Goal: Task Accomplishment & Management: Use online tool/utility

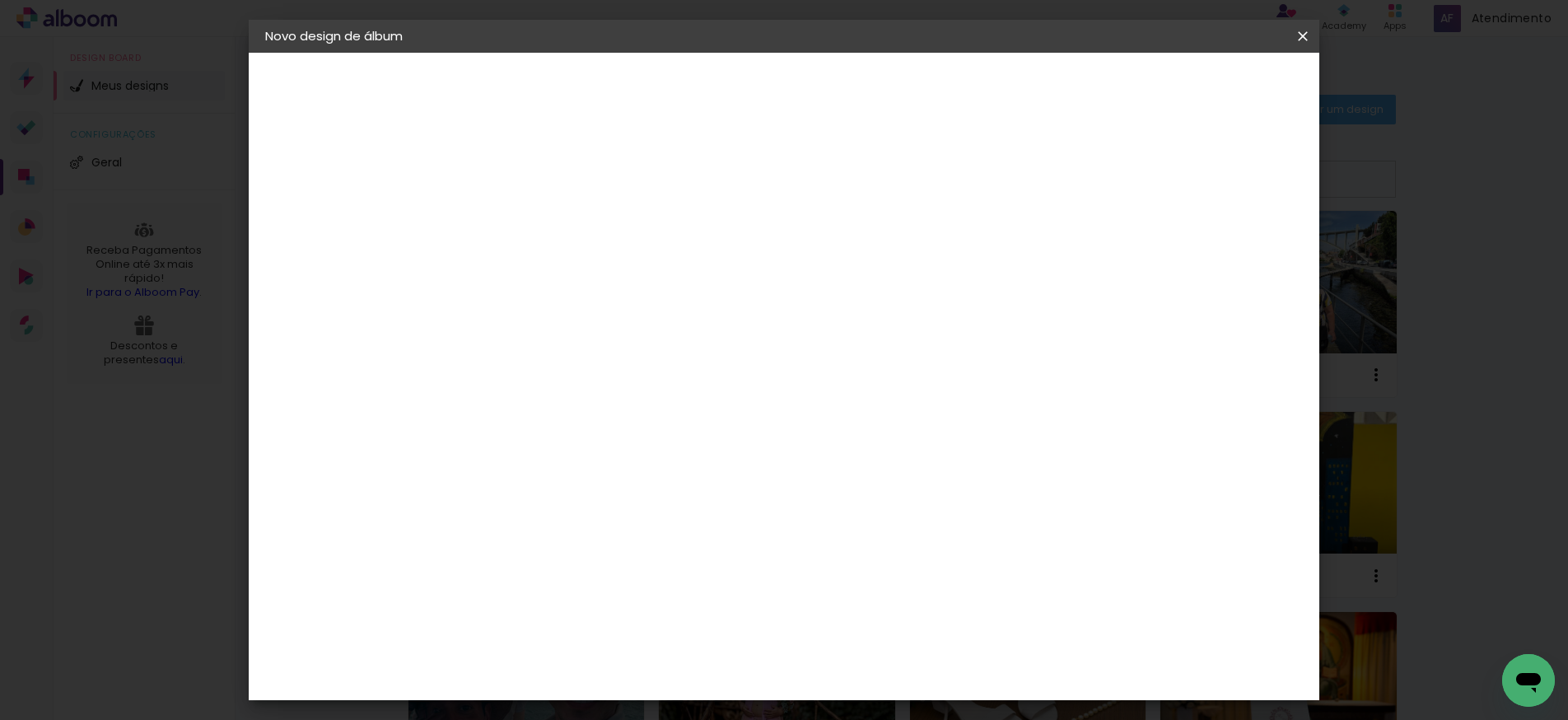
scroll to position [14, 0]
click at [499, 429] on input "25" at bounding box center [482, 430] width 43 height 25
drag, startPoint x: 485, startPoint y: 429, endPoint x: 503, endPoint y: 428, distance: 18.0
click at [503, 428] on input "25" at bounding box center [482, 430] width 43 height 25
drag, startPoint x: 881, startPoint y: 621, endPoint x: 909, endPoint y: 622, distance: 28.0
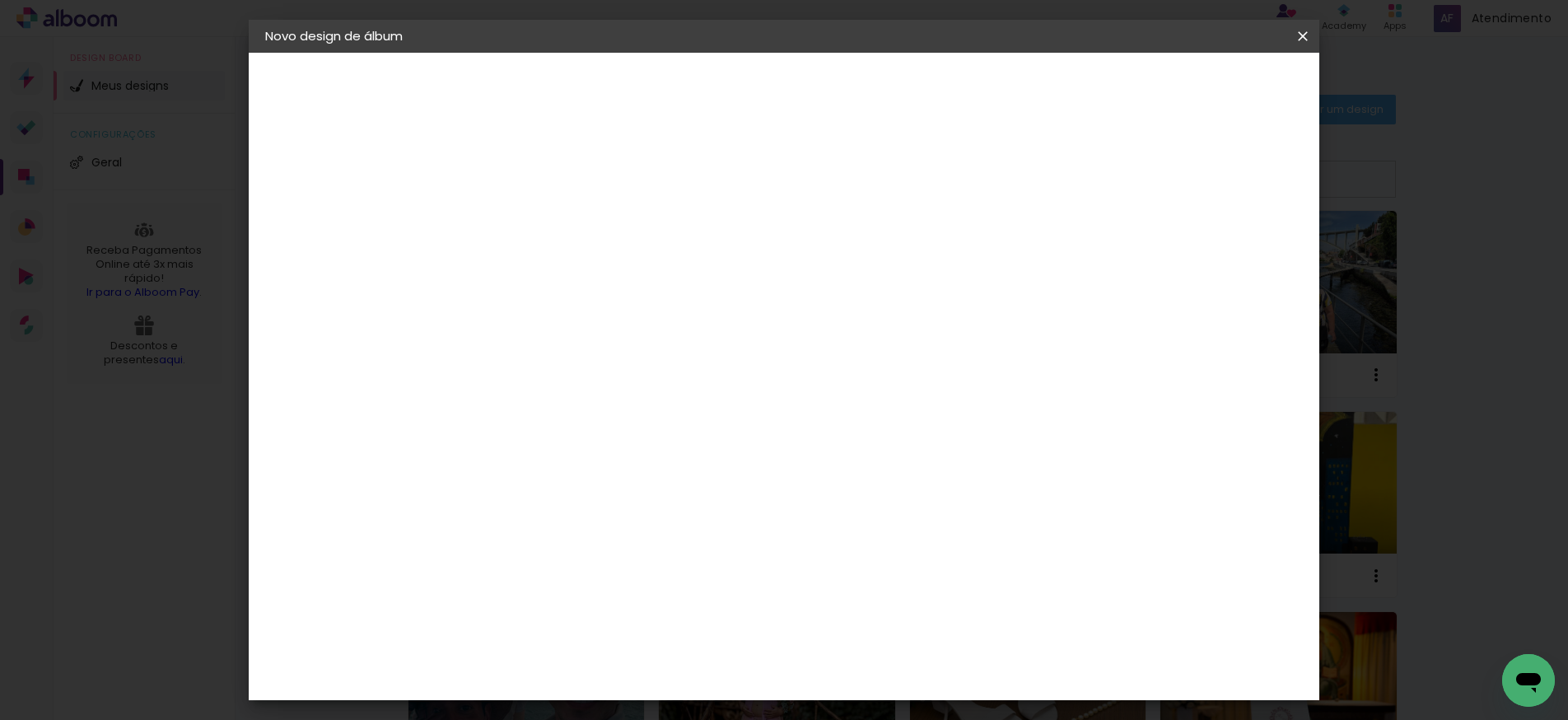
click at [909, 622] on div "60" at bounding box center [891, 624] width 62 height 25
type input "40"
type paper-input "40"
click at [815, 247] on div at bounding box center [698, 157] width 272 height 180
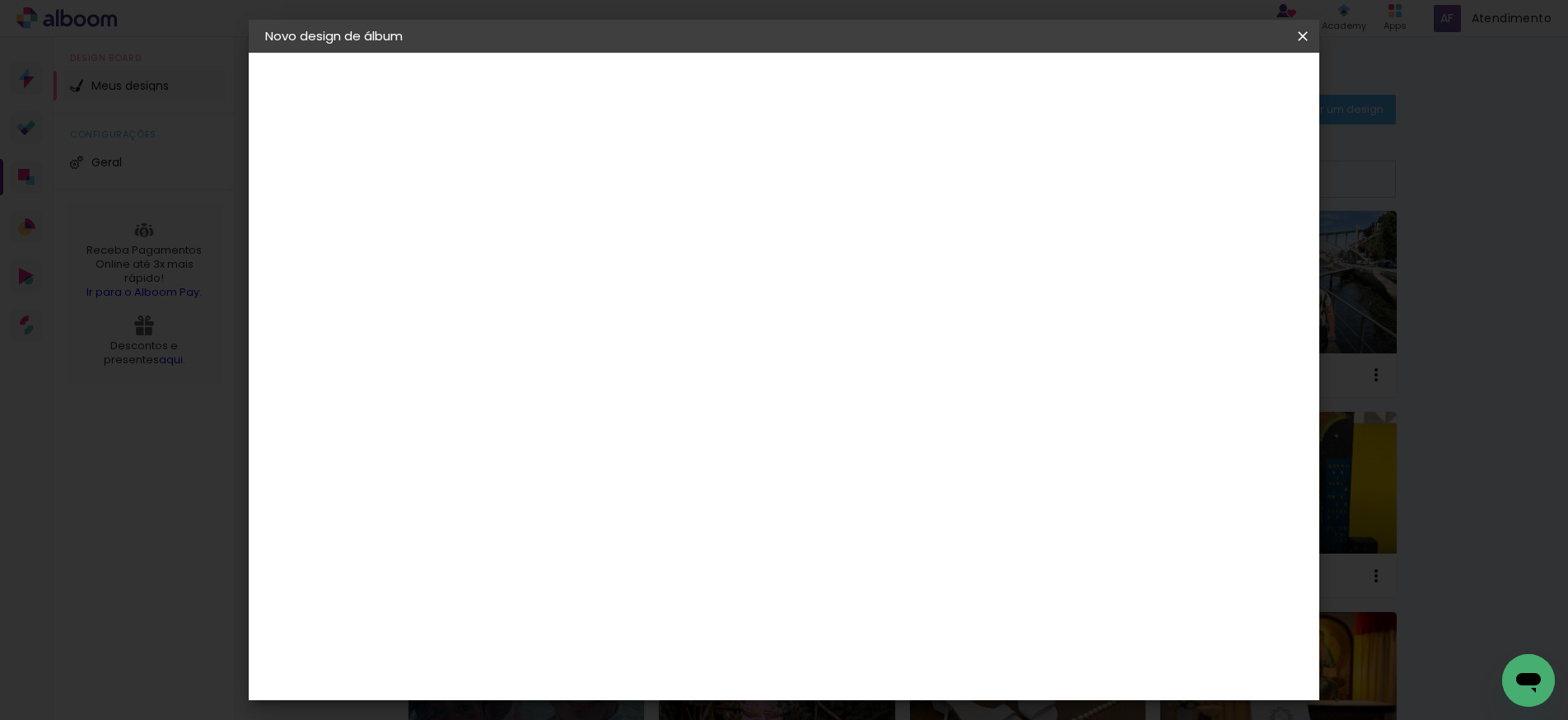
scroll to position [0, 0]
click at [1213, 88] on span "Iniciar design" at bounding box center [1175, 87] width 75 height 12
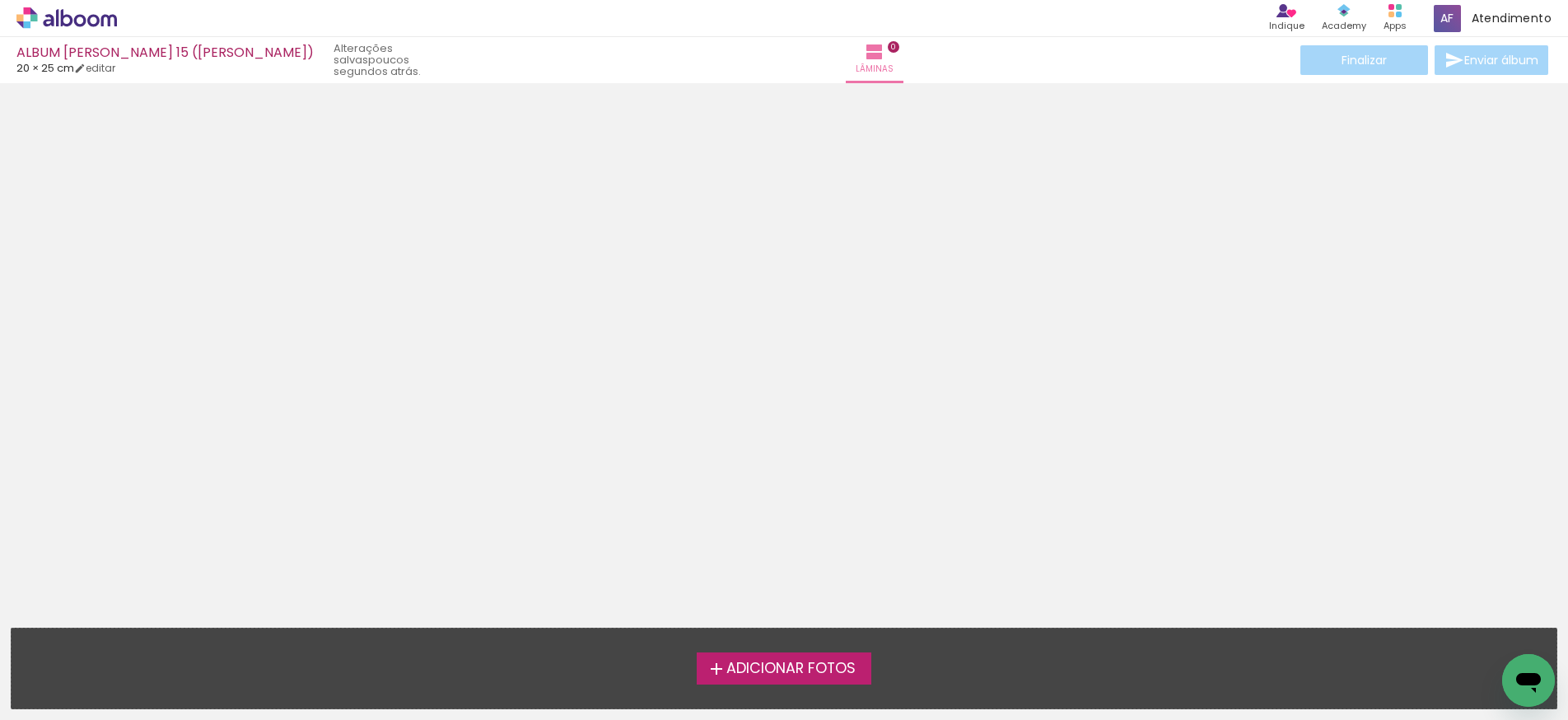
click at [777, 666] on span "Adicionar Fotos" at bounding box center [791, 668] width 130 height 14
click at [0, 0] on input "file" at bounding box center [0, 0] width 0 height 0
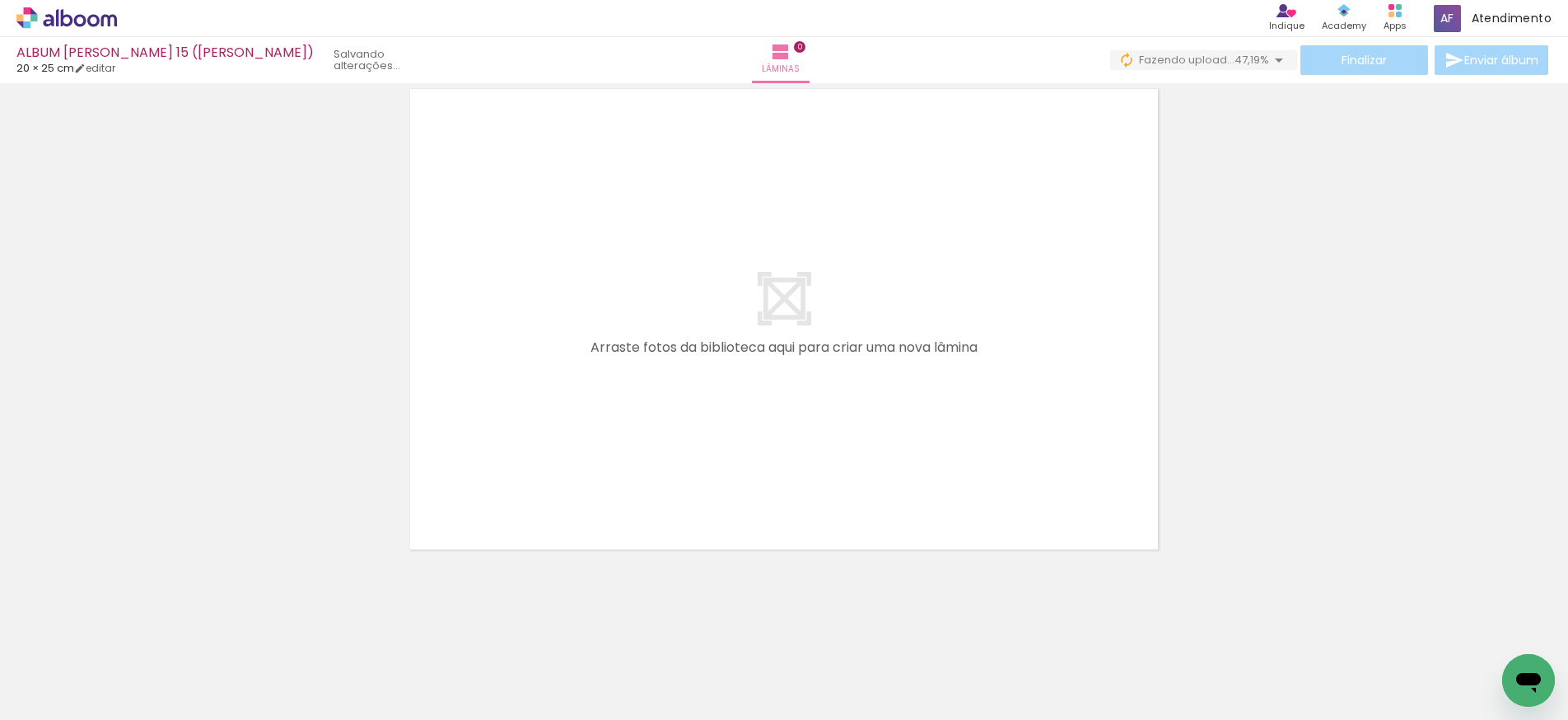
scroll to position [52, 0]
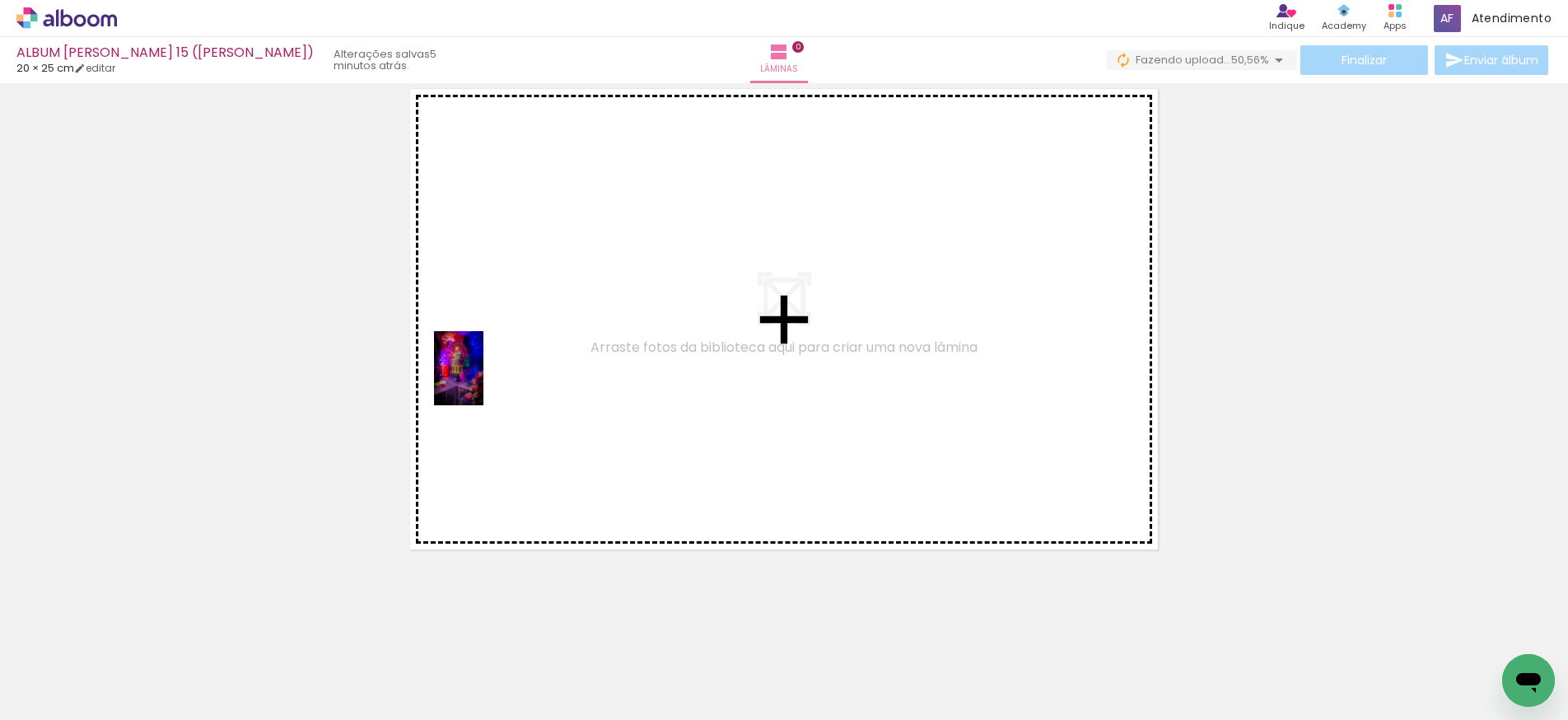
drag, startPoint x: 351, startPoint y: 668, endPoint x: 488, endPoint y: 380, distance: 318.9
click at [488, 380] on quentale-workspace at bounding box center [784, 360] width 1568 height 720
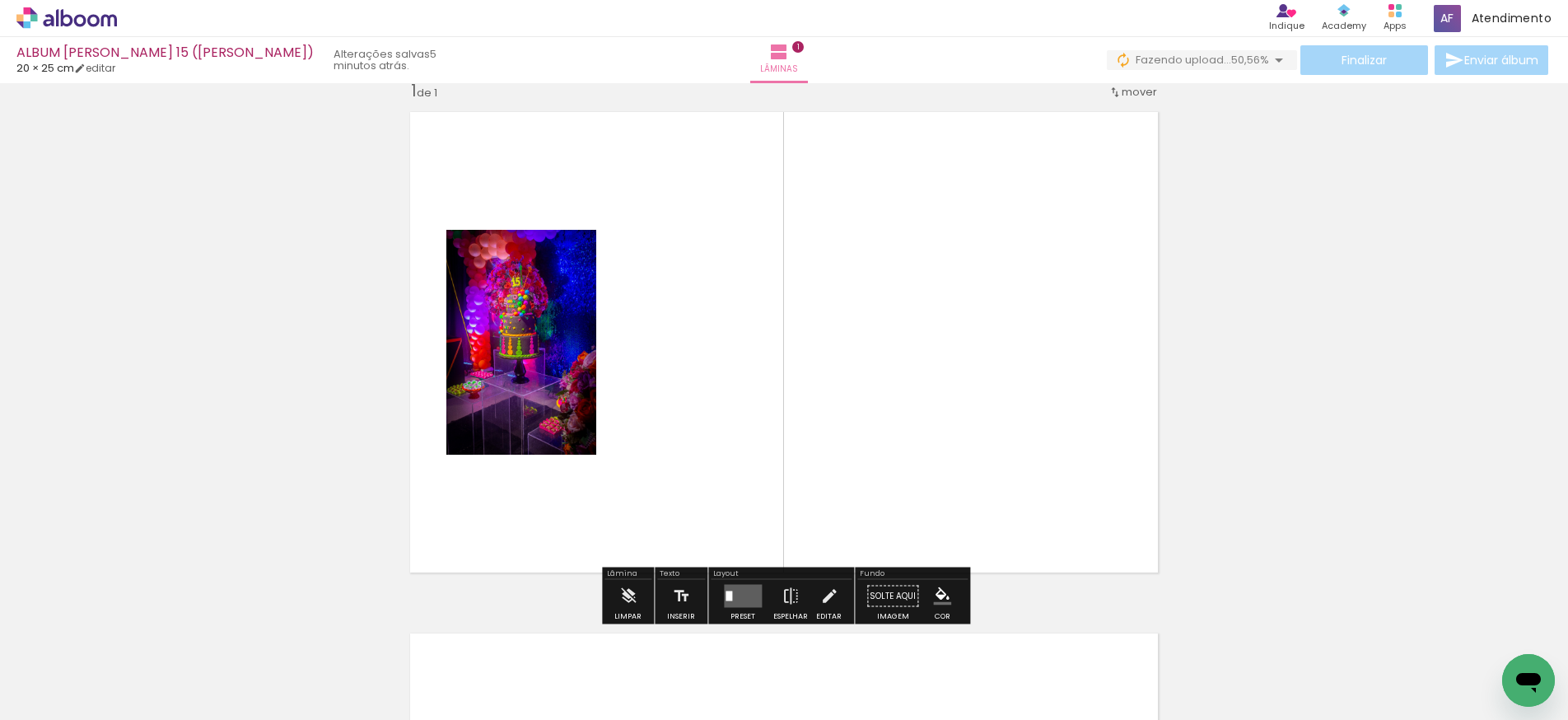
scroll to position [20, 0]
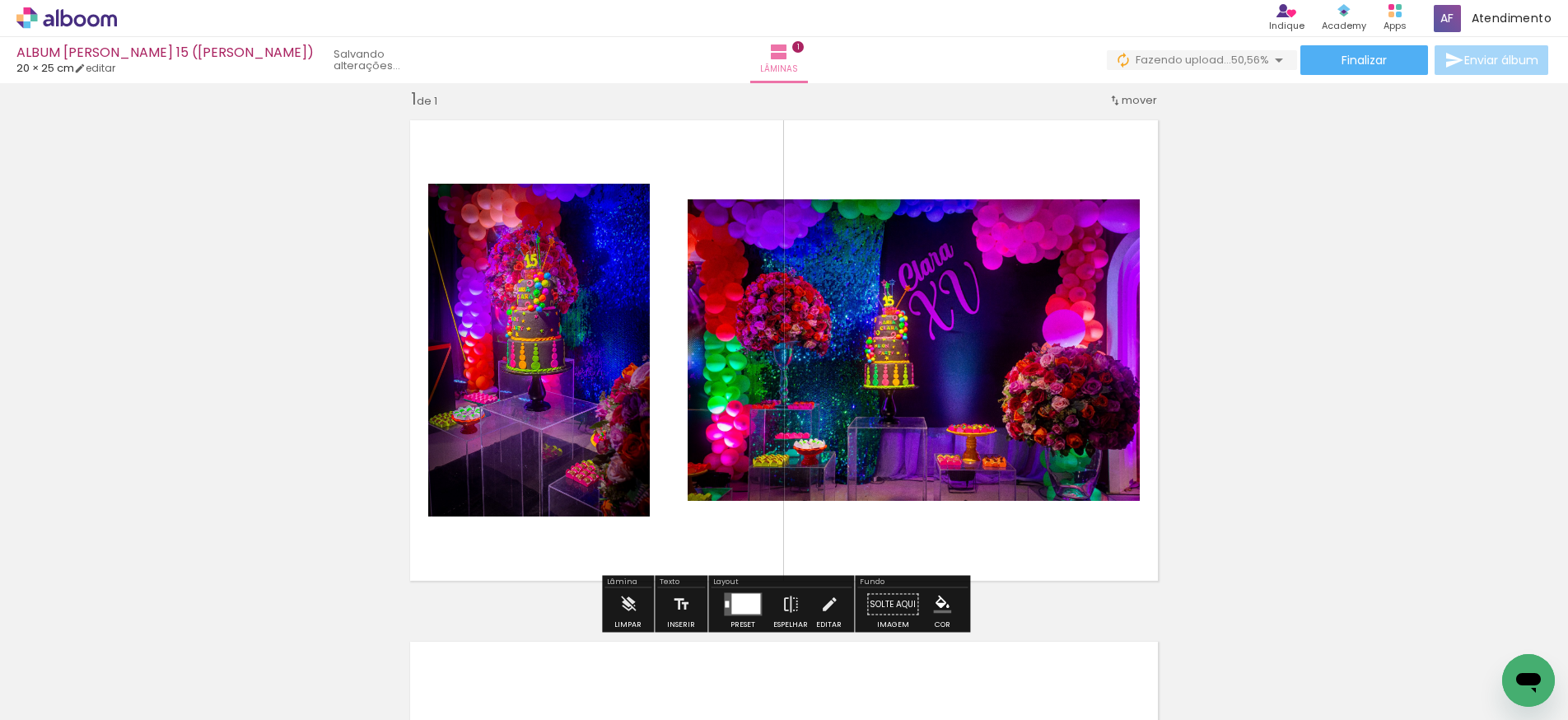
drag, startPoint x: 261, startPoint y: 676, endPoint x: 800, endPoint y: 427, distance: 593.7
click at [800, 427] on quentale-workspace at bounding box center [784, 360] width 1568 height 720
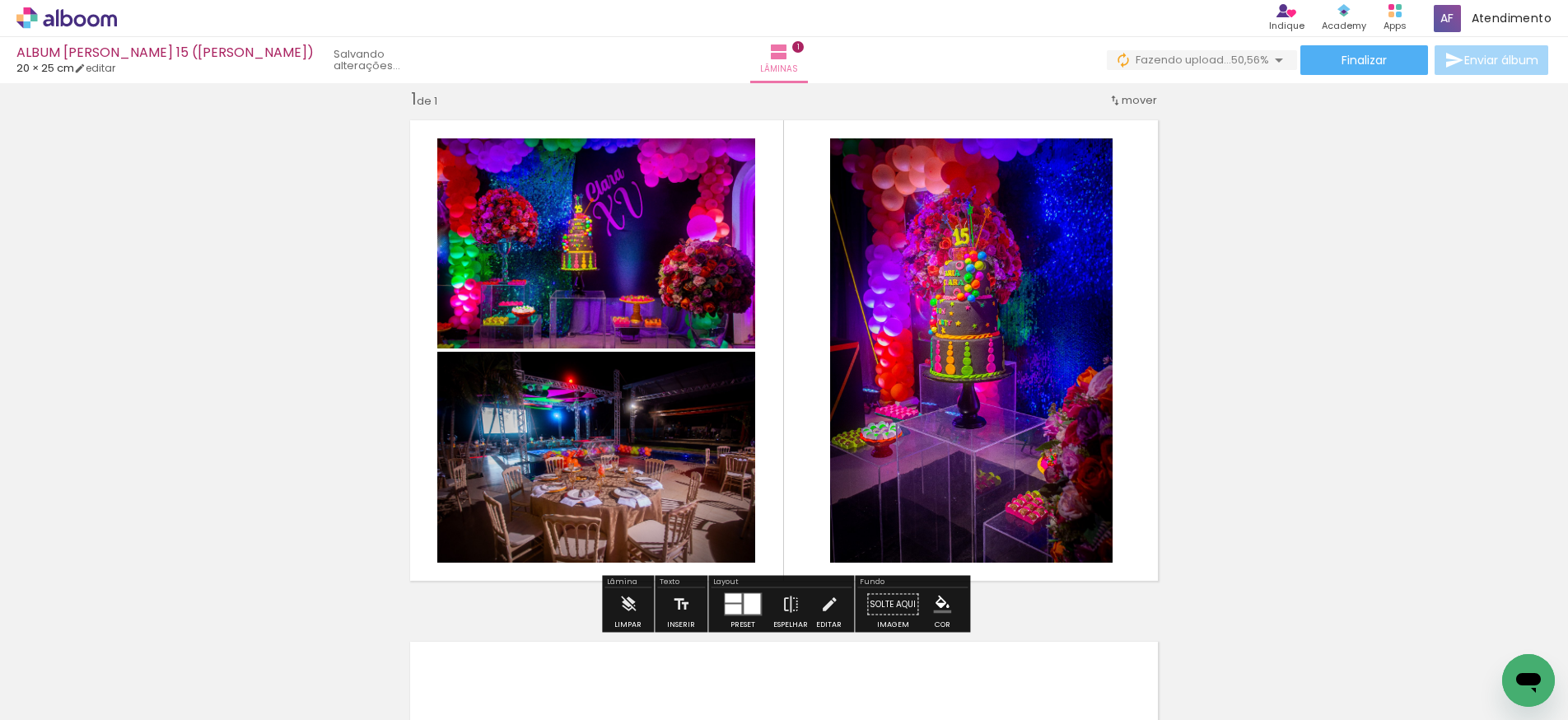
drag, startPoint x: 196, startPoint y: 654, endPoint x: 728, endPoint y: 502, distance: 553.3
click at [728, 502] on quentale-workspace at bounding box center [784, 360] width 1568 height 720
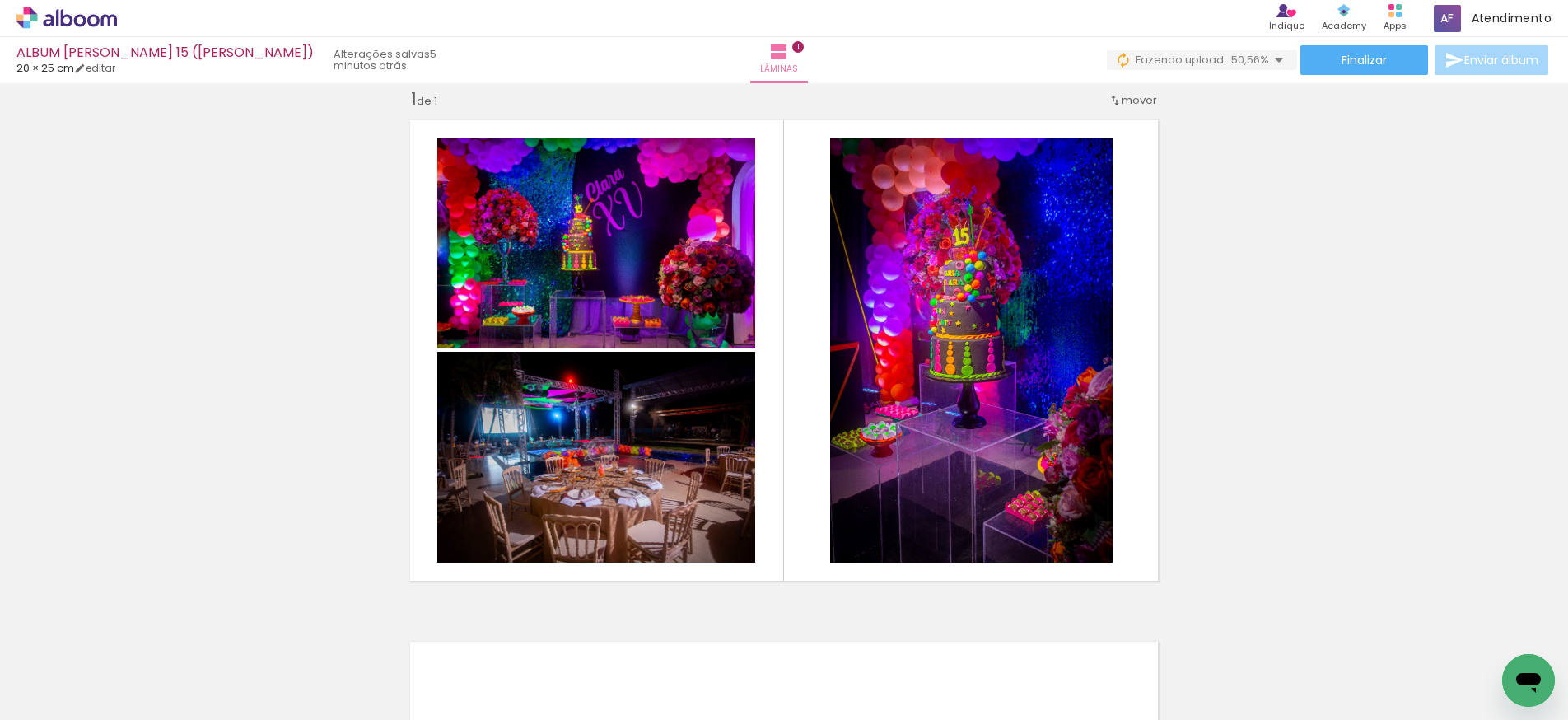
scroll to position [0, 3319]
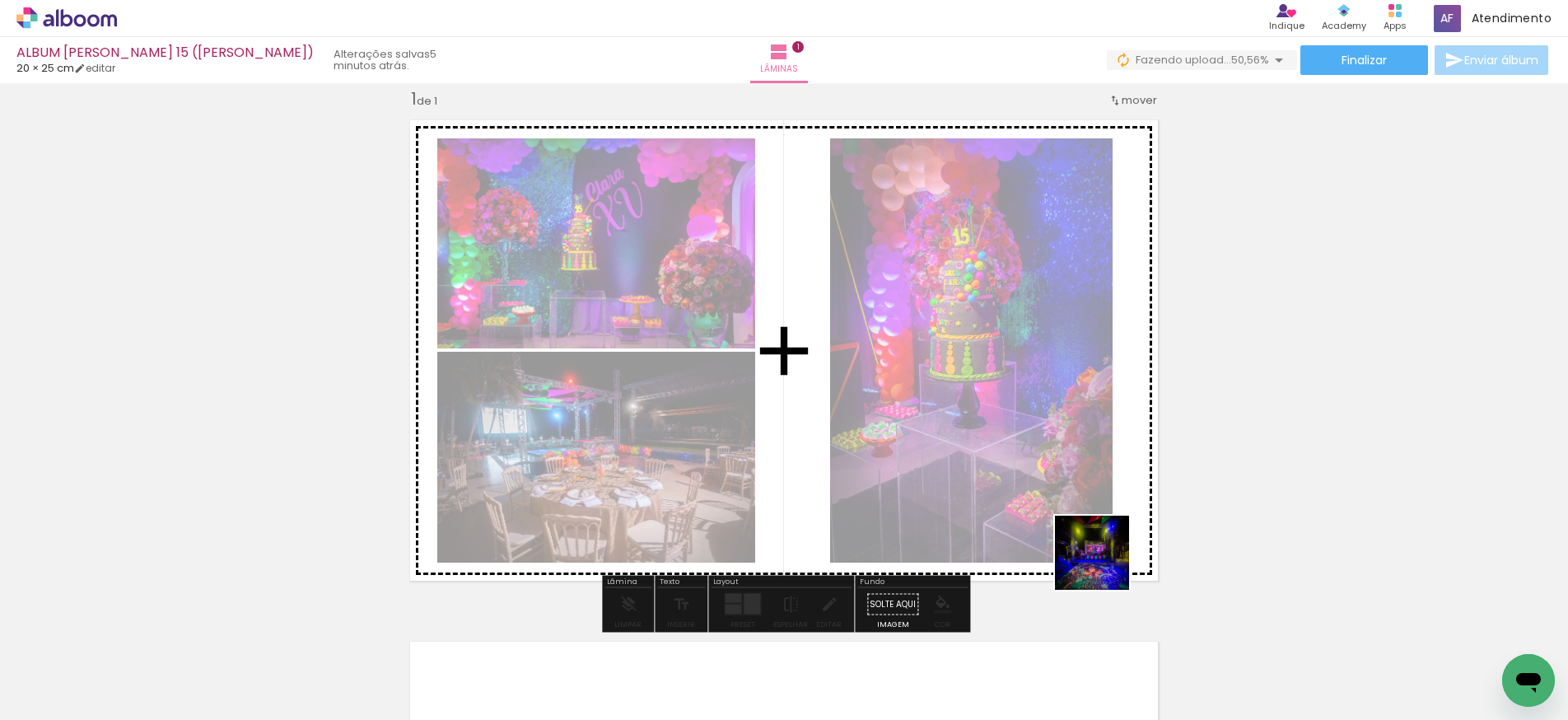
drag, startPoint x: 1336, startPoint y: 667, endPoint x: 1019, endPoint y: 534, distance: 343.8
click at [1019, 534] on quentale-workspace at bounding box center [784, 360] width 1568 height 720
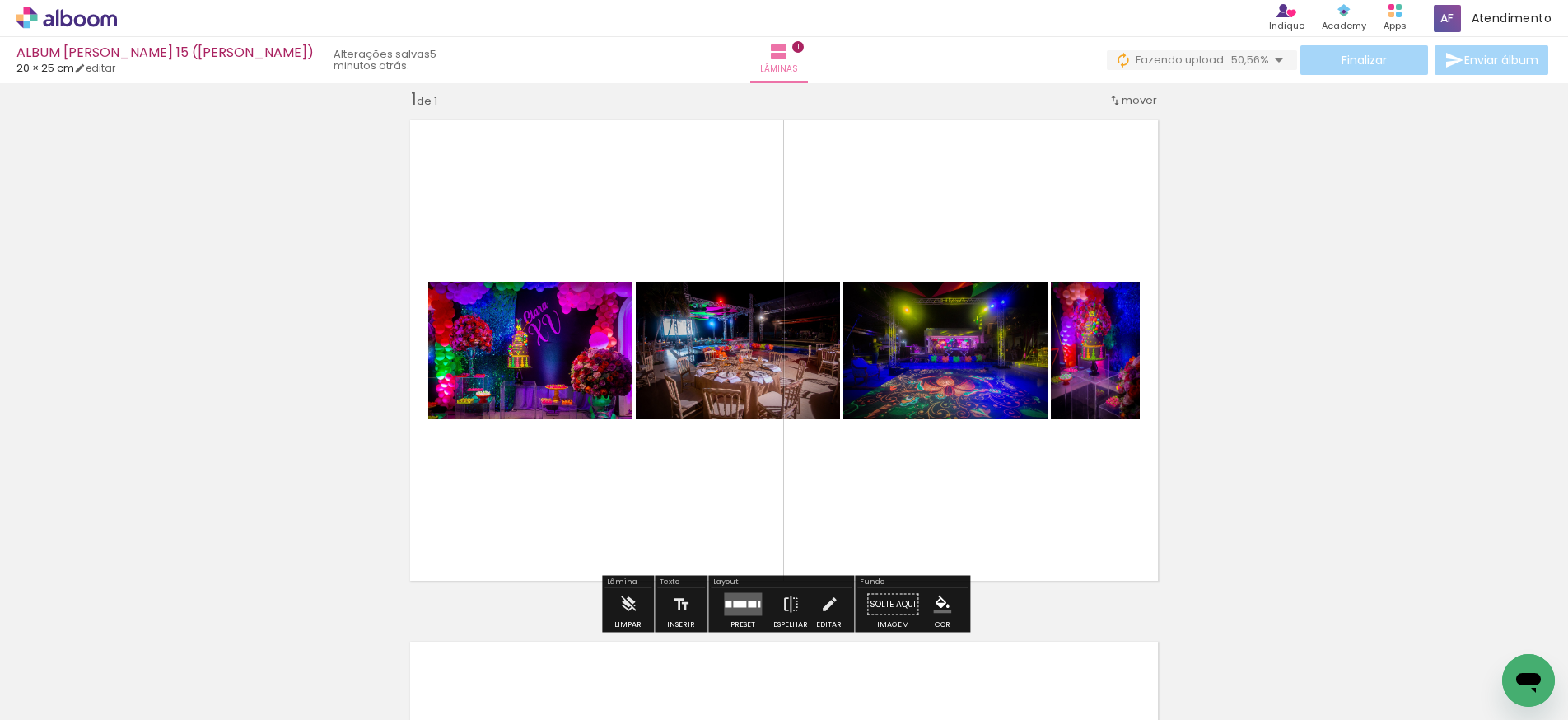
scroll to position [0, 3540]
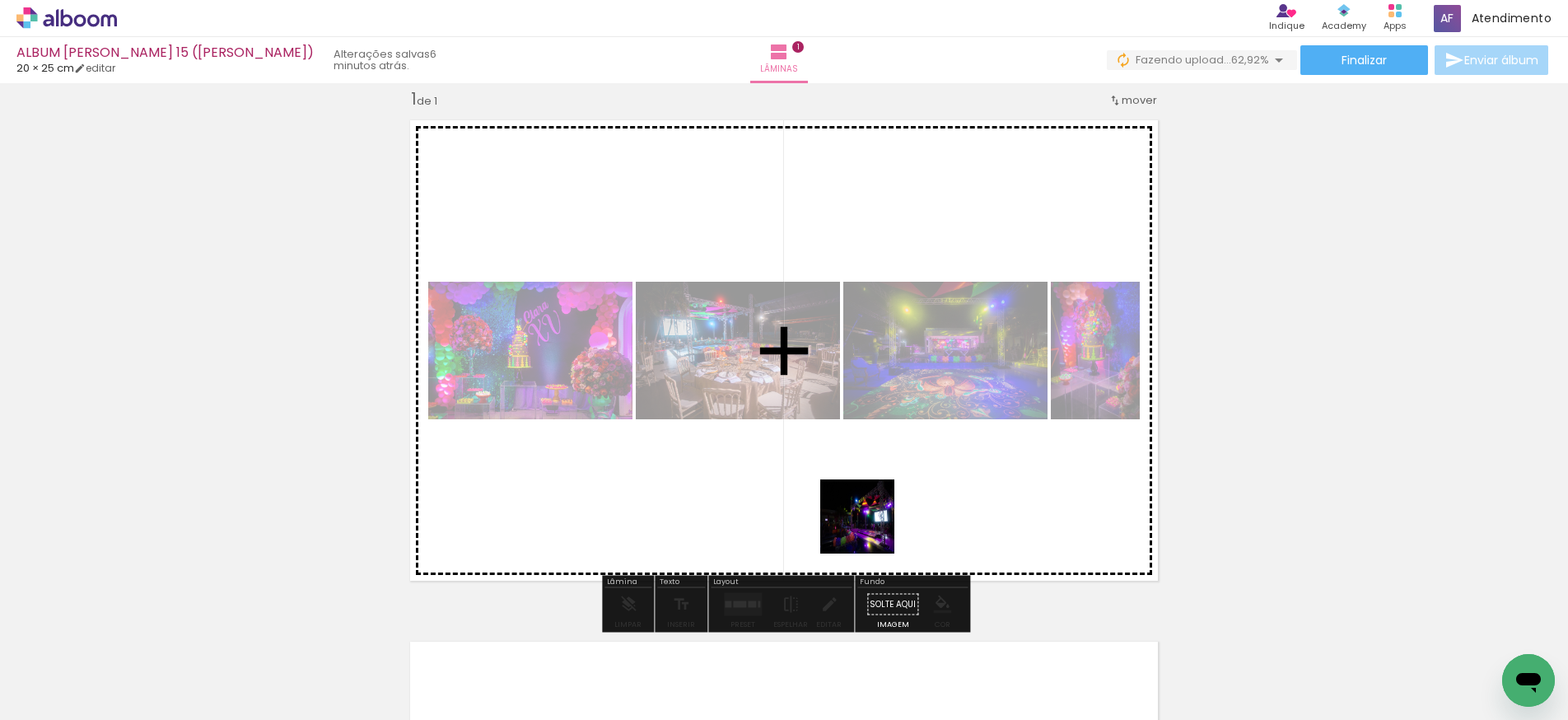
drag, startPoint x: 968, startPoint y: 571, endPoint x: 870, endPoint y: 529, distance: 106.6
click at [870, 529] on quentale-workspace at bounding box center [784, 360] width 1568 height 720
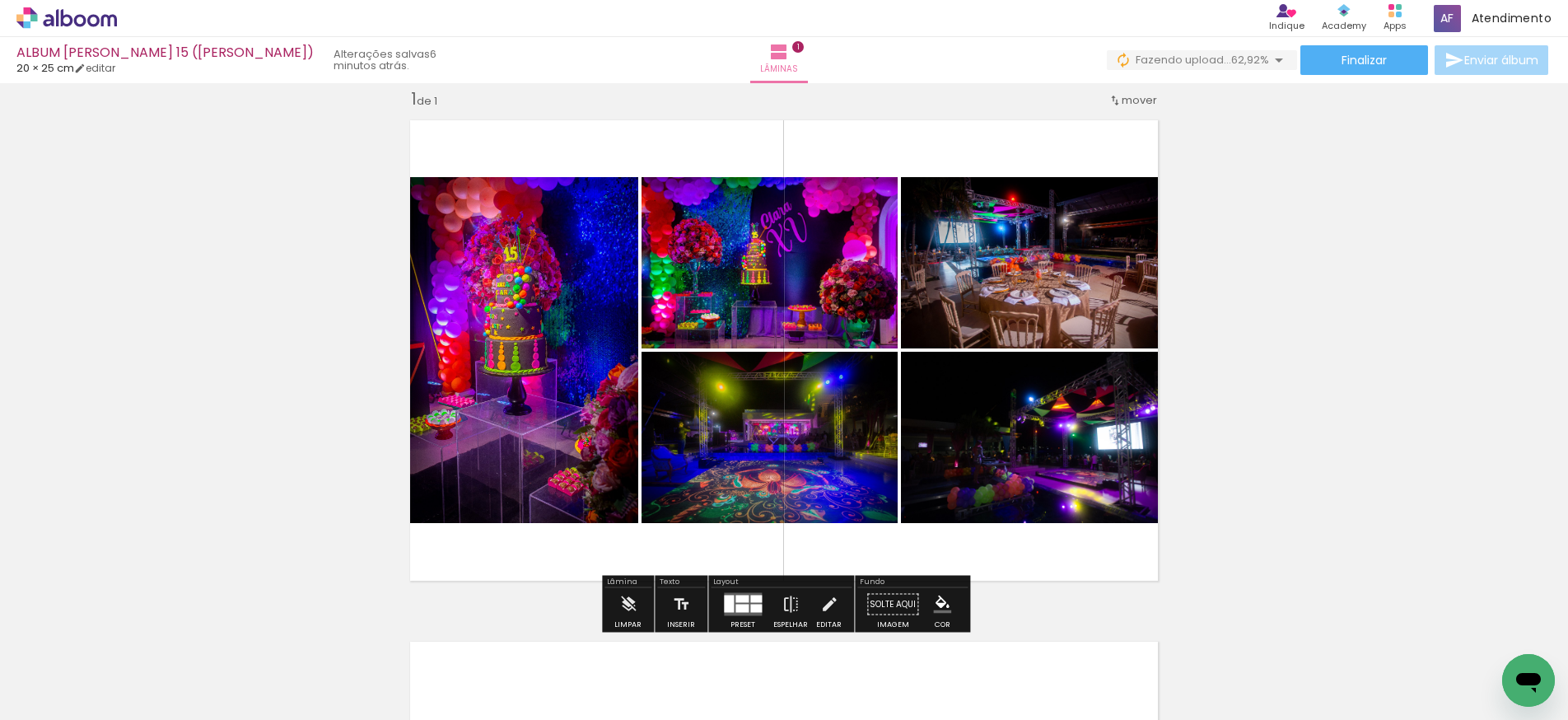
click at [736, 602] on div at bounding box center [743, 600] width 13 height 8
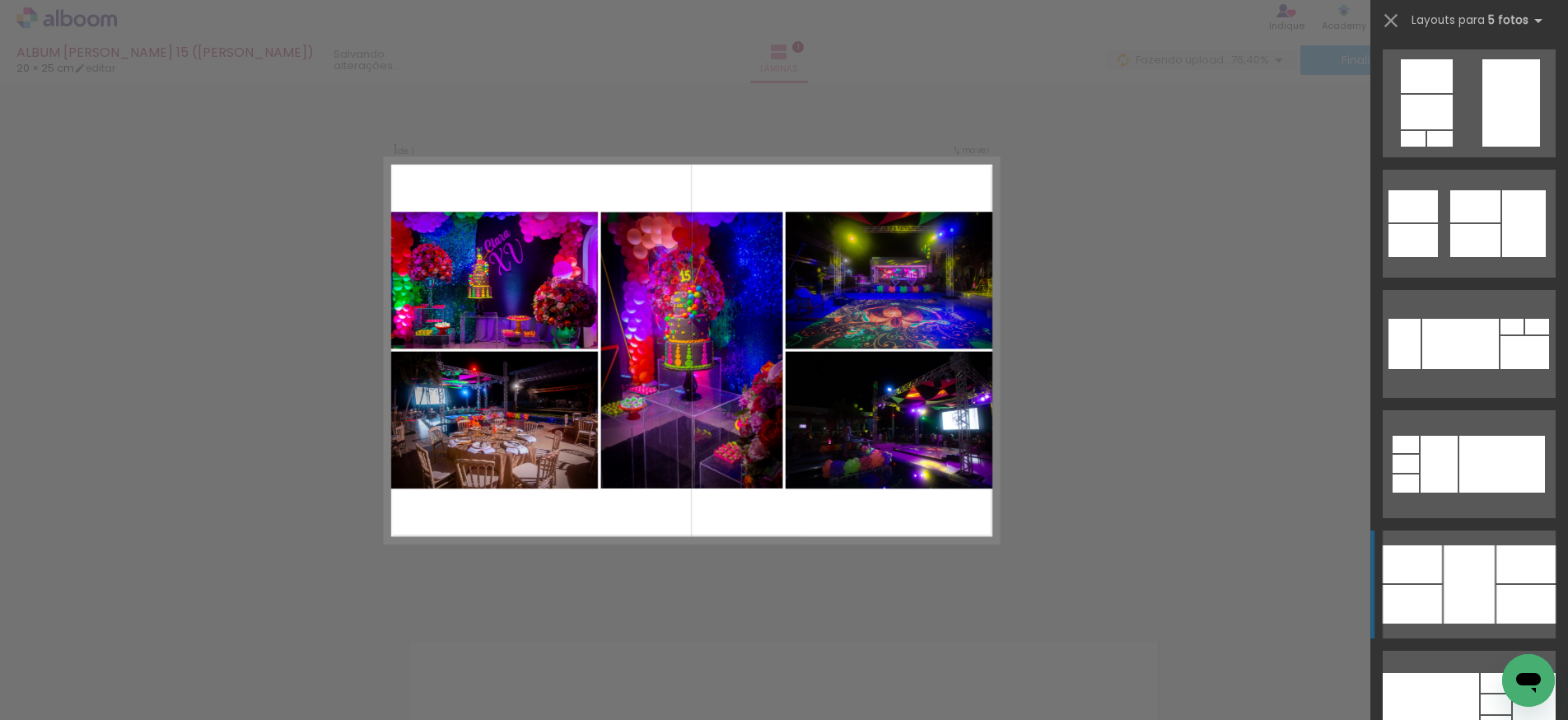
scroll to position [1086, 0]
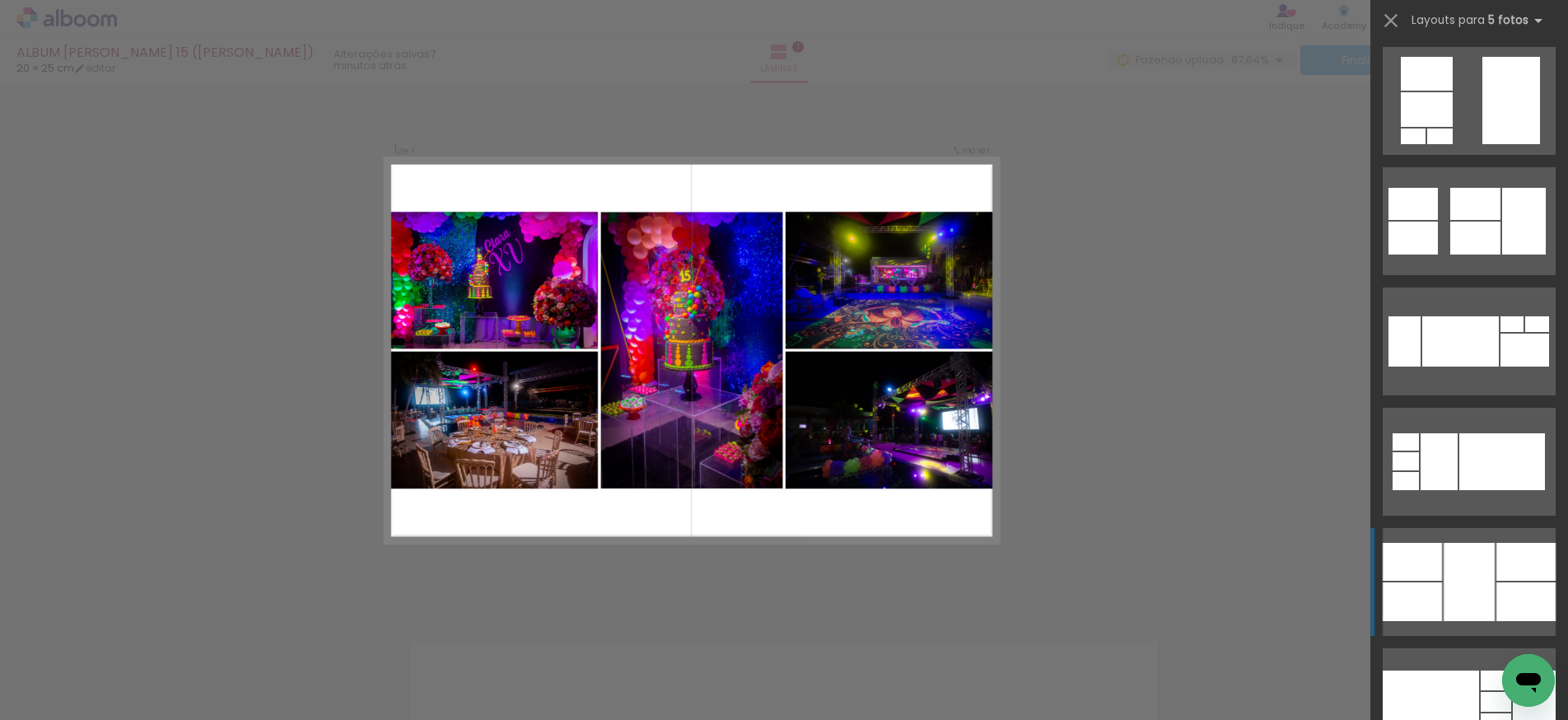
click at [1430, 584] on div at bounding box center [1413, 602] width 60 height 38
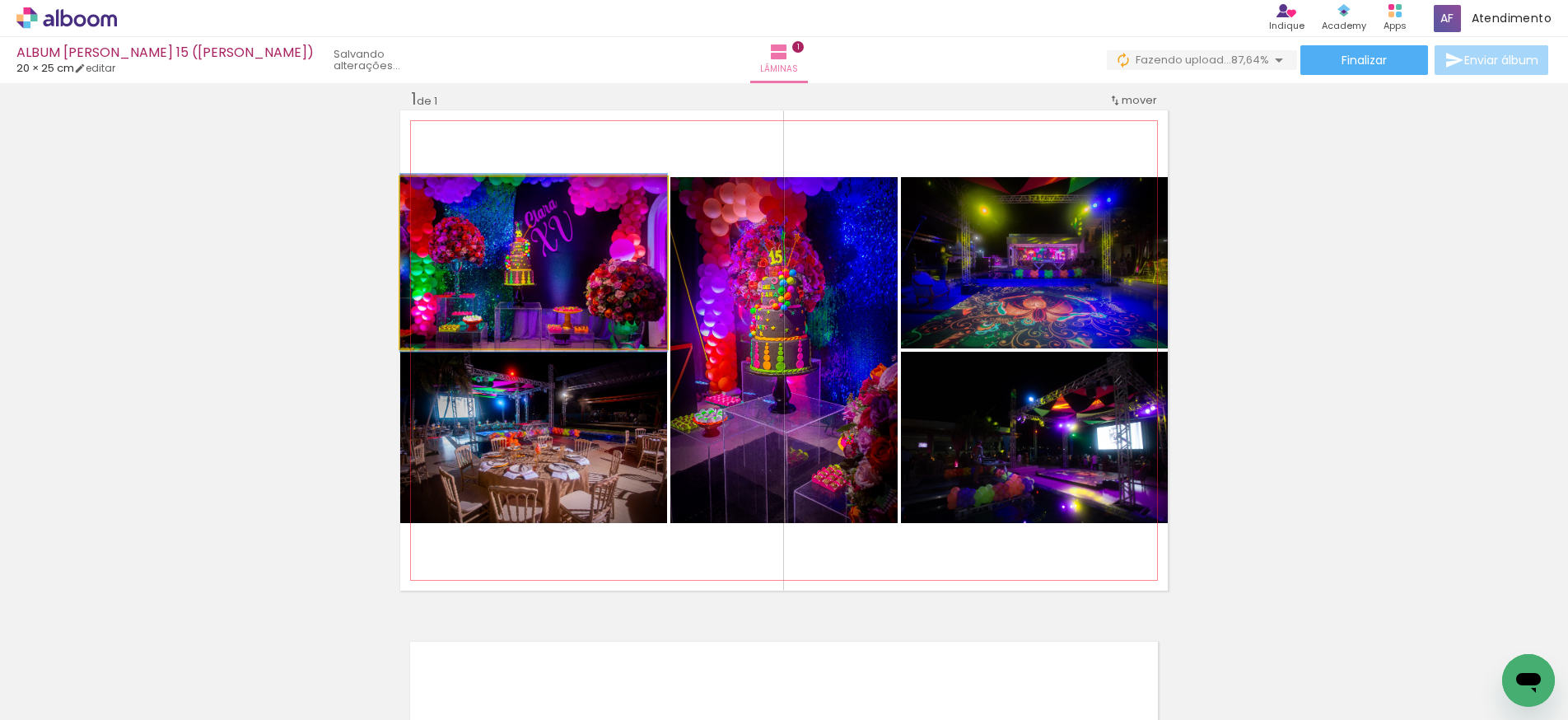
click at [471, 303] on quentale-photo at bounding box center [534, 262] width 267 height 171
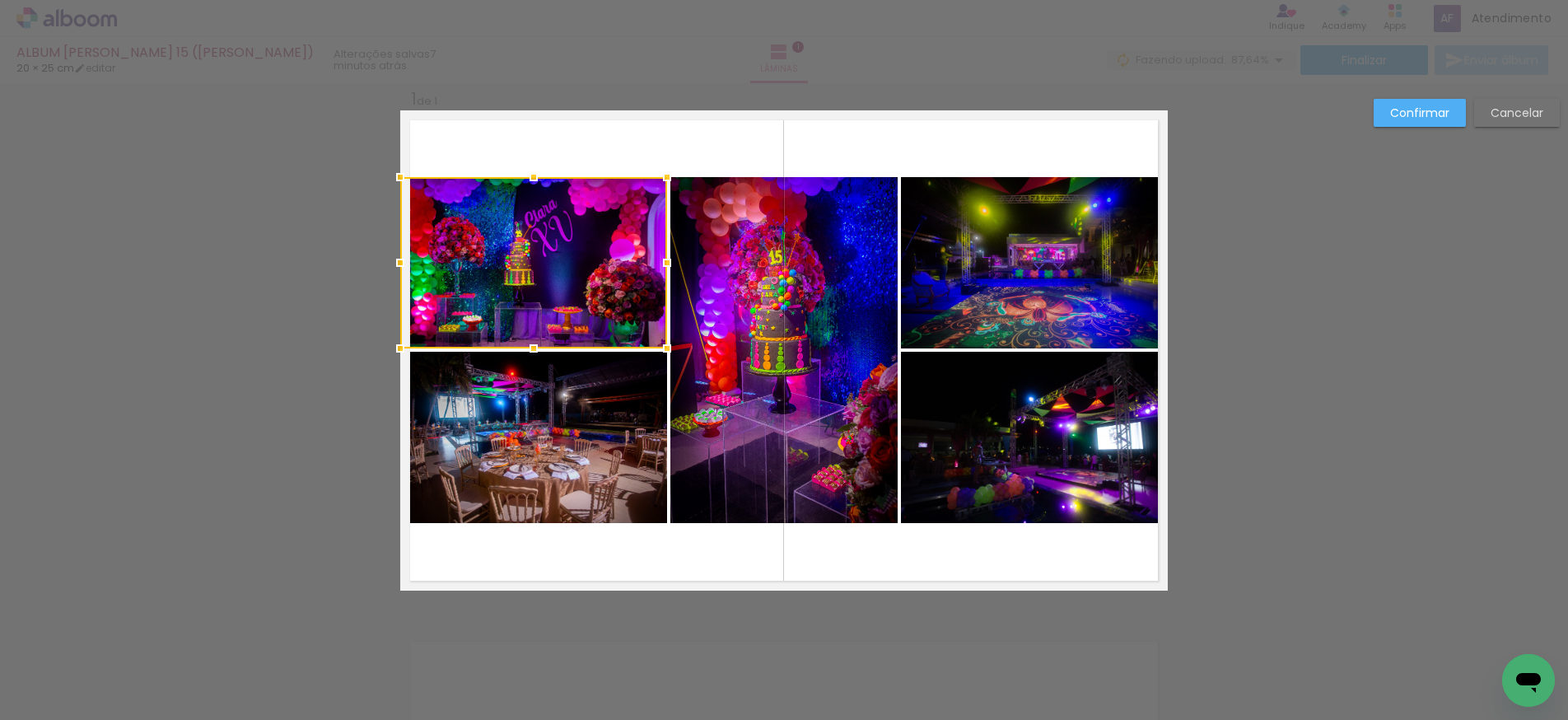
click at [984, 218] on quentale-photo at bounding box center [1035, 262] width 267 height 171
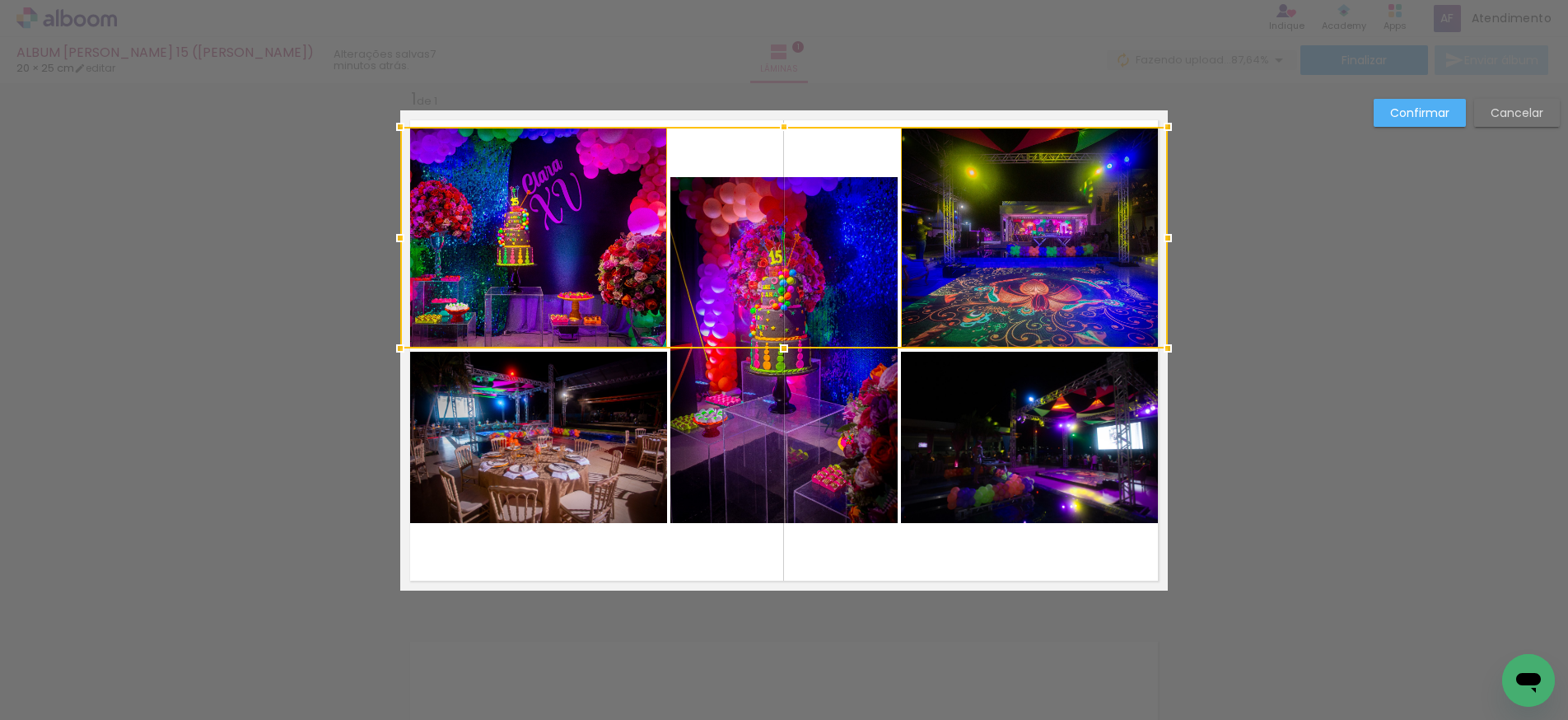
drag, startPoint x: 783, startPoint y: 177, endPoint x: 790, endPoint y: 127, distance: 50.5
click at [790, 127] on div at bounding box center [784, 127] width 33 height 33
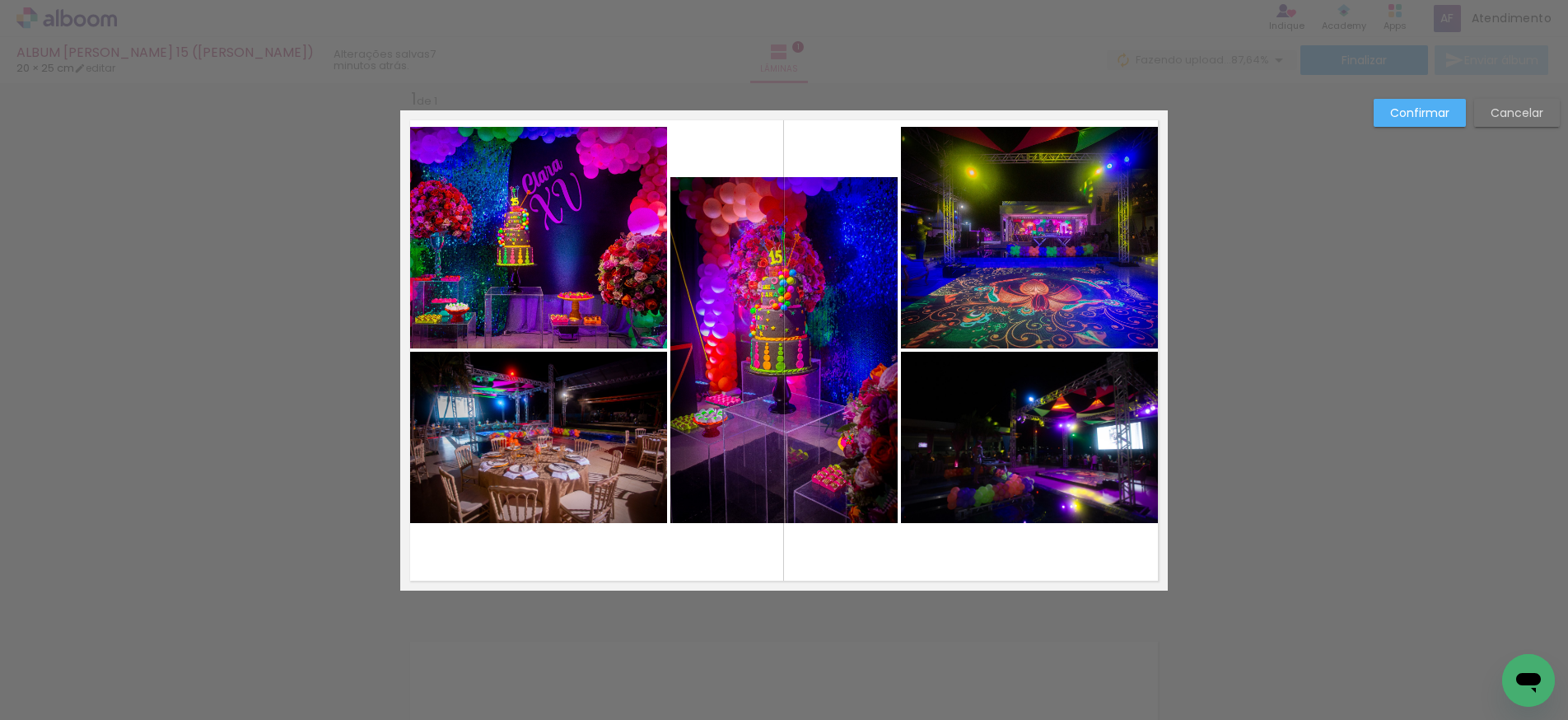
click at [590, 470] on quentale-photo at bounding box center [534, 437] width 267 height 171
click at [995, 453] on quentale-photo at bounding box center [1035, 437] width 267 height 171
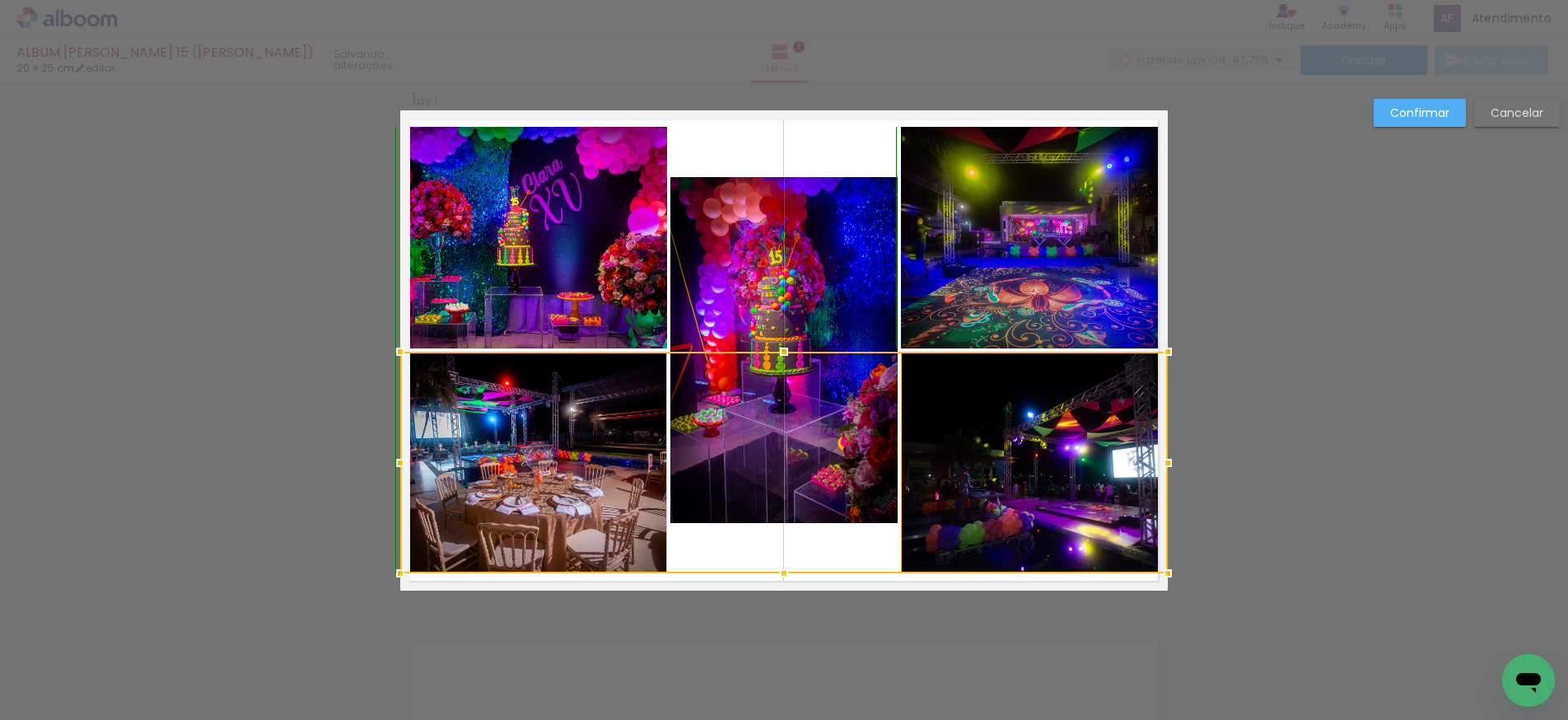
drag, startPoint x: 783, startPoint y: 522, endPoint x: 783, endPoint y: 574, distance: 52.0
click at [783, 574] on div at bounding box center [784, 574] width 33 height 33
click at [630, 231] on quentale-photo at bounding box center [534, 237] width 267 height 222
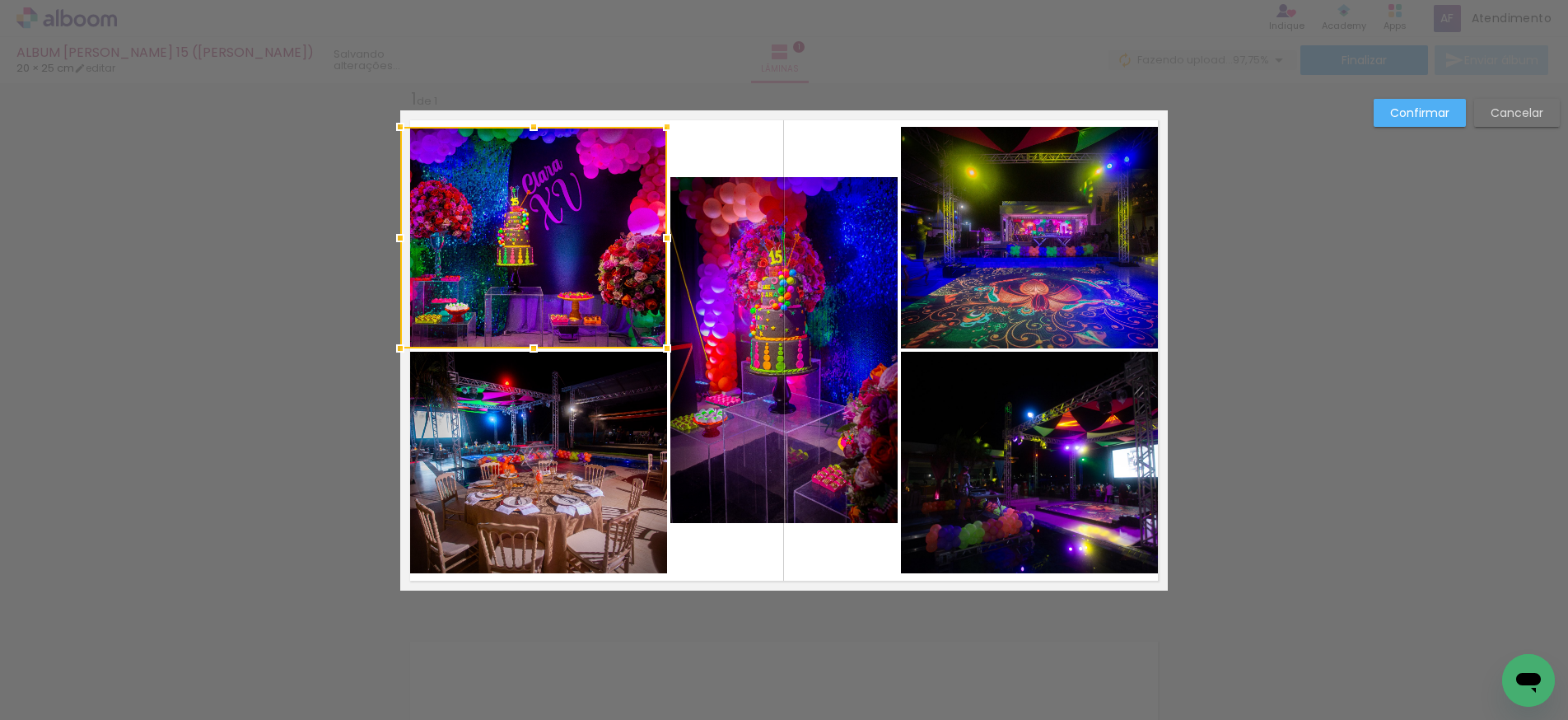
click at [966, 241] on quentale-photo at bounding box center [1035, 237] width 267 height 222
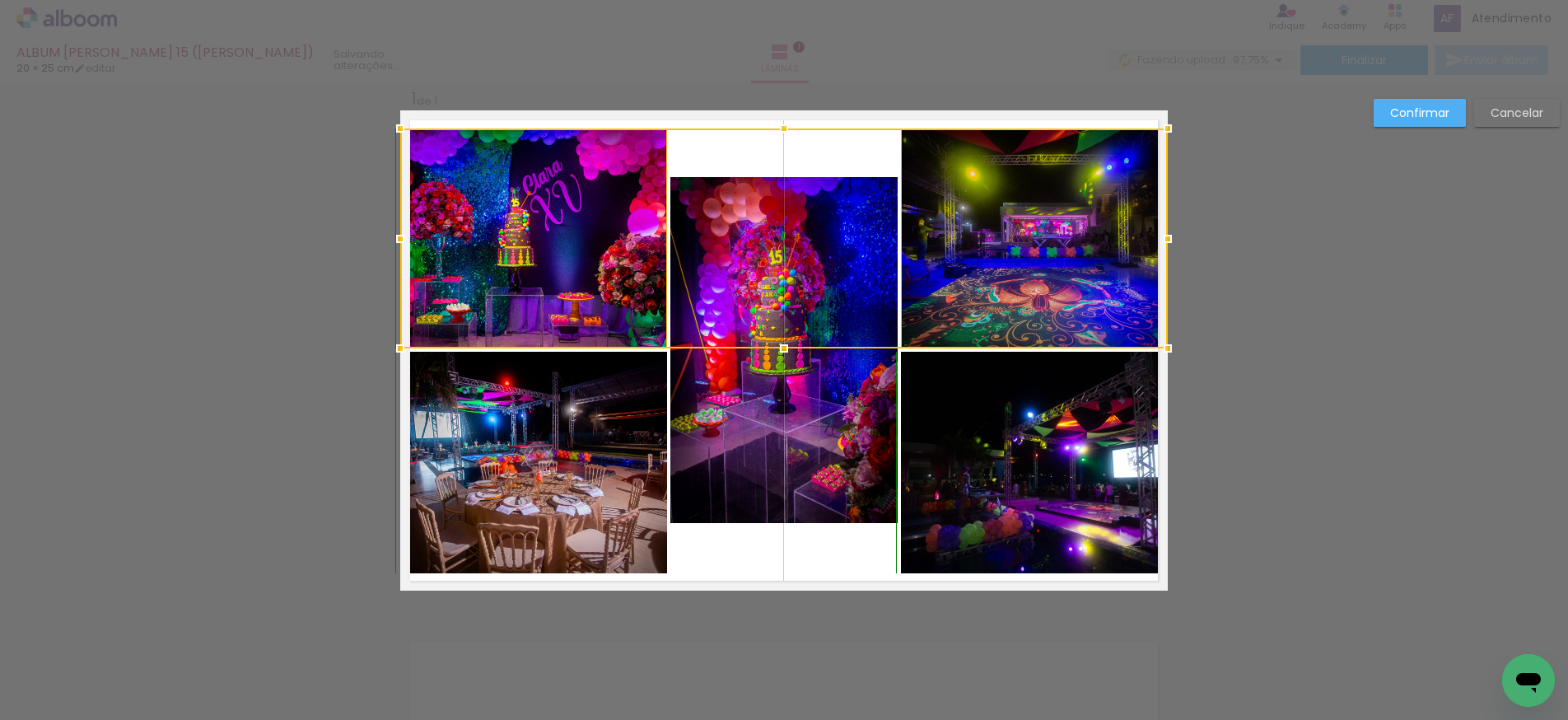
click at [783, 130] on div at bounding box center [784, 129] width 33 height 33
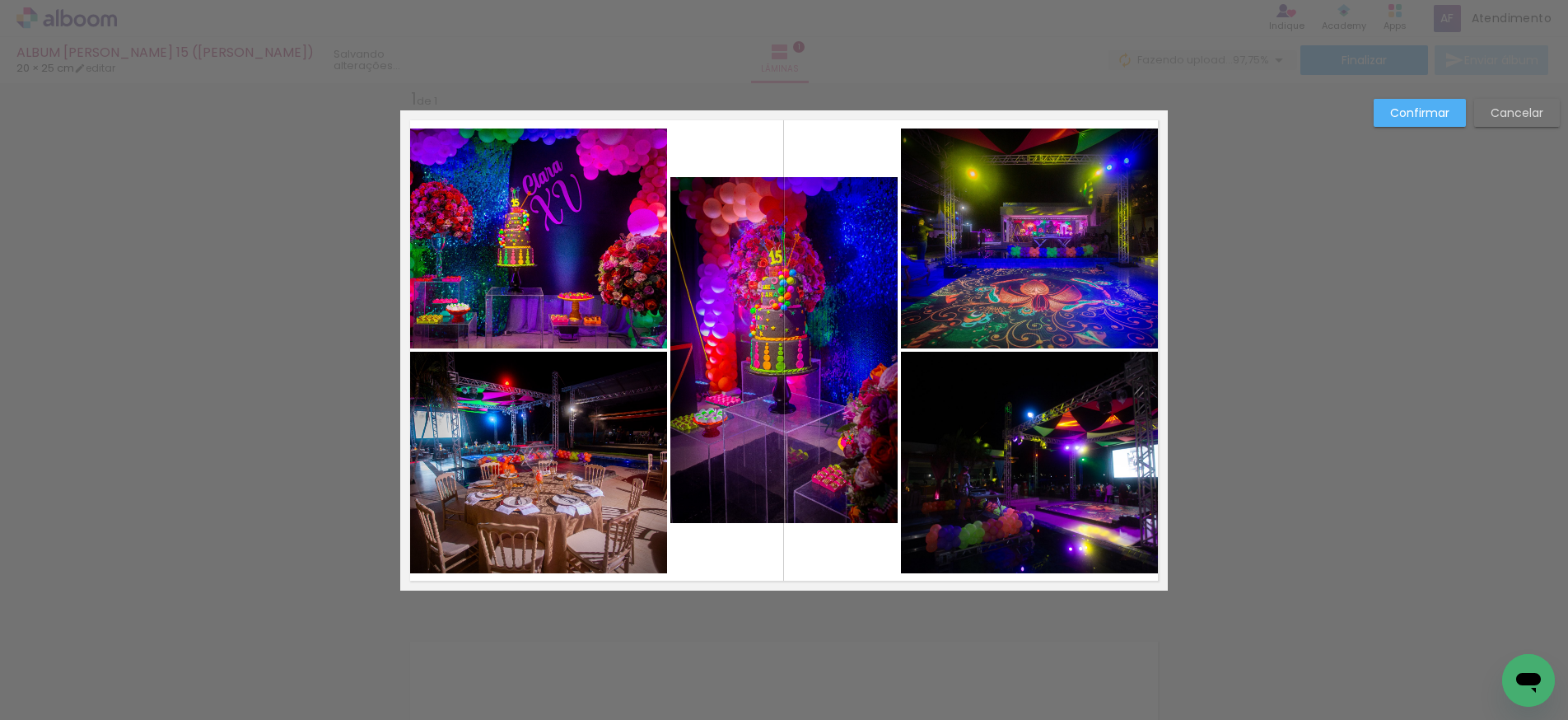
click at [973, 479] on quentale-photo at bounding box center [1035, 462] width 267 height 222
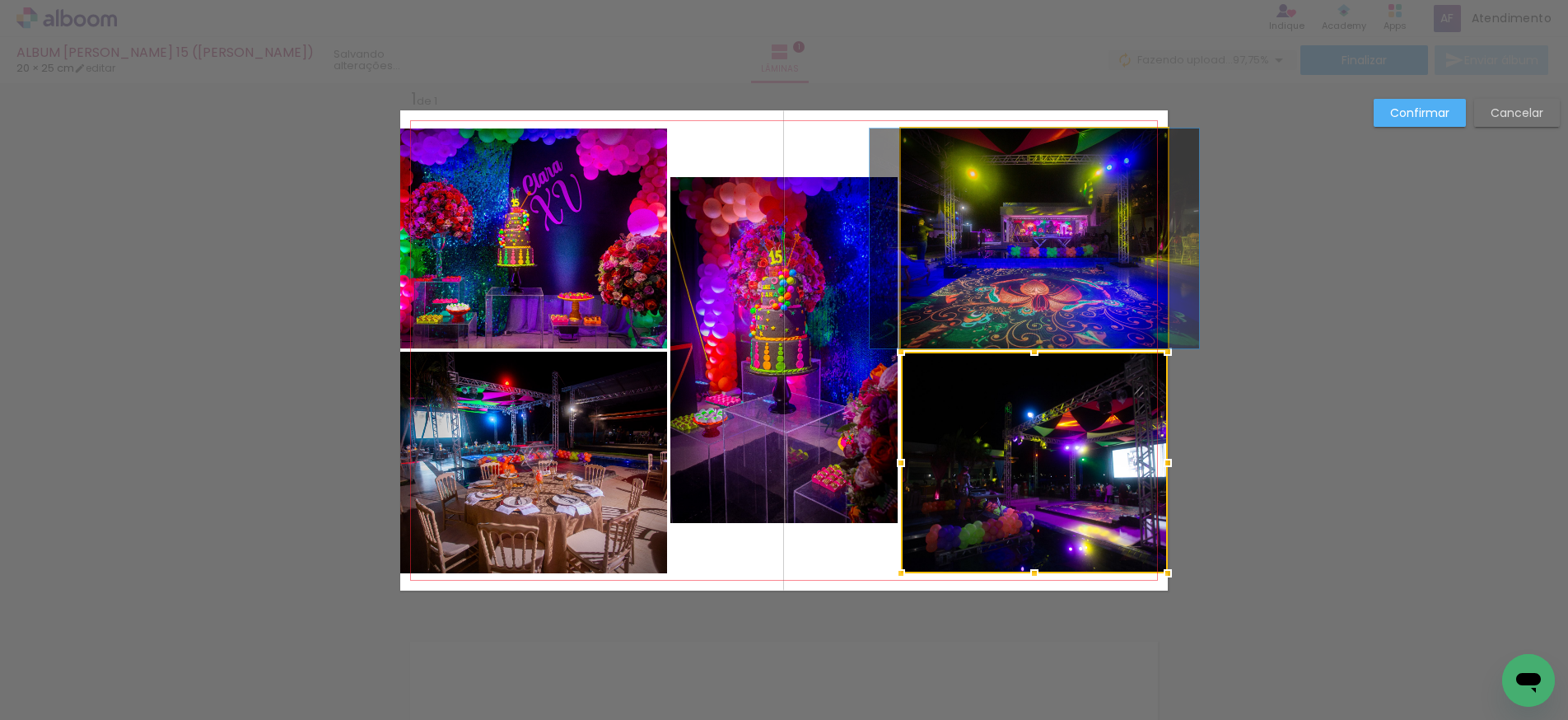
click at [979, 292] on quentale-photo at bounding box center [1035, 238] width 267 height 220
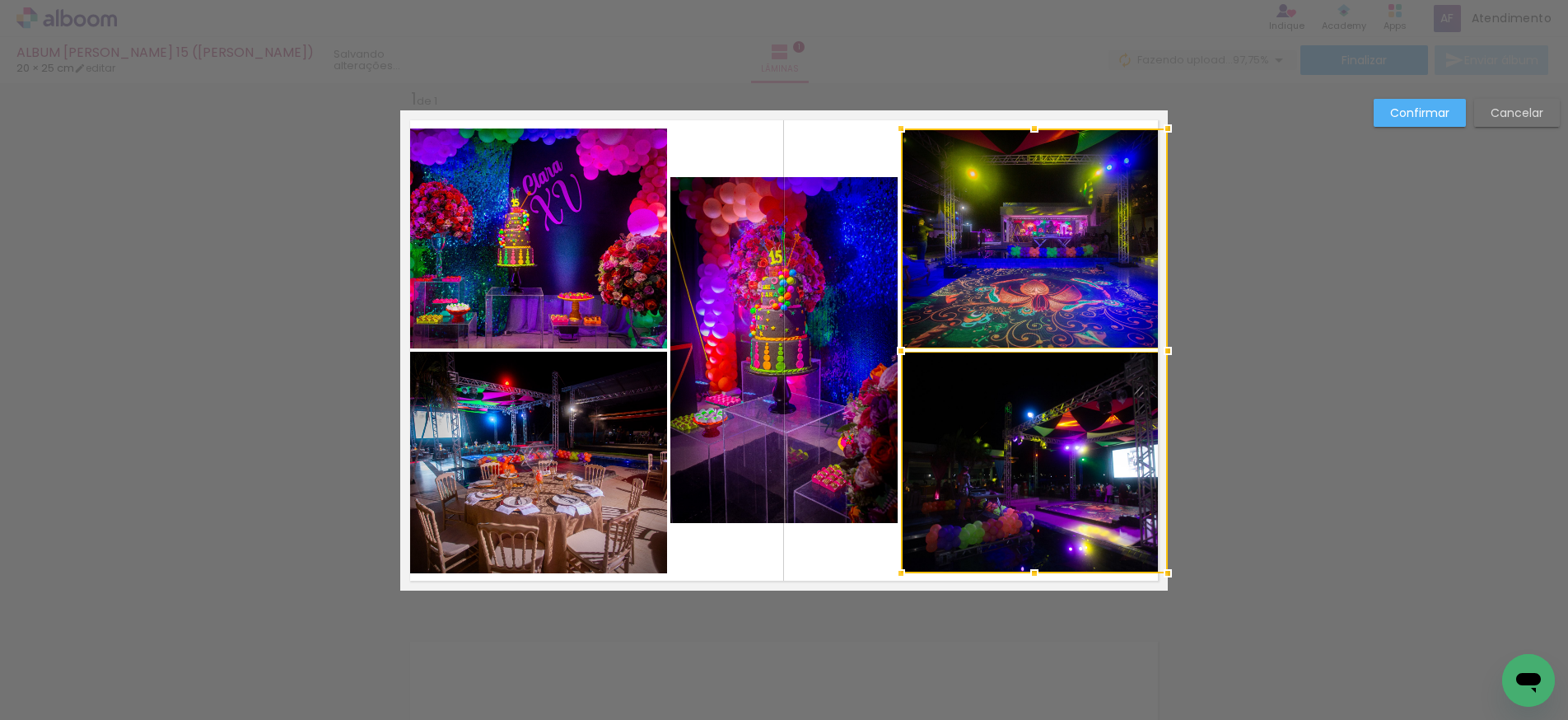
click at [550, 308] on quentale-photo at bounding box center [534, 238] width 267 height 220
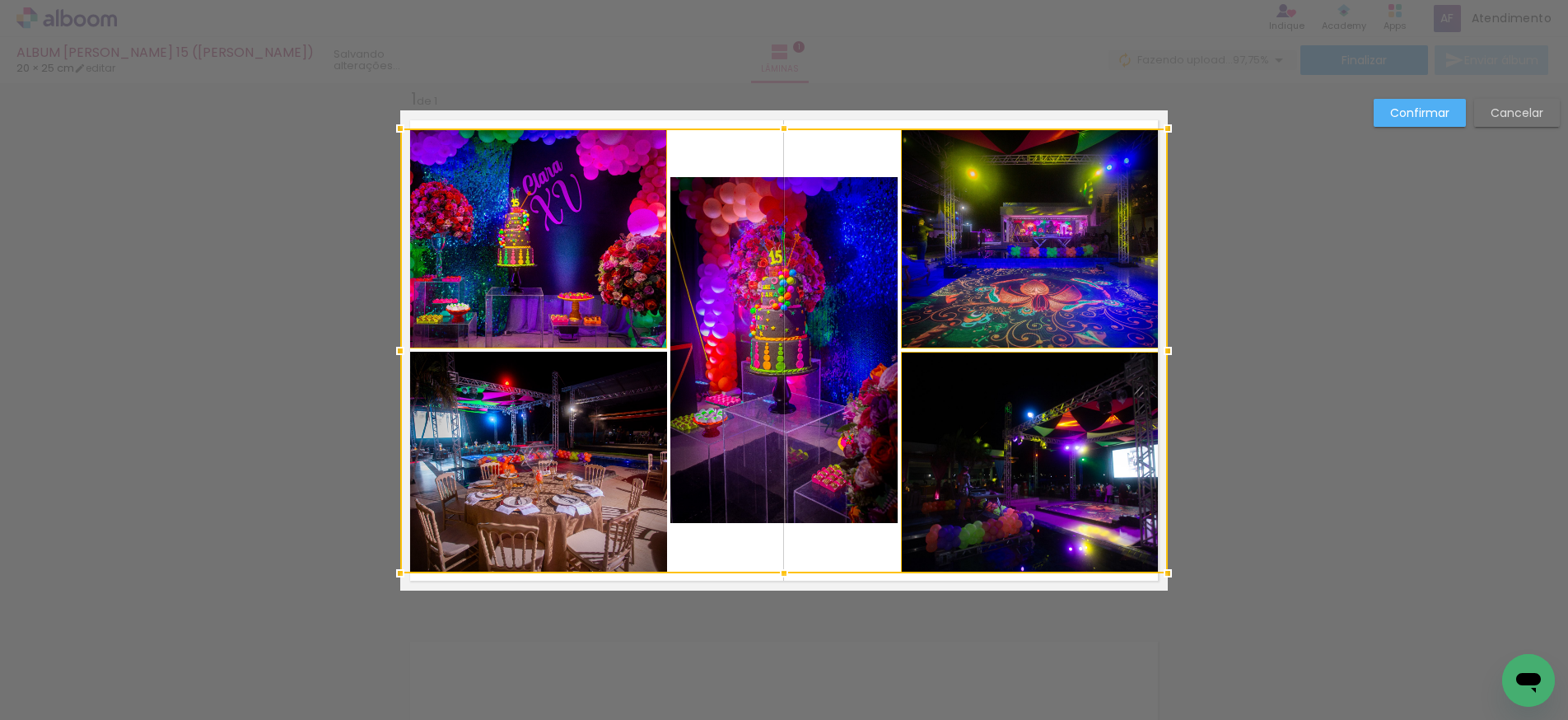
click at [548, 436] on div at bounding box center [784, 351] width 768 height 445
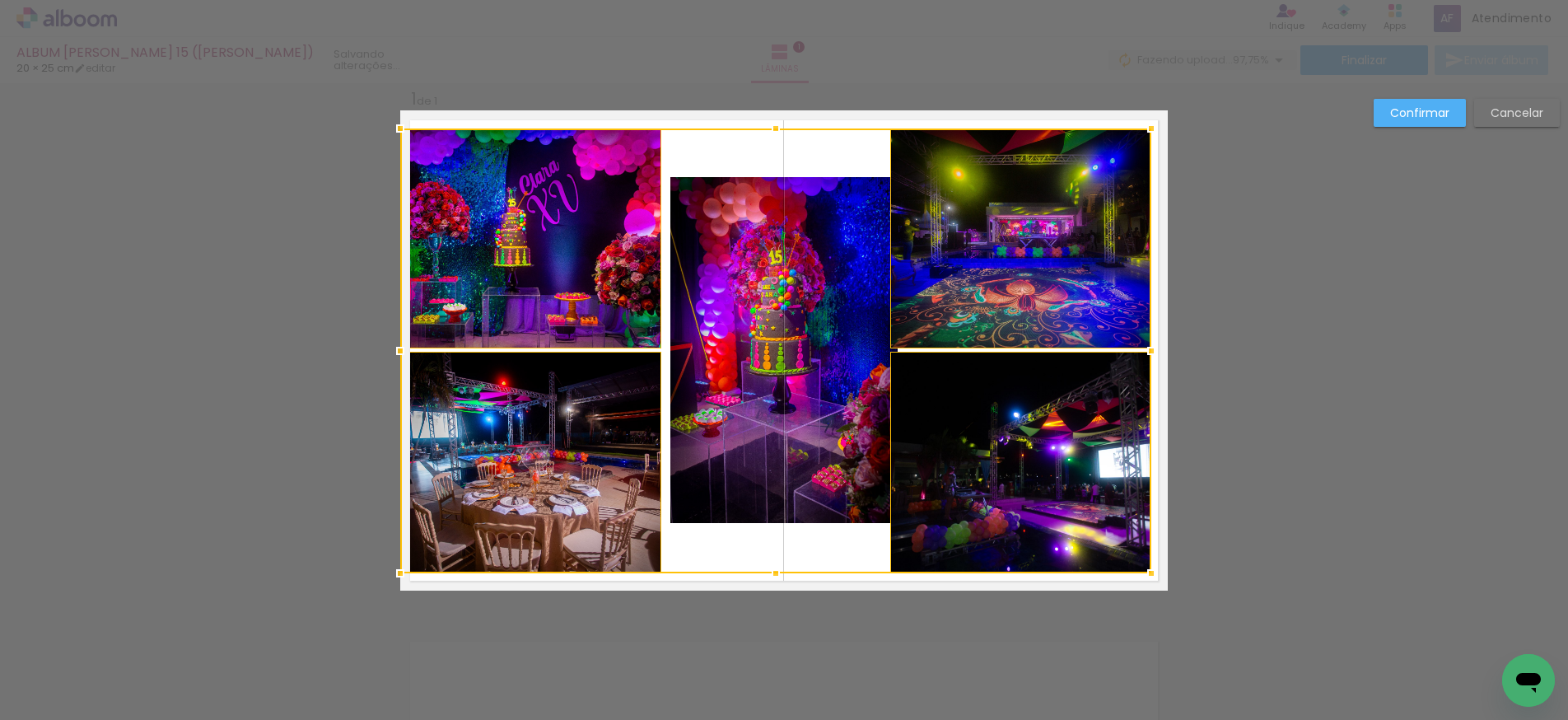
click at [1154, 353] on div at bounding box center [1152, 351] width 33 height 33
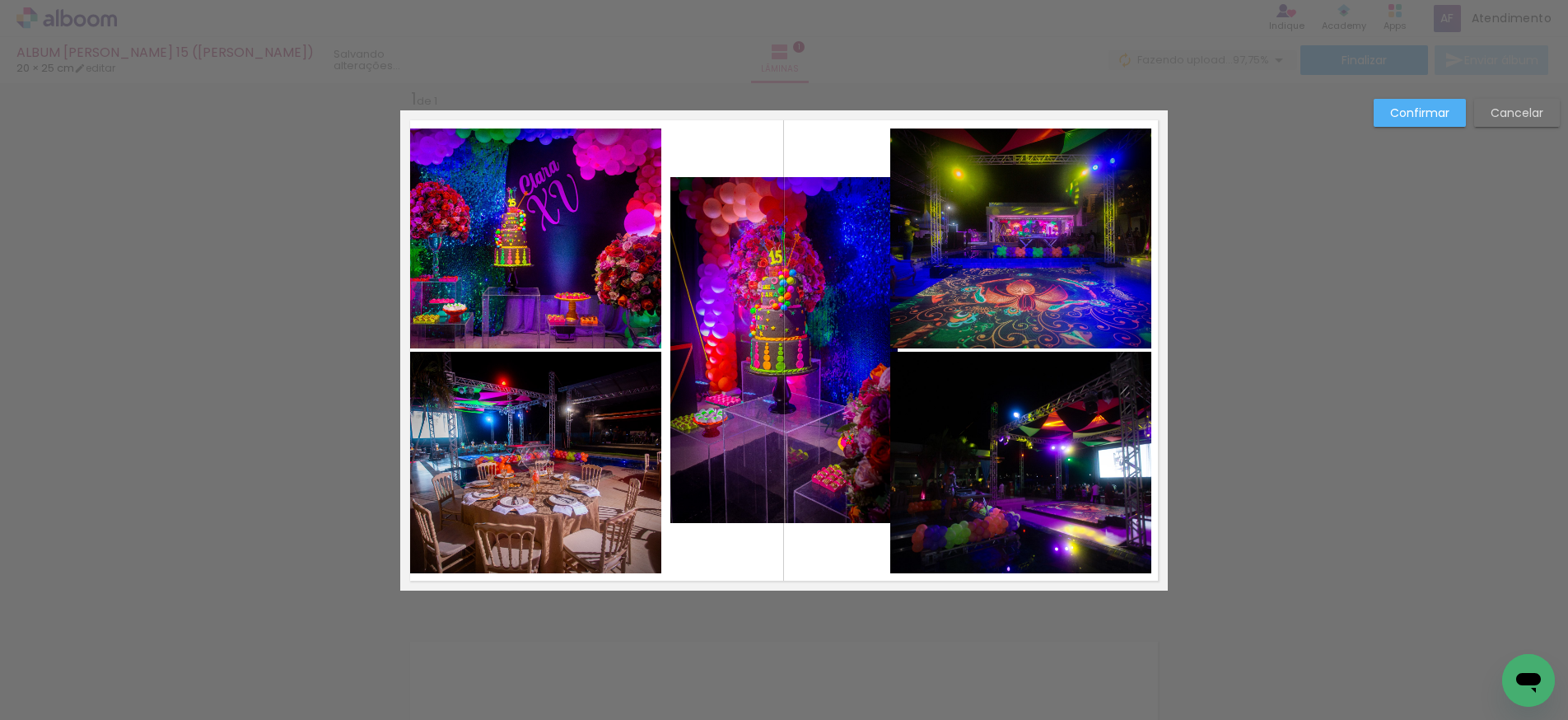
click at [531, 305] on quentale-photo at bounding box center [531, 238] width 261 height 220
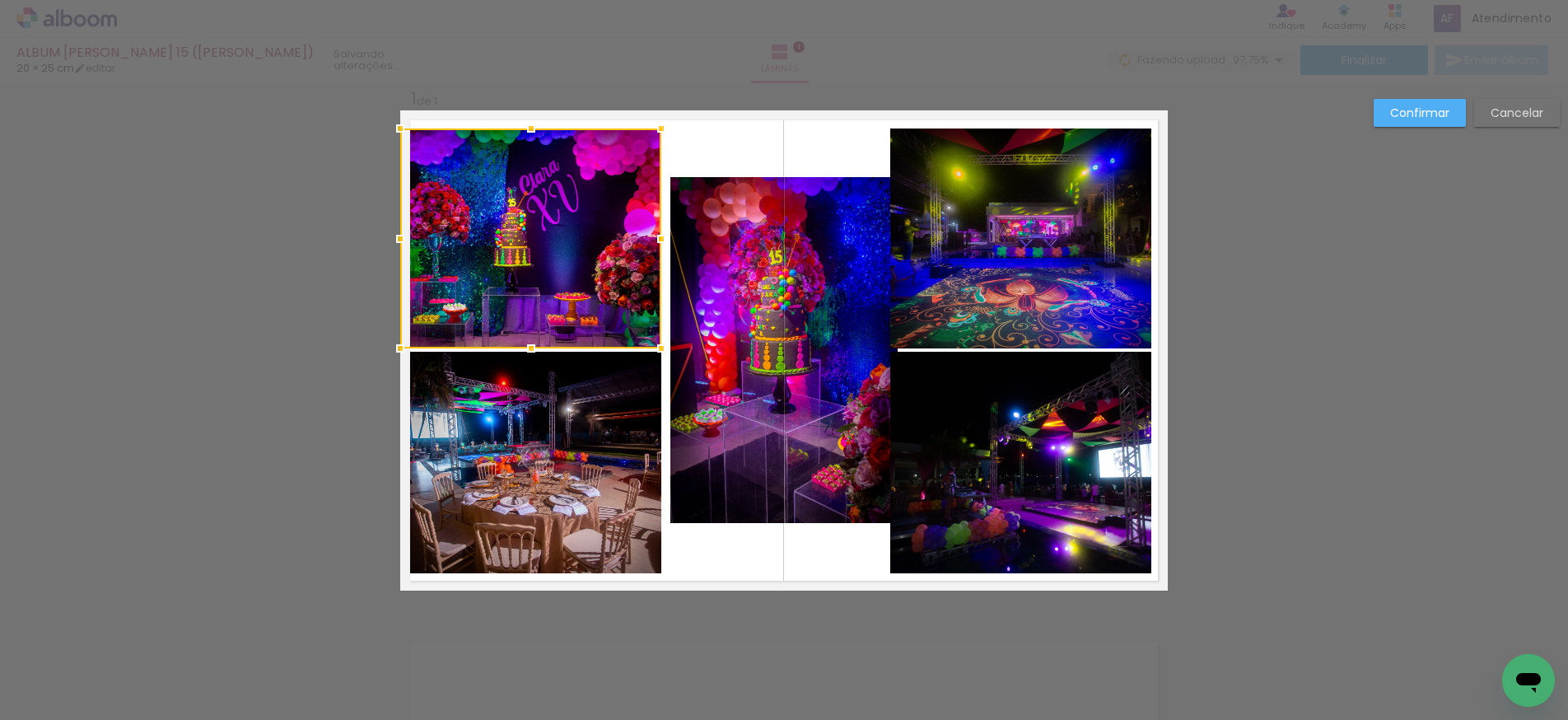
click at [962, 315] on quentale-photo at bounding box center [1021, 238] width 261 height 220
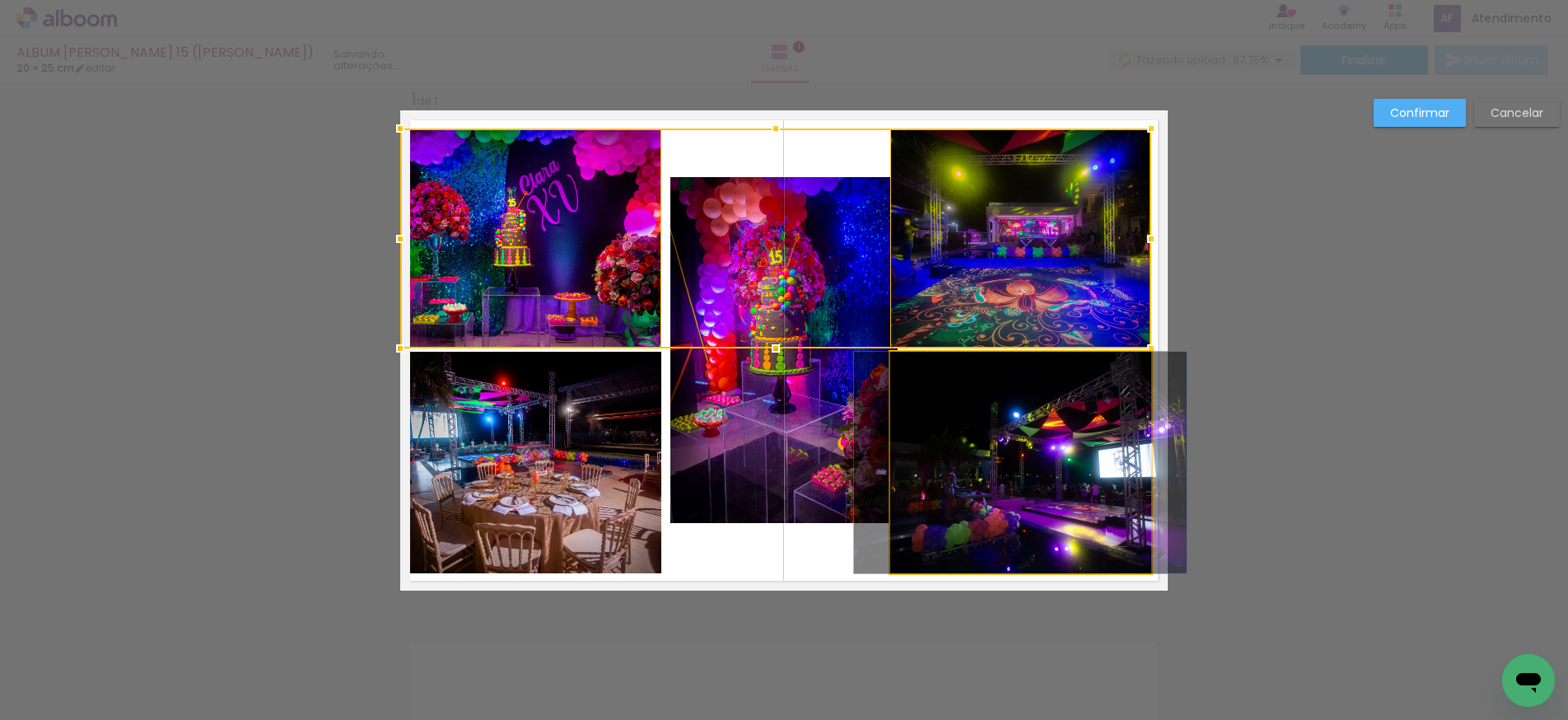
click at [968, 401] on quentale-photo at bounding box center [1021, 462] width 261 height 222
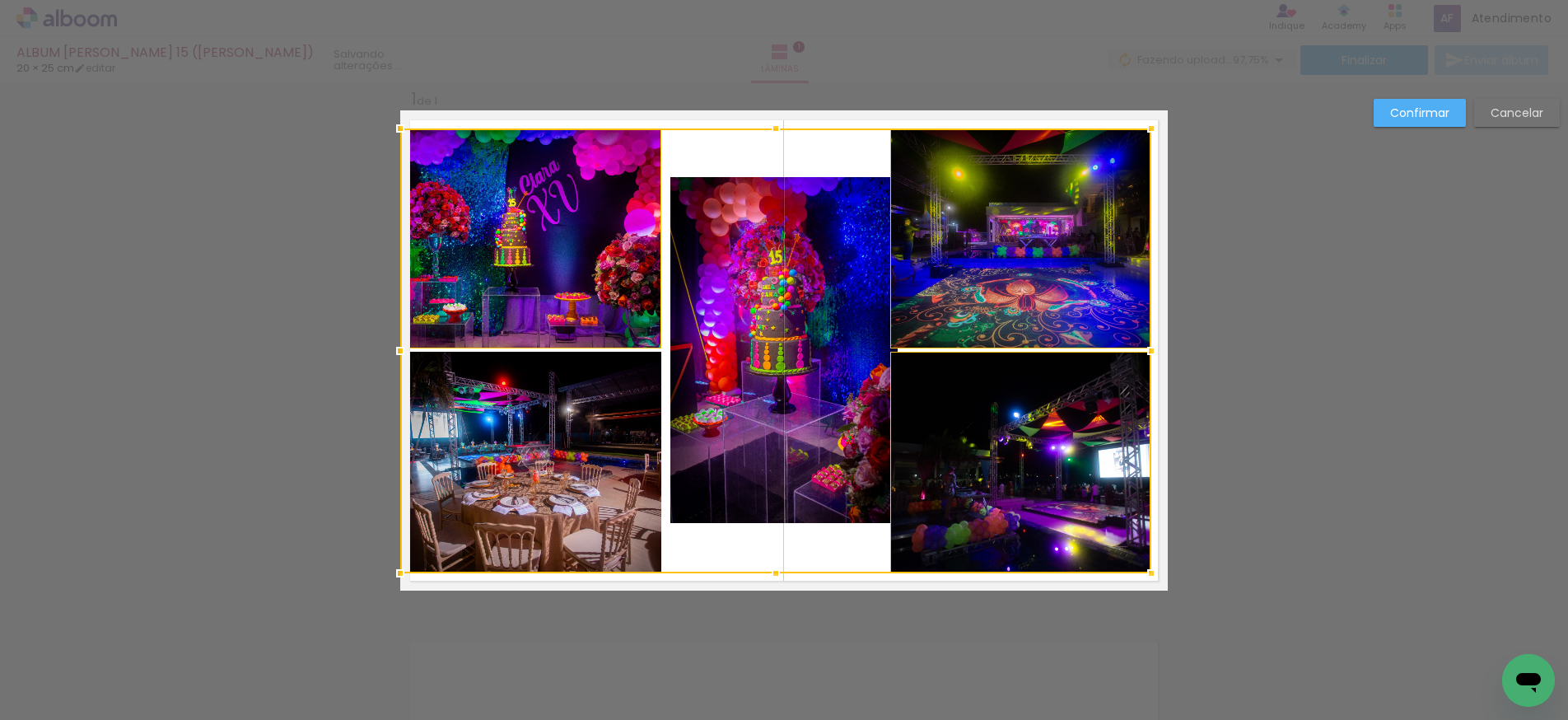
click at [591, 446] on div at bounding box center [776, 351] width 751 height 445
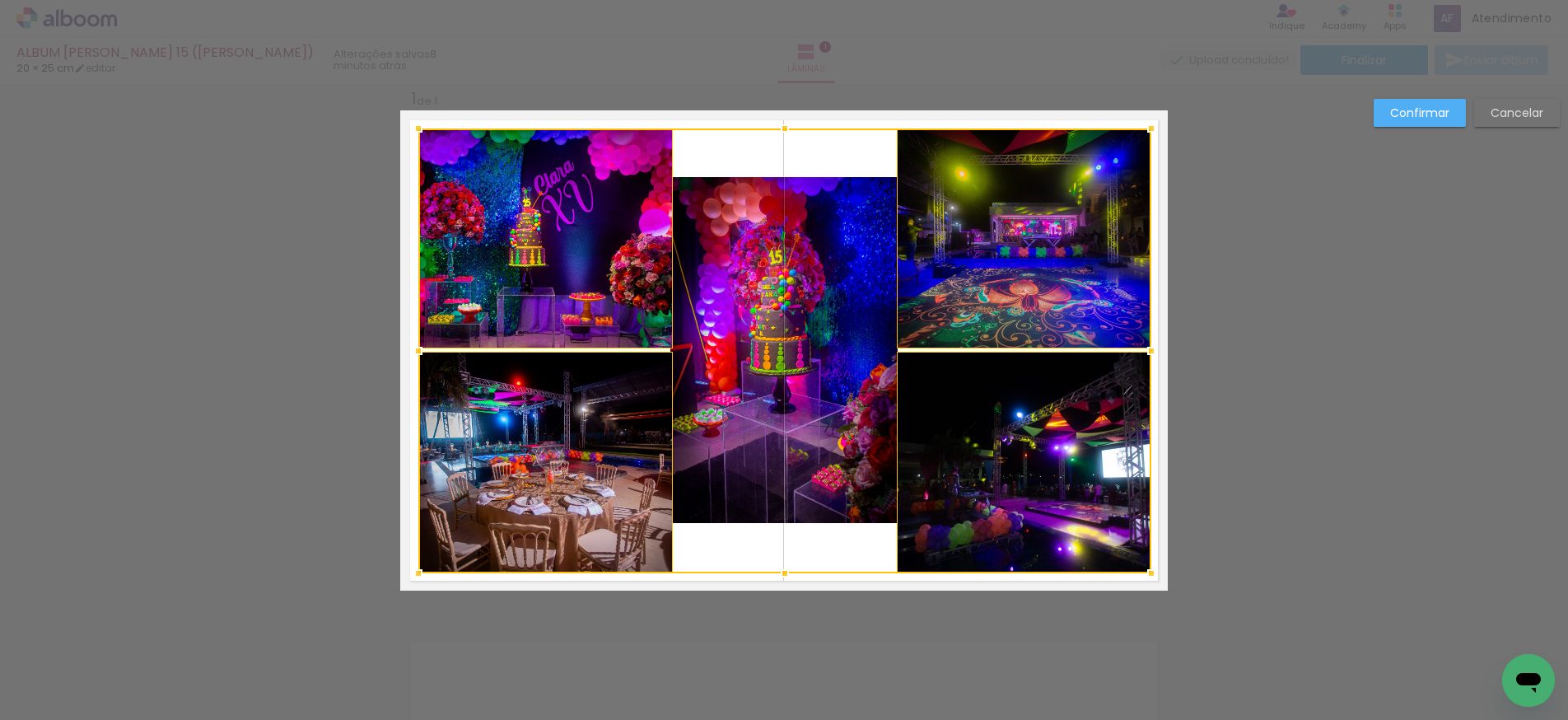
drag, startPoint x: 402, startPoint y: 350, endPoint x: 418, endPoint y: 350, distance: 16.0
click at [418, 350] on div at bounding box center [418, 351] width 33 height 33
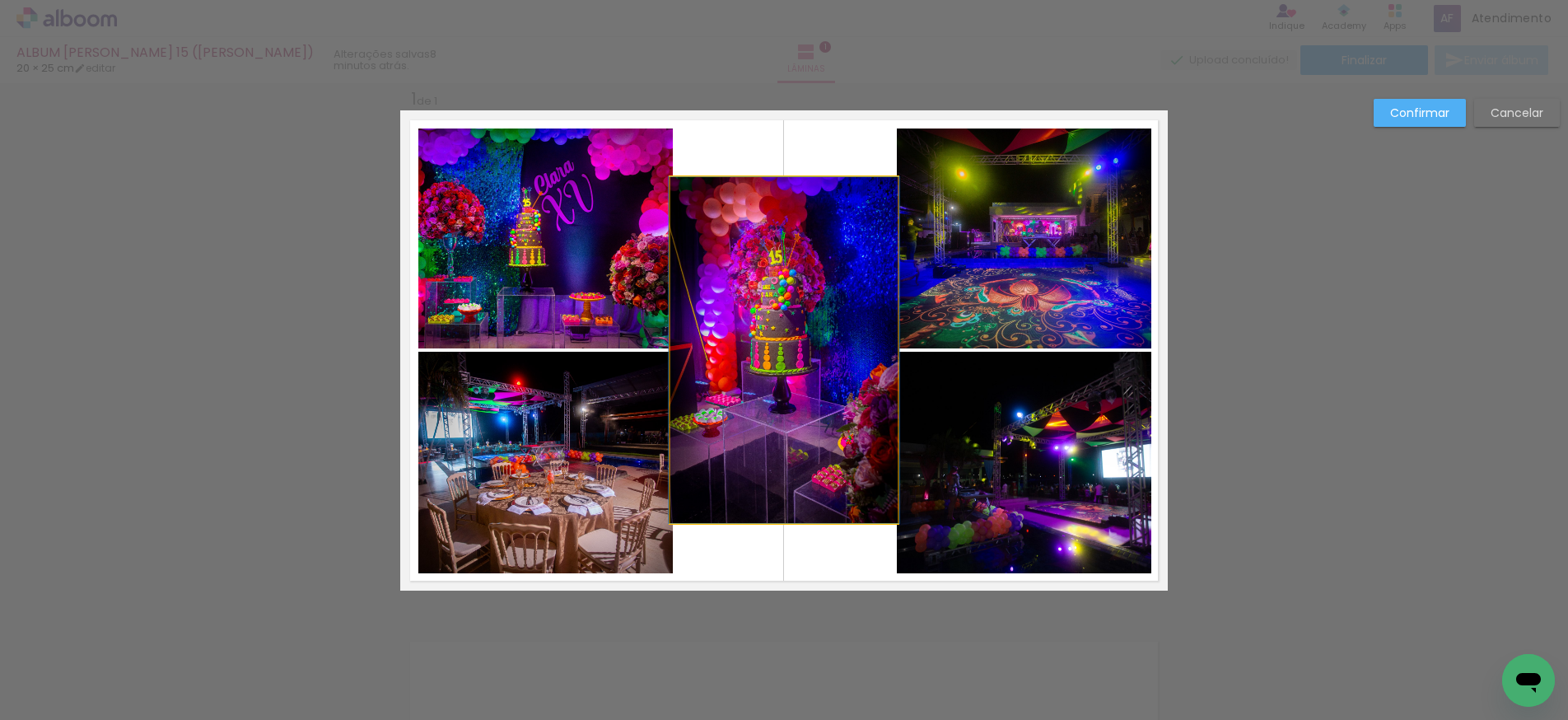
click at [736, 431] on quentale-photo at bounding box center [784, 350] width 228 height 346
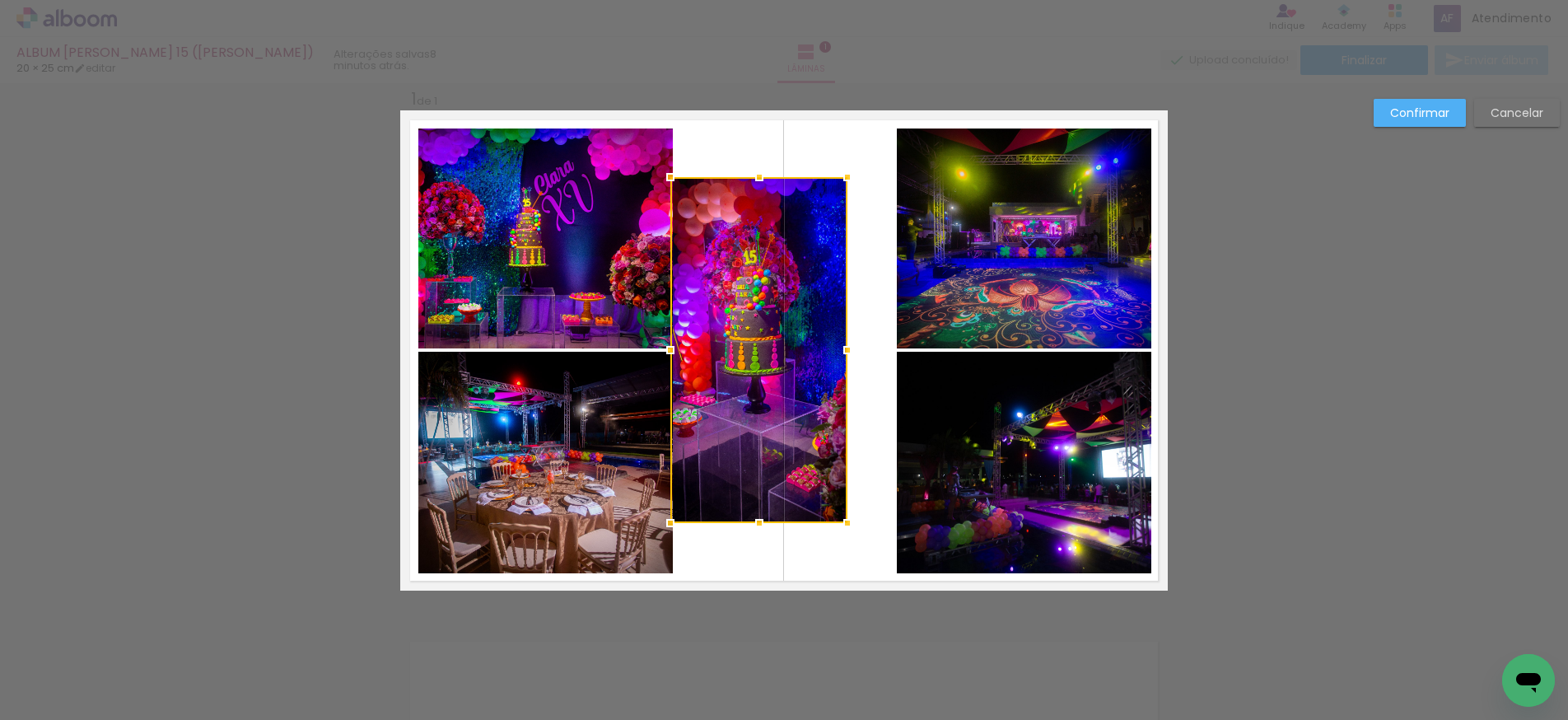
drag, startPoint x: 898, startPoint y: 350, endPoint x: 847, endPoint y: 350, distance: 51.0
click at [847, 350] on div at bounding box center [847, 350] width 33 height 33
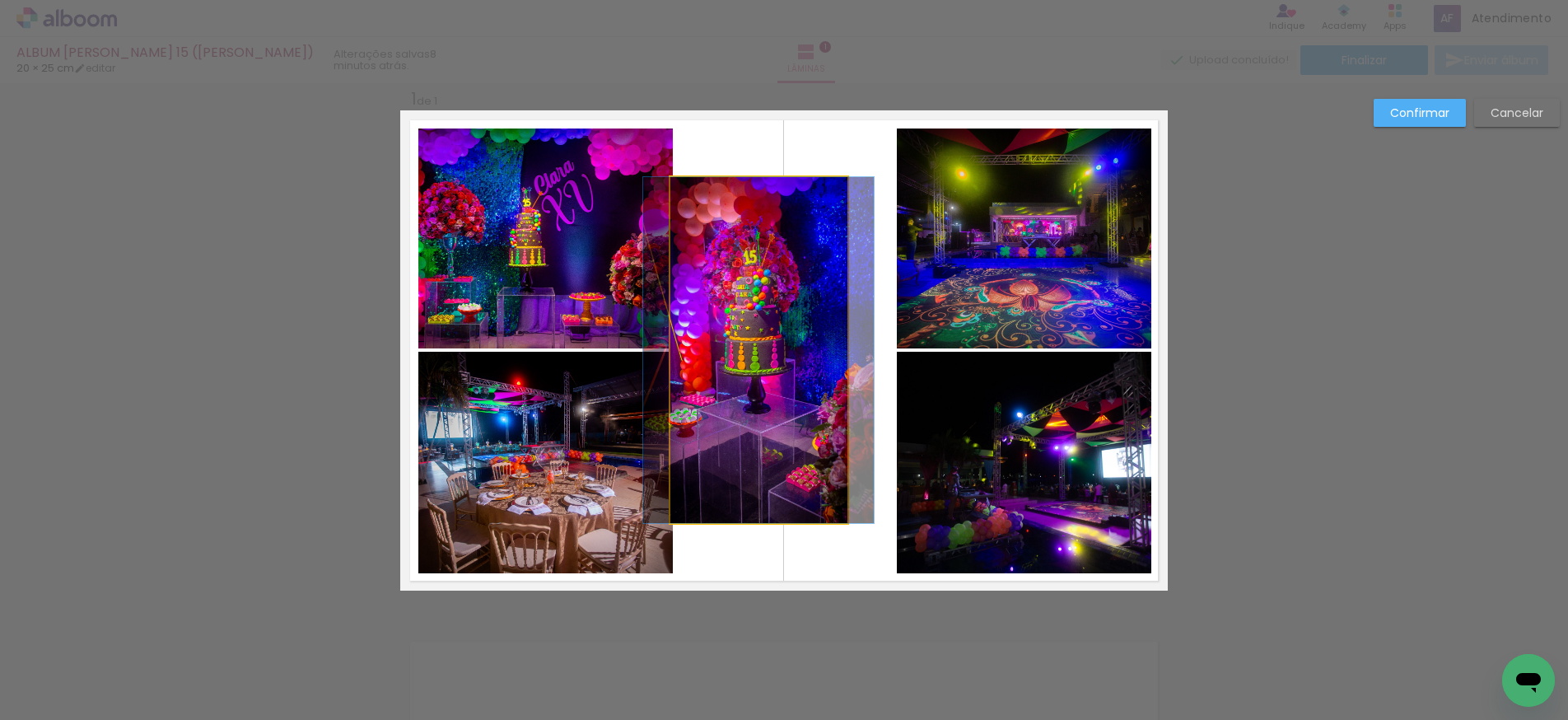
click at [726, 448] on quentale-photo at bounding box center [759, 350] width 177 height 346
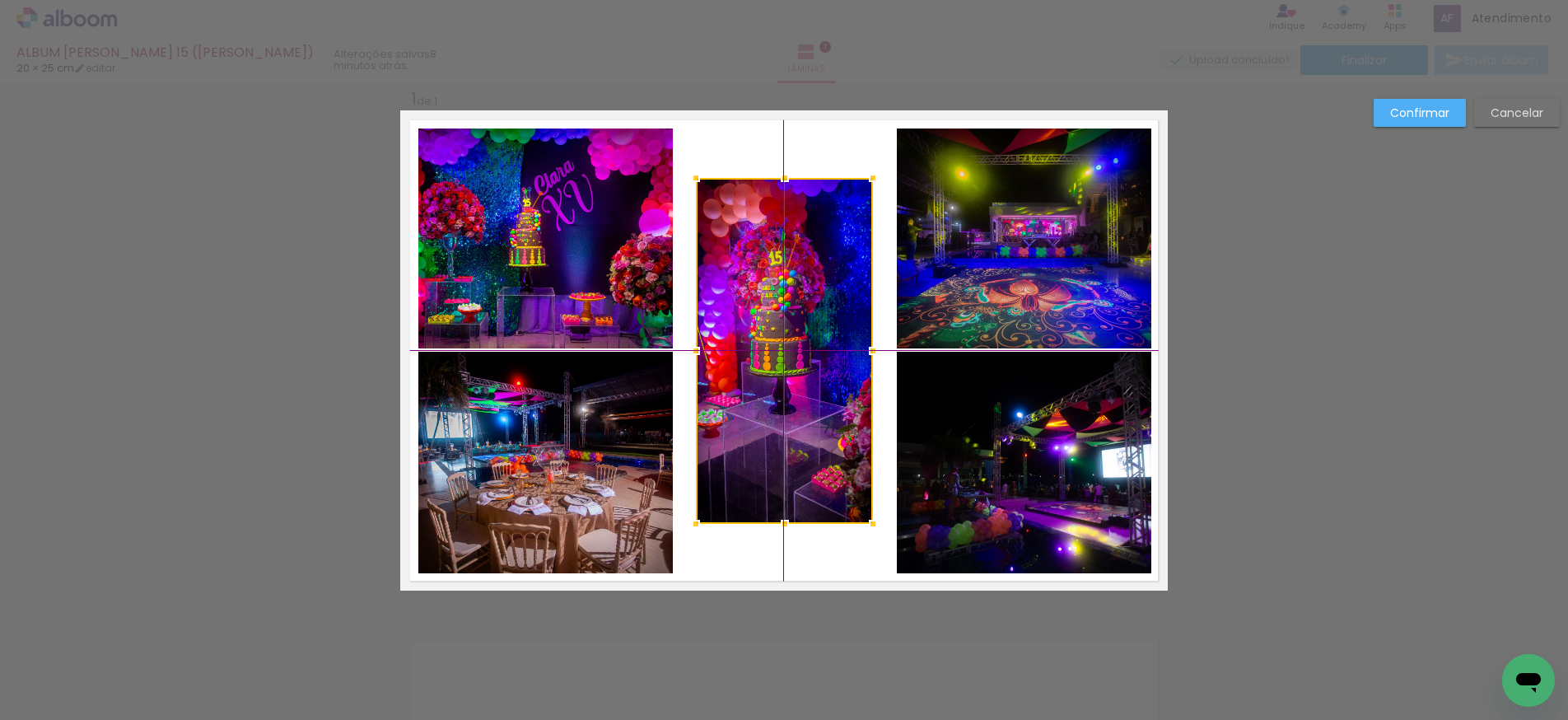
drag, startPoint x: 728, startPoint y: 426, endPoint x: 747, endPoint y: 428, distance: 19.1
click at [747, 428] on div at bounding box center [785, 351] width 177 height 346
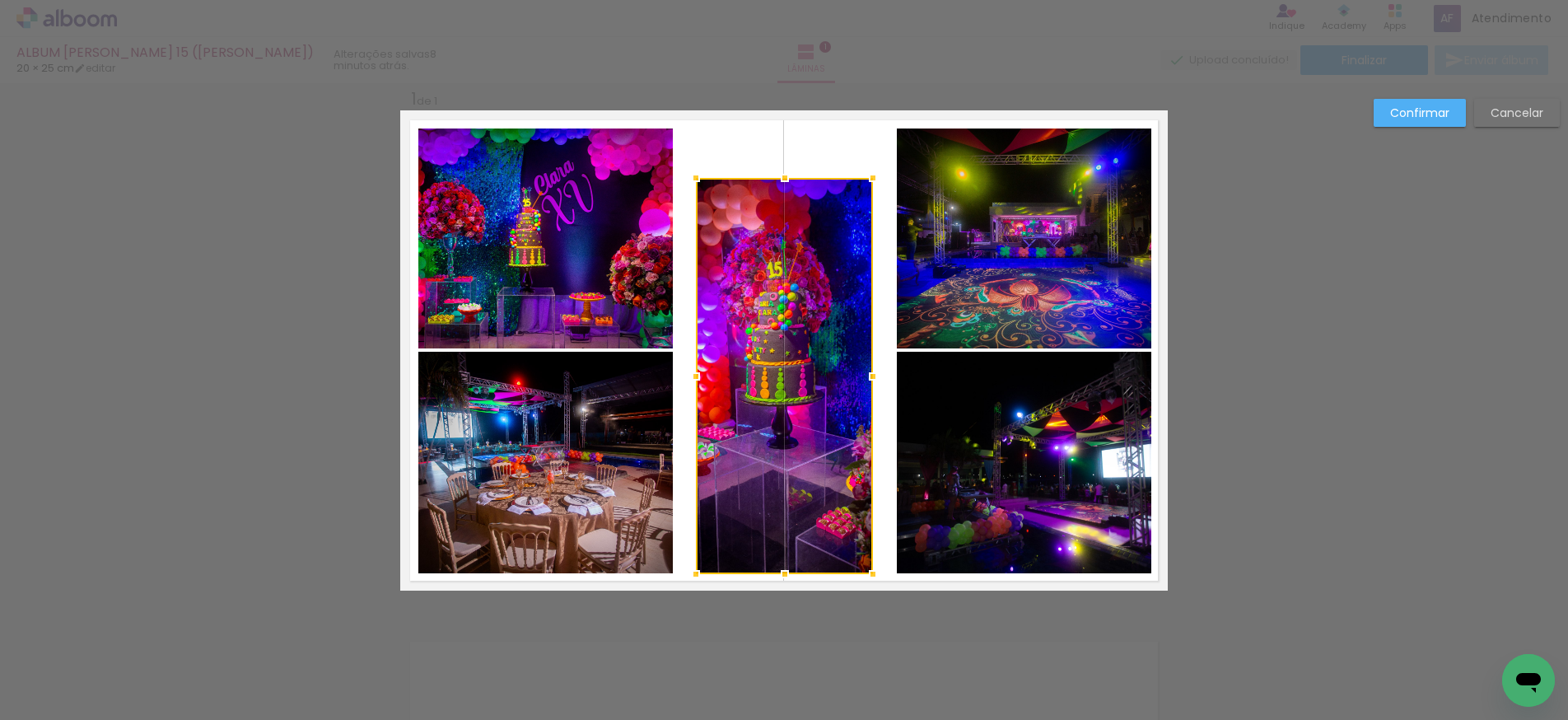
drag, startPoint x: 785, startPoint y: 523, endPoint x: 791, endPoint y: 573, distance: 50.4
click at [791, 573] on div at bounding box center [785, 574] width 33 height 33
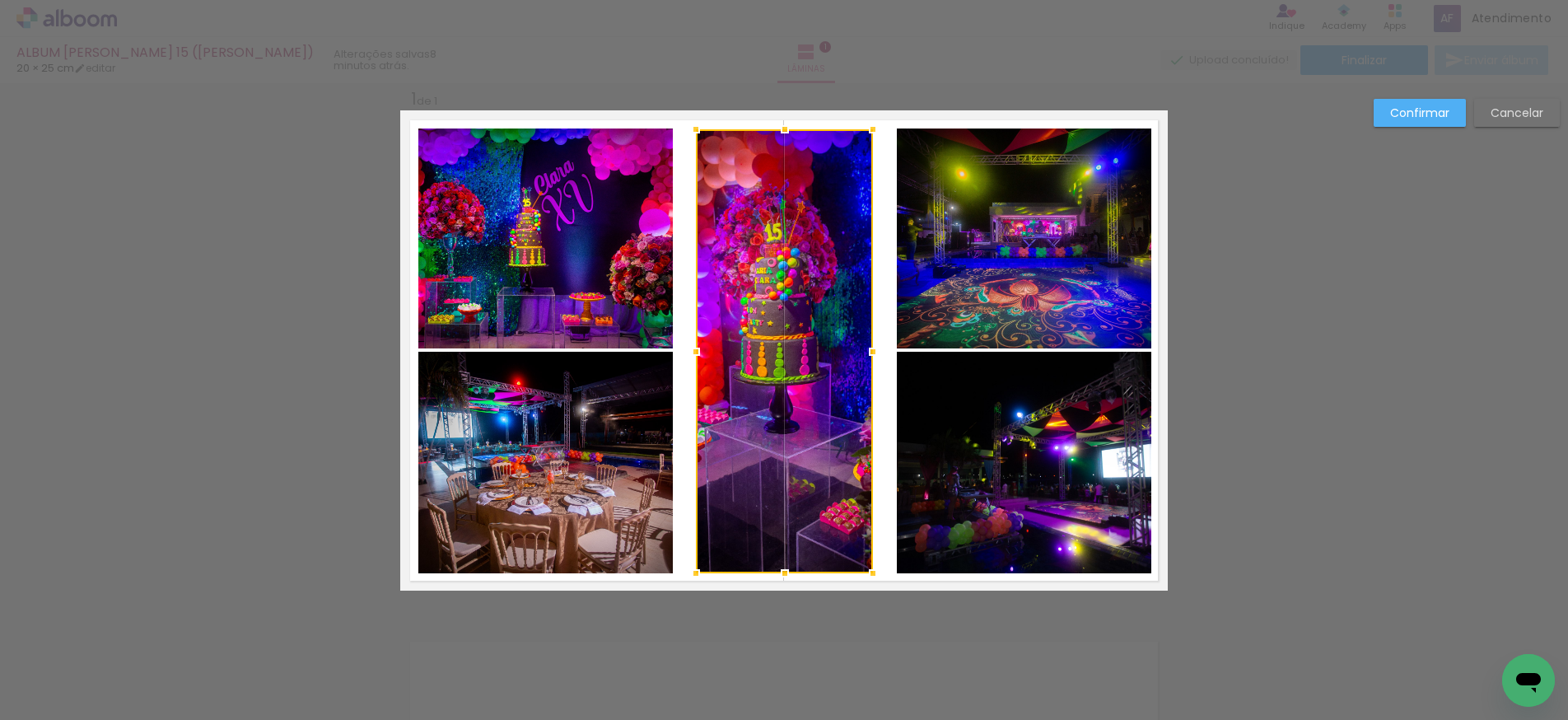
drag, startPoint x: 785, startPoint y: 158, endPoint x: 791, endPoint y: 129, distance: 29.6
click at [791, 129] on div at bounding box center [785, 129] width 33 height 33
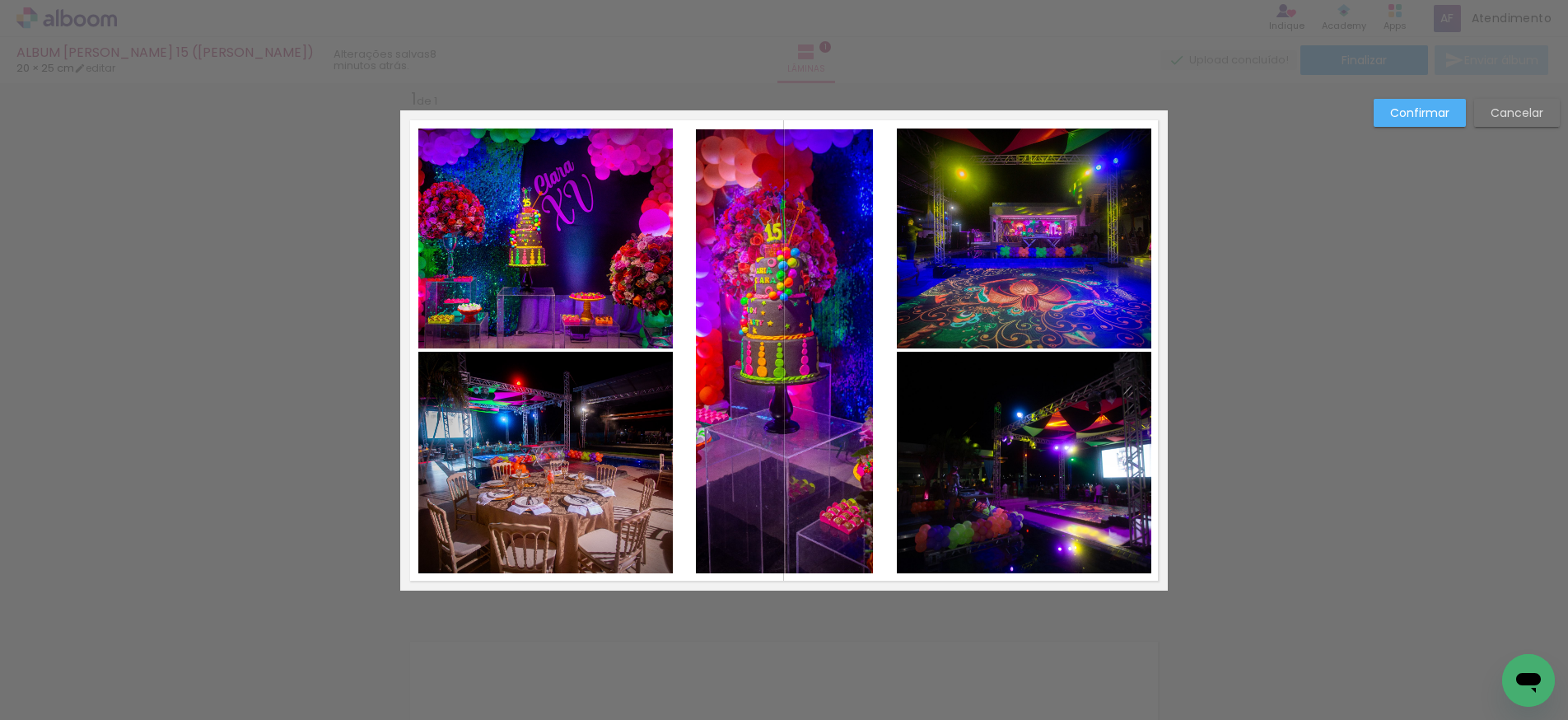
click at [867, 360] on quentale-photo at bounding box center [785, 352] width 177 height 445
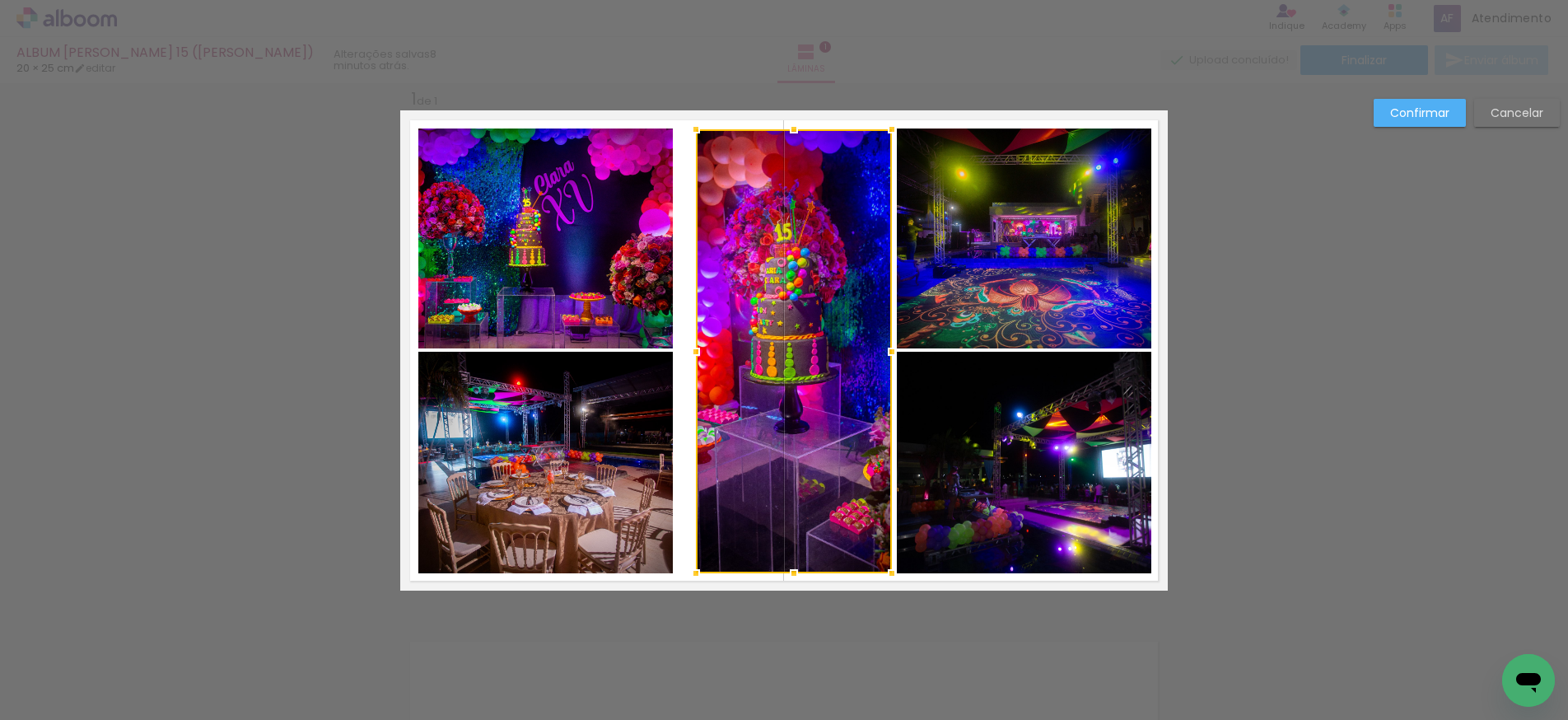
drag, startPoint x: 875, startPoint y: 352, endPoint x: 894, endPoint y: 351, distance: 19.0
click at [894, 351] on div at bounding box center [892, 352] width 33 height 33
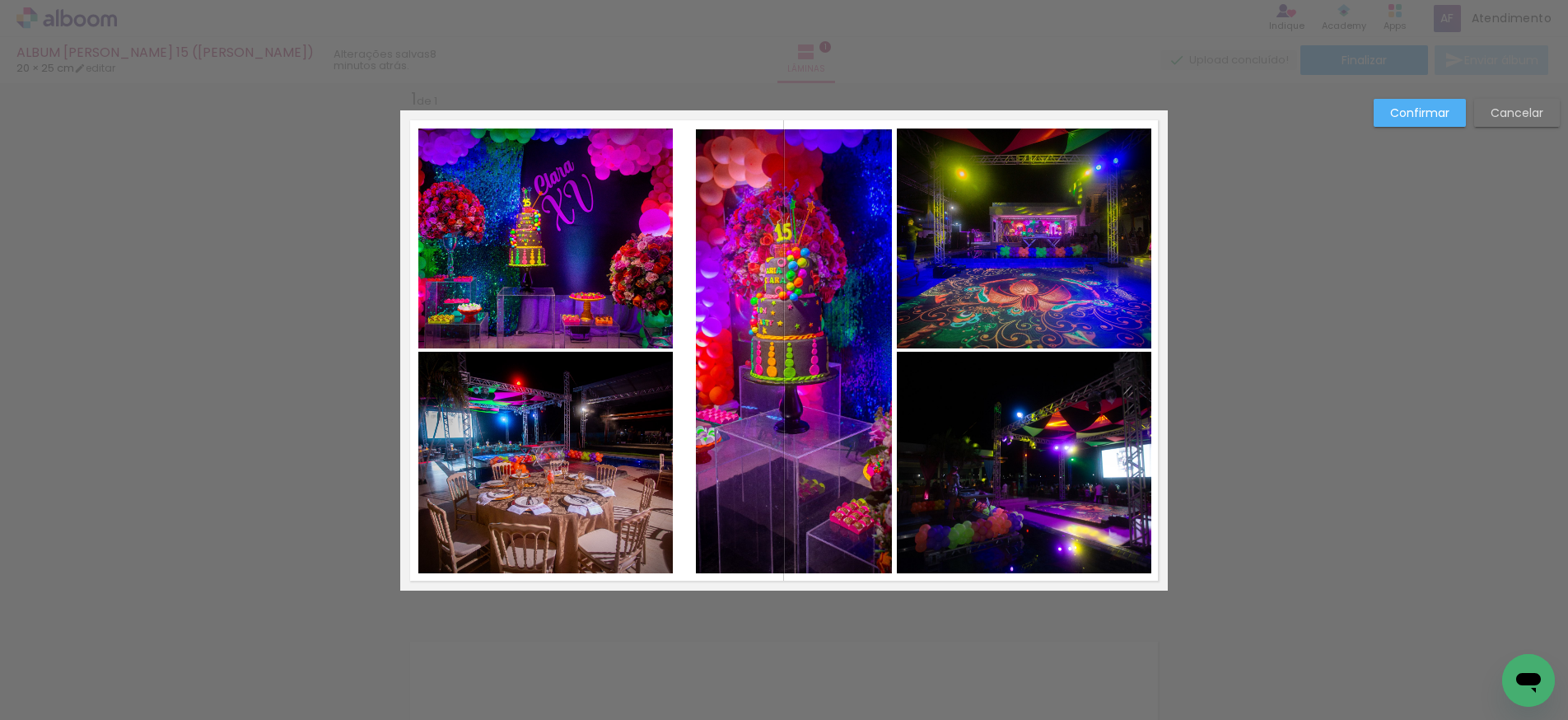
click at [740, 348] on quentale-photo at bounding box center [795, 352] width 196 height 445
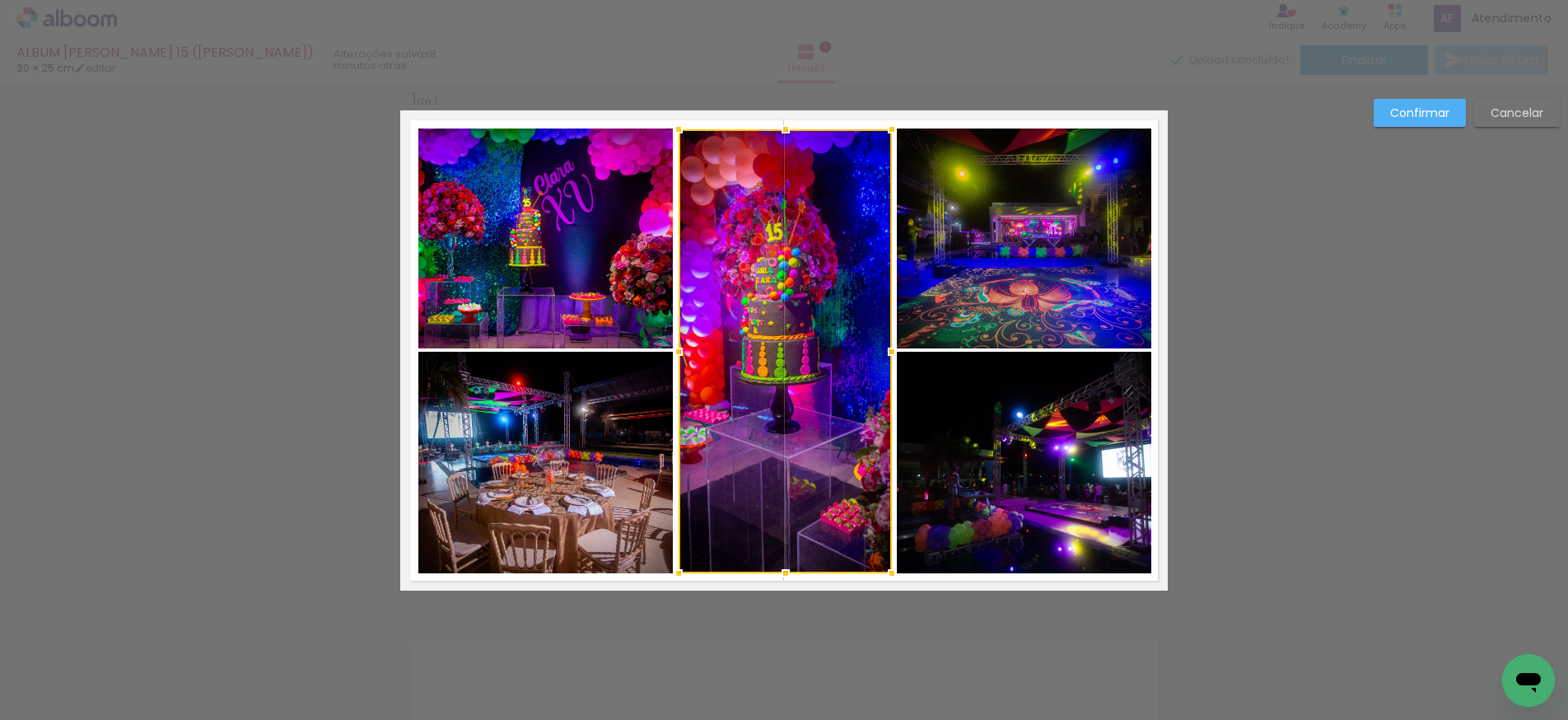
drag, startPoint x: 696, startPoint y: 351, endPoint x: 678, endPoint y: 355, distance: 18.4
click at [678, 355] on div at bounding box center [678, 352] width 33 height 33
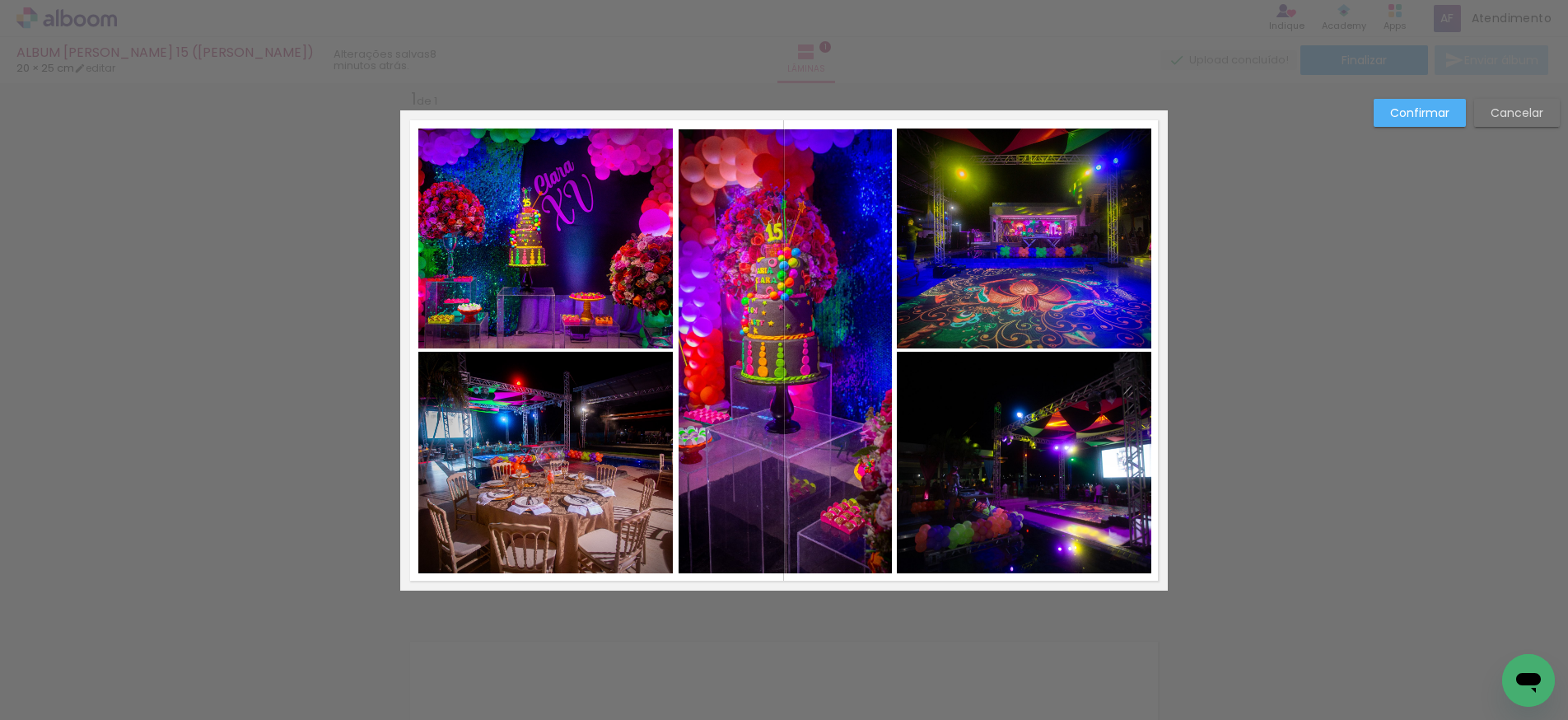
click at [595, 215] on quentale-photo at bounding box center [546, 238] width 255 height 220
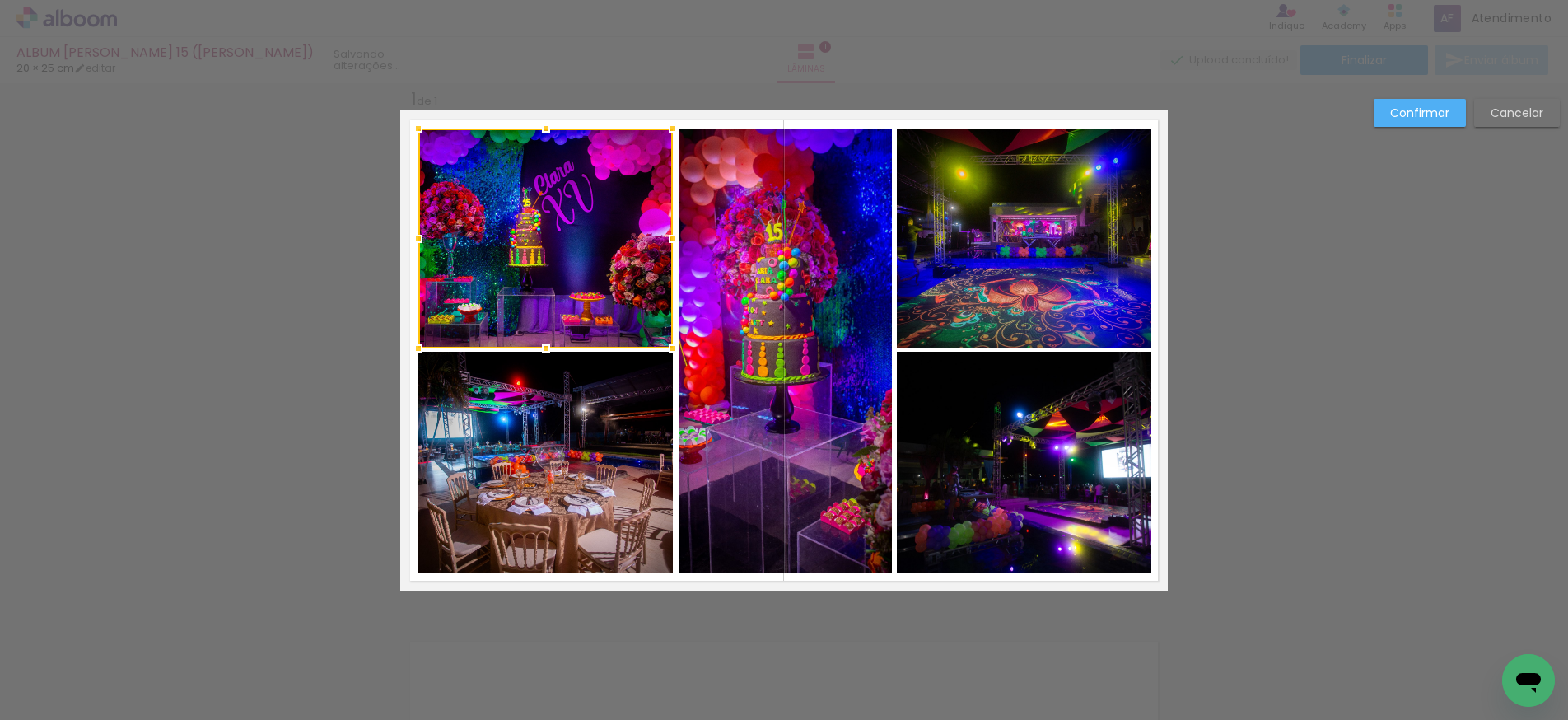
click at [540, 385] on quentale-photo at bounding box center [546, 462] width 255 height 222
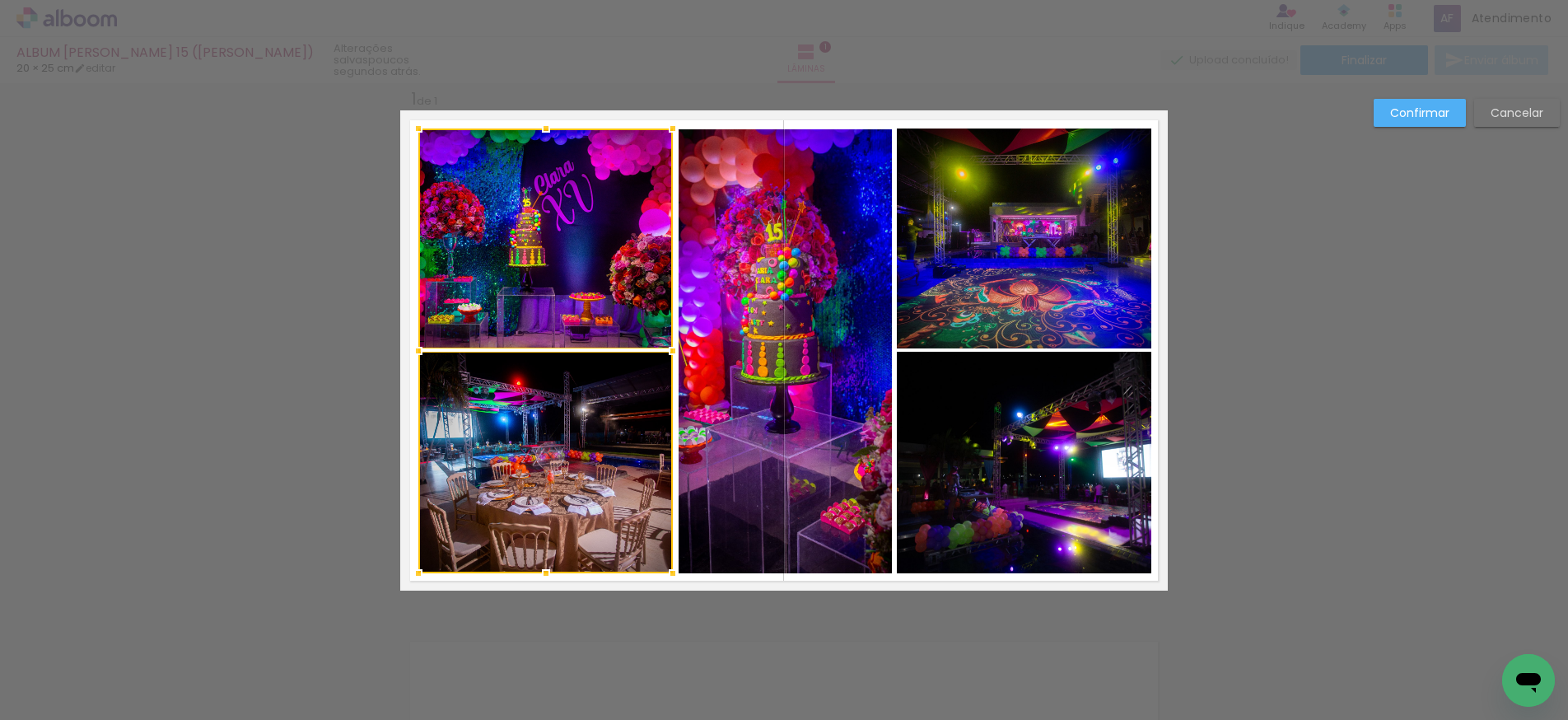
click at [792, 399] on quentale-photo at bounding box center [785, 352] width 213 height 445
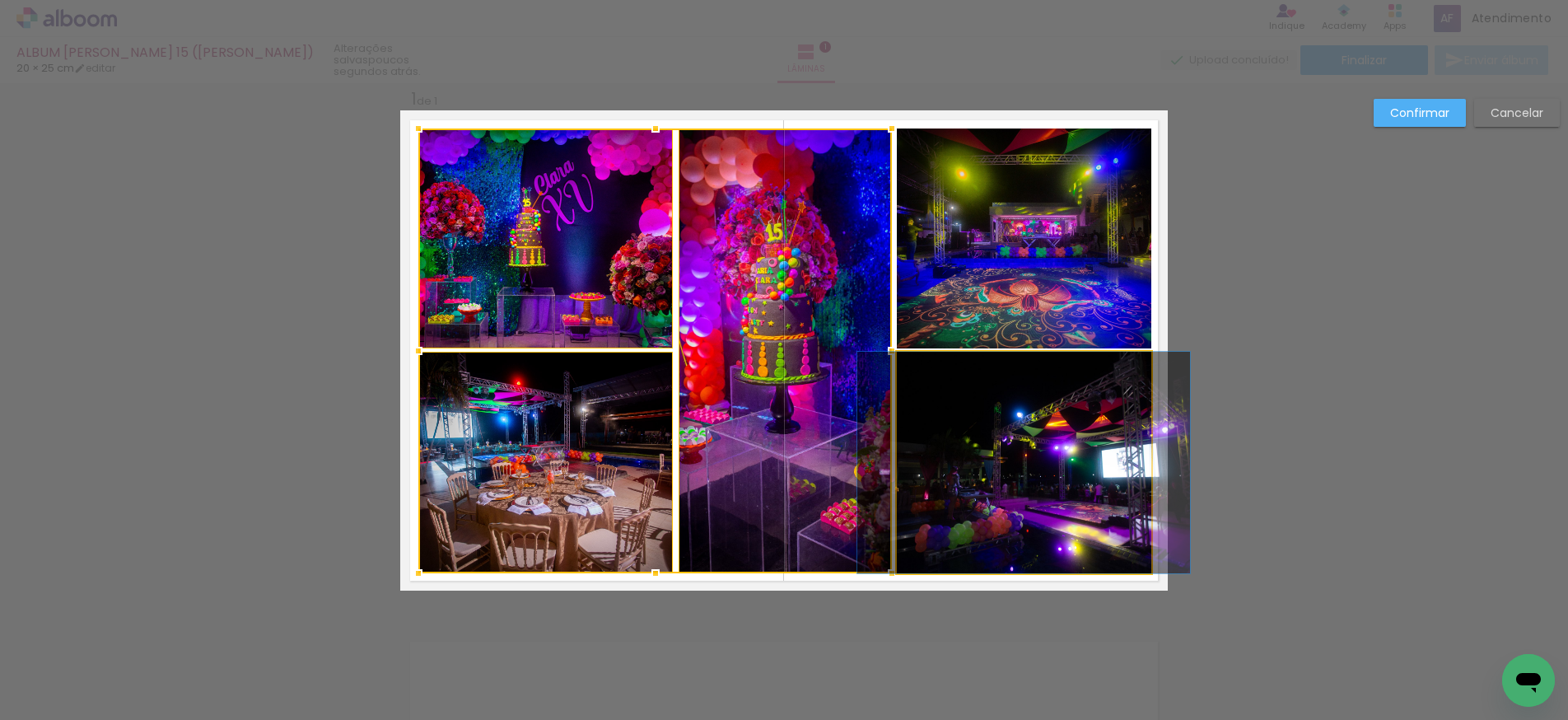
click at [946, 410] on quentale-photo at bounding box center [1024, 462] width 255 height 222
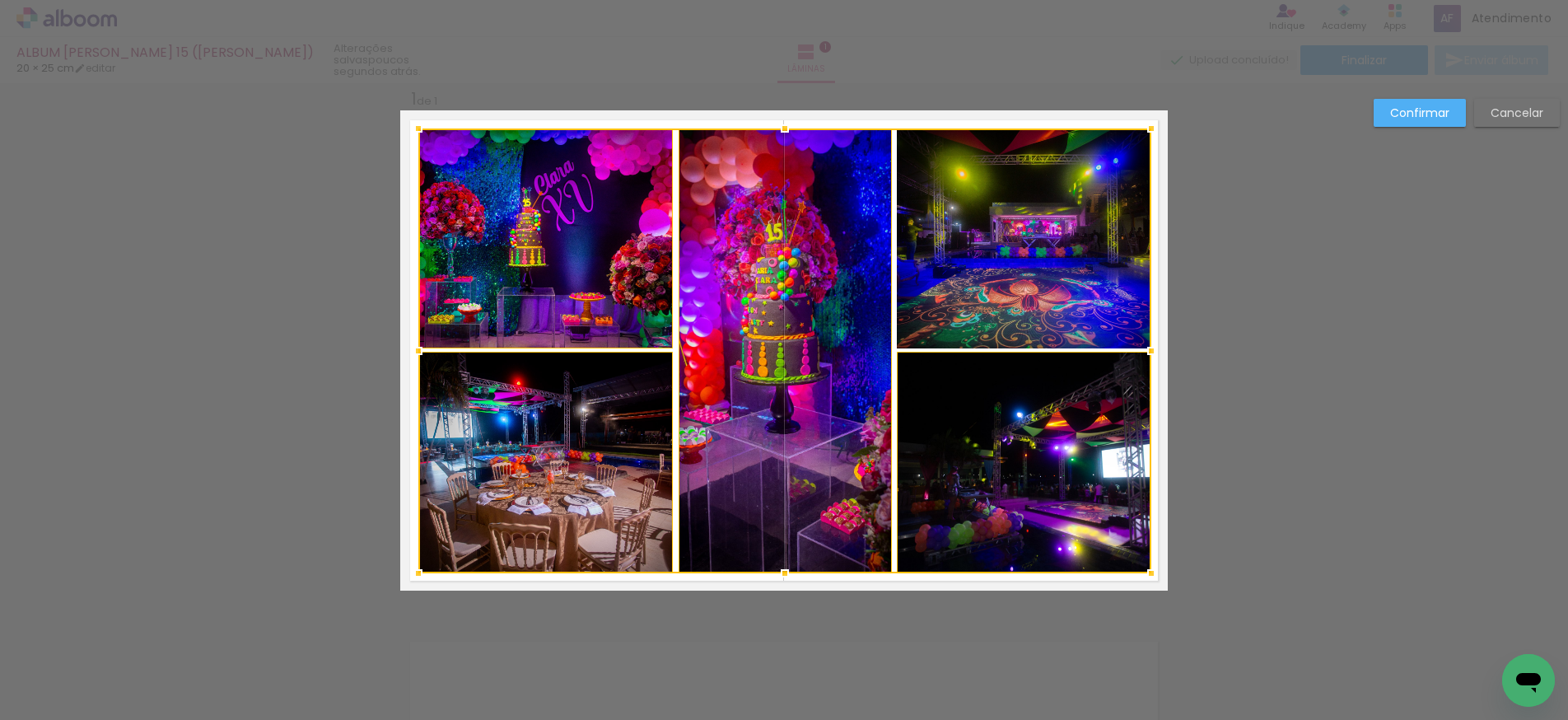
click at [964, 292] on div at bounding box center [785, 351] width 733 height 445
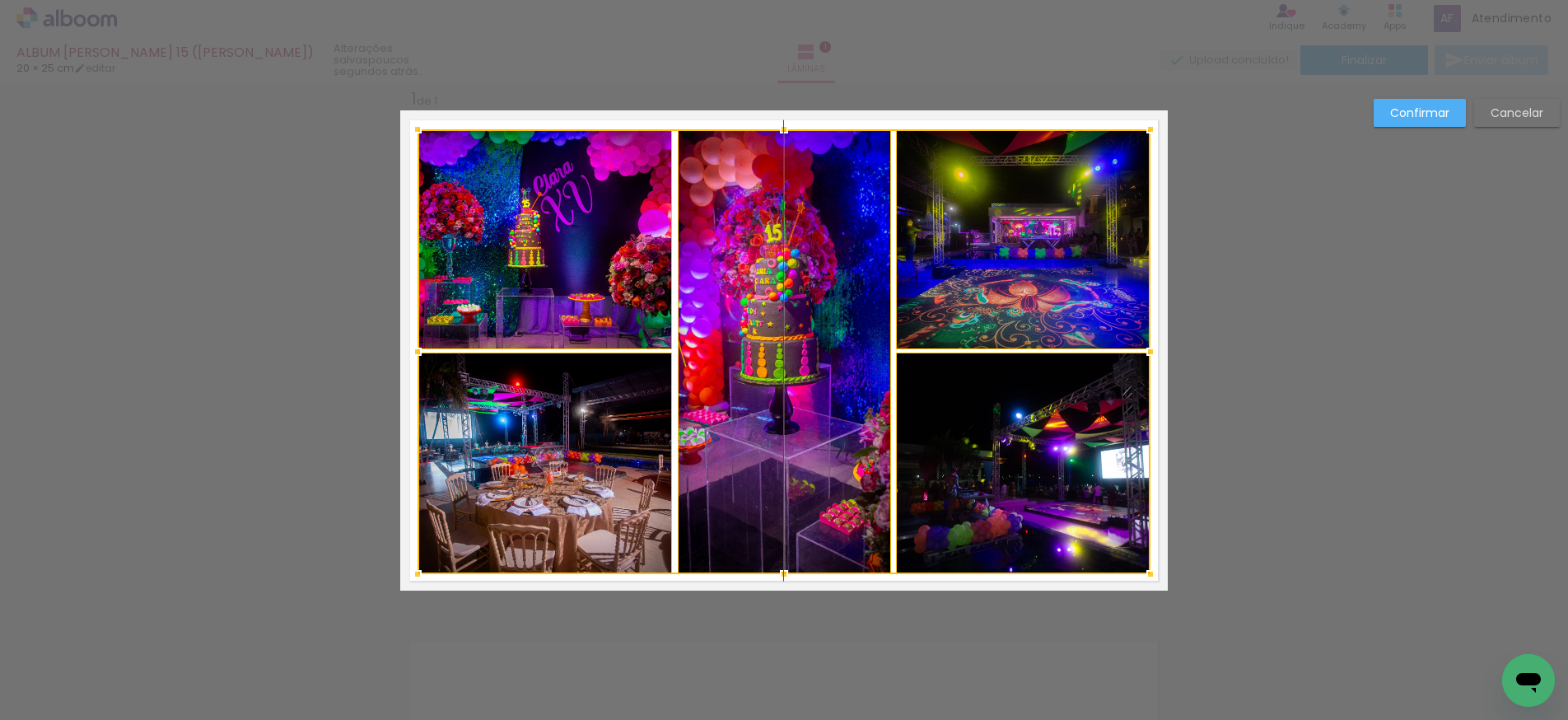
click at [794, 327] on div at bounding box center [784, 352] width 733 height 445
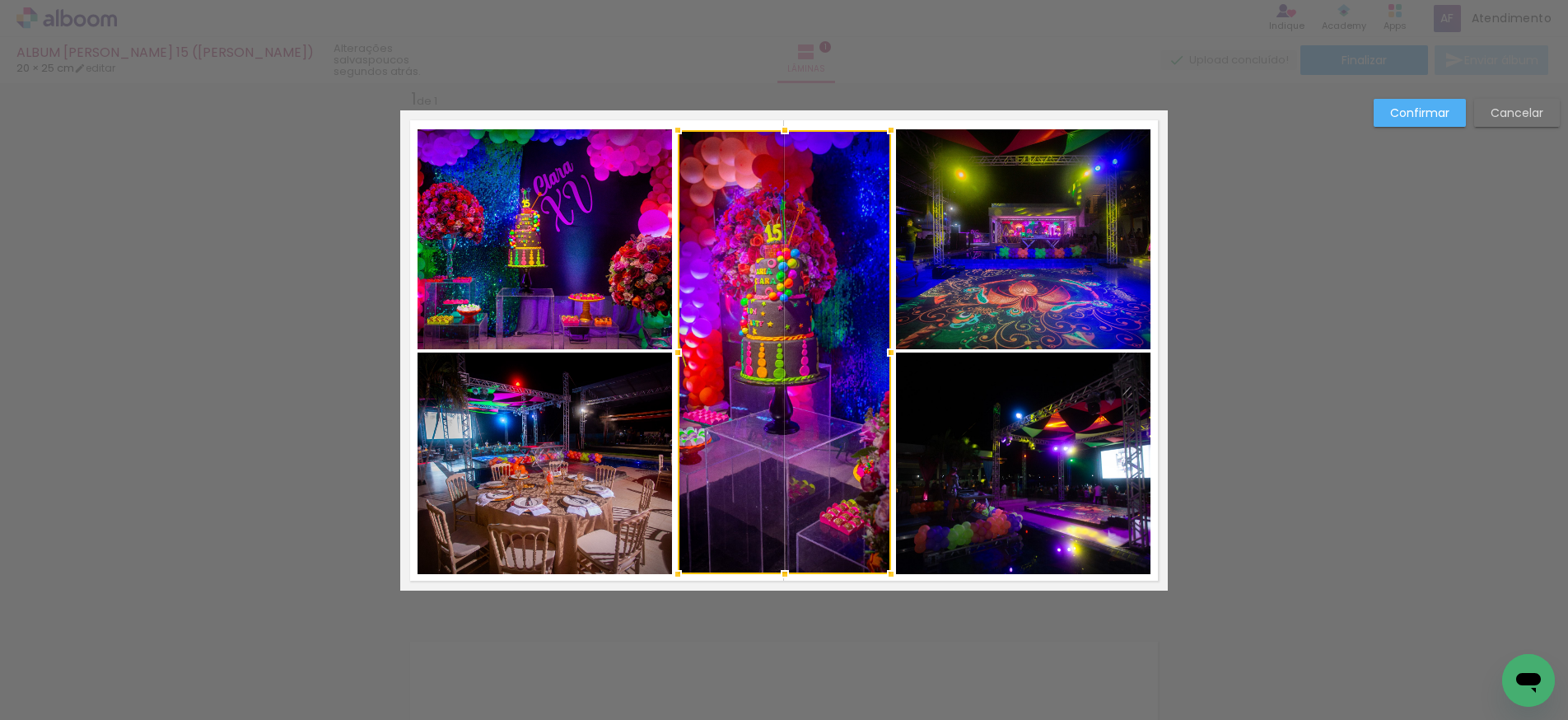
click at [1301, 352] on div "Confirmar Cancelar" at bounding box center [784, 604] width 1568 height 1083
click at [1010, 448] on quentale-photo at bounding box center [1023, 463] width 255 height 222
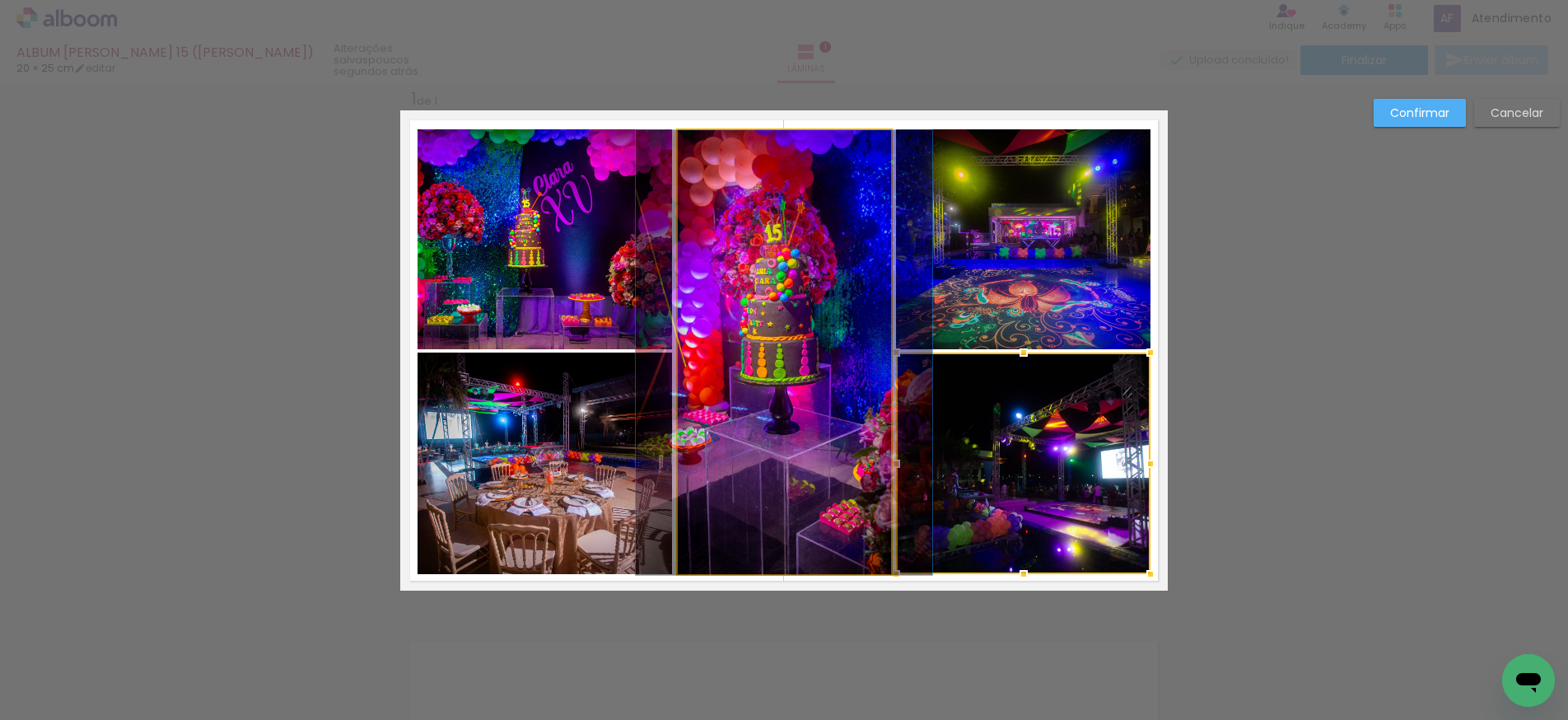
click at [773, 390] on album-spread "1 de 1" at bounding box center [784, 351] width 768 height 481
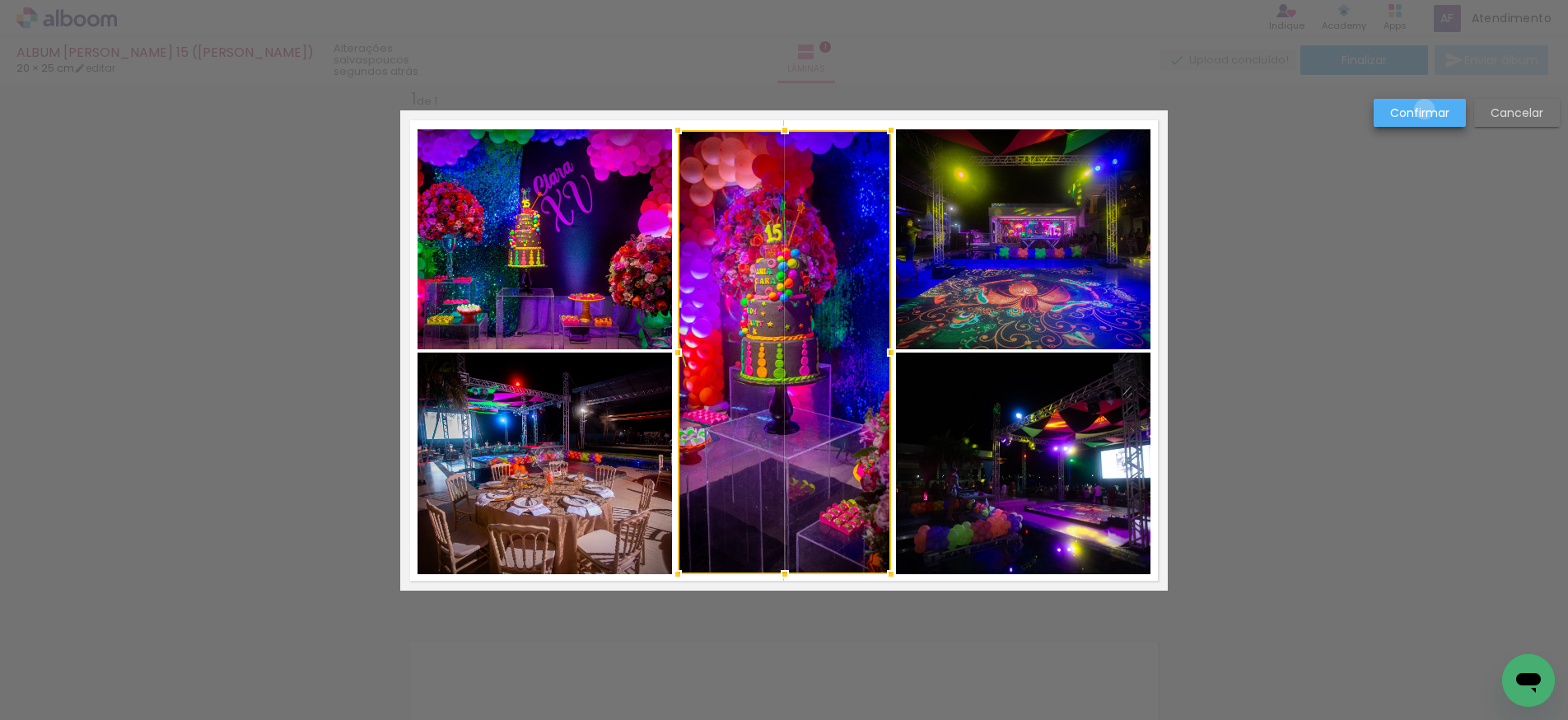
click at [0, 0] on slot "Confirmar" at bounding box center [0, 0] width 0 height 0
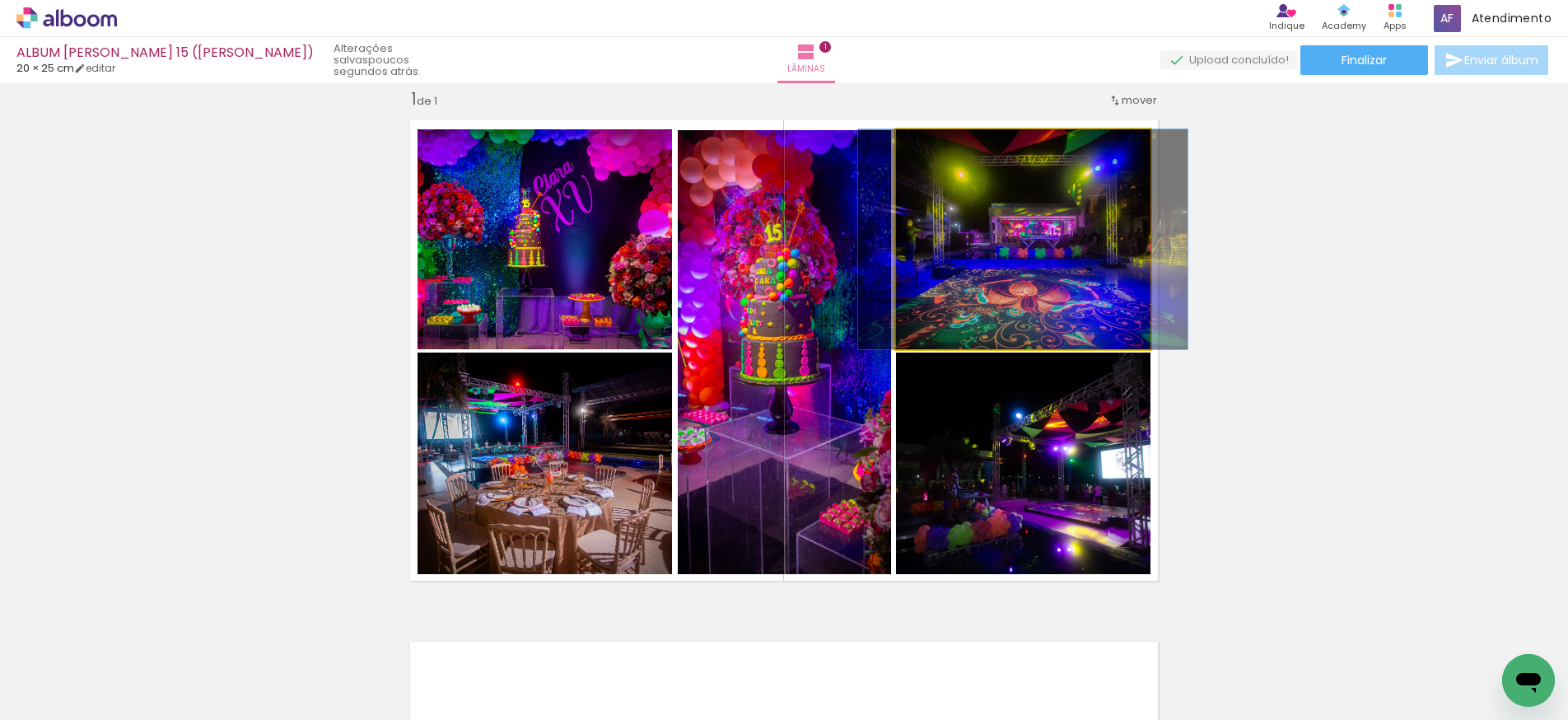
click at [1066, 216] on quentale-photo at bounding box center [1023, 239] width 255 height 220
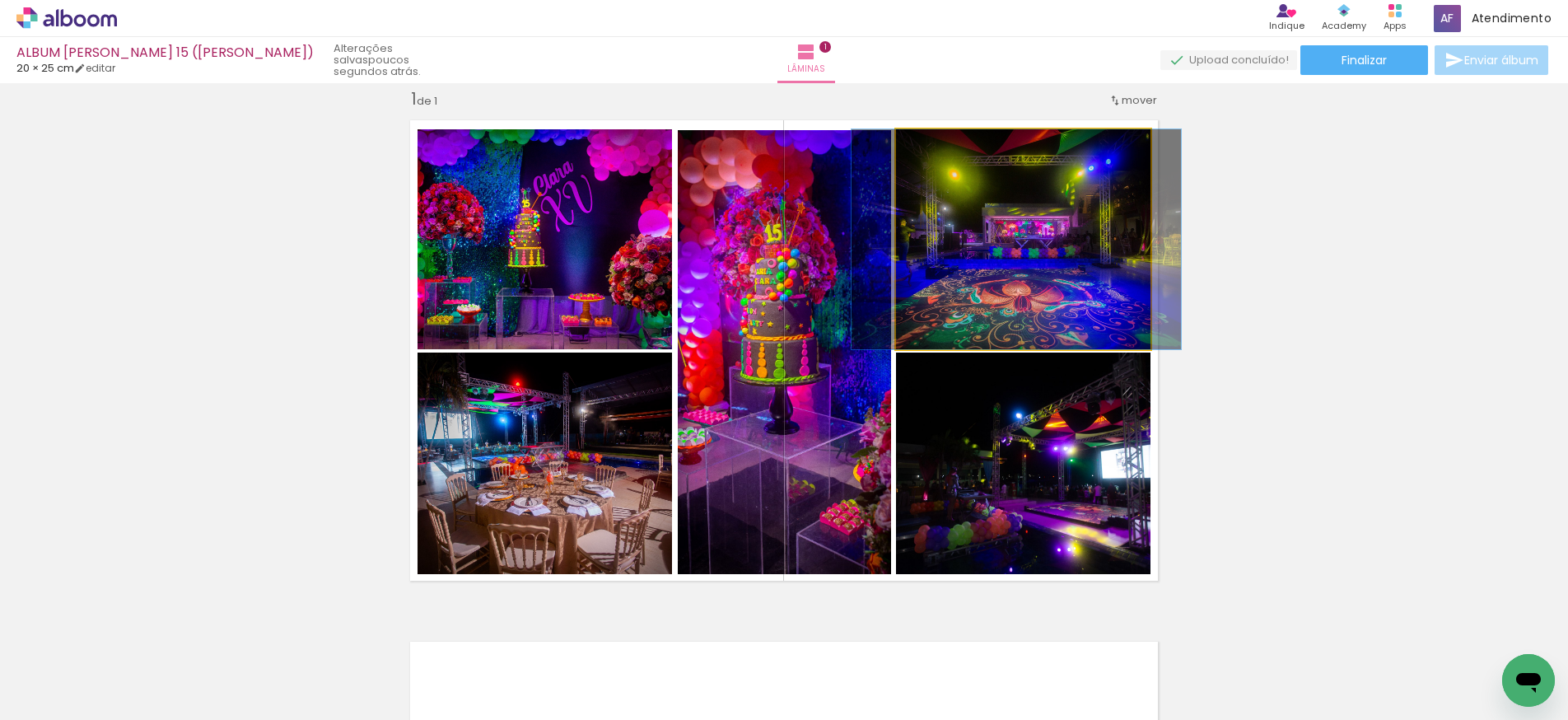
click at [1063, 222] on div at bounding box center [1017, 239] width 330 height 220
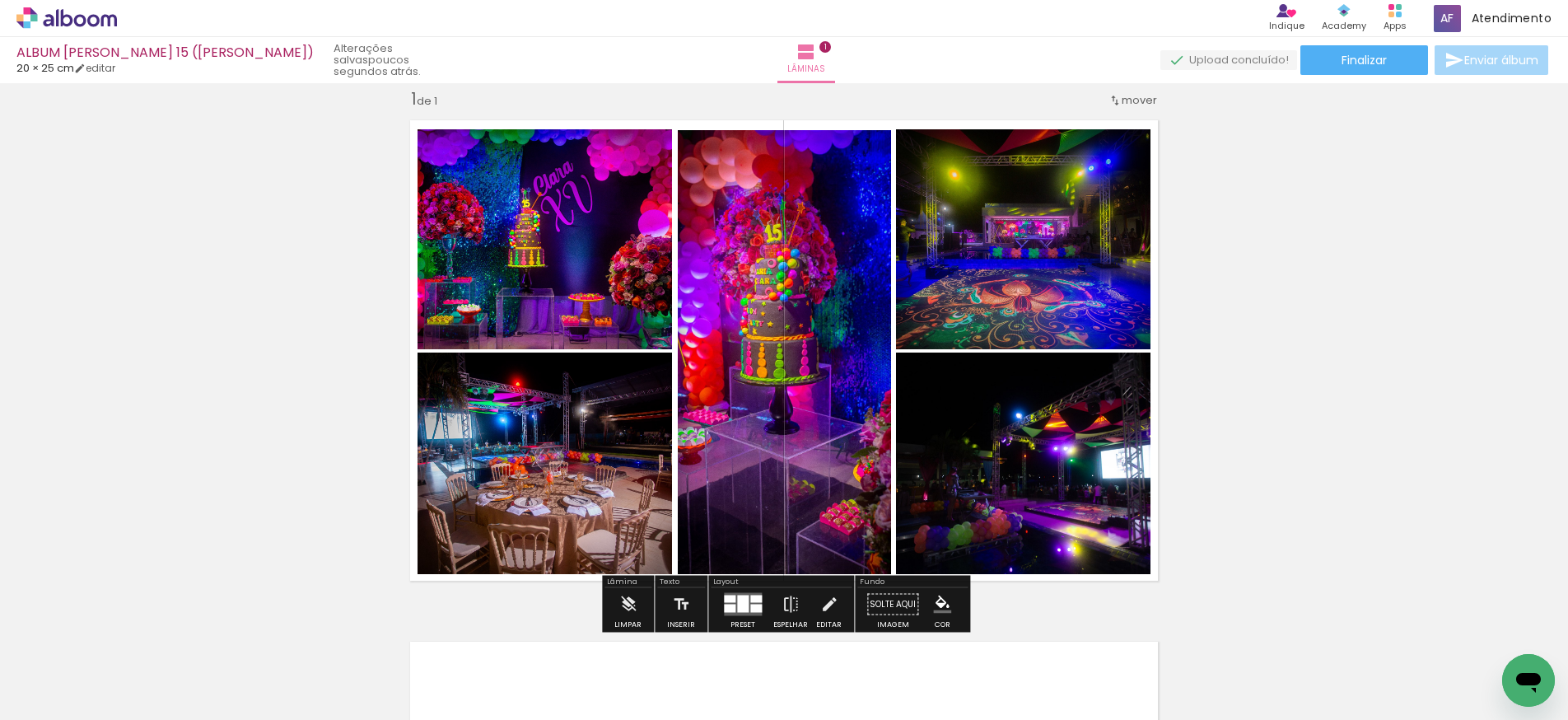
click at [638, 257] on quentale-photo at bounding box center [545, 239] width 255 height 220
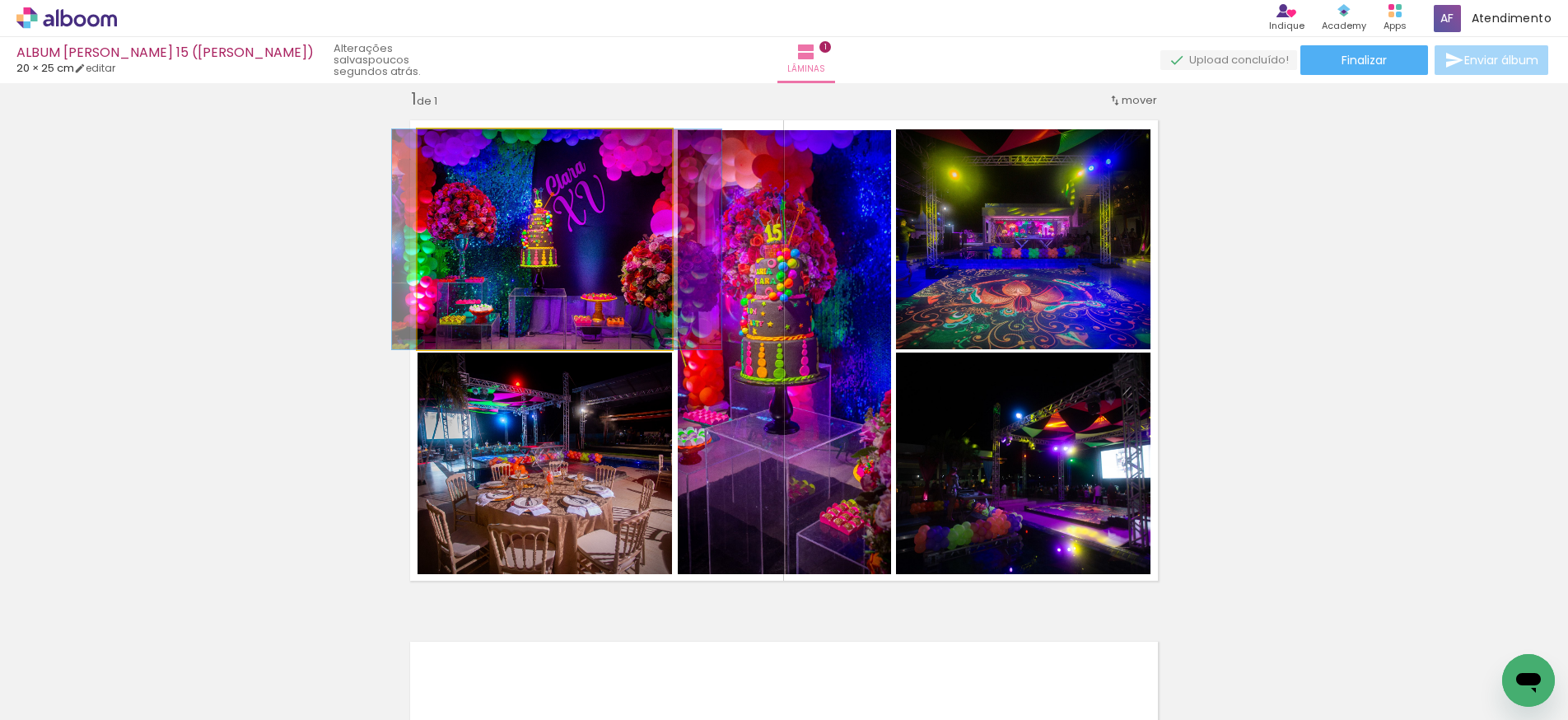
drag, startPoint x: 580, startPoint y: 254, endPoint x: 593, endPoint y: 254, distance: 13.0
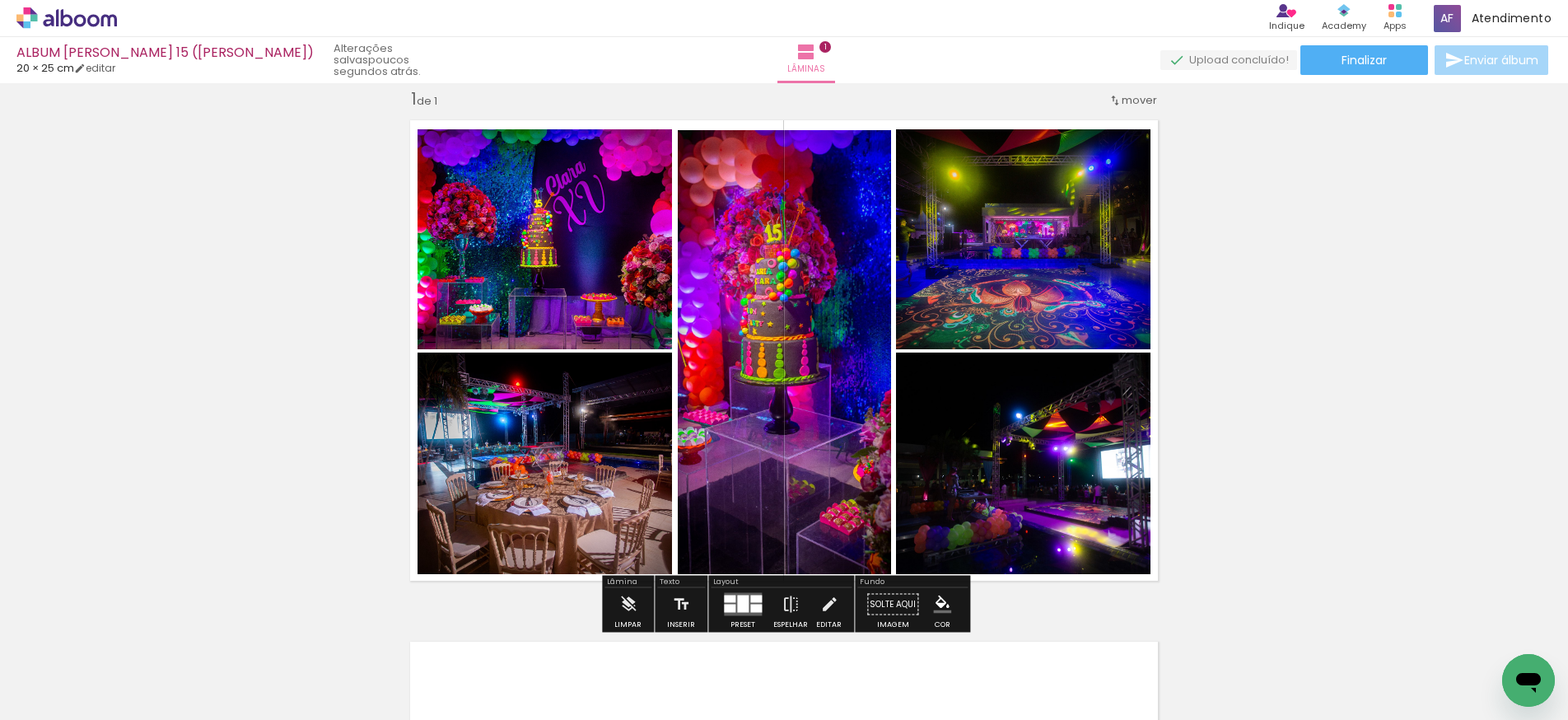
click at [600, 473] on quentale-photo at bounding box center [545, 463] width 255 height 222
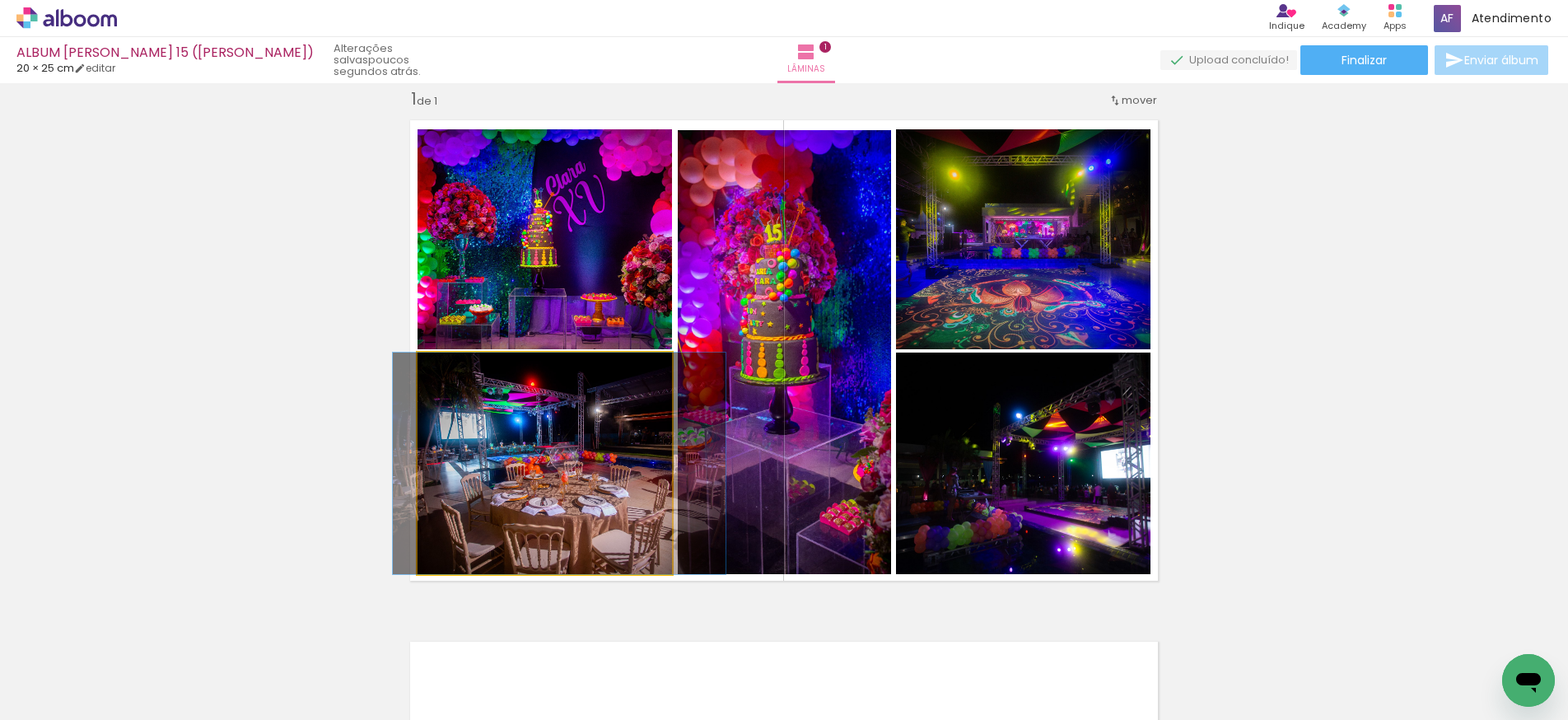
drag, startPoint x: 593, startPoint y: 470, endPoint x: 608, endPoint y: 470, distance: 15.0
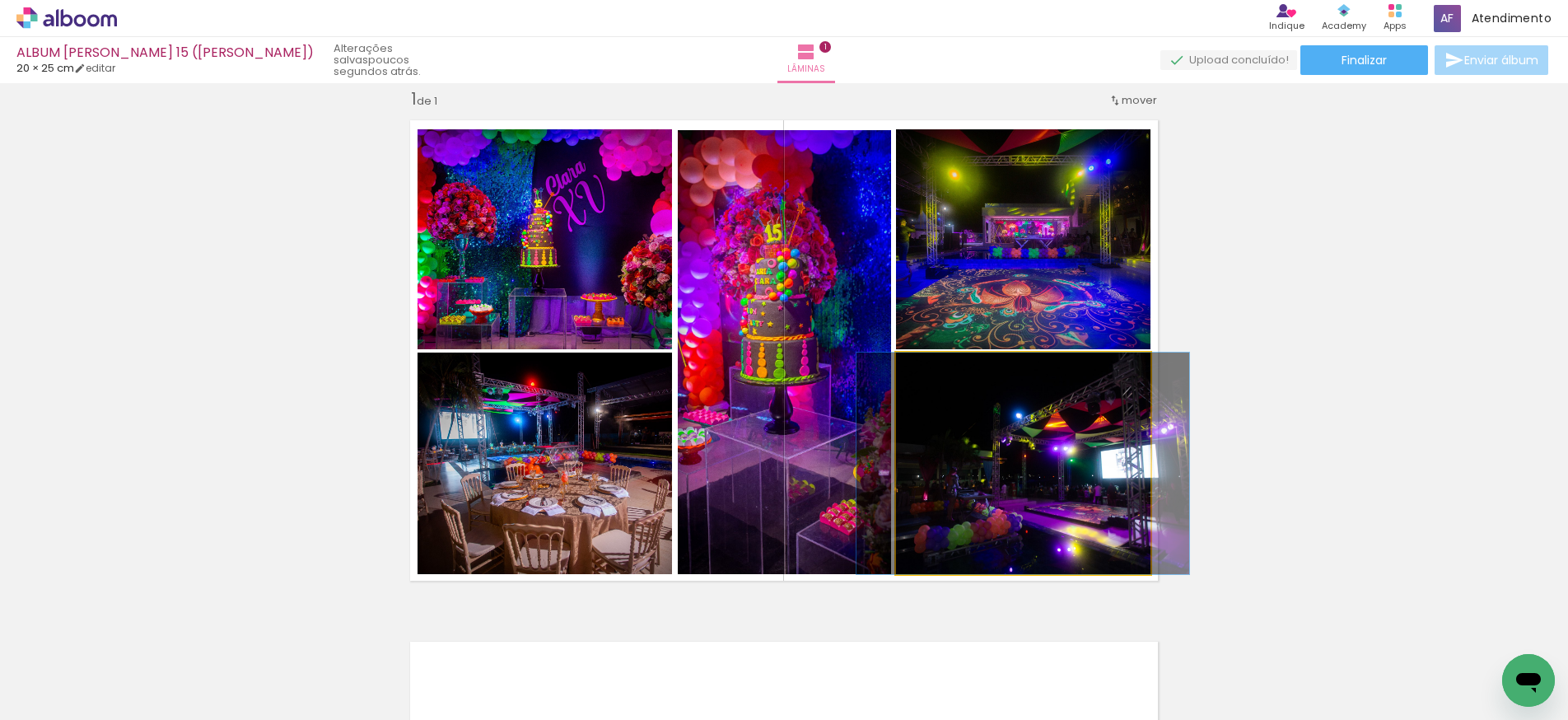
click at [1061, 504] on quentale-photo at bounding box center [1023, 463] width 255 height 222
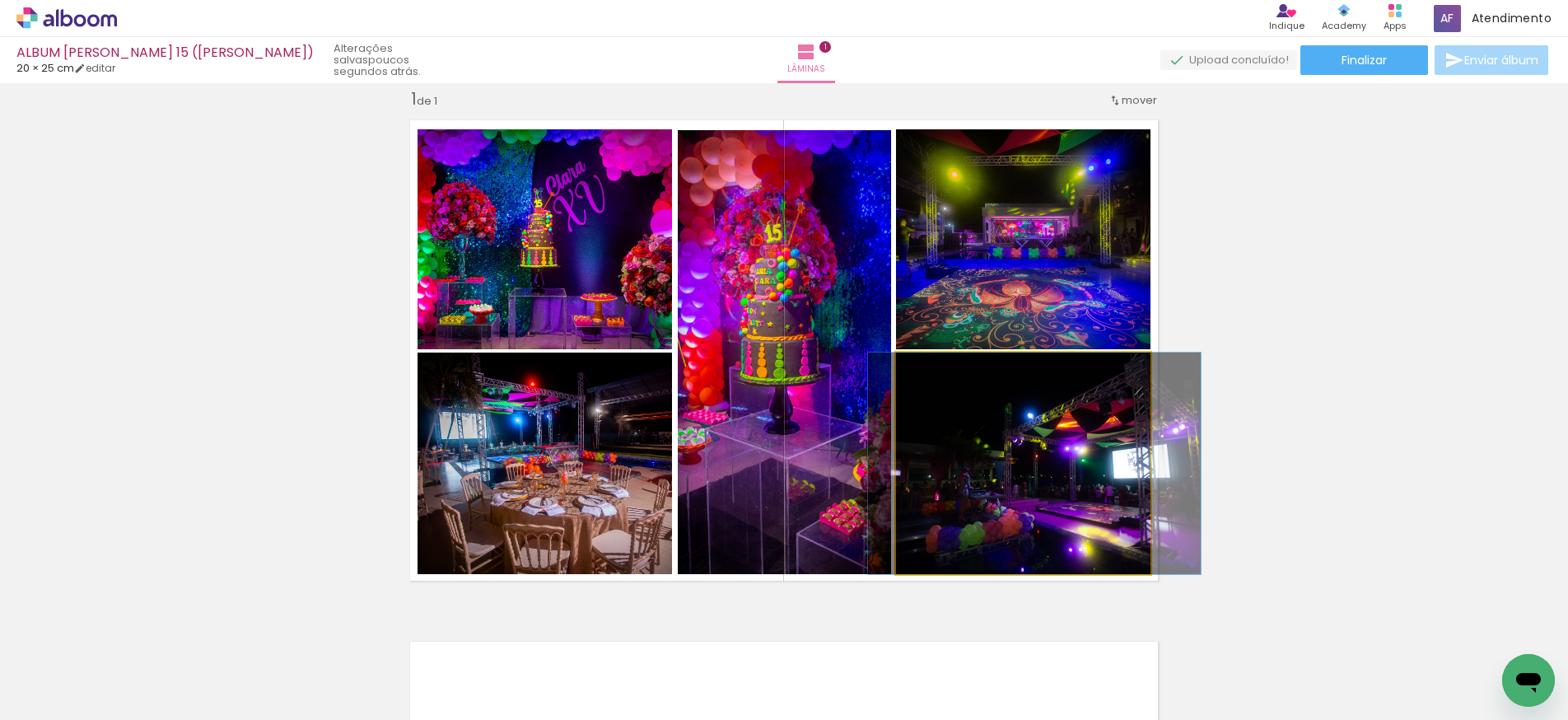
drag, startPoint x: 1028, startPoint y: 498, endPoint x: 1039, endPoint y: 499, distance: 11.0
click at [1040, 499] on div at bounding box center [1035, 463] width 332 height 222
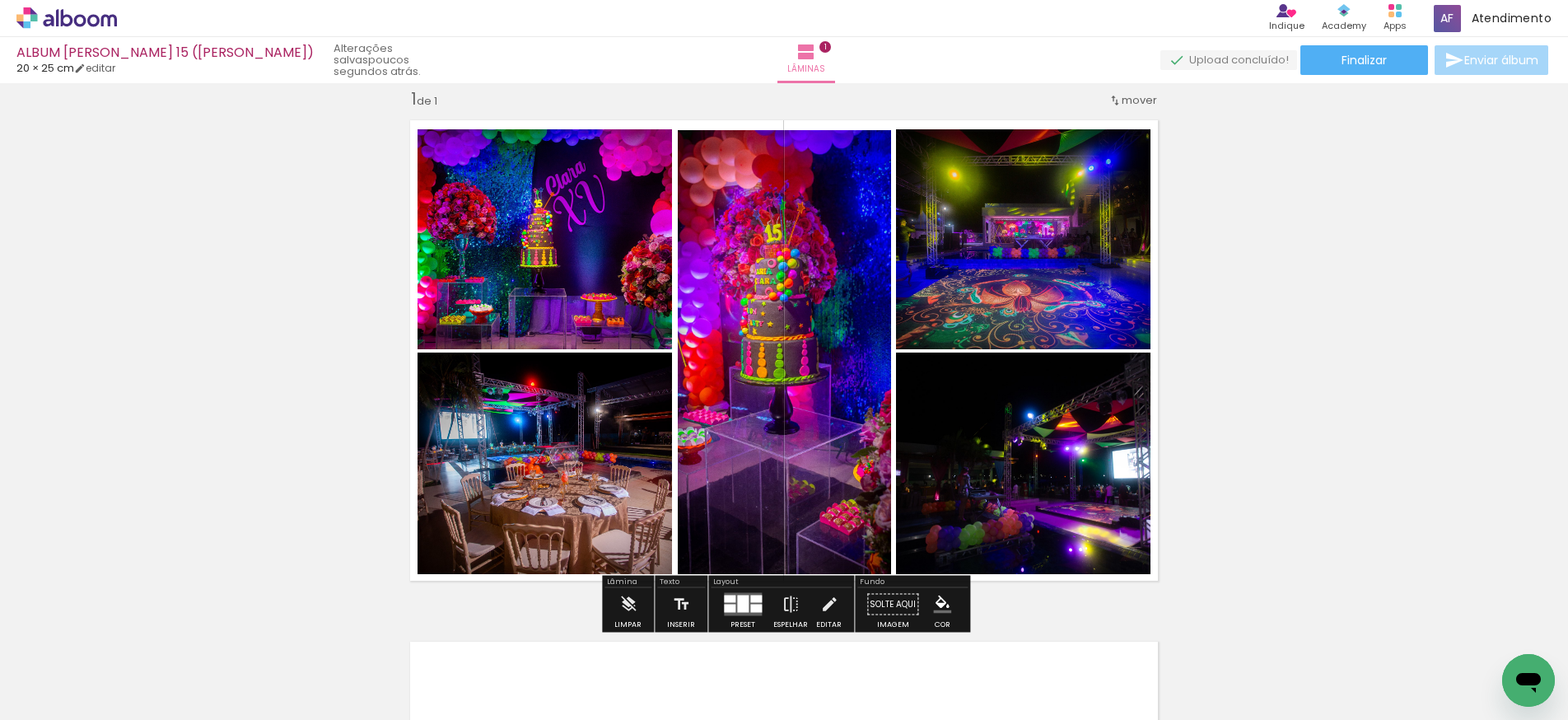
click at [1274, 435] on div "Inserir lâmina 1 de 1" at bounding box center [784, 590] width 1568 height 1044
click at [826, 403] on quentale-photo at bounding box center [785, 352] width 213 height 445
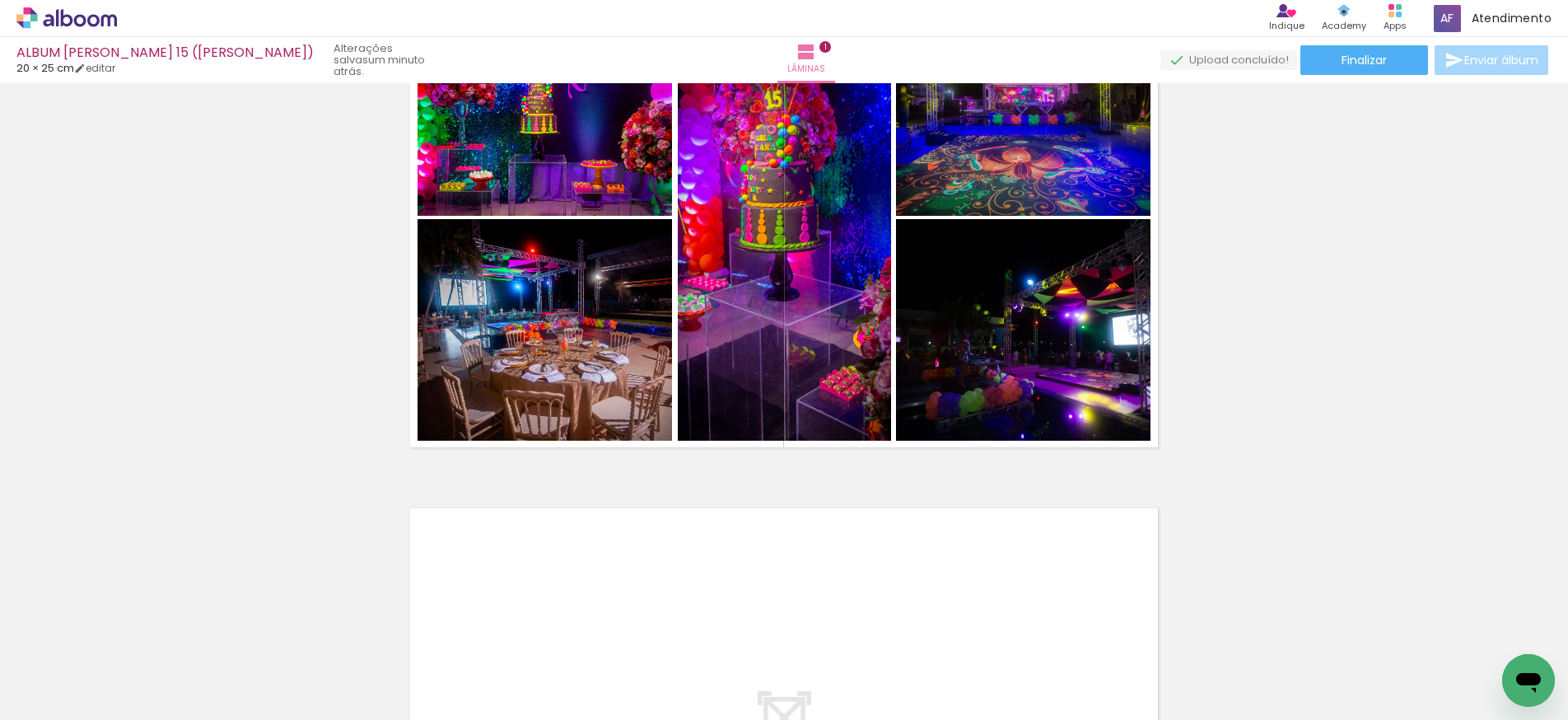
scroll to position [131, 0]
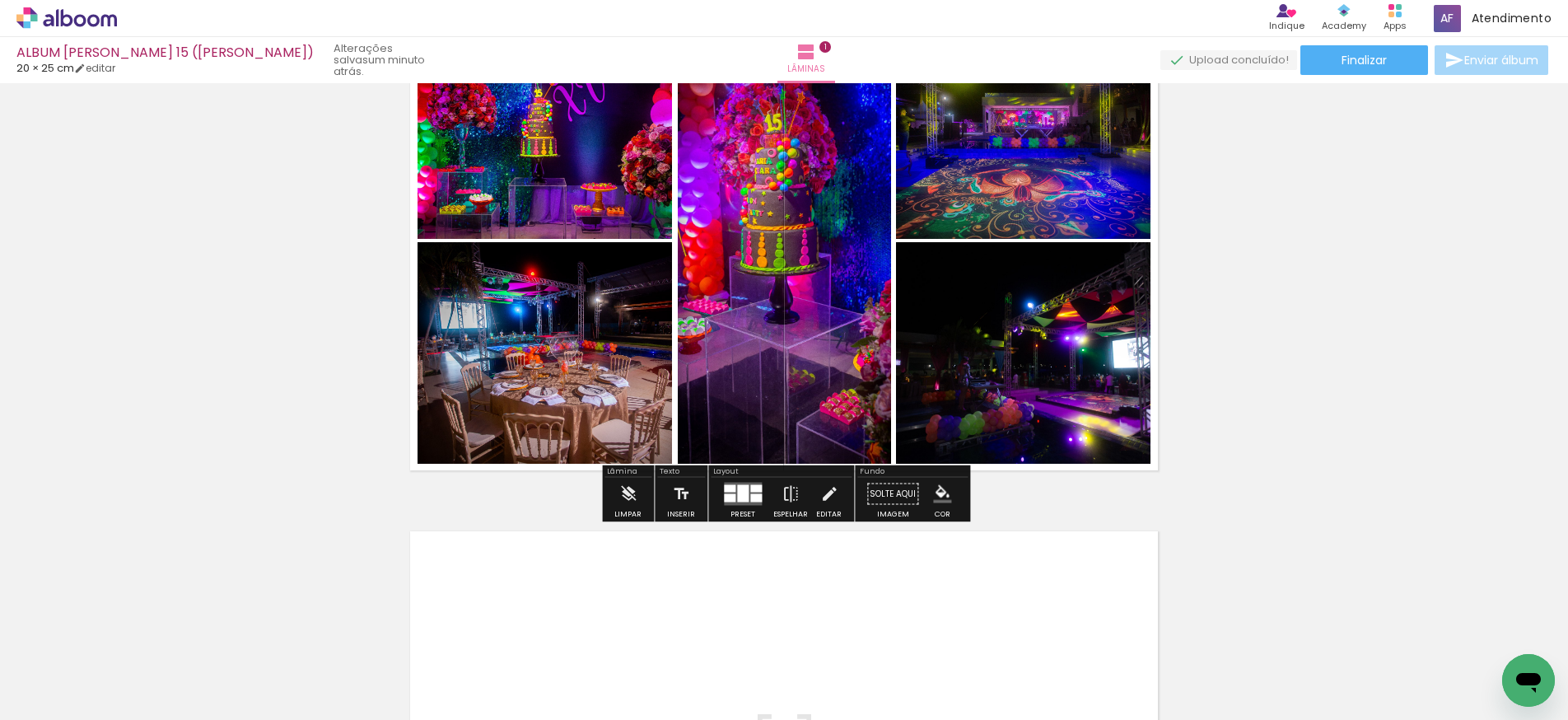
click at [937, 492] on iron-icon "color picker" at bounding box center [942, 494] width 18 height 18
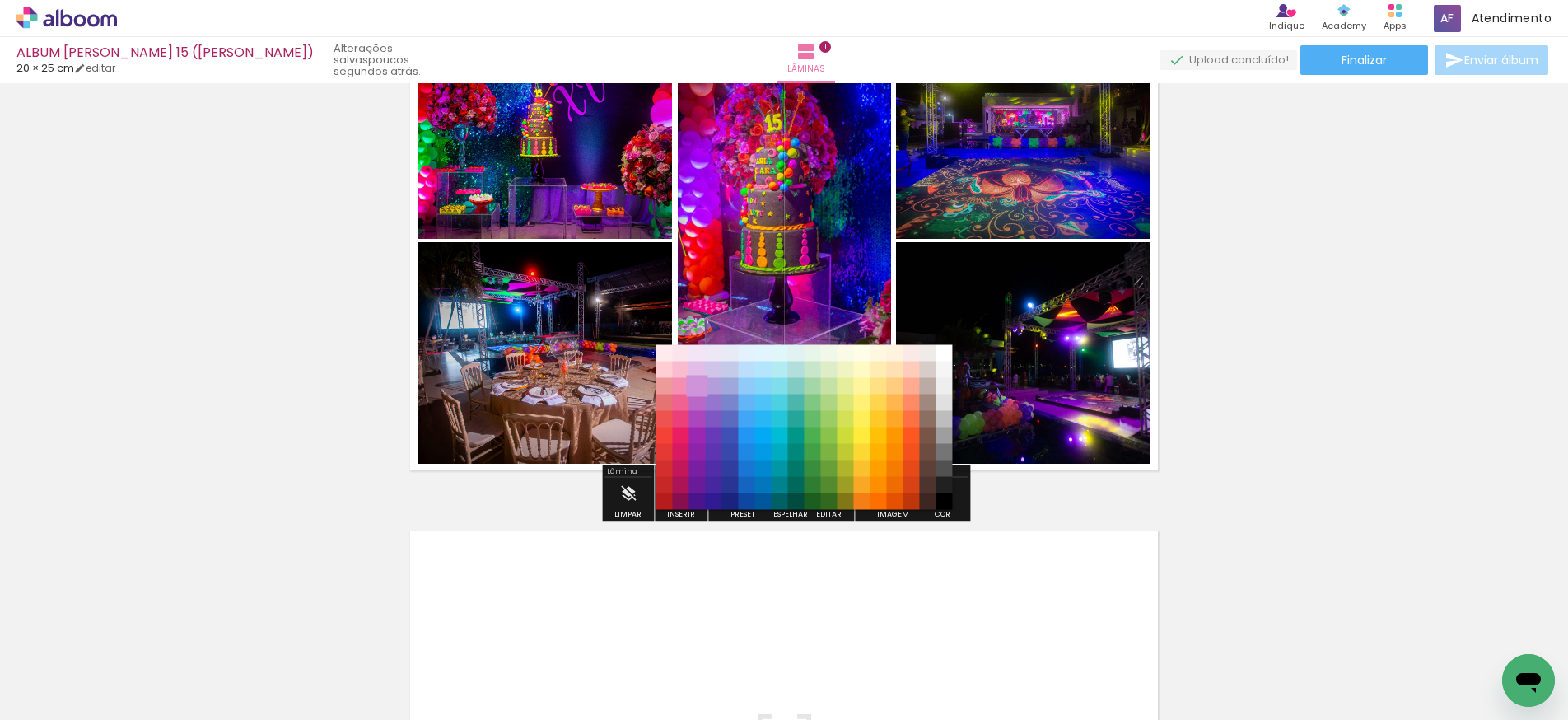
click at [697, 385] on paper-item "#ce93d8" at bounding box center [698, 386] width 16 height 16
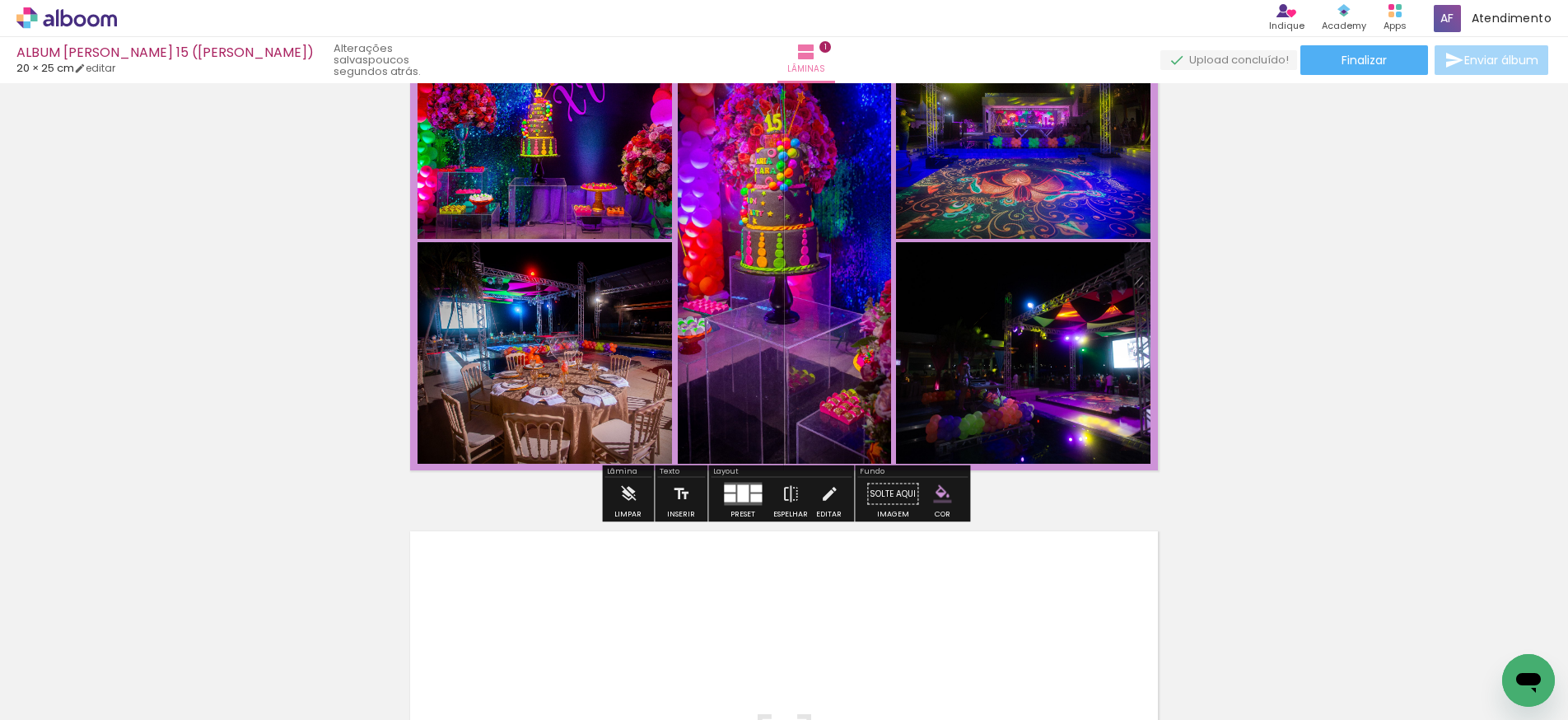
click at [934, 489] on iron-icon "color picker" at bounding box center [942, 494] width 18 height 18
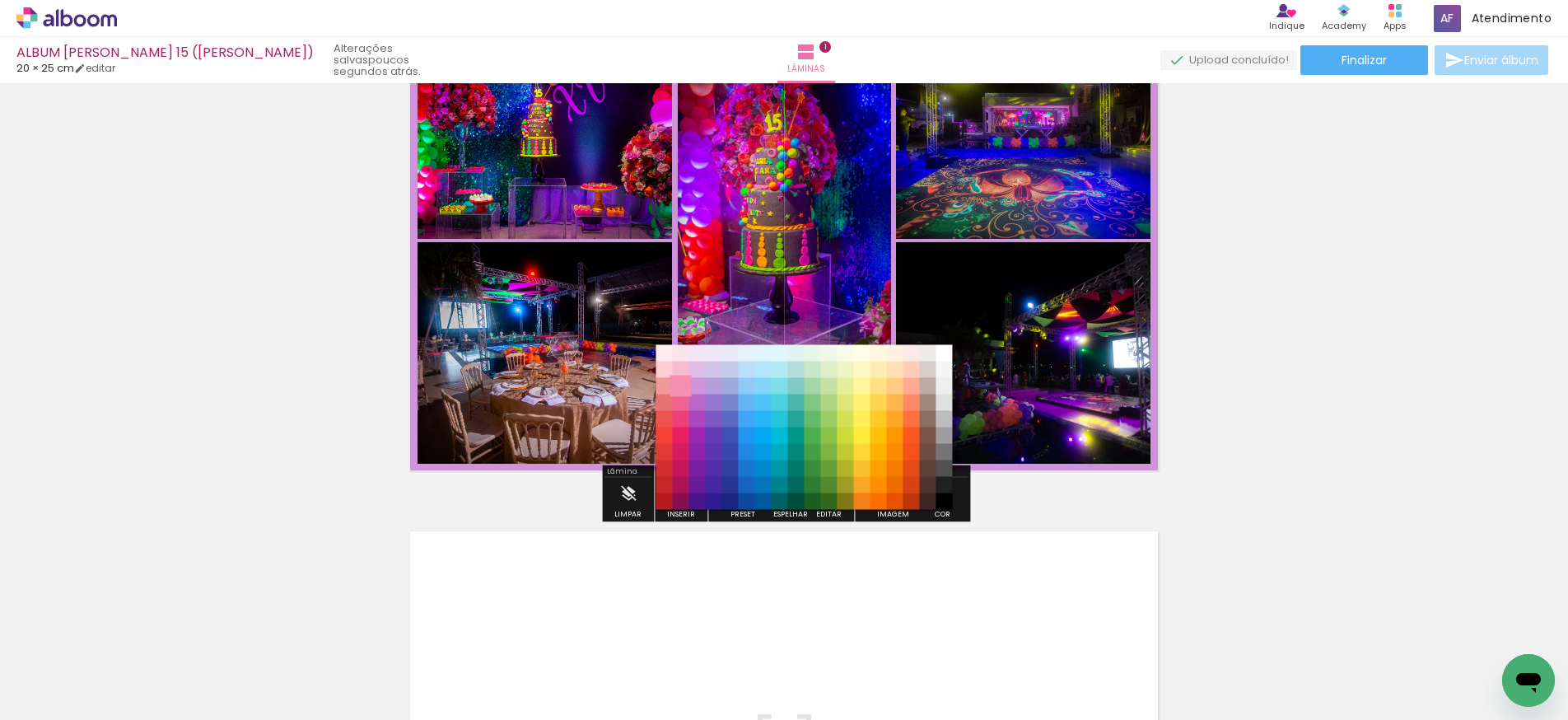
click at [676, 385] on paper-item "#f48fb1" at bounding box center [680, 386] width 16 height 16
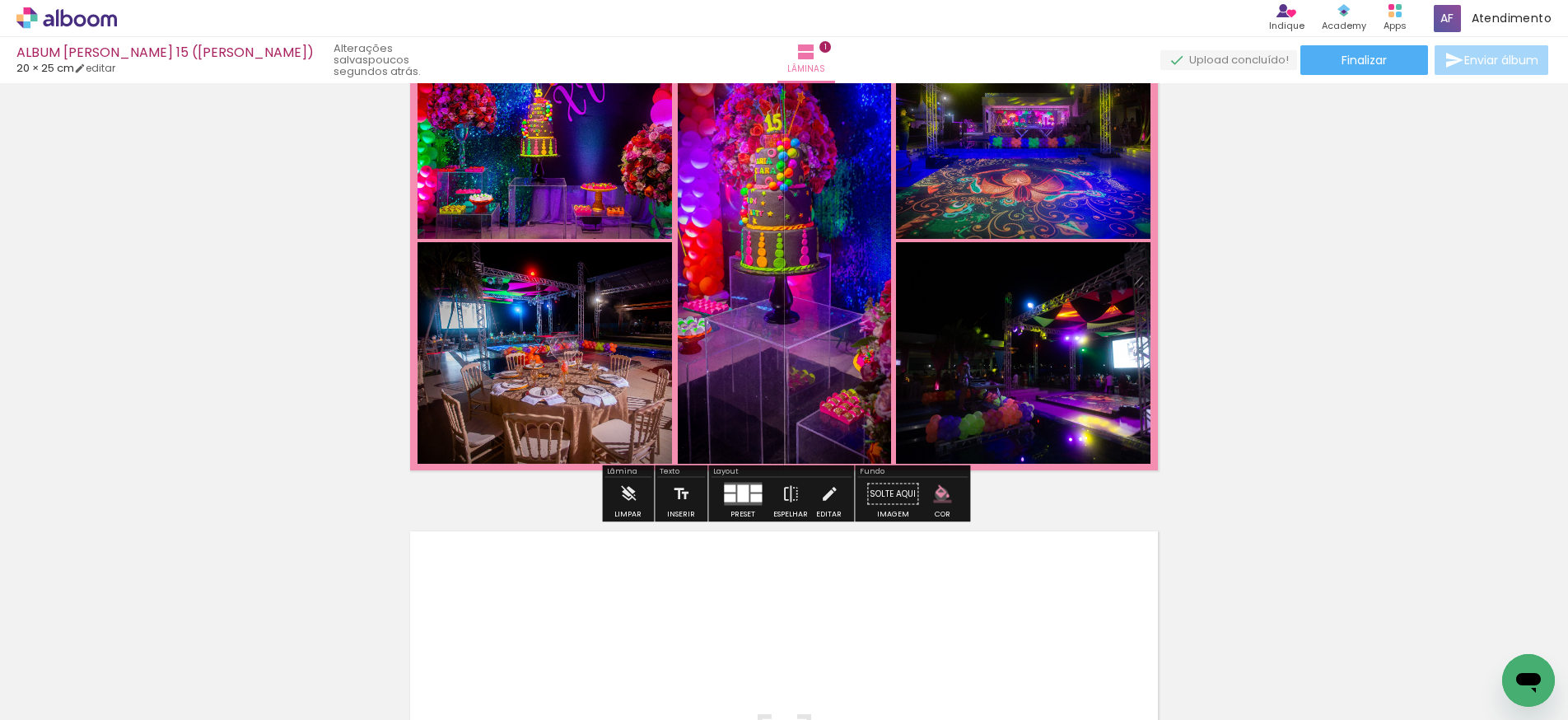
click at [936, 494] on iron-icon "color picker" at bounding box center [942, 494] width 18 height 18
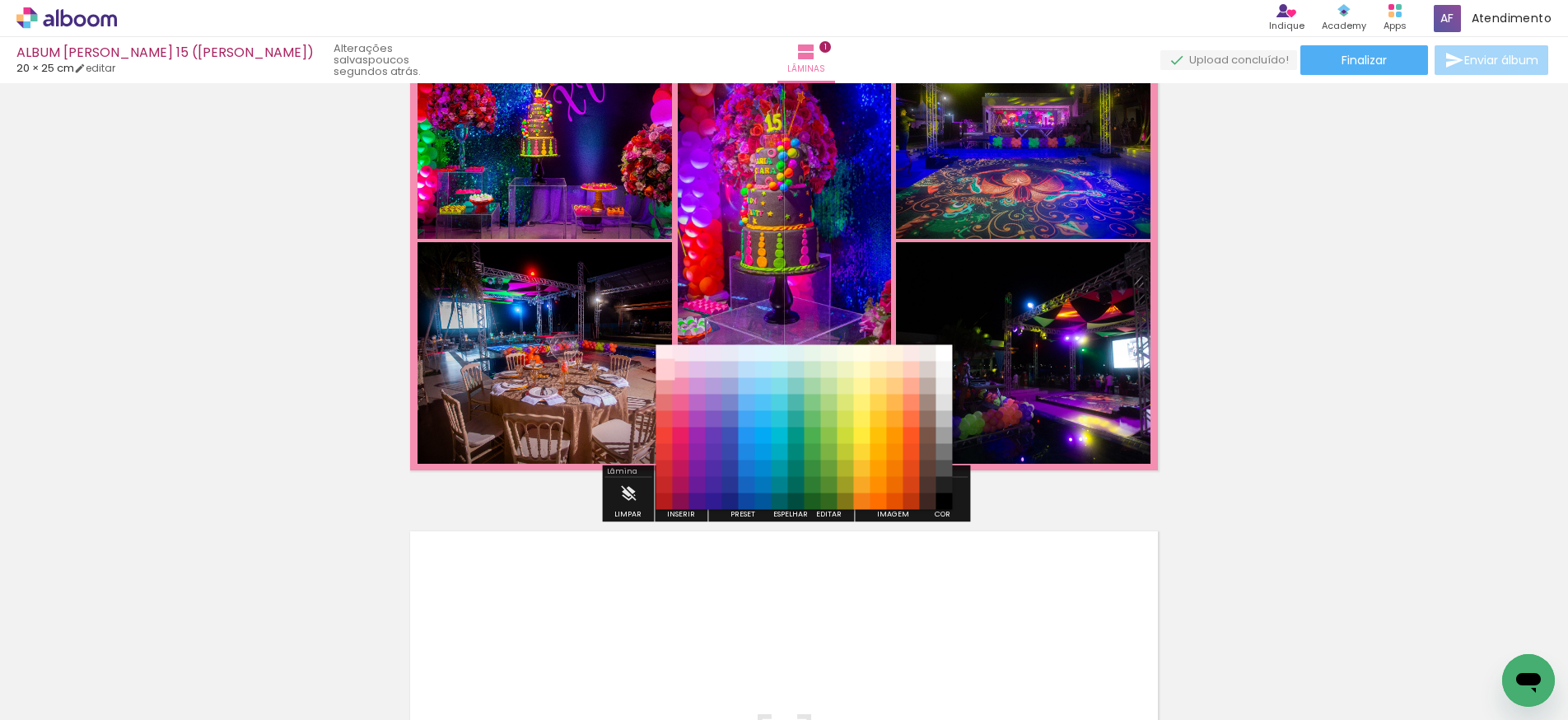
click at [661, 369] on paper-item "#ffcdd2" at bounding box center [664, 369] width 16 height 16
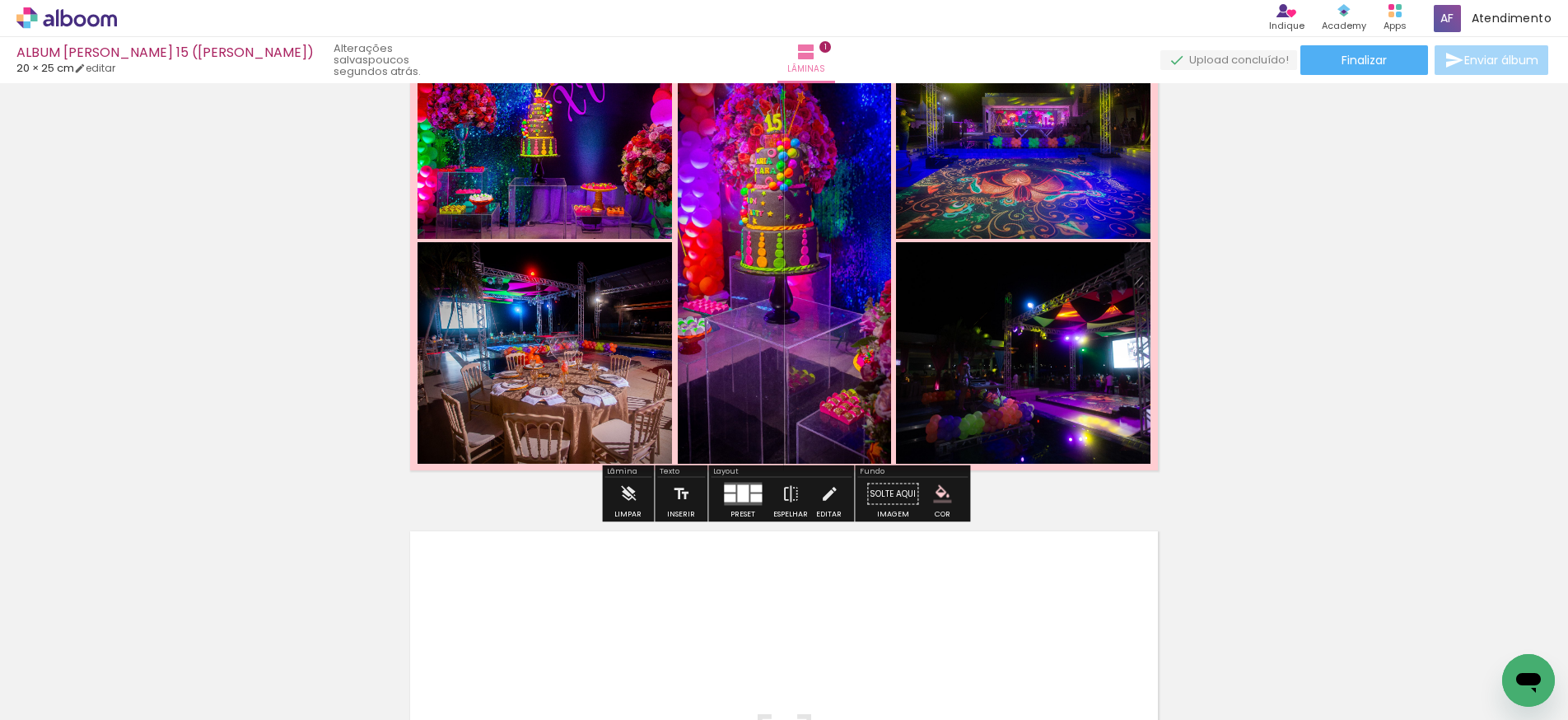
click at [1227, 516] on div "Inserir lâmina 1 de 1" at bounding box center [784, 480] width 1568 height 1044
click at [1213, 509] on div "Inserir lâmina 1 de 1" at bounding box center [784, 480] width 1568 height 1044
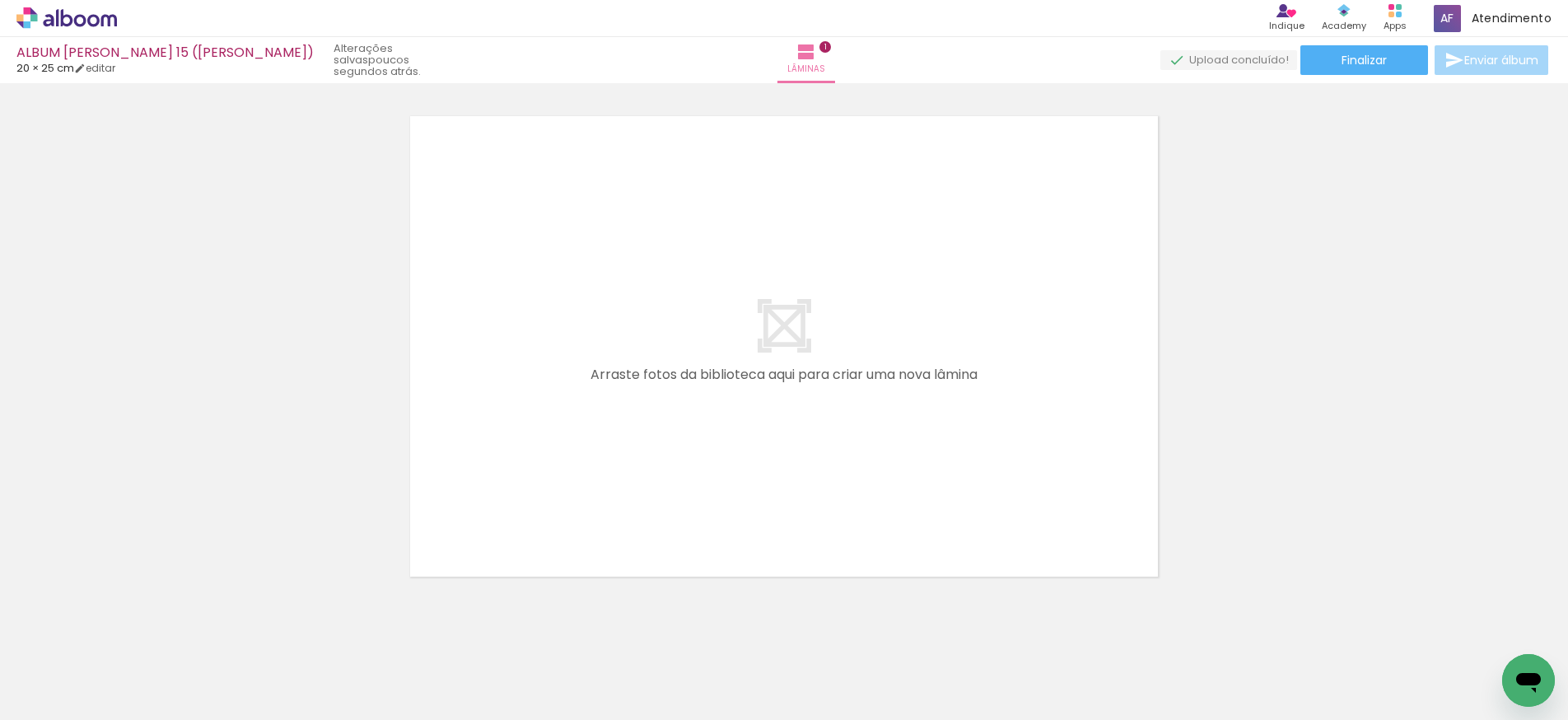
scroll to position [0, 2654]
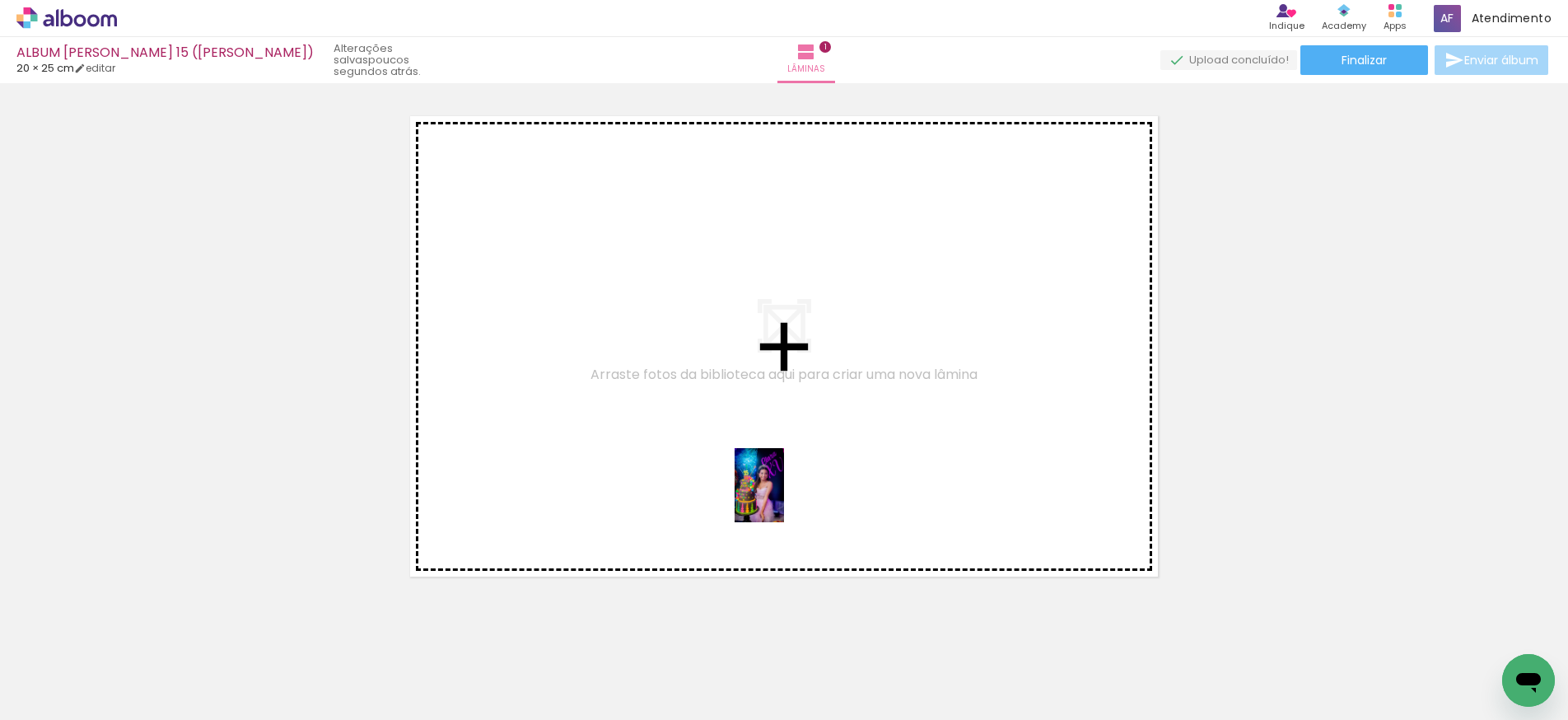
click at [783, 497] on quentale-workspace at bounding box center [784, 360] width 1568 height 720
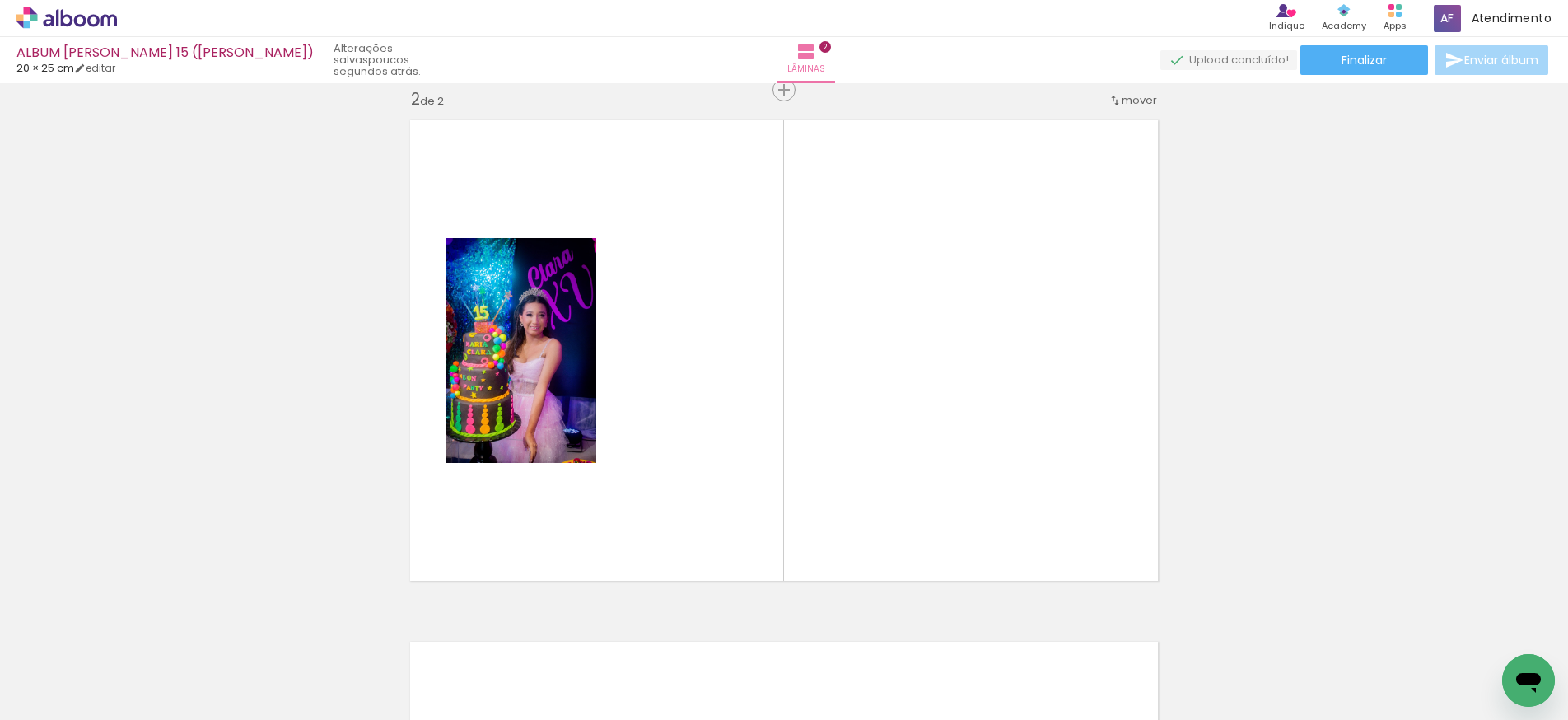
scroll to position [0, 3036]
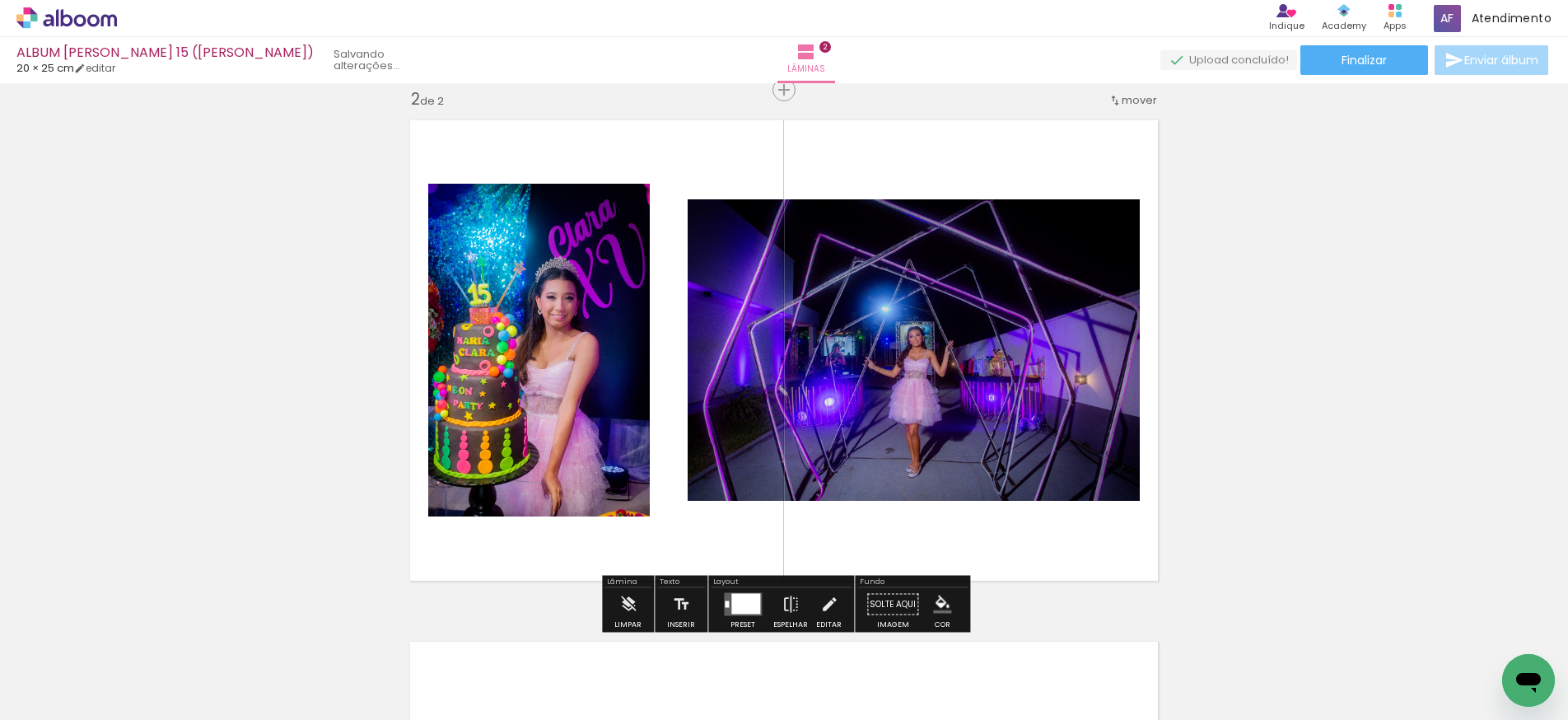
drag, startPoint x: 1370, startPoint y: 678, endPoint x: 949, endPoint y: 474, distance: 467.8
click at [949, 474] on quentale-workspace at bounding box center [784, 360] width 1568 height 720
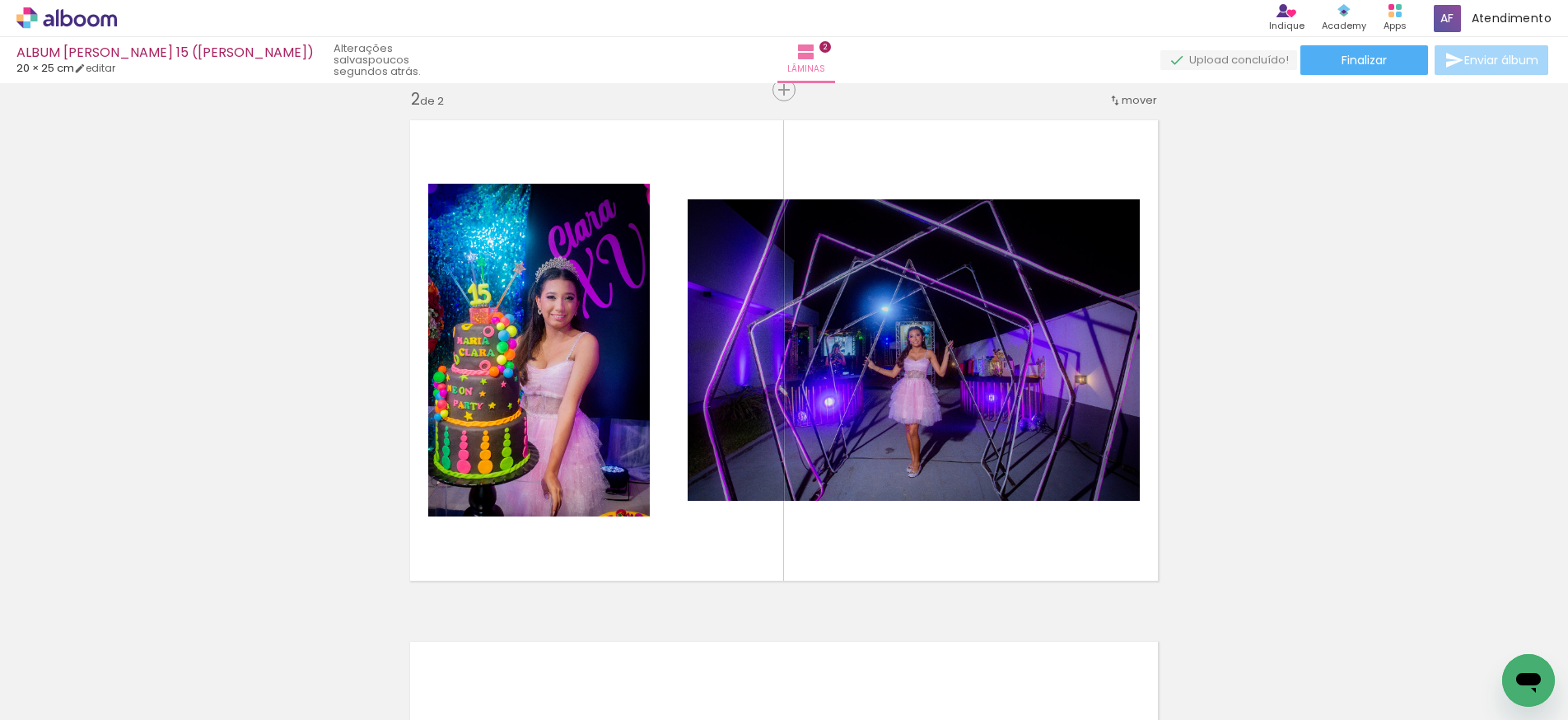
scroll to position [0, 293]
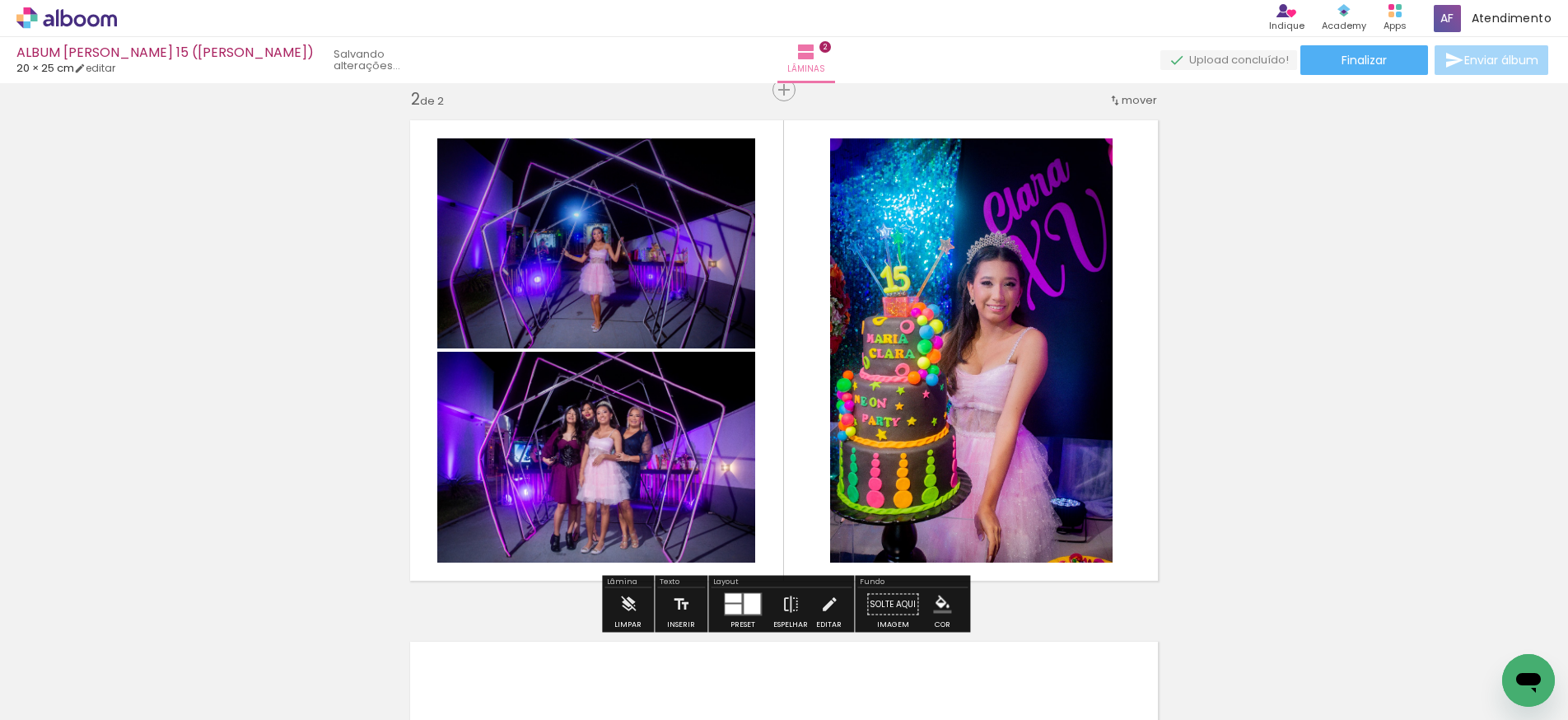
drag, startPoint x: 878, startPoint y: 673, endPoint x: 868, endPoint y: 547, distance: 126.4
click at [868, 547] on quentale-workspace at bounding box center [784, 360] width 1568 height 720
click at [982, 295] on quentale-photo at bounding box center [971, 351] width 282 height 425
click at [945, 268] on quentale-photo at bounding box center [971, 351] width 282 height 425
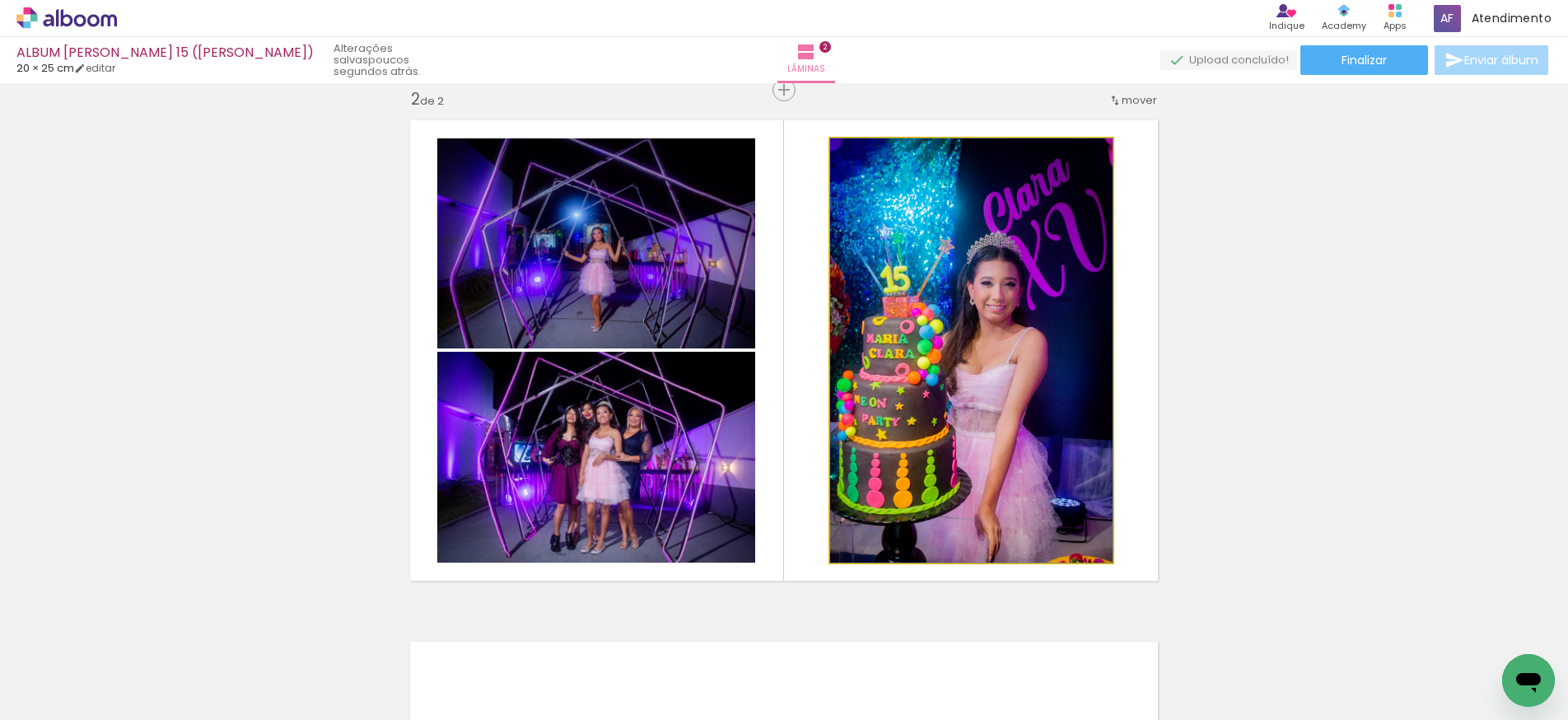
click at [945, 268] on quentale-photo at bounding box center [971, 351] width 282 height 425
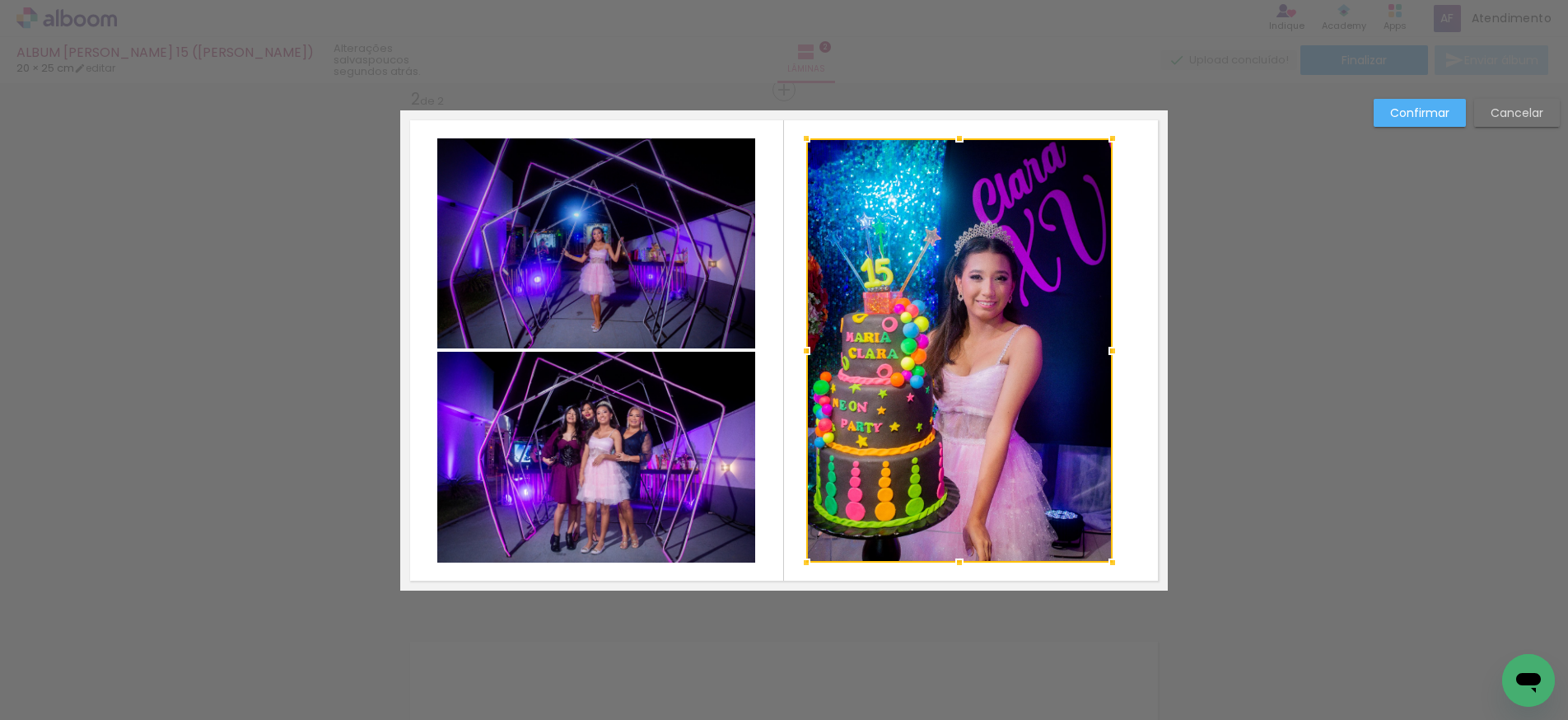
drag, startPoint x: 831, startPoint y: 350, endPoint x: 807, endPoint y: 352, distance: 24.1
click at [807, 352] on div at bounding box center [806, 351] width 33 height 33
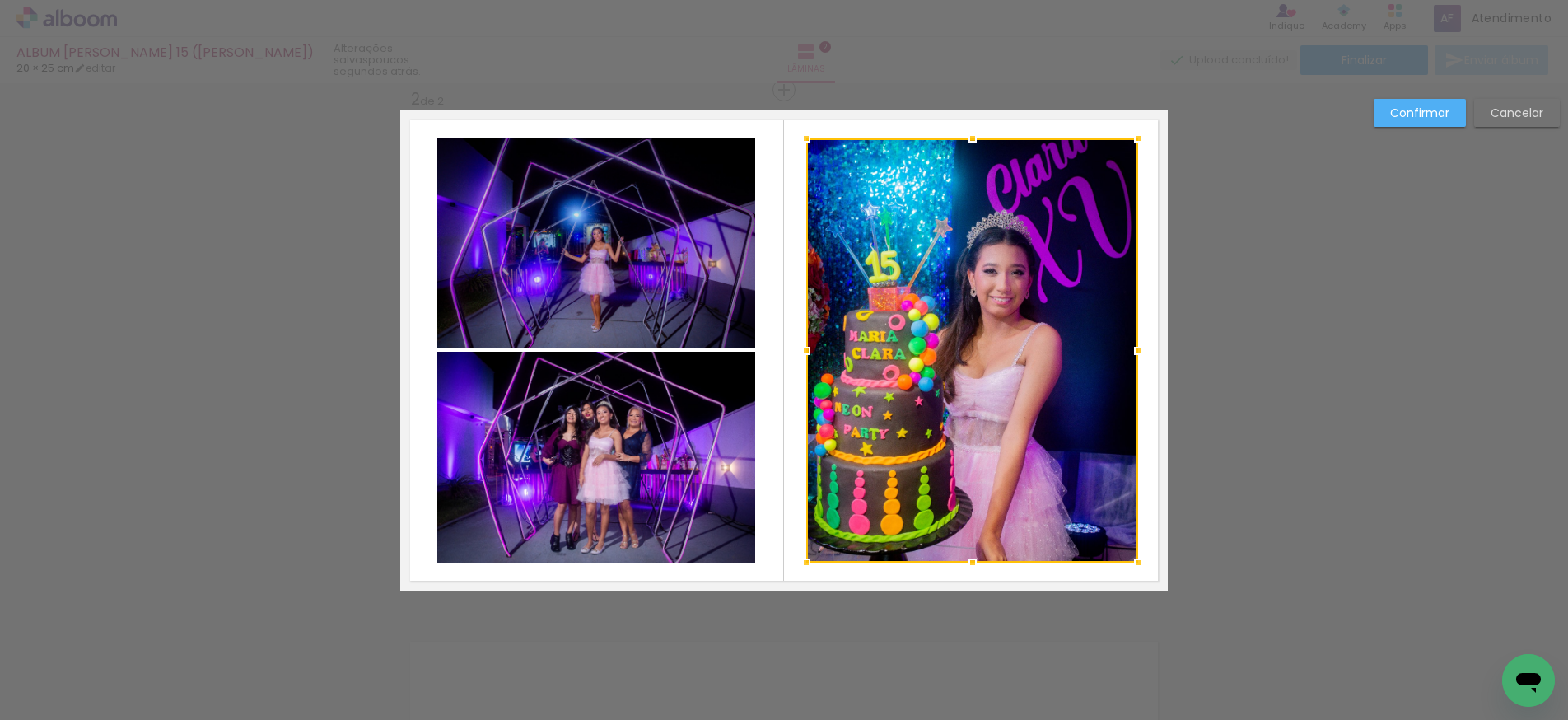
drag, startPoint x: 1114, startPoint y: 349, endPoint x: 1139, endPoint y: 349, distance: 25.0
click at [1139, 349] on div at bounding box center [1139, 351] width 33 height 33
click at [977, 349] on div at bounding box center [972, 351] width 332 height 425
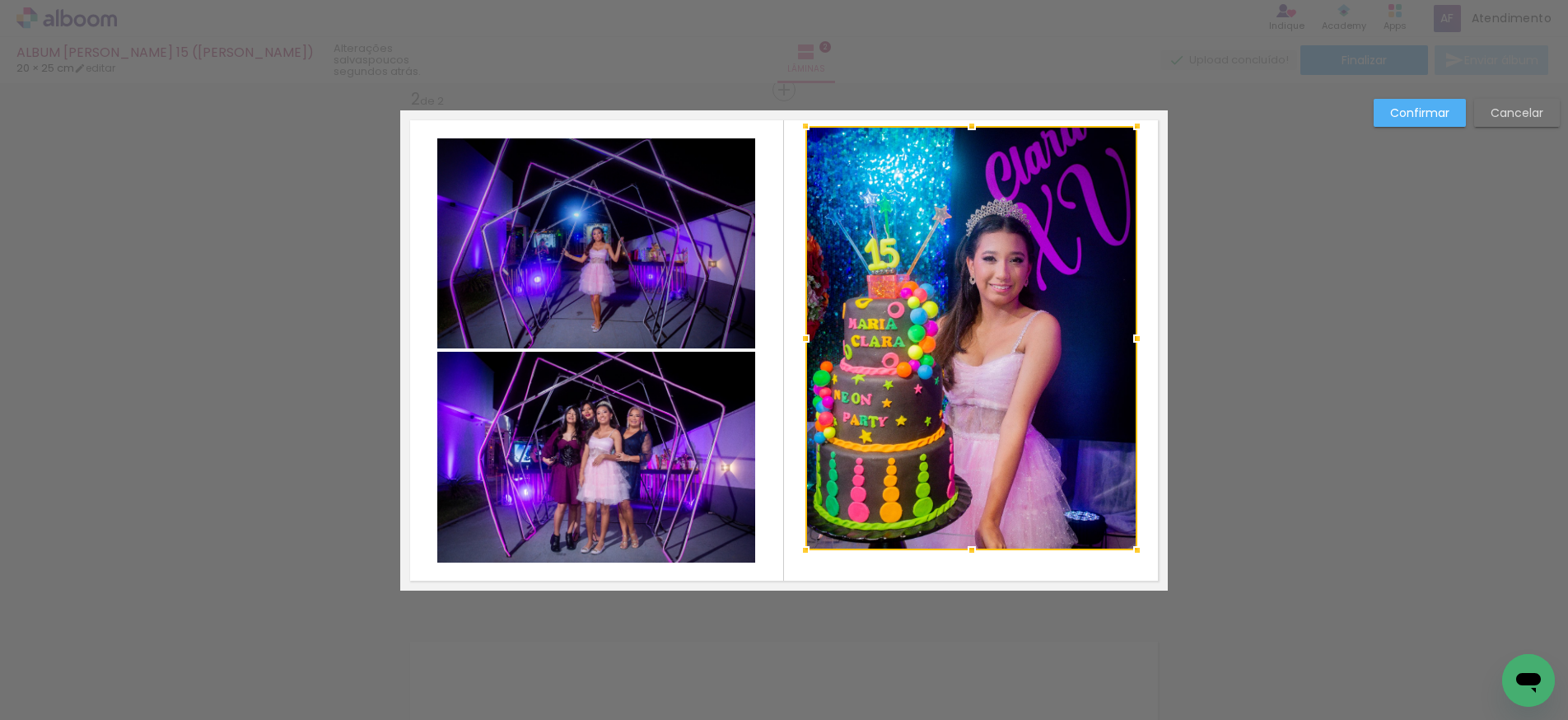
drag, startPoint x: 968, startPoint y: 361, endPoint x: 968, endPoint y: 349, distance: 12.0
click at [968, 349] on div at bounding box center [972, 338] width 332 height 425
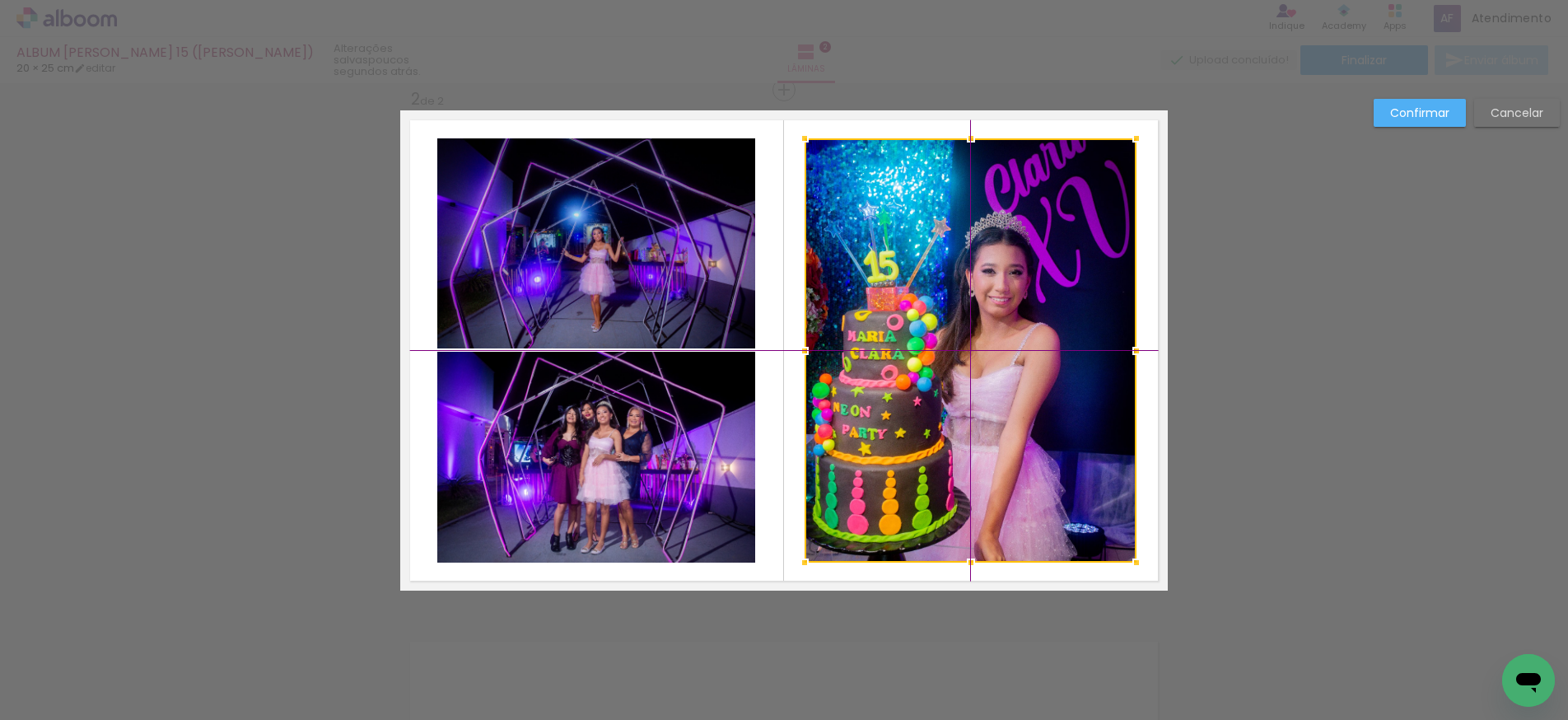
click at [970, 340] on div at bounding box center [971, 351] width 332 height 425
click at [1238, 320] on div "Confirmar Cancelar" at bounding box center [784, 342] width 1568 height 1604
click at [605, 392] on quentale-photo at bounding box center [596, 457] width 318 height 211
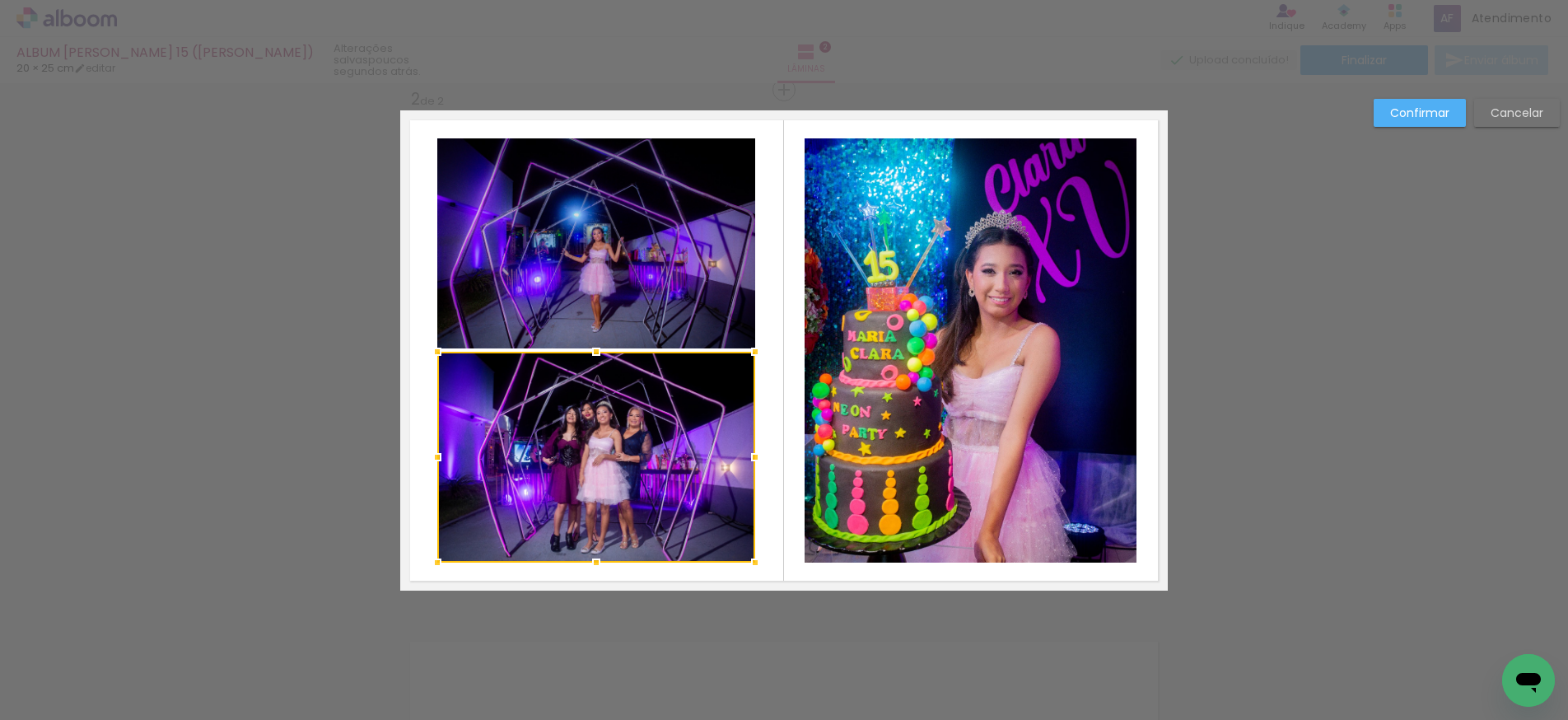
click at [613, 293] on quentale-photo at bounding box center [596, 243] width 318 height 211
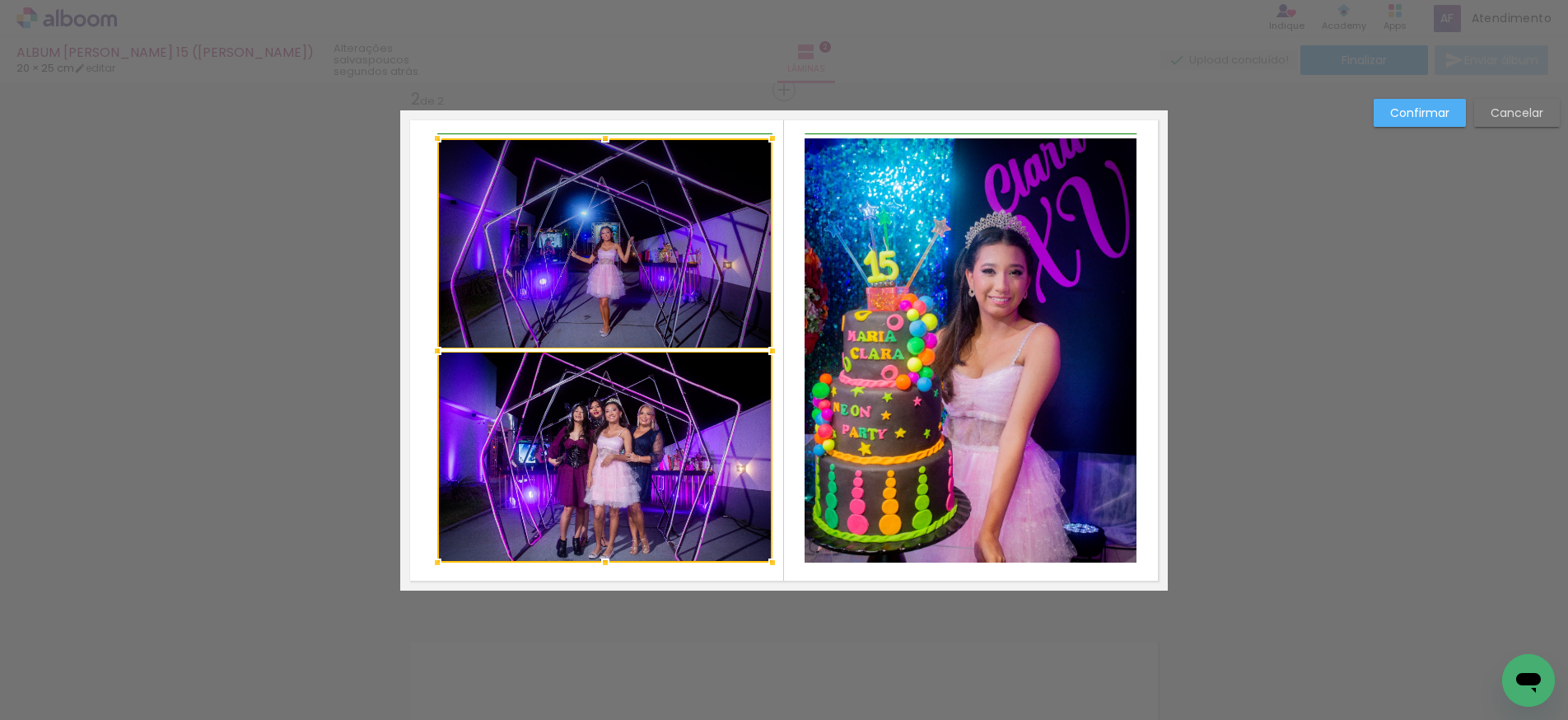
click at [766, 351] on div at bounding box center [772, 351] width 33 height 33
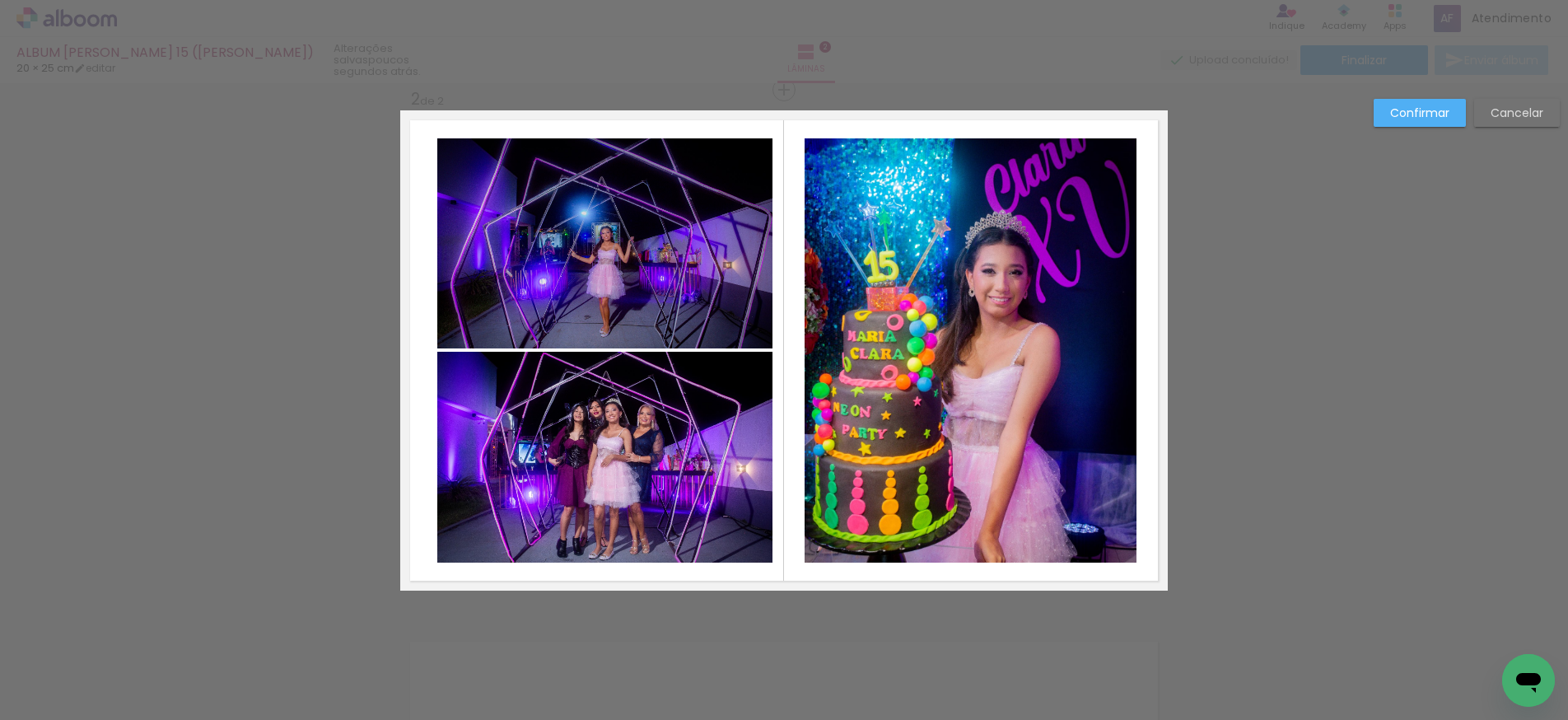
click at [533, 321] on quentale-photo at bounding box center [604, 243] width 335 height 211
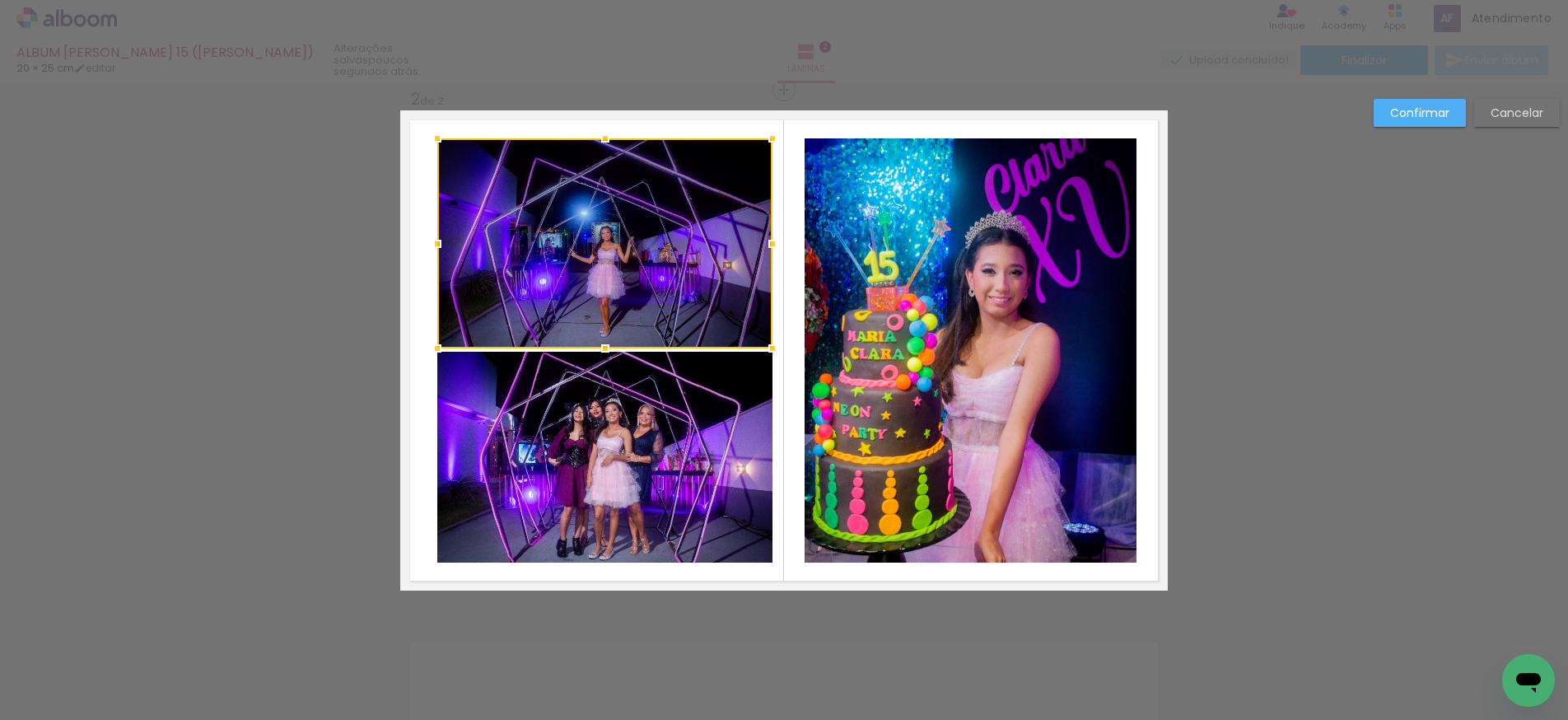
click at [575, 391] on quentale-photo at bounding box center [604, 457] width 335 height 211
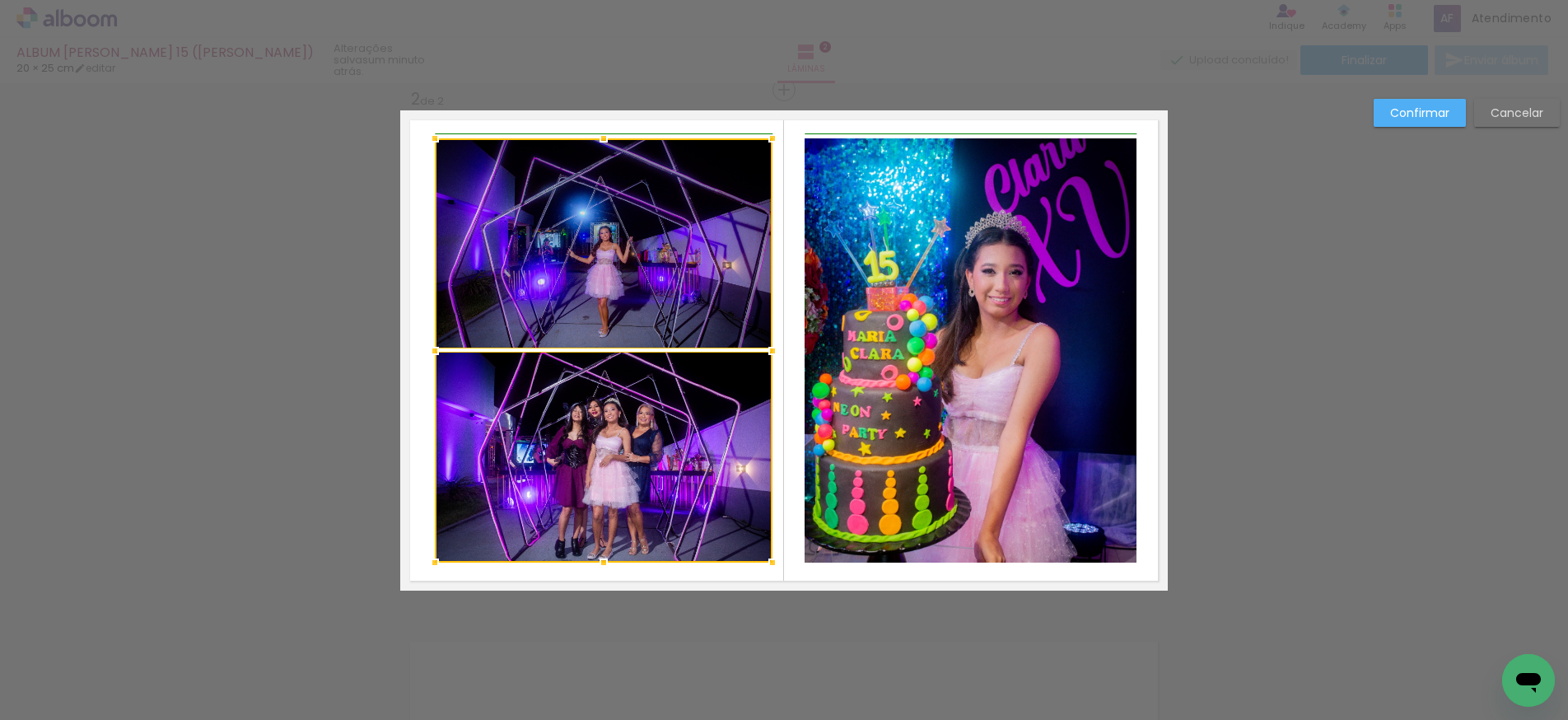
click at [435, 351] on div at bounding box center [435, 351] width 33 height 33
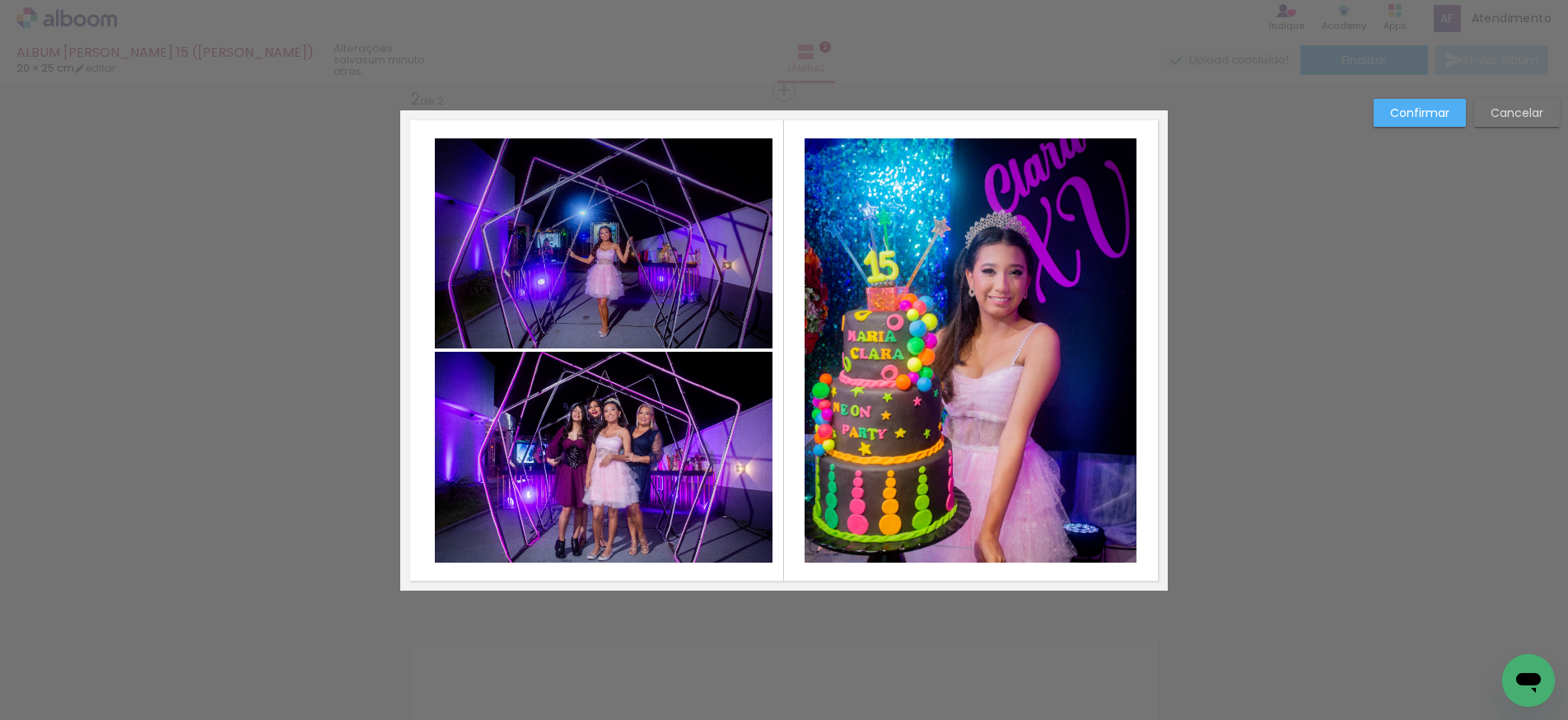
click at [471, 322] on quentale-photo at bounding box center [604, 243] width 338 height 211
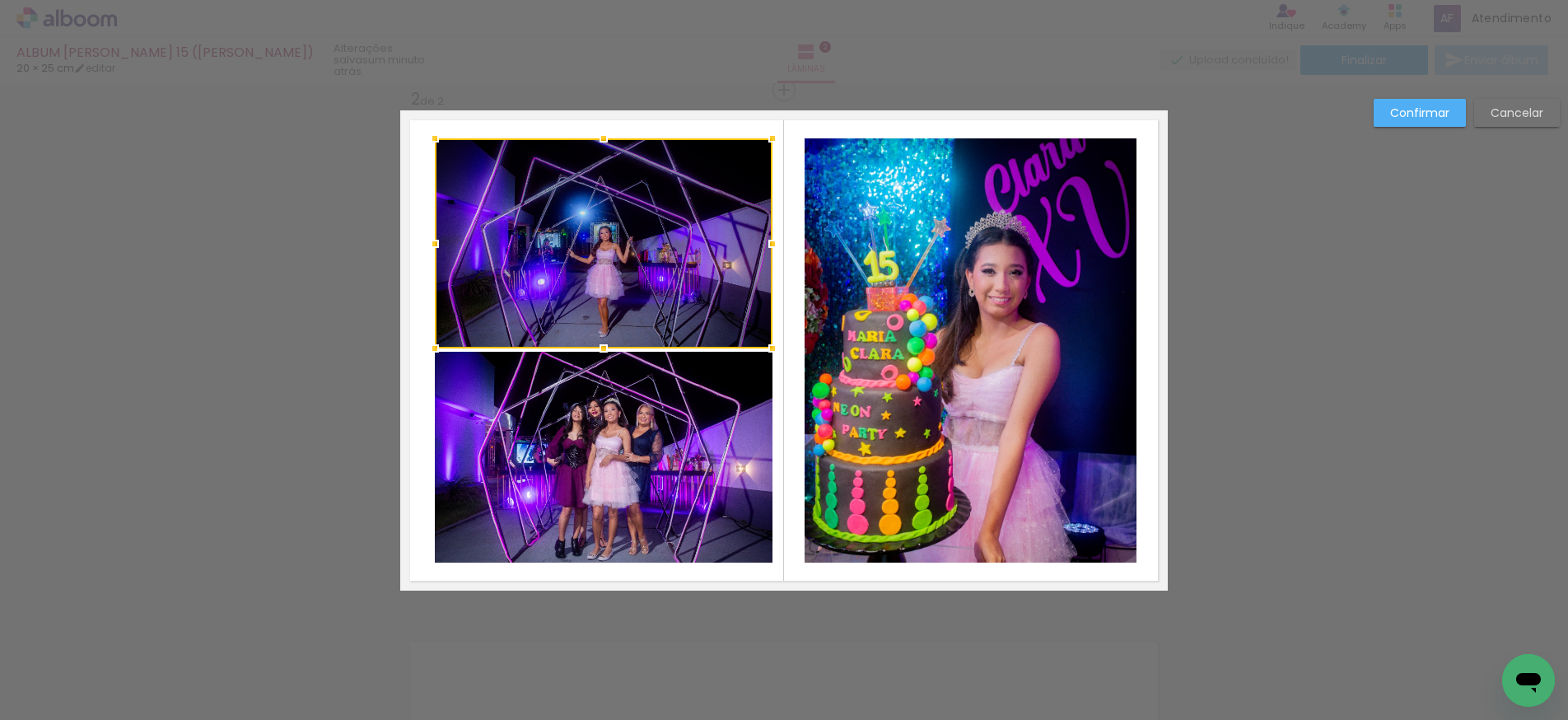
click at [471, 374] on quentale-photo at bounding box center [604, 457] width 338 height 211
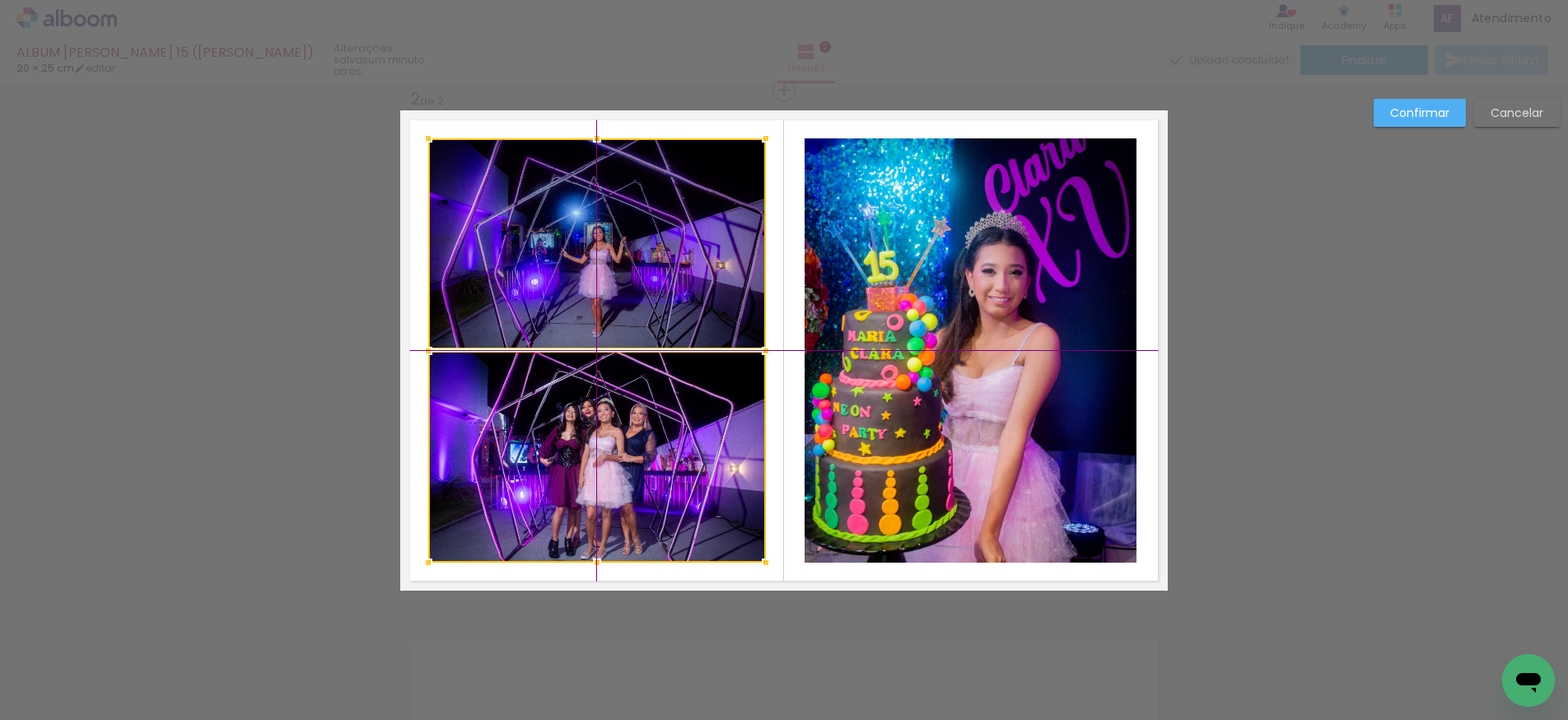
drag, startPoint x: 547, startPoint y: 378, endPoint x: 539, endPoint y: 377, distance: 8.1
click at [539, 377] on div at bounding box center [598, 351] width 338 height 425
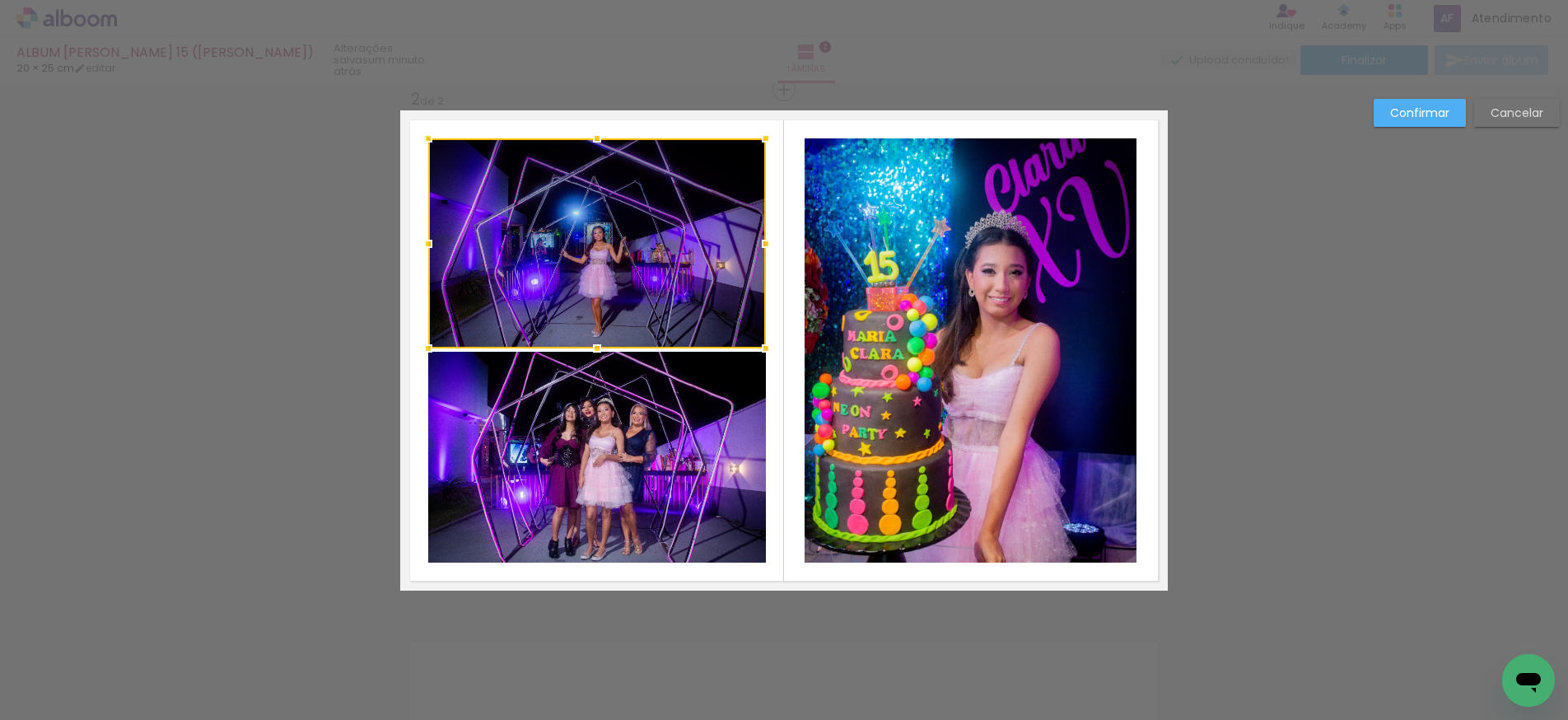
click at [838, 345] on quentale-photo at bounding box center [971, 351] width 332 height 425
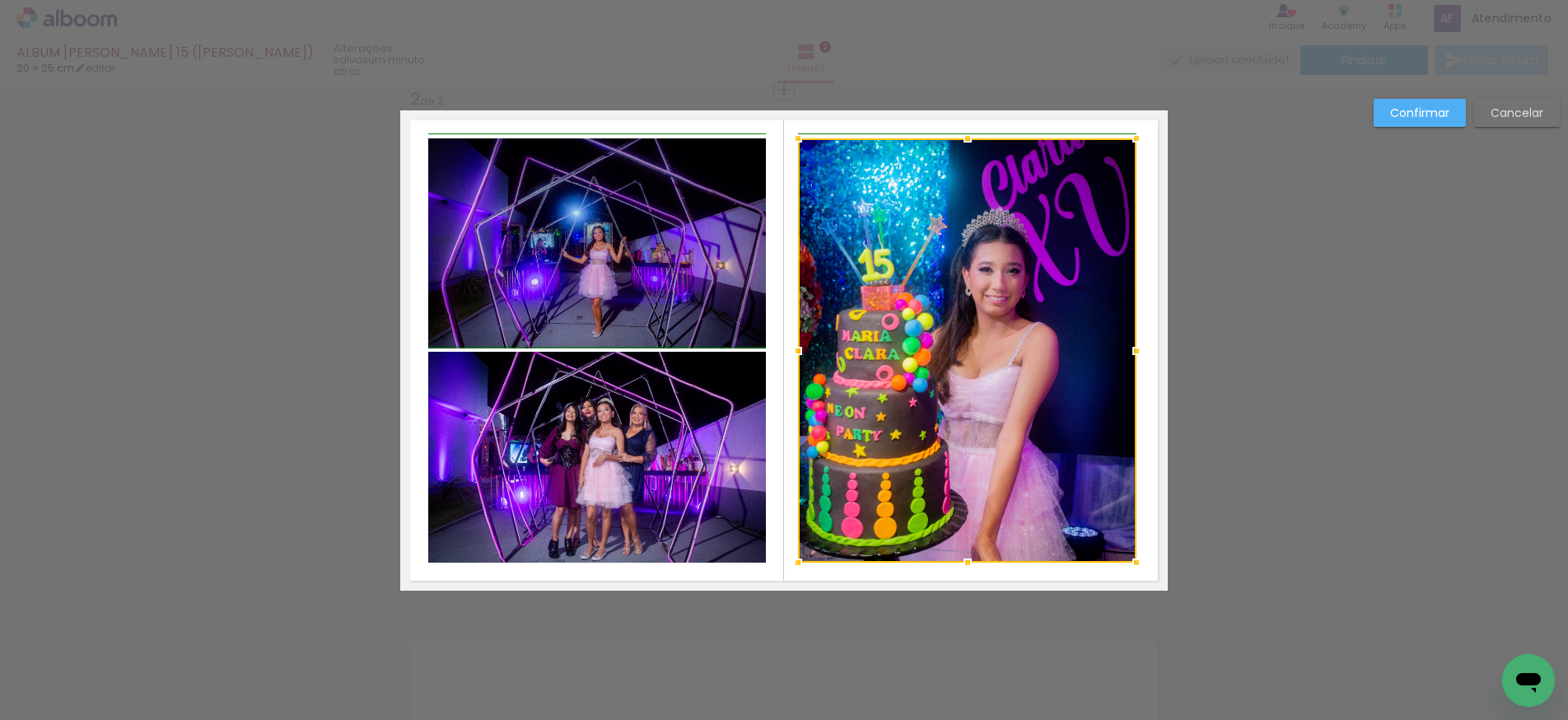
click at [804, 353] on div at bounding box center [798, 351] width 33 height 33
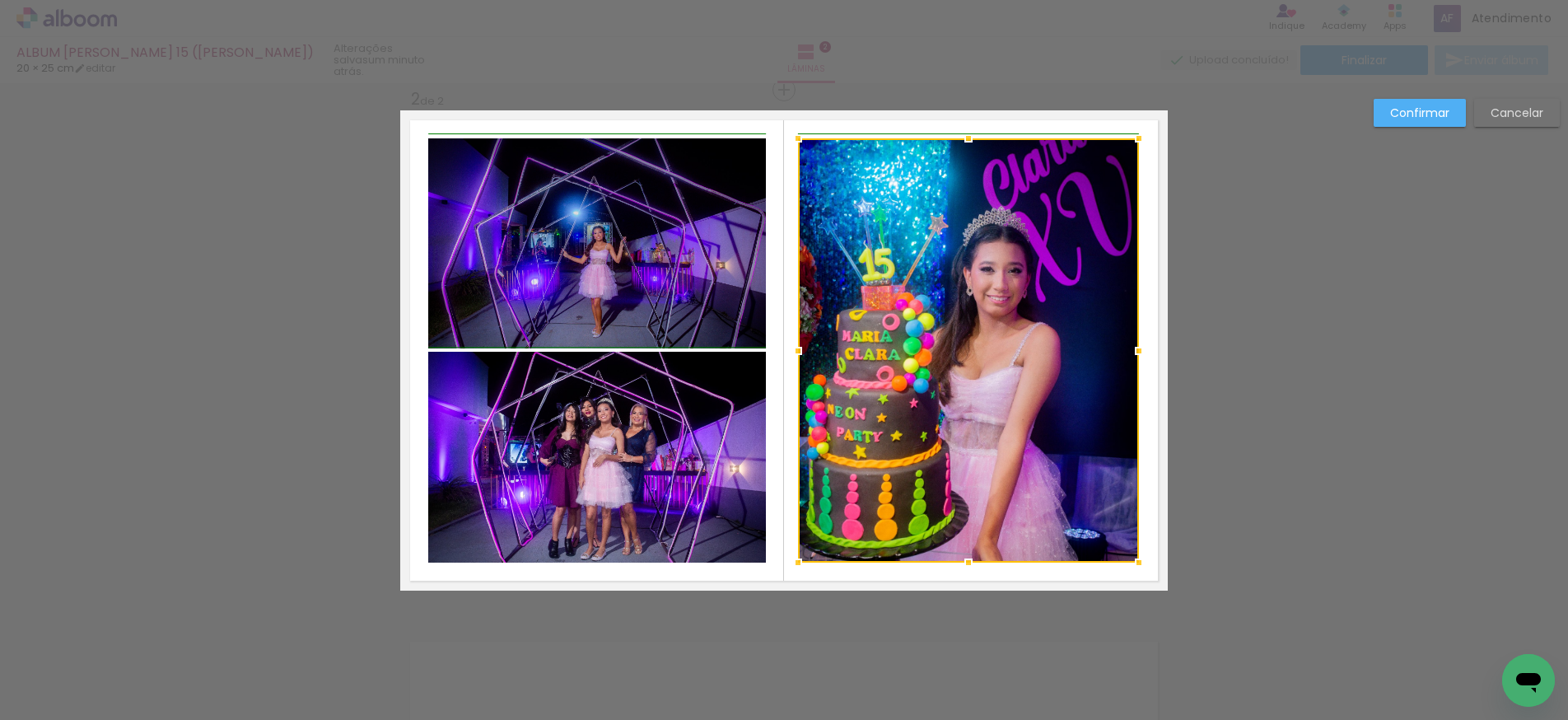
click at [1144, 350] on div at bounding box center [1139, 351] width 33 height 33
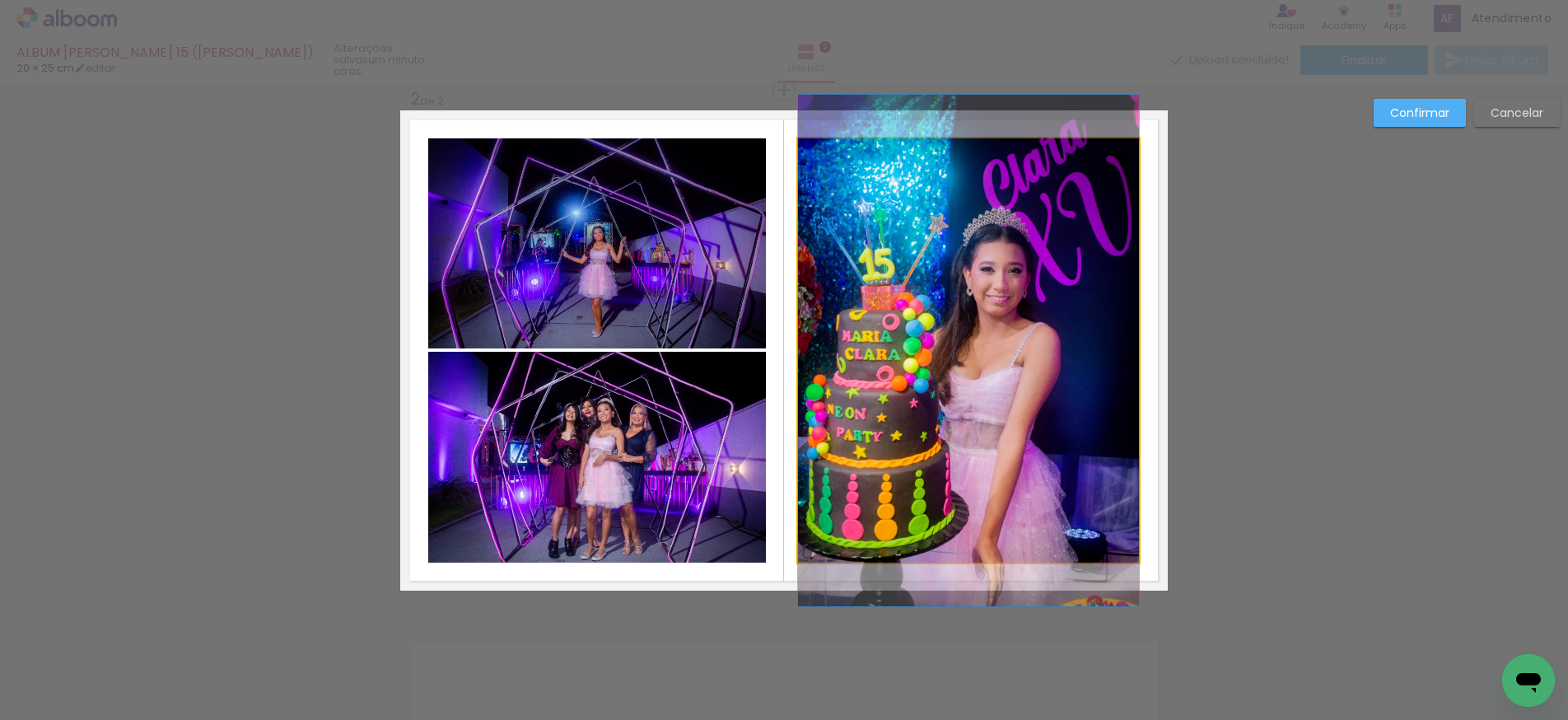
click at [1069, 325] on quentale-photo at bounding box center [968, 351] width 341 height 425
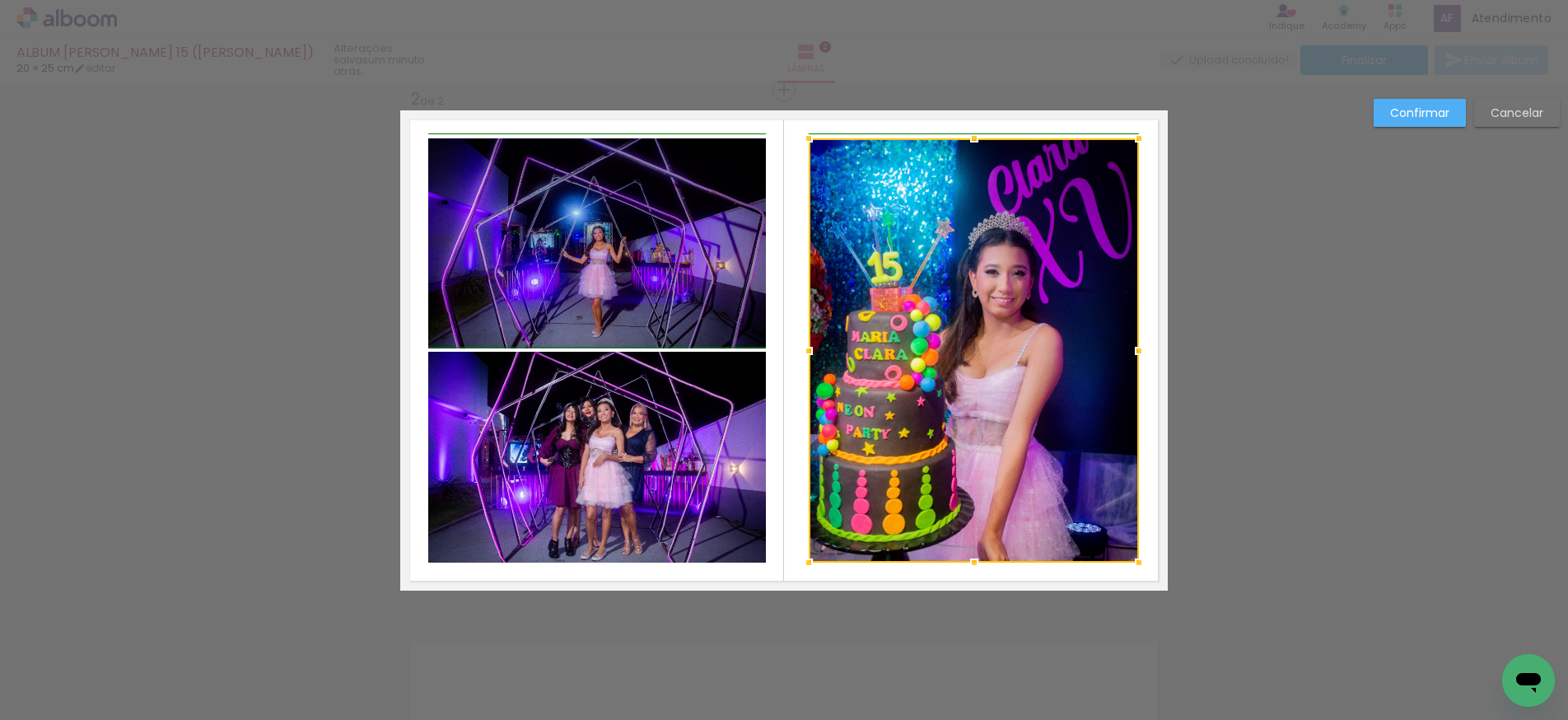
click at [796, 352] on div at bounding box center [809, 351] width 33 height 33
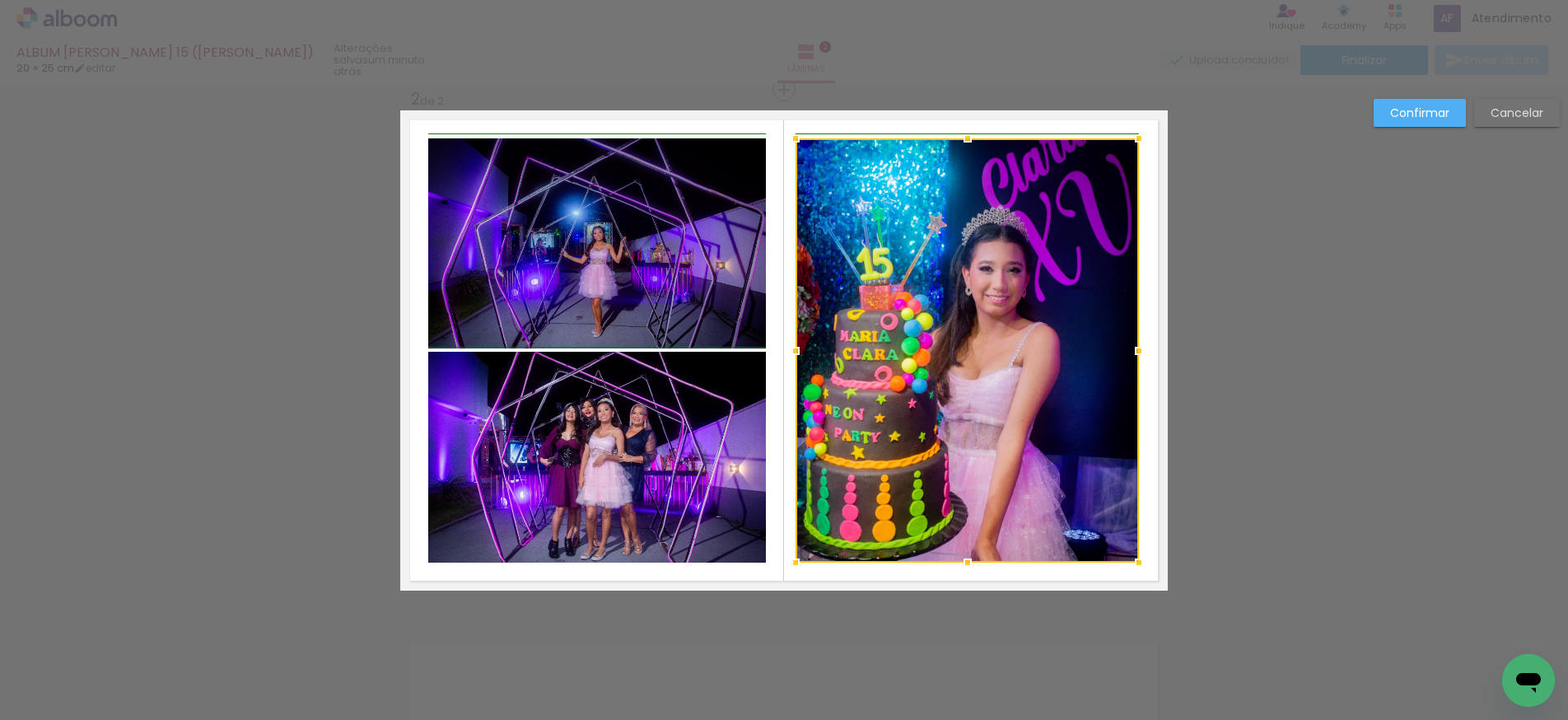
drag, startPoint x: 809, startPoint y: 352, endPoint x: 799, endPoint y: 355, distance: 10.4
click at [799, 355] on div at bounding box center [796, 351] width 33 height 33
click at [1254, 303] on div "Confirmar Cancelar" at bounding box center [784, 342] width 1568 height 1604
click at [1041, 346] on div at bounding box center [968, 351] width 344 height 425
drag, startPoint x: 1409, startPoint y: 107, endPoint x: 1350, endPoint y: 159, distance: 78.6
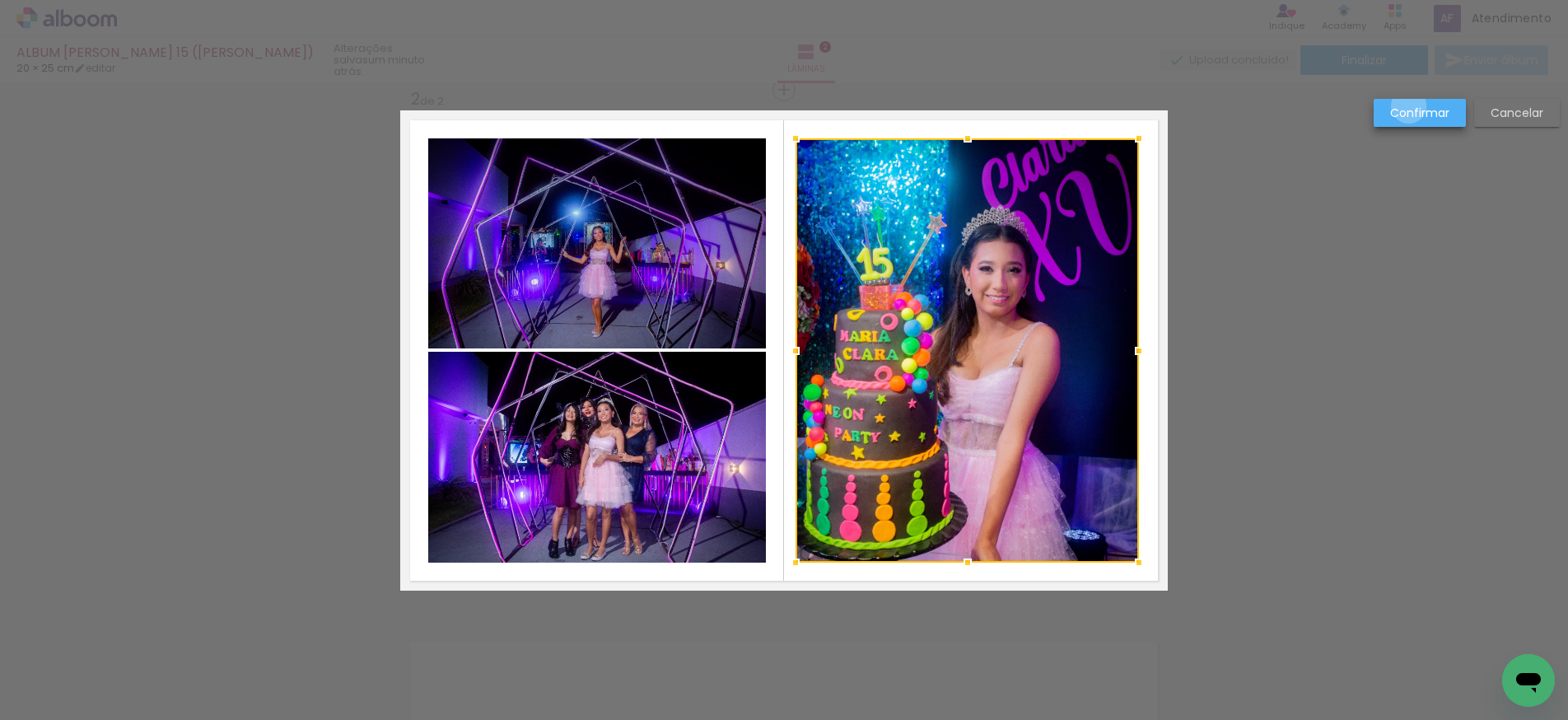
click at [0, 0] on slot "Confirmar" at bounding box center [0, 0] width 0 height 0
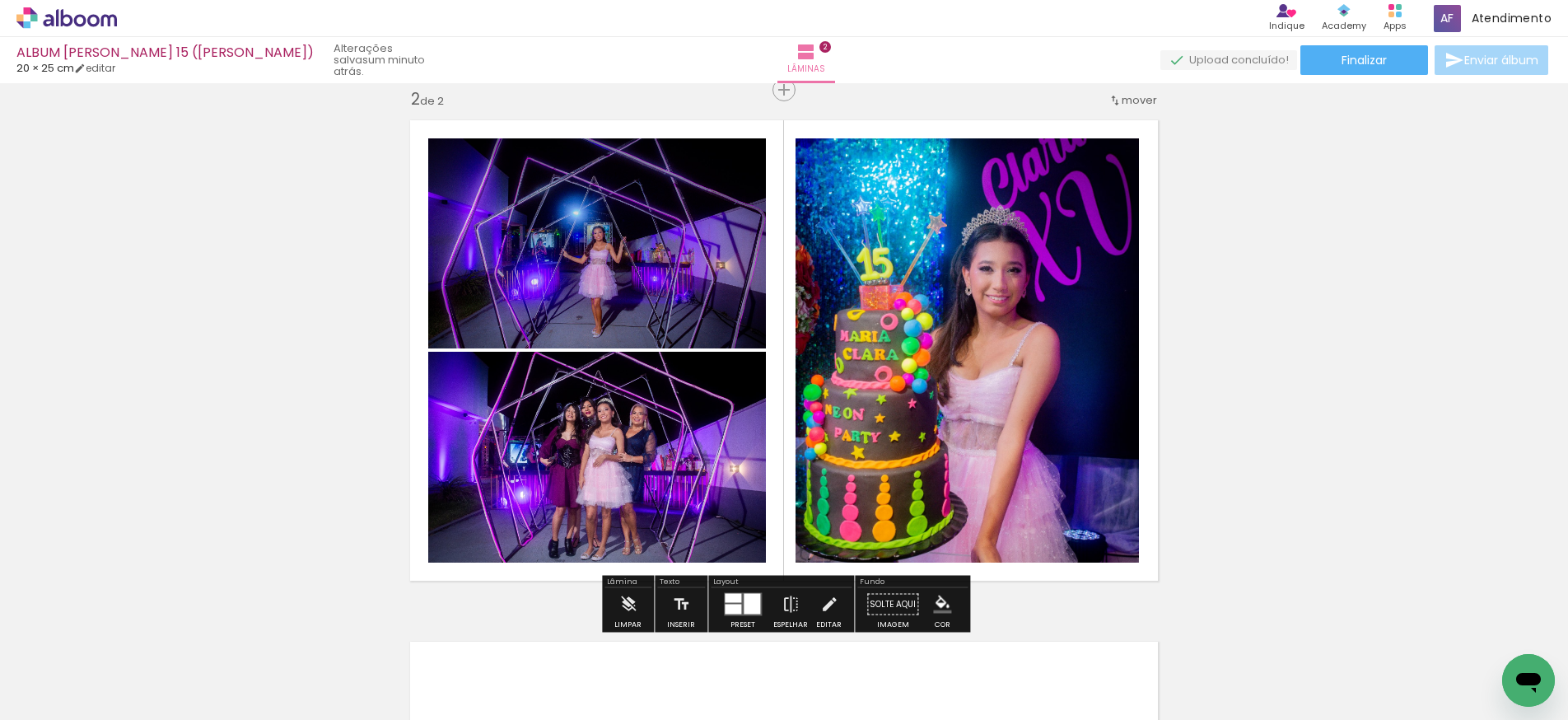
click at [1000, 263] on quentale-photo at bounding box center [968, 351] width 344 height 425
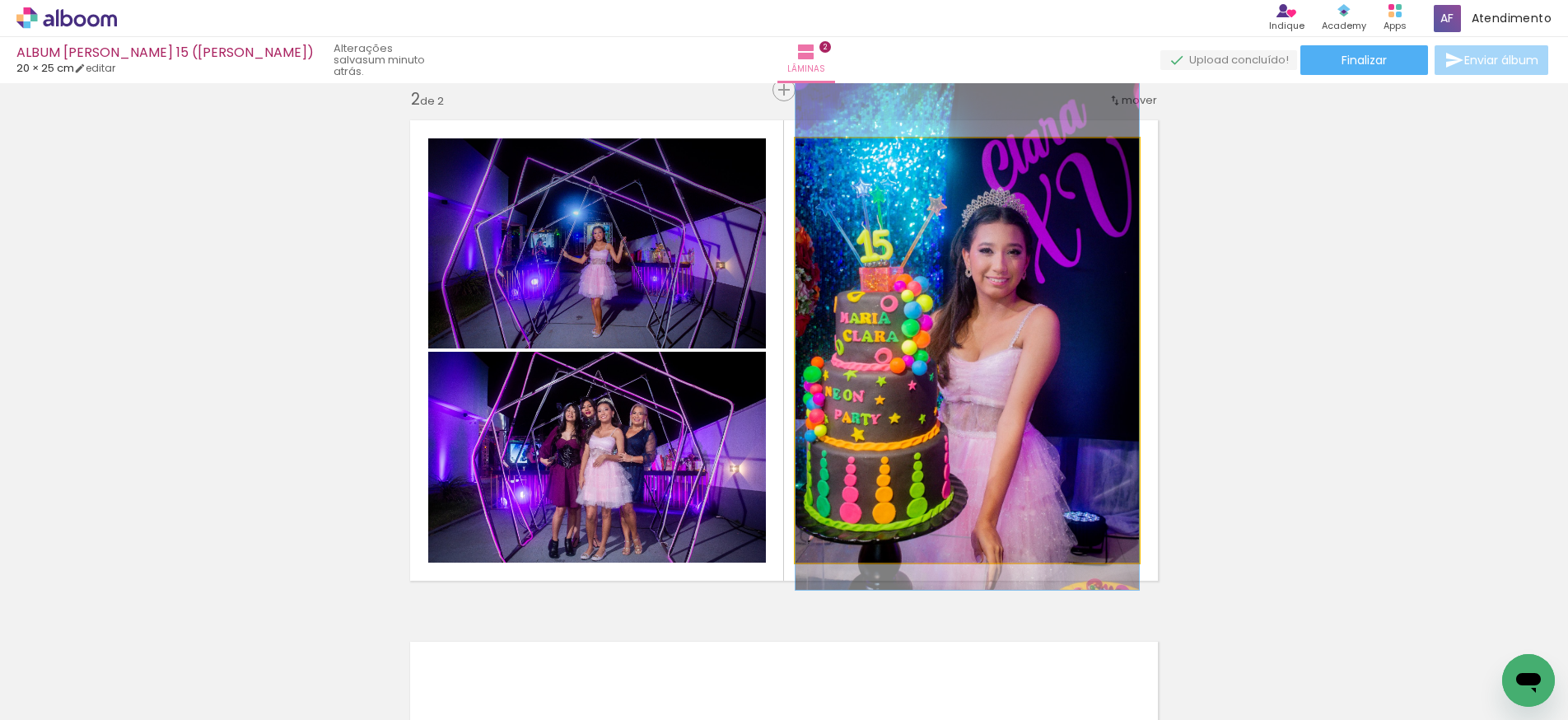
drag, startPoint x: 968, startPoint y: 310, endPoint x: 968, endPoint y: 291, distance: 19.0
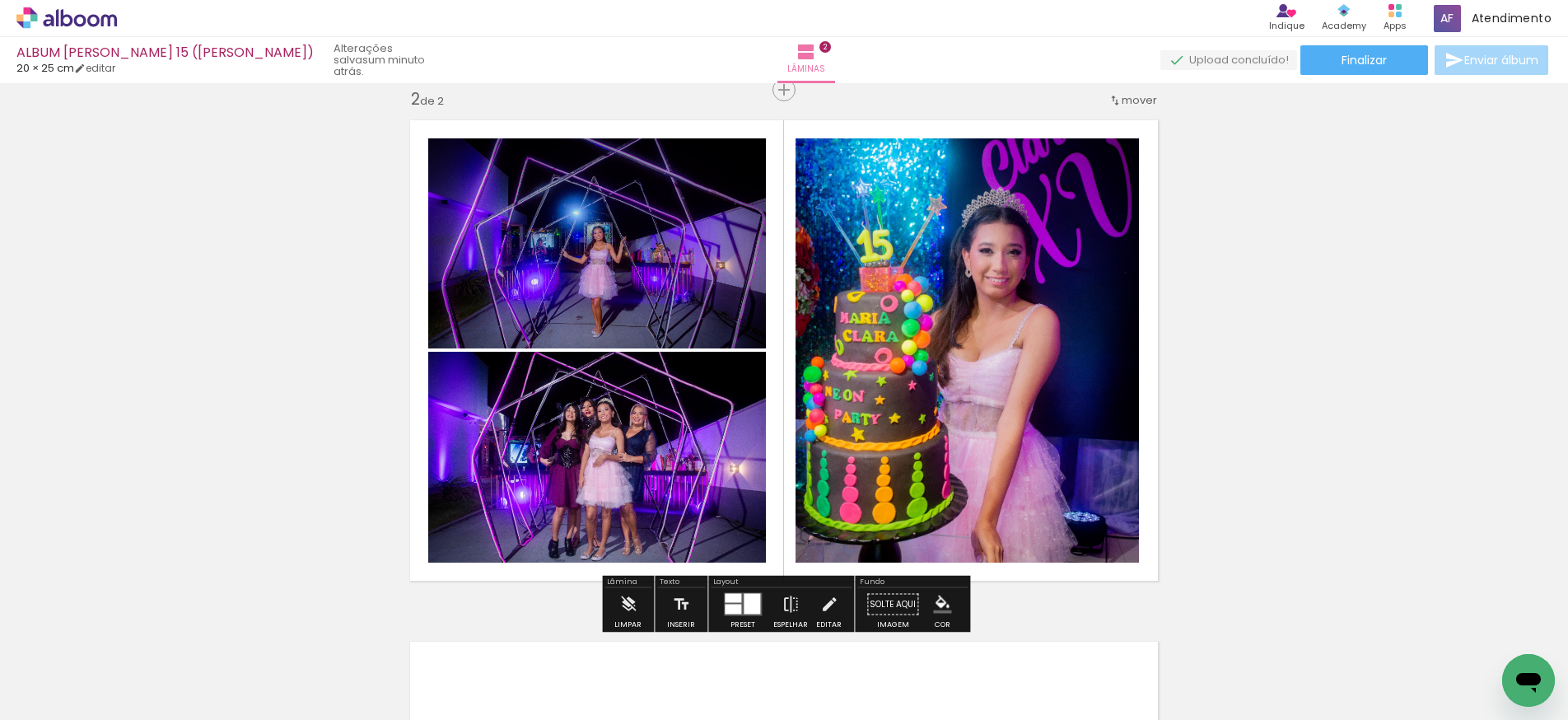
click at [876, 278] on quentale-photo at bounding box center [968, 351] width 344 height 425
click at [1103, 265] on quentale-photo at bounding box center [968, 351] width 344 height 425
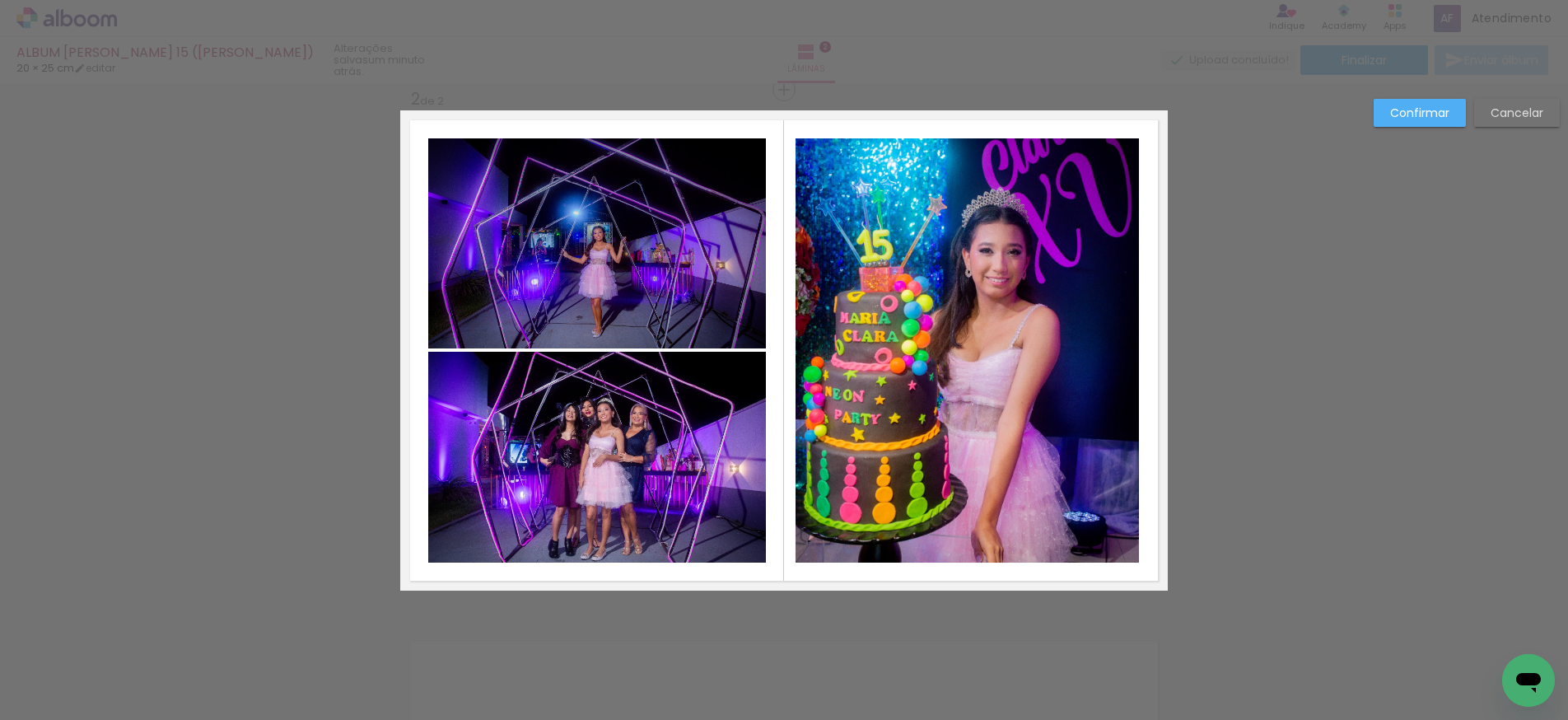
click at [799, 344] on quentale-photo at bounding box center [968, 351] width 344 height 425
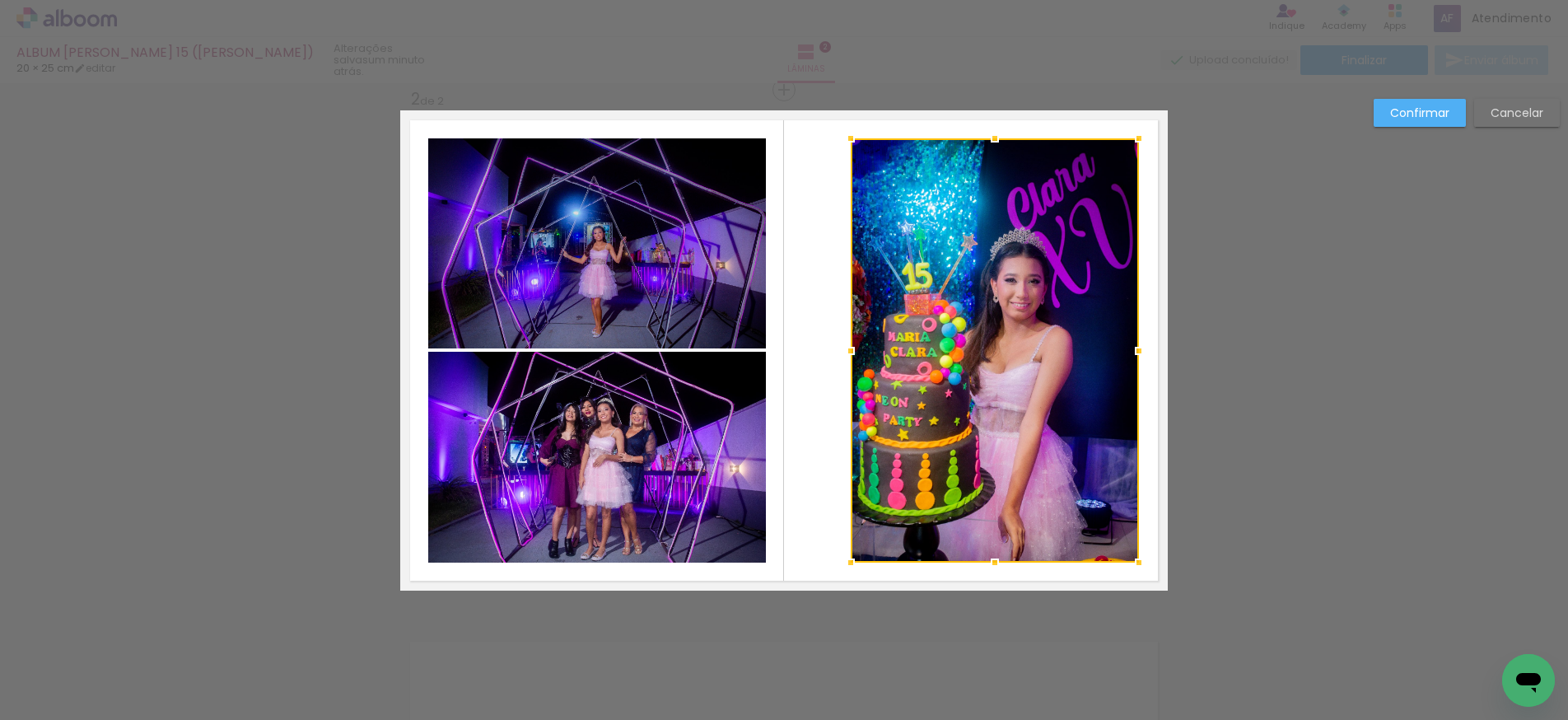
drag, startPoint x: 797, startPoint y: 351, endPoint x: 856, endPoint y: 352, distance: 59.0
click at [854, 352] on div at bounding box center [851, 351] width 33 height 33
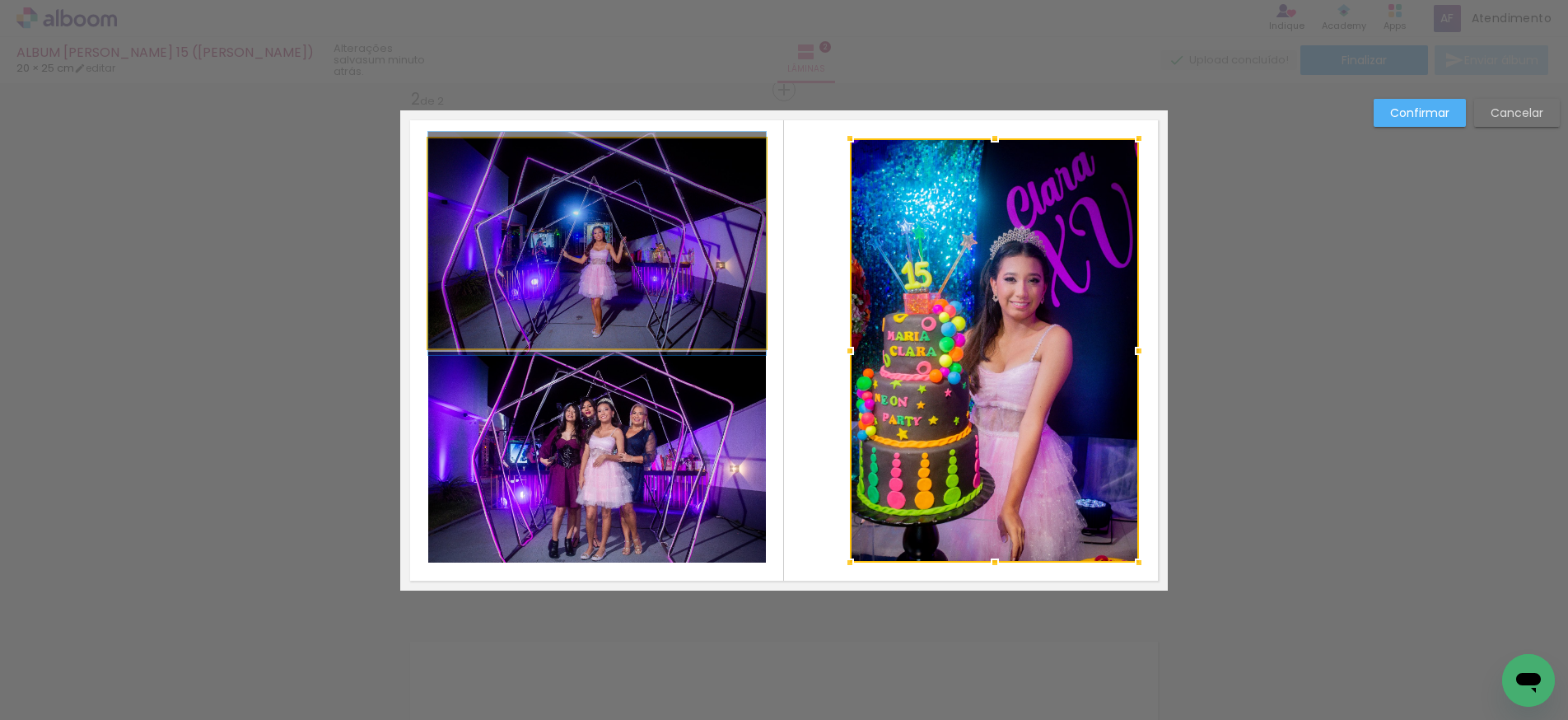
click at [701, 306] on quentale-photo at bounding box center [598, 243] width 338 height 211
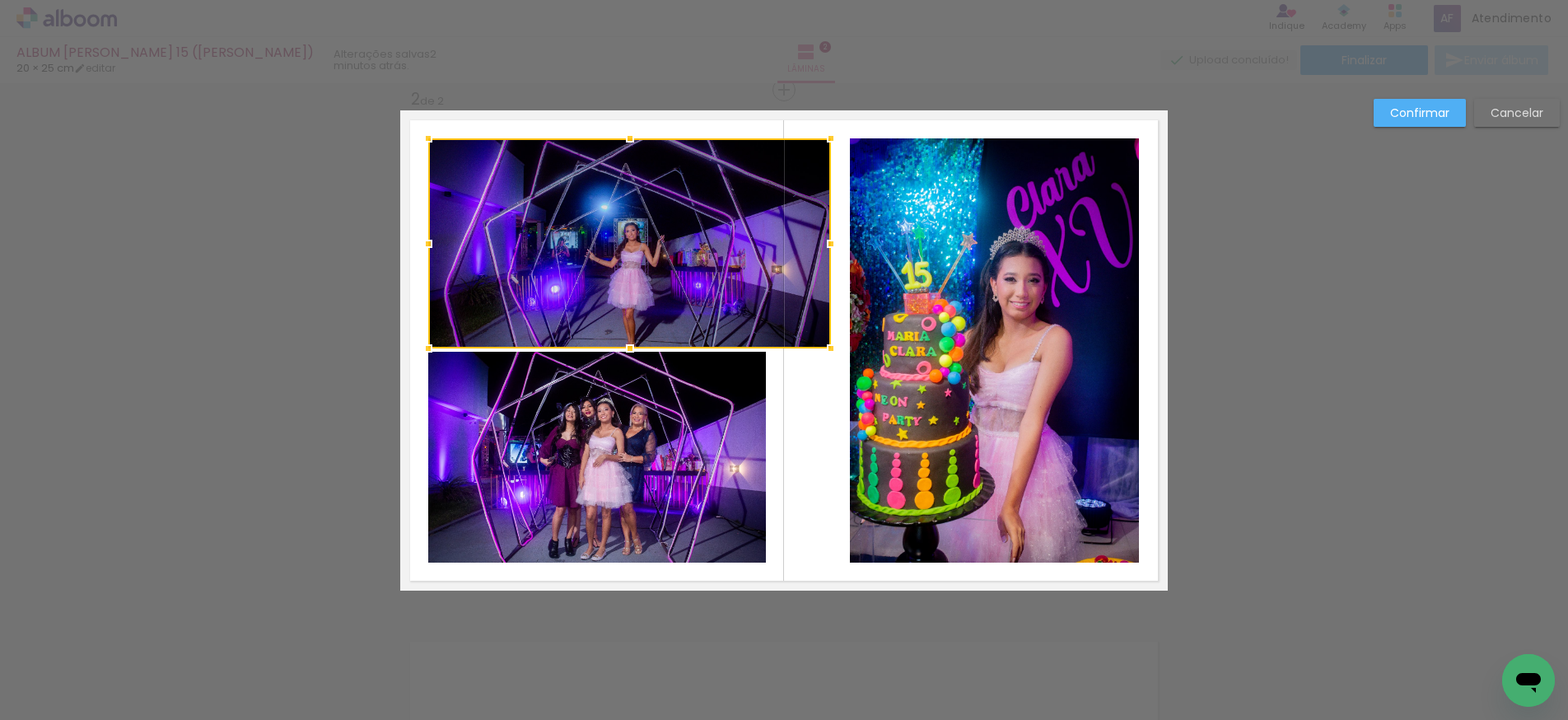
drag, startPoint x: 766, startPoint y: 244, endPoint x: 831, endPoint y: 247, distance: 65.1
click at [831, 247] on div at bounding box center [831, 244] width 33 height 33
click at [651, 394] on quentale-photo at bounding box center [598, 457] width 338 height 211
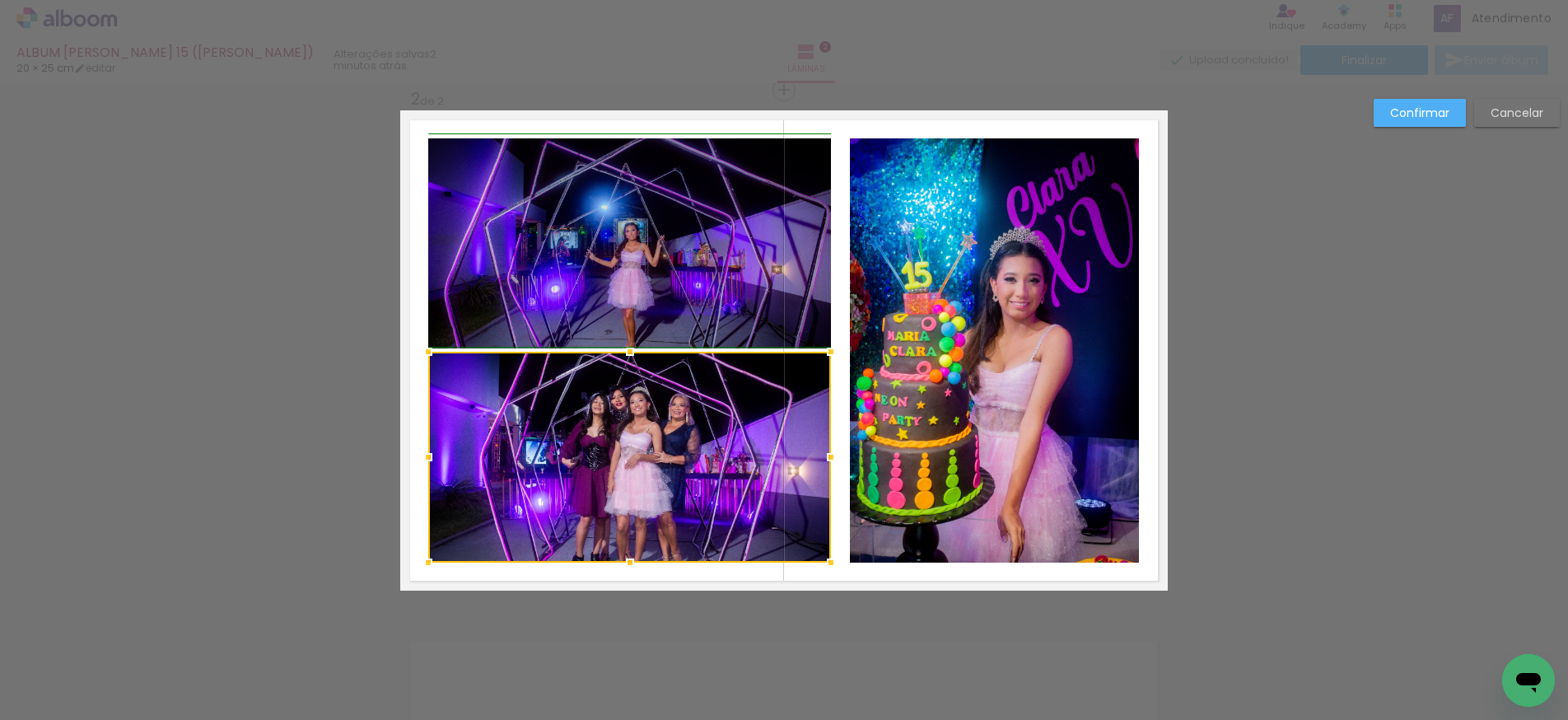
drag, startPoint x: 766, startPoint y: 458, endPoint x: 828, endPoint y: 453, distance: 62.2
click at [827, 455] on div at bounding box center [831, 458] width 33 height 33
click at [698, 290] on quentale-photo at bounding box center [629, 243] width 403 height 211
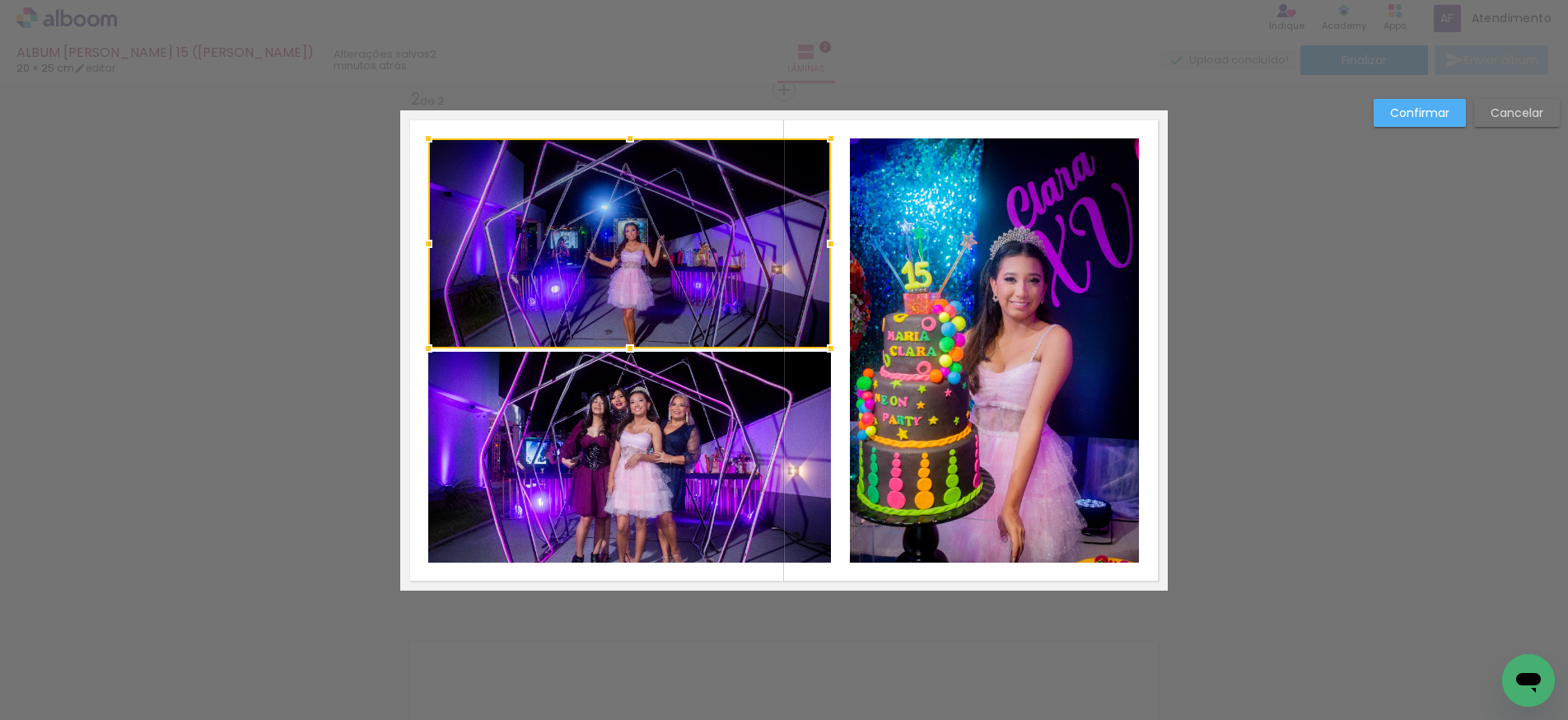
click at [0, 0] on slot "Confirmar" at bounding box center [0, 0] width 0 height 0
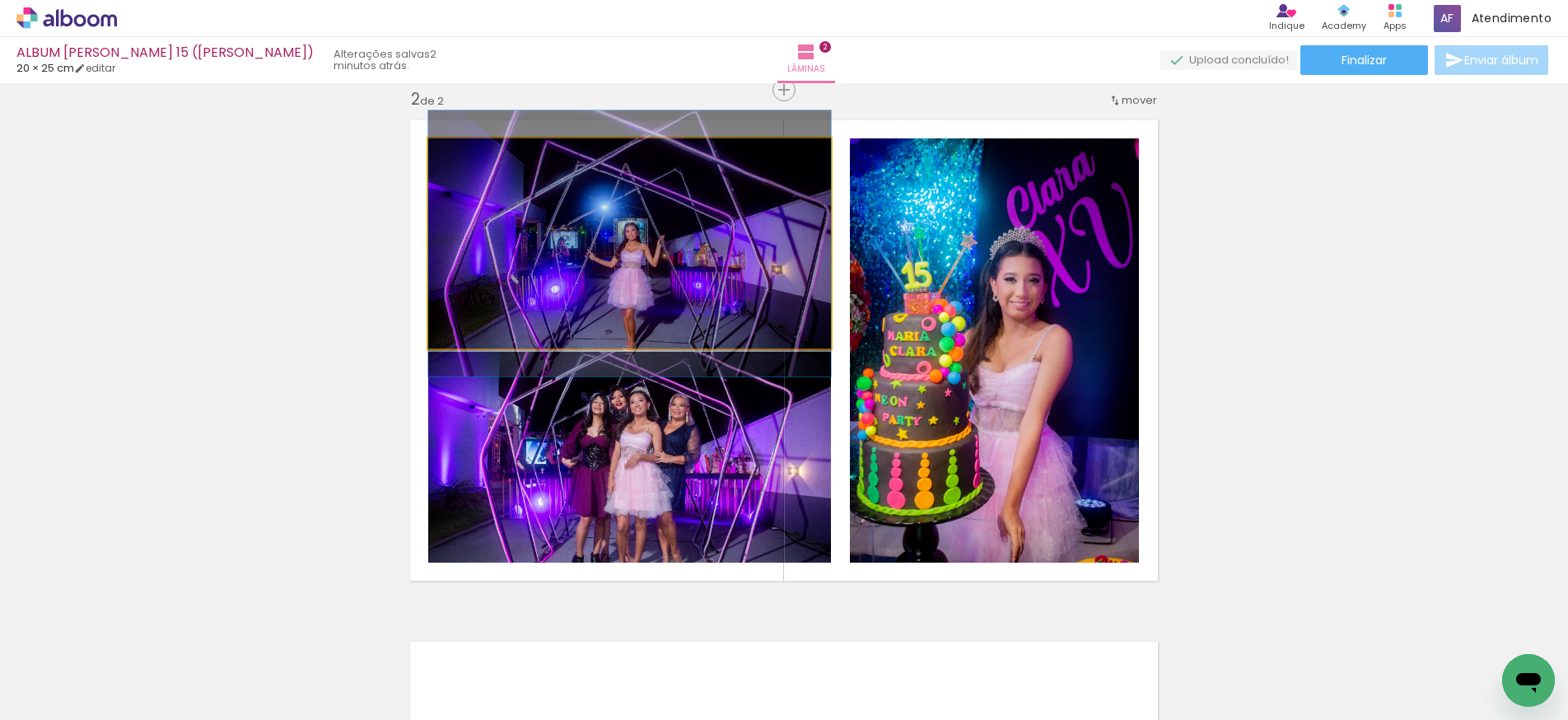
click at [664, 253] on quentale-photo at bounding box center [629, 243] width 403 height 211
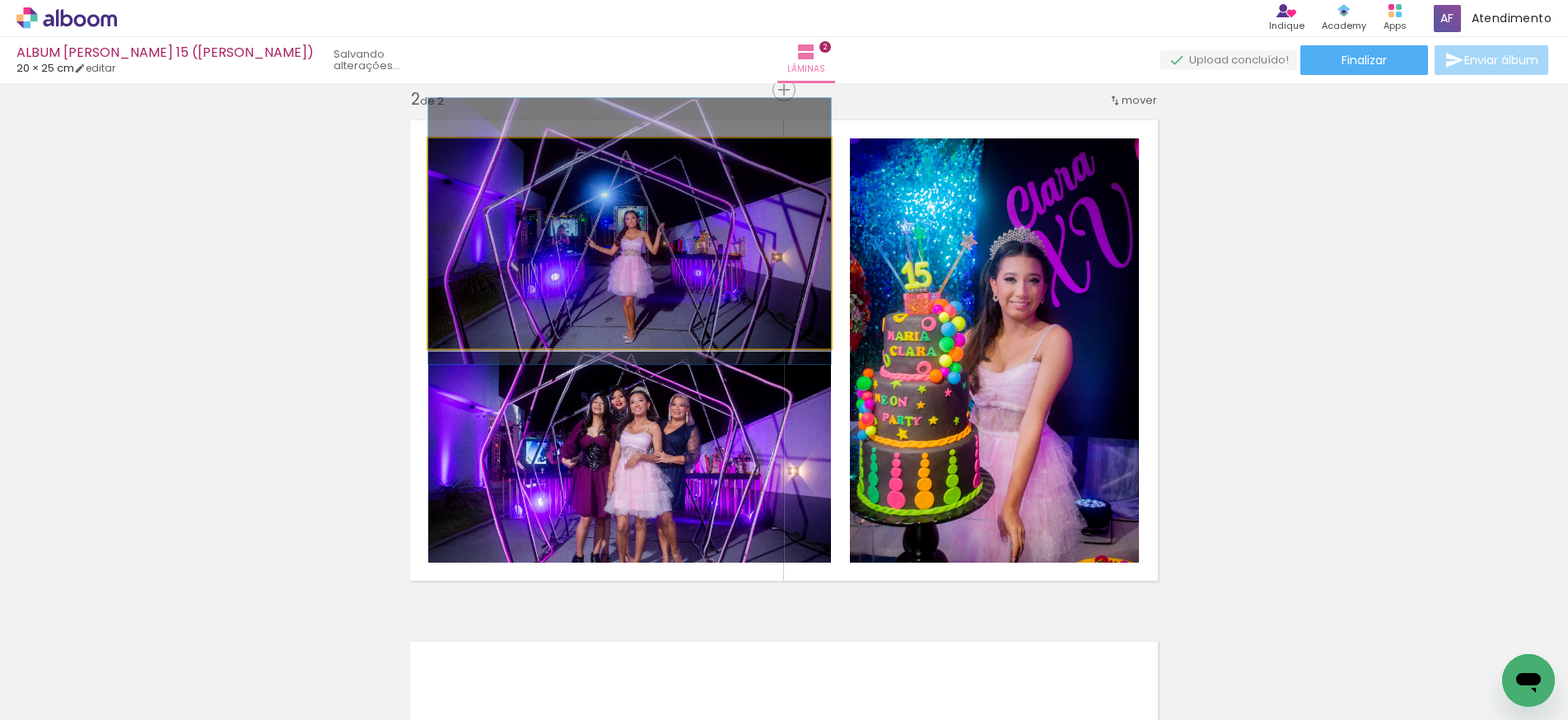
drag, startPoint x: 652, startPoint y: 269, endPoint x: 652, endPoint y: 258, distance: 11.0
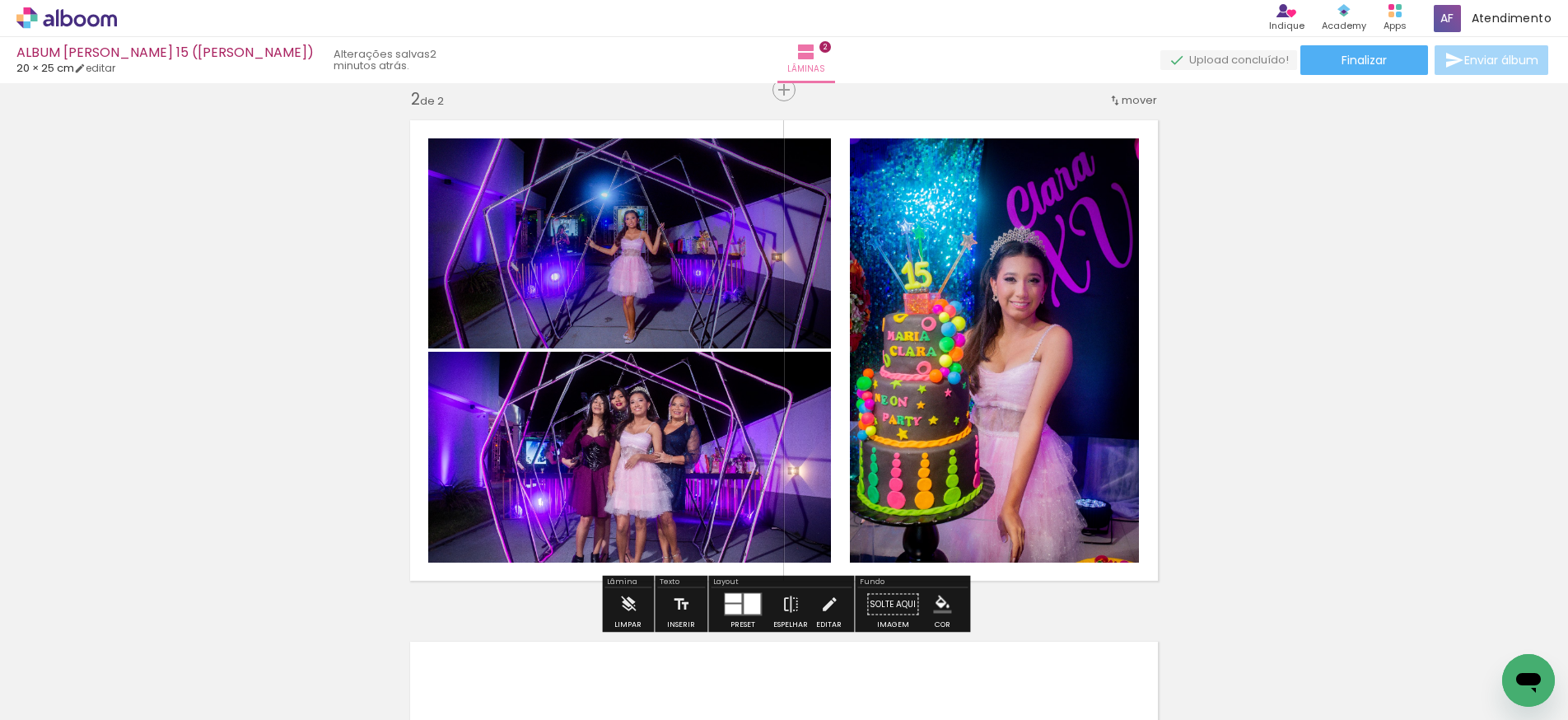
click at [657, 445] on quentale-photo at bounding box center [629, 457] width 403 height 211
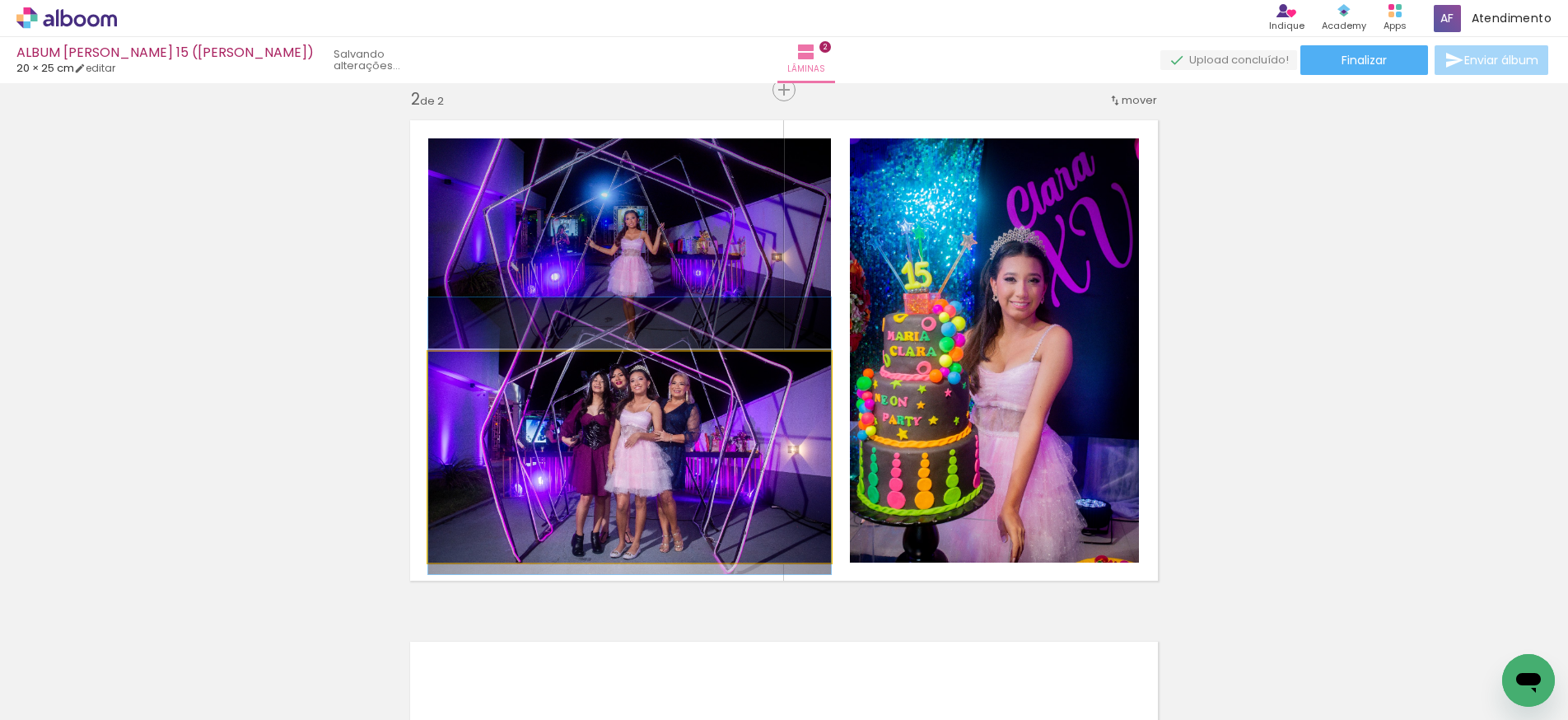
drag, startPoint x: 657, startPoint y: 445, endPoint x: 658, endPoint y: 424, distance: 21.0
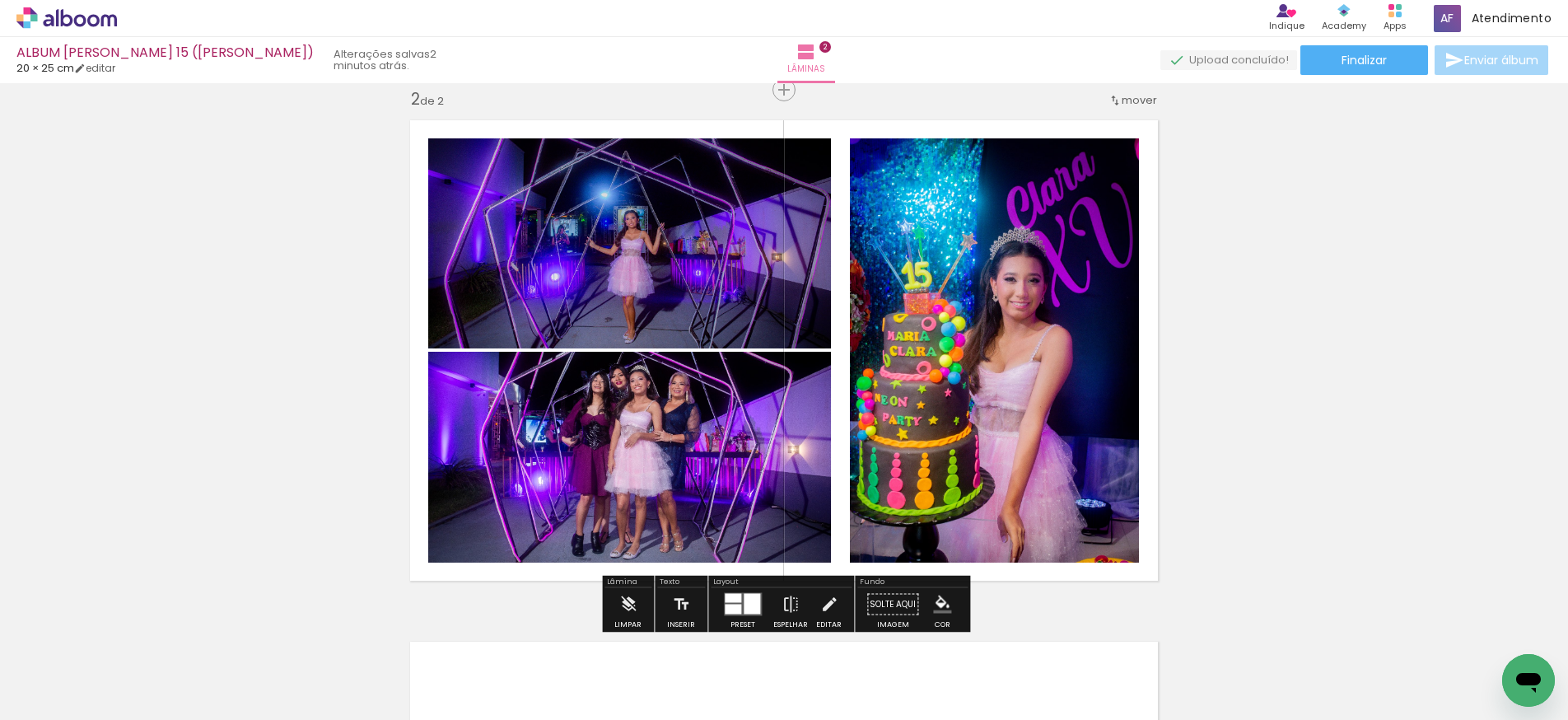
click at [275, 369] on div "Inserir lâmina 1 de 2 Inserir lâmina 2 de 2" at bounding box center [784, 329] width 1568 height 1566
click at [1257, 354] on div "Inserir lâmina 1 de 2 Inserir lâmina 2 de 2" at bounding box center [784, 329] width 1568 height 1566
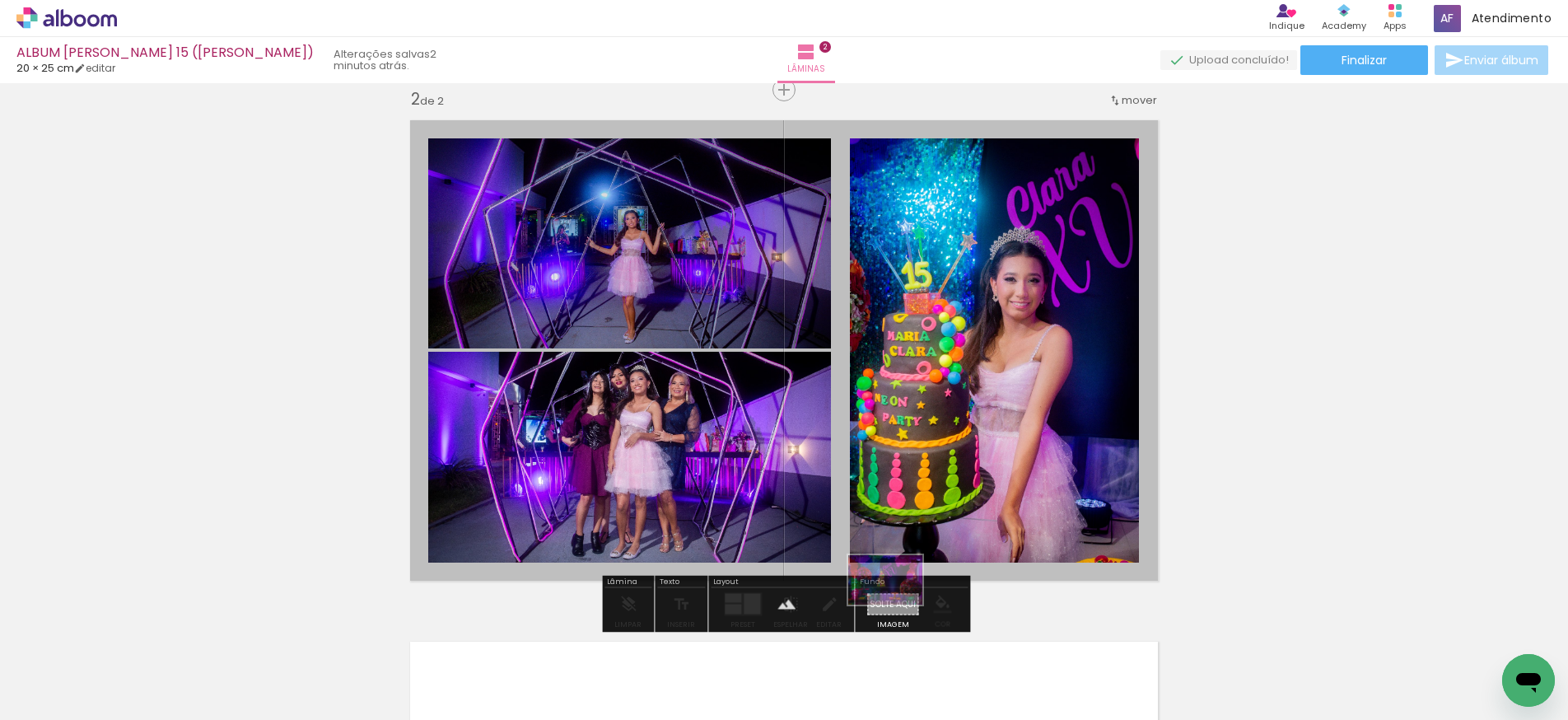
drag, startPoint x: 260, startPoint y: 674, endPoint x: 898, endPoint y: 604, distance: 641.8
click at [898, 605] on quentale-workspace at bounding box center [784, 360] width 1568 height 720
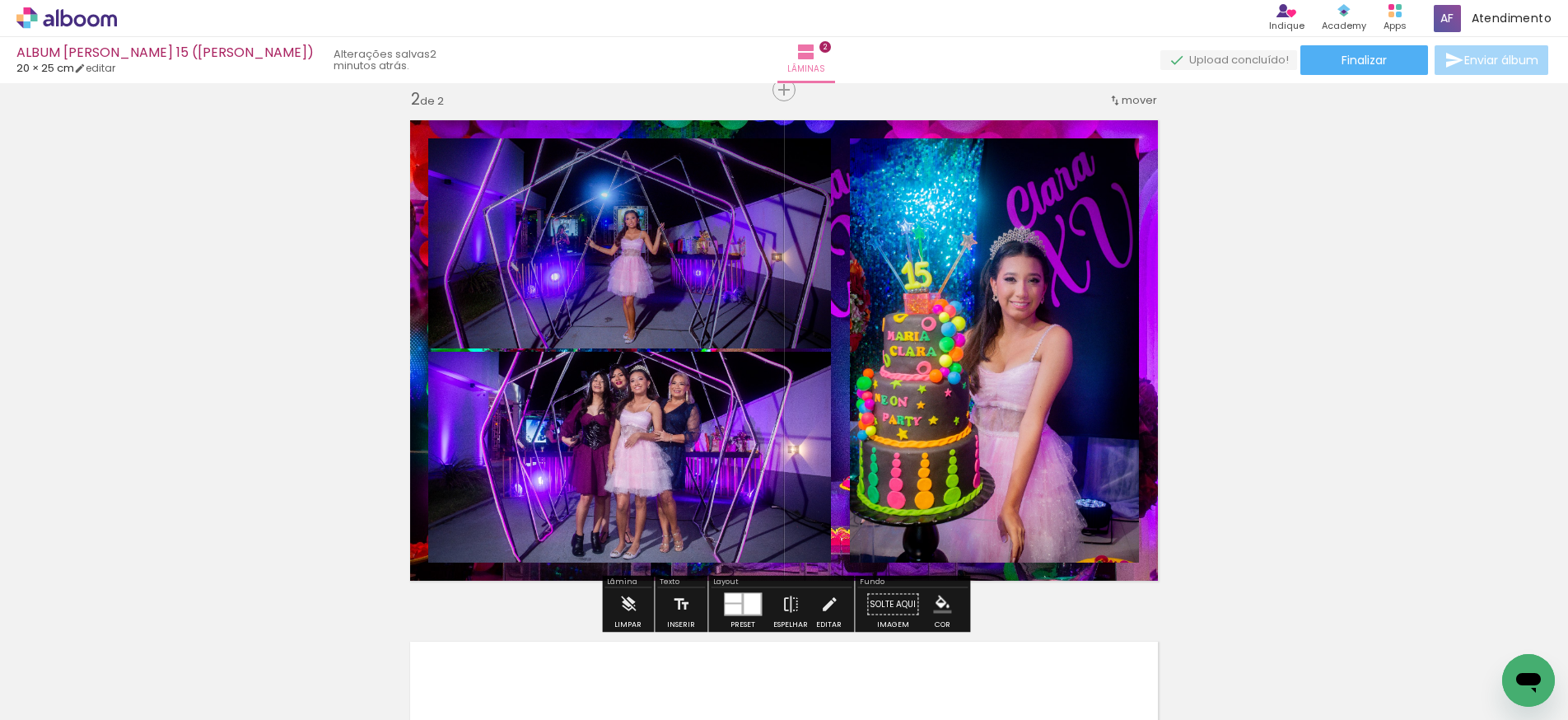
click at [839, 537] on quentale-layouter at bounding box center [784, 351] width 768 height 481
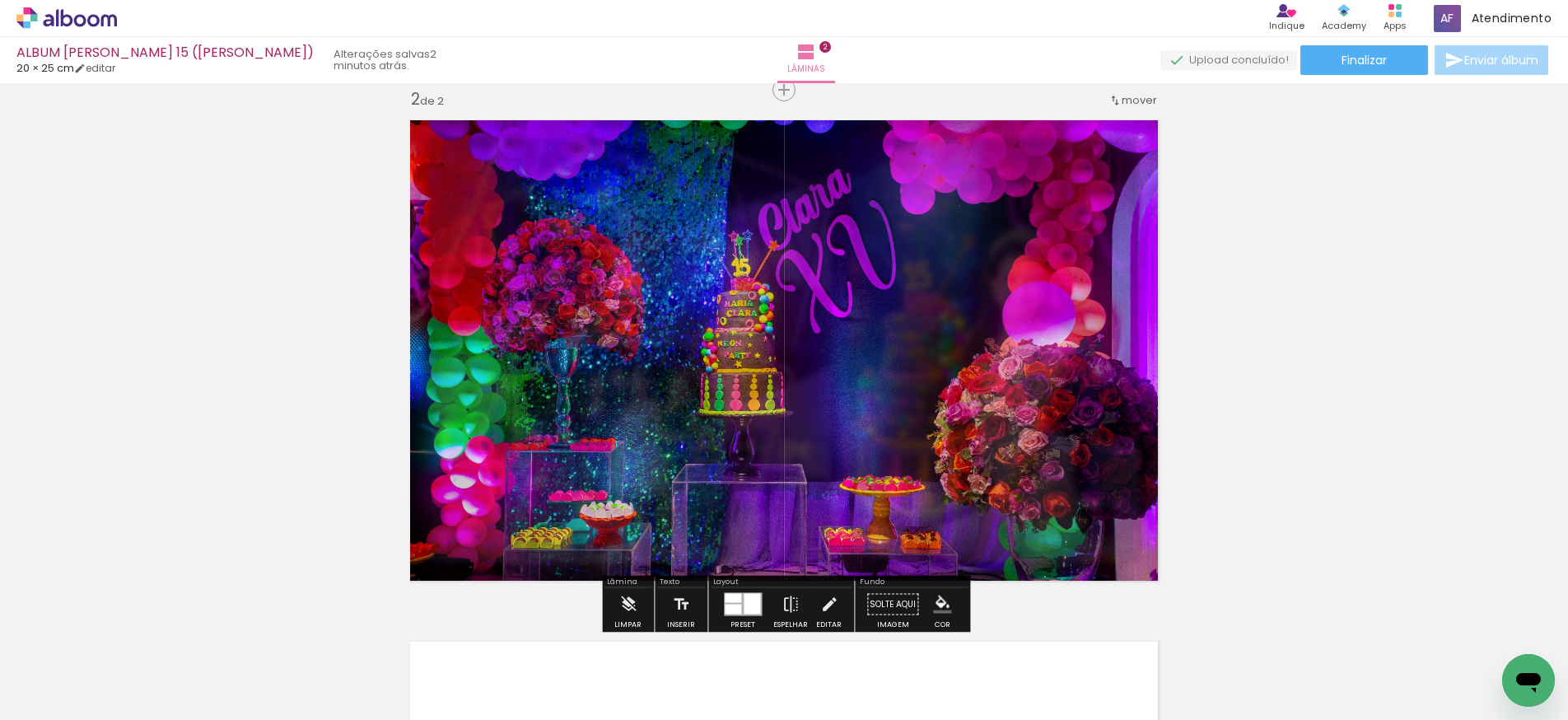
click at [839, 537] on quentale-photo at bounding box center [784, 351] width 768 height 481
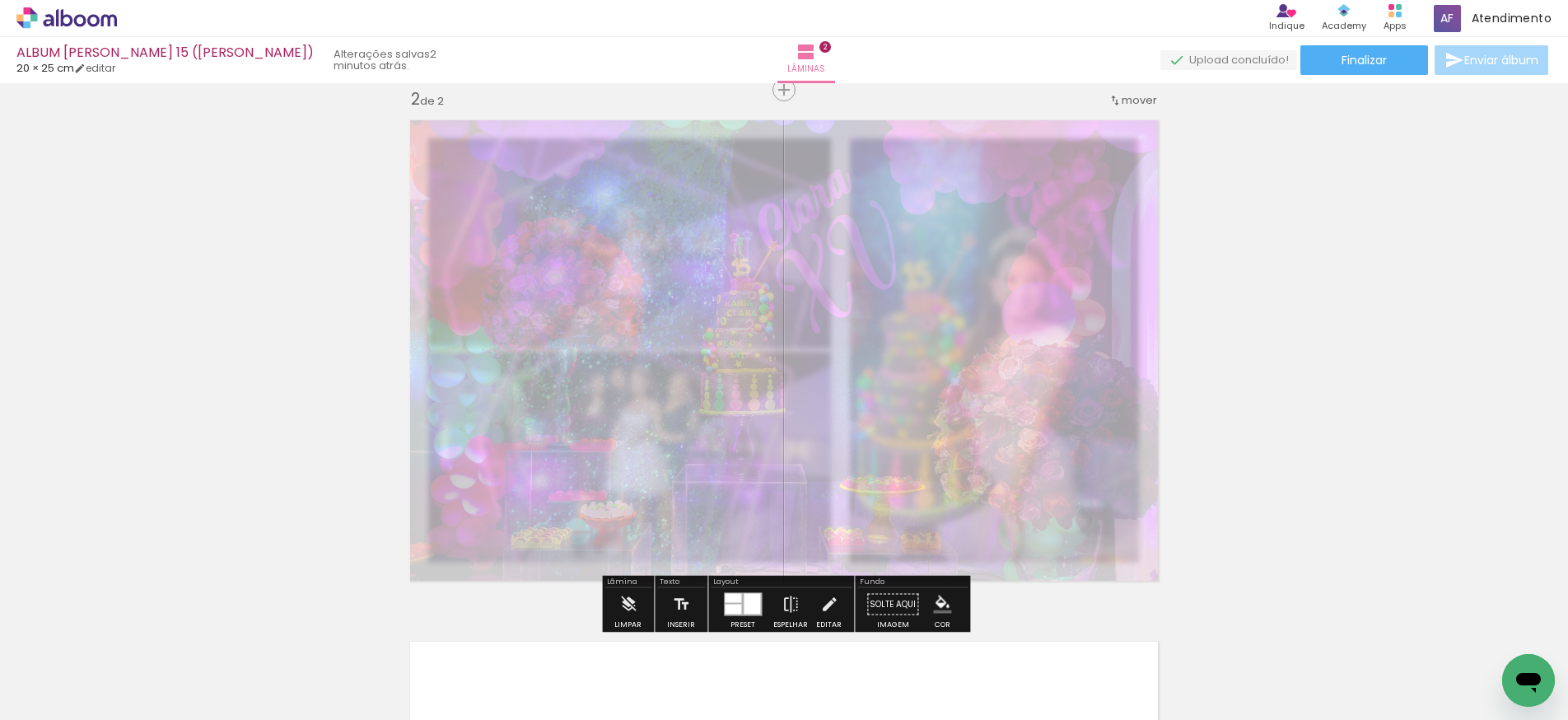
type paper-slider "20"
drag, startPoint x: 644, startPoint y: 154, endPoint x: 606, endPoint y: 164, distance: 39.3
click at [593, 155] on div at bounding box center [592, 152] width 10 height 10
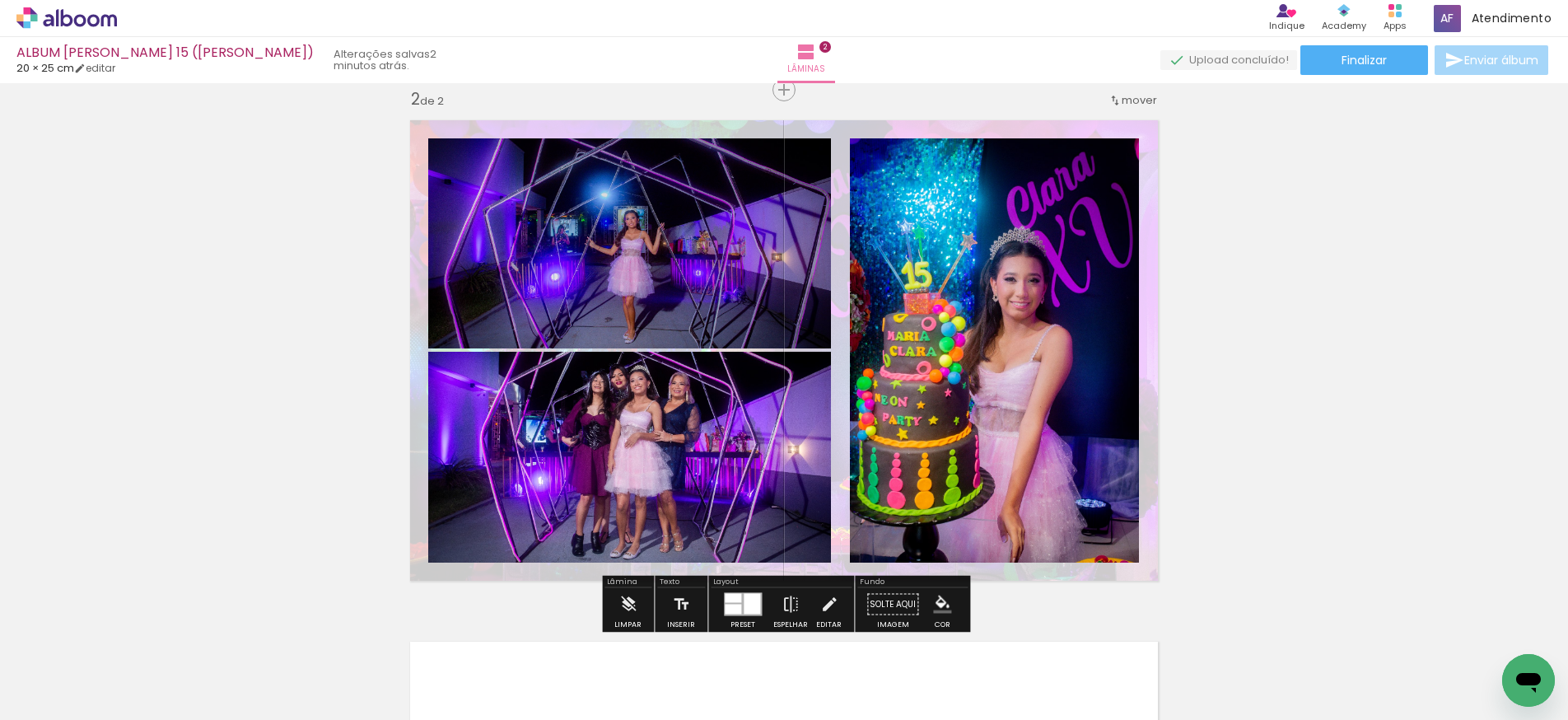
click at [1311, 385] on div "Inserir lâmina 1 de 2 Inserir lâmina 2 de 2" at bounding box center [784, 329] width 1568 height 1566
click at [1248, 413] on div "Inserir lâmina 1 de 2 Inserir lâmina 2 de 2" at bounding box center [784, 329] width 1568 height 1566
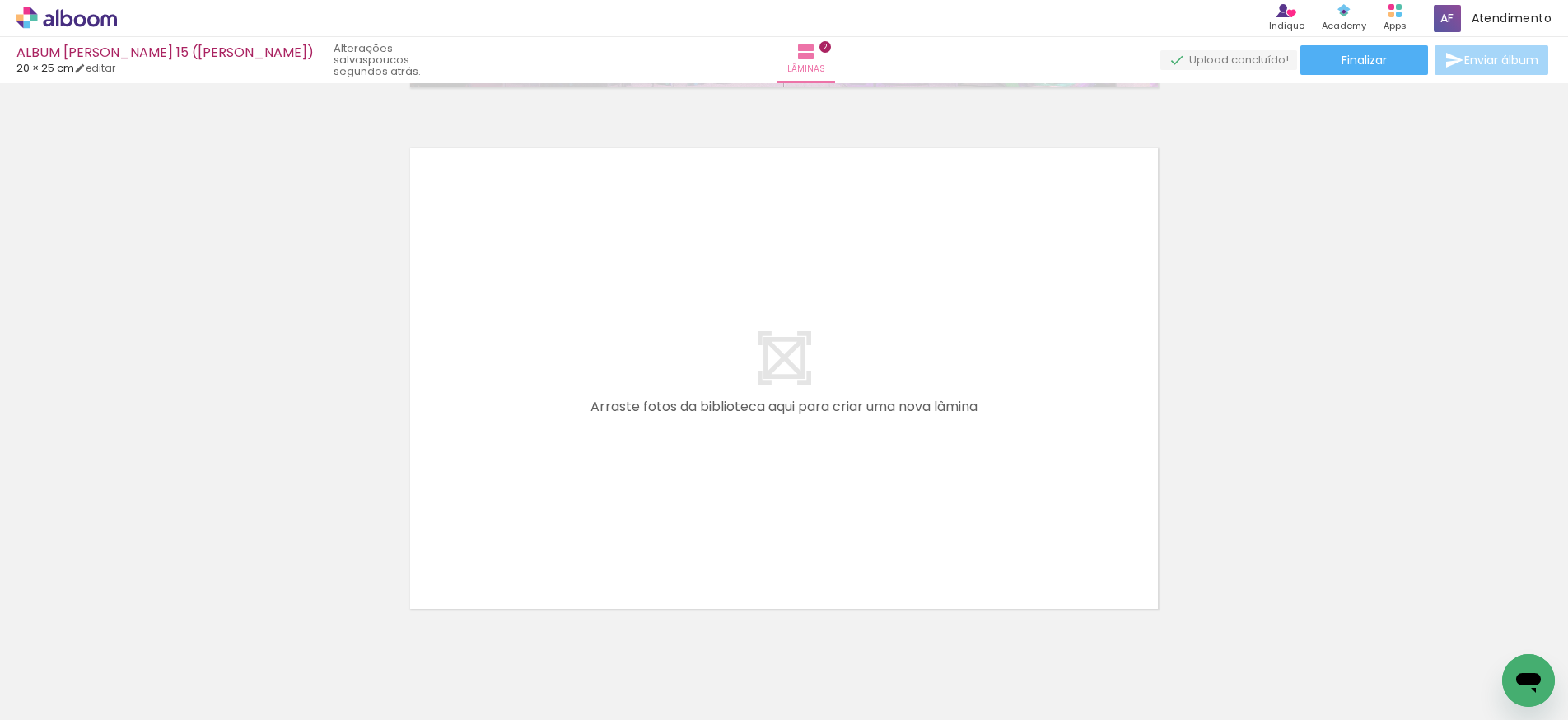
scroll to position [0, 1324]
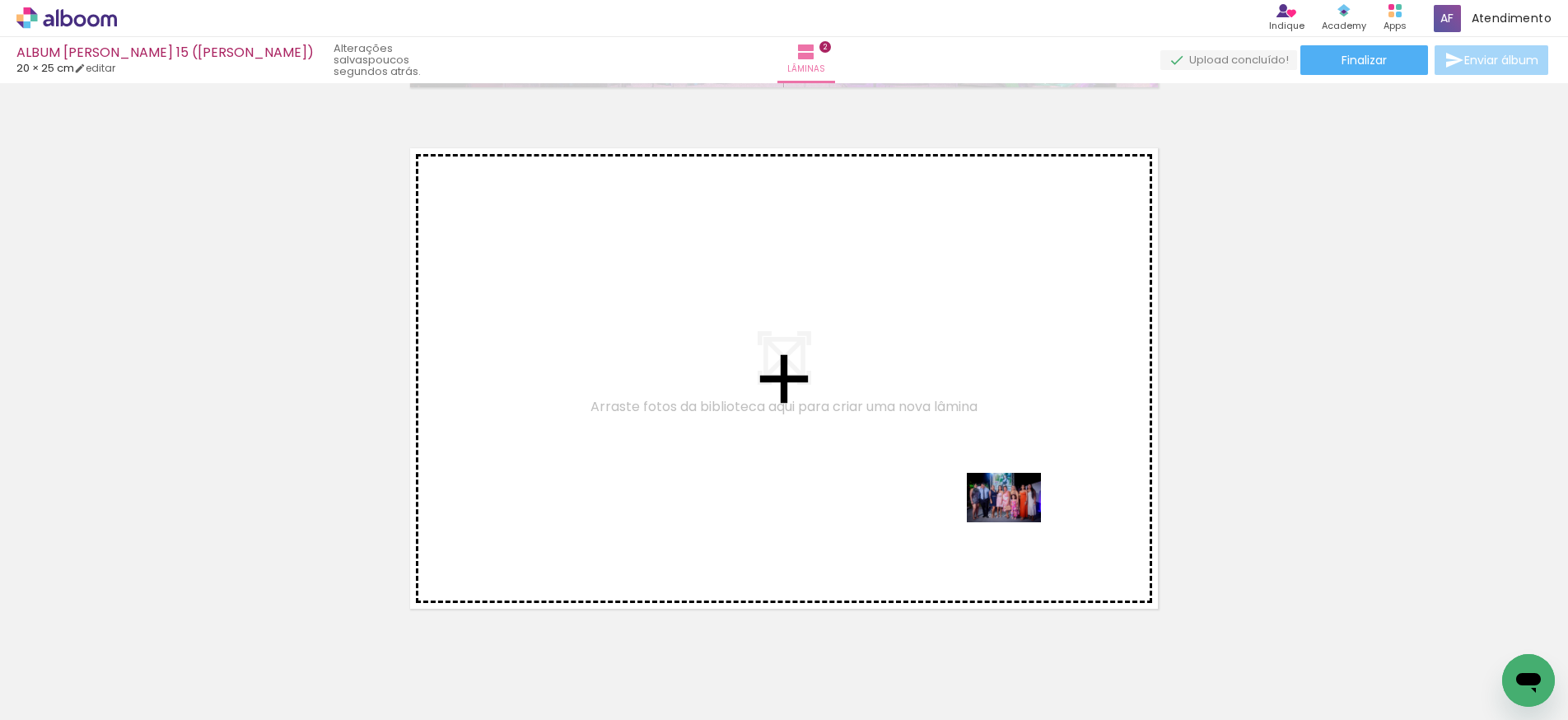
drag, startPoint x: 1331, startPoint y: 671, endPoint x: 1017, endPoint y: 523, distance: 347.1
click at [1017, 523] on quentale-workspace at bounding box center [784, 360] width 1568 height 720
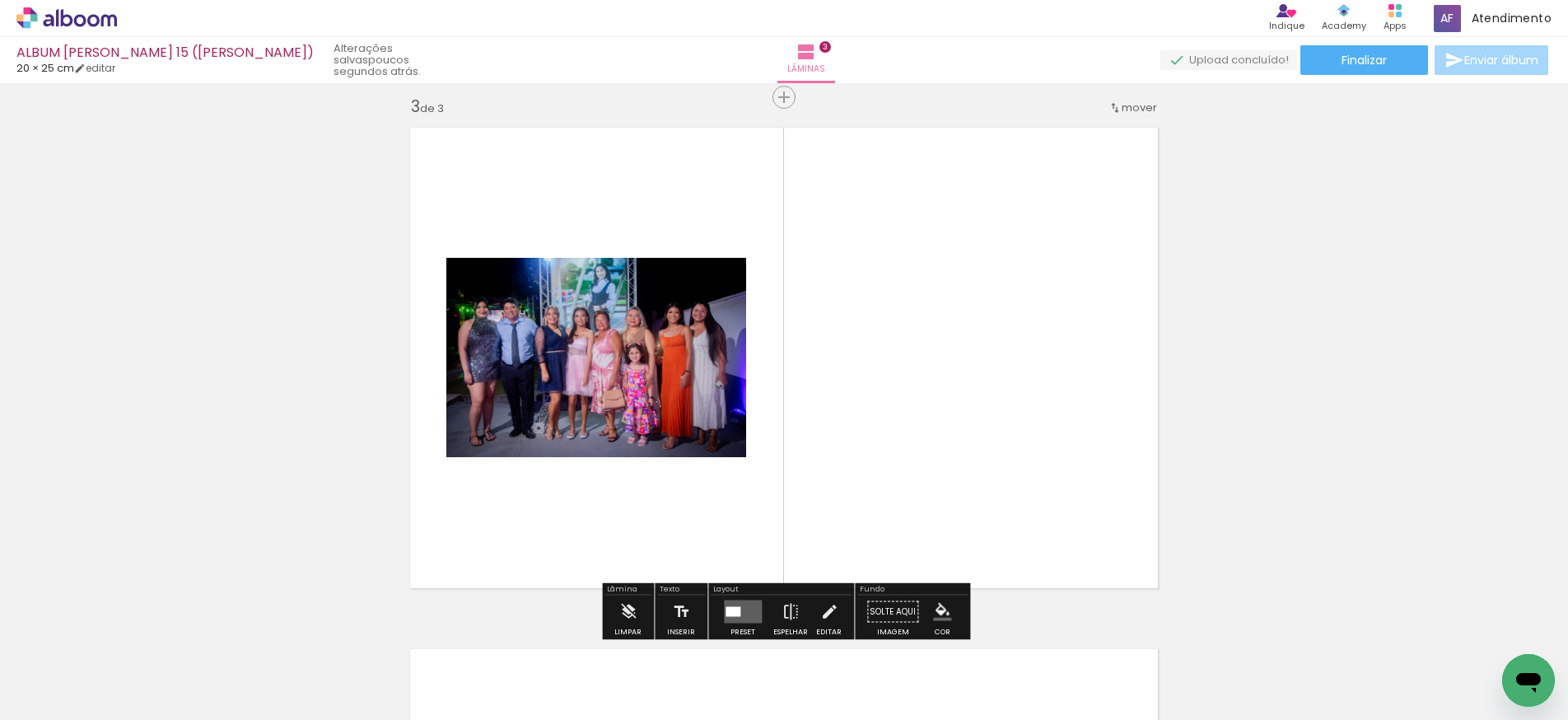
scroll to position [1064, 0]
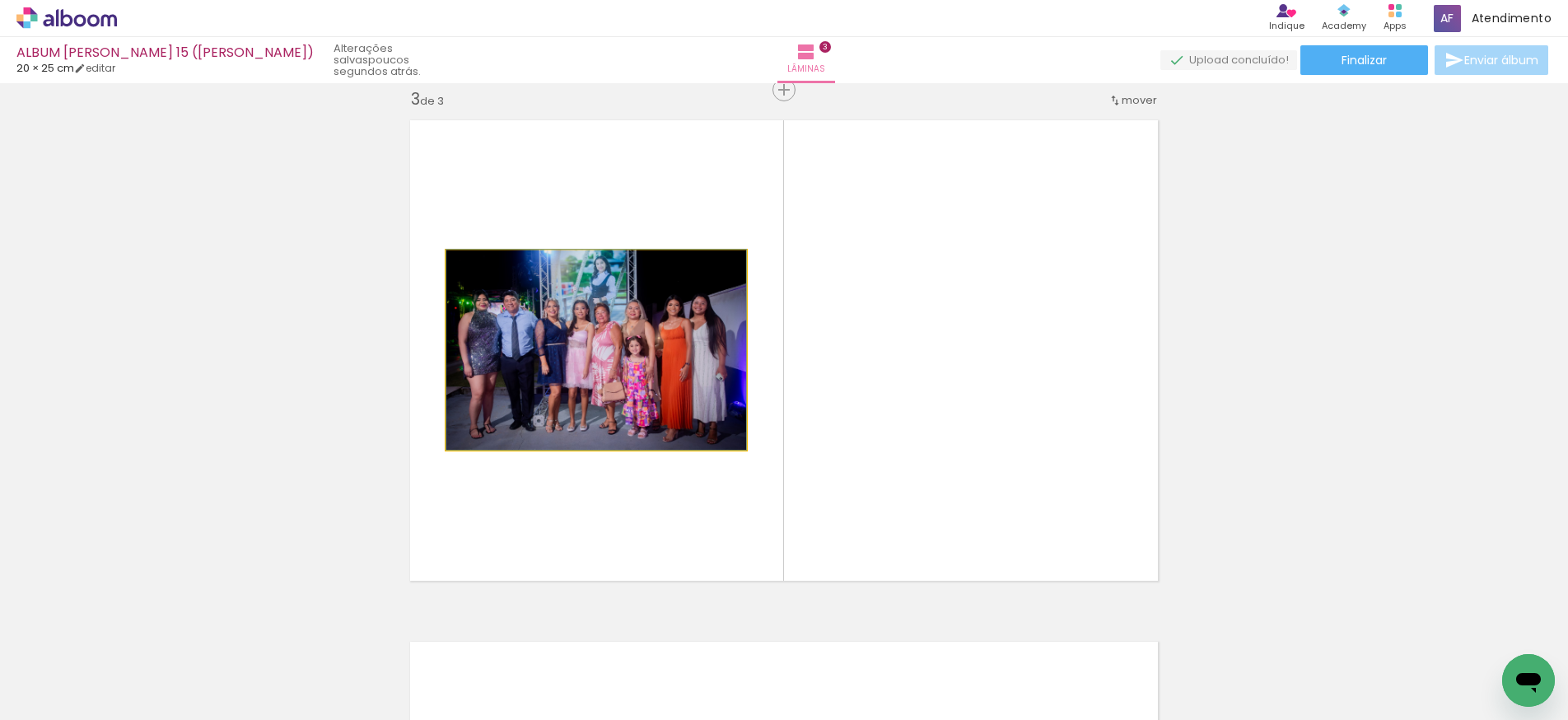
click at [639, 395] on quentale-photo at bounding box center [597, 350] width 300 height 199
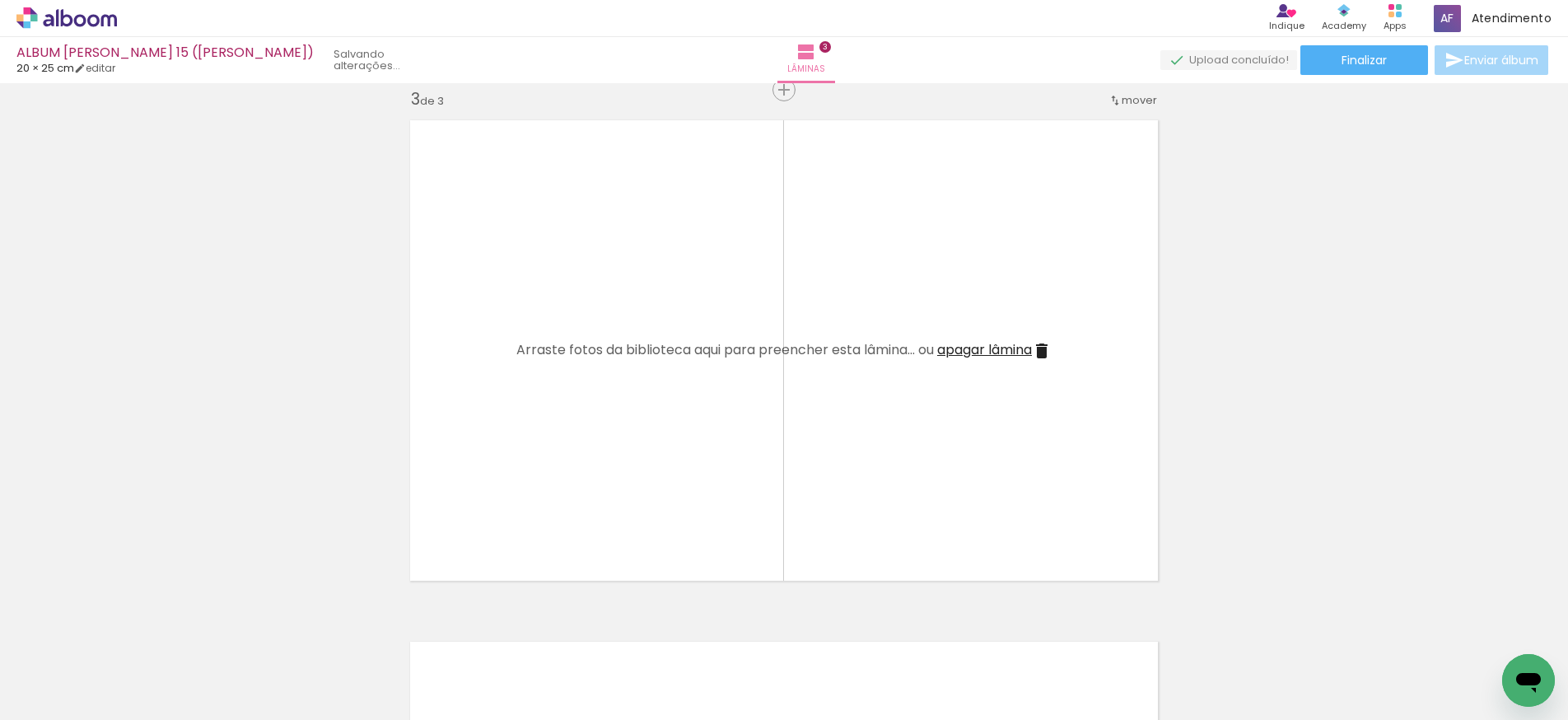
drag, startPoint x: 596, startPoint y: 393, endPoint x: 854, endPoint y: 672, distance: 380.0
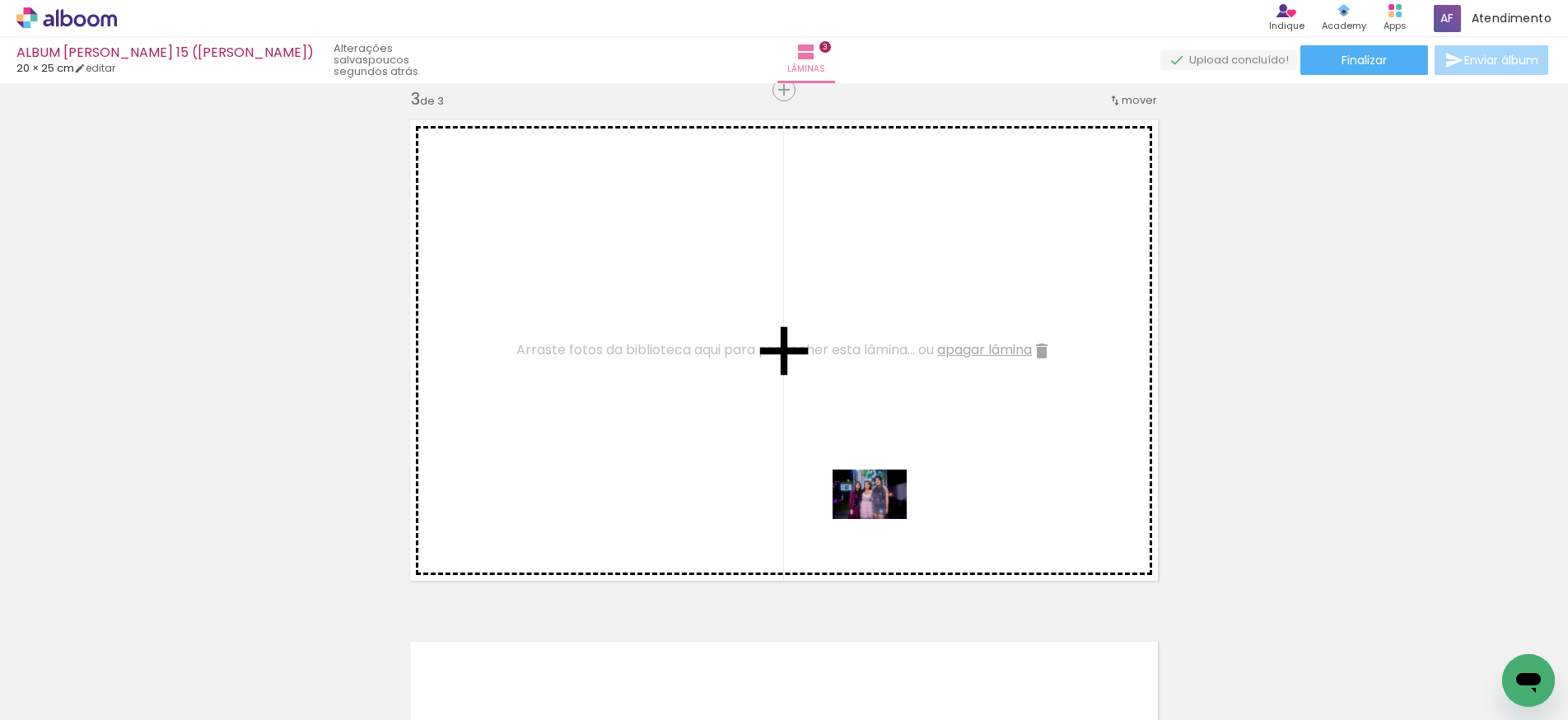
scroll to position [0, 1]
drag, startPoint x: 1391, startPoint y: 670, endPoint x: 882, endPoint y: 519, distance: 530.9
click at [882, 519] on quentale-workspace at bounding box center [784, 360] width 1568 height 720
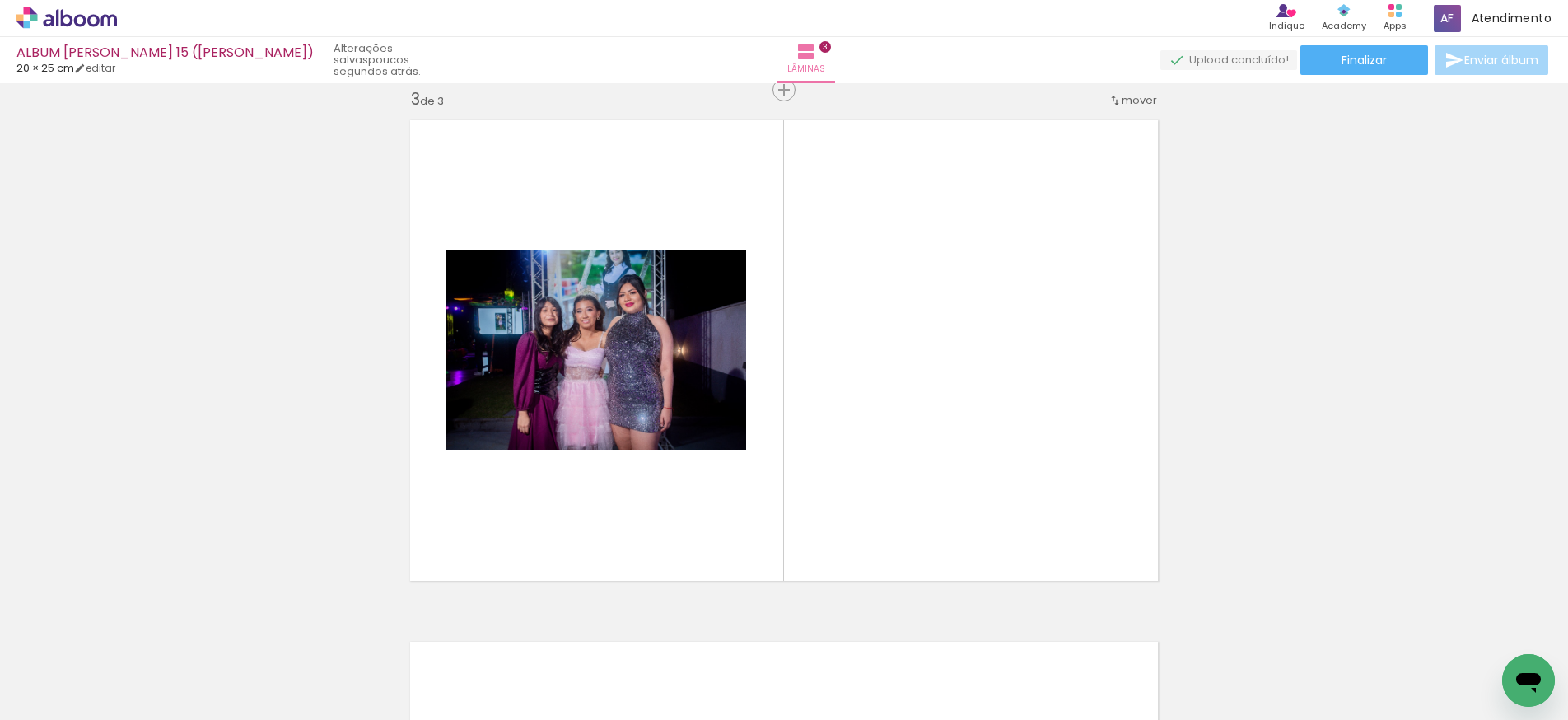
scroll to position [0, 2696]
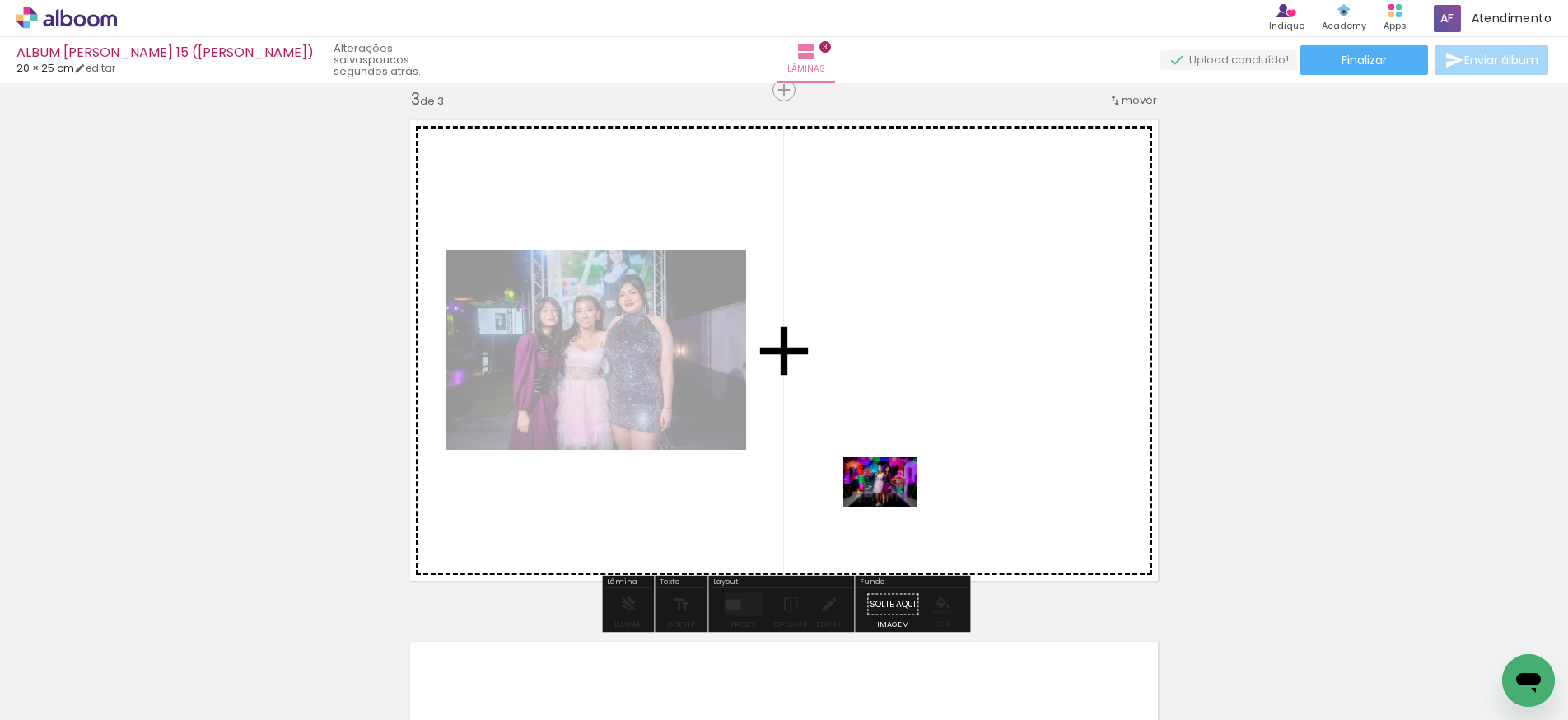
drag, startPoint x: 1425, startPoint y: 673, endPoint x: 848, endPoint y: 521, distance: 596.7
click at [848, 521] on quentale-workspace at bounding box center [784, 360] width 1568 height 720
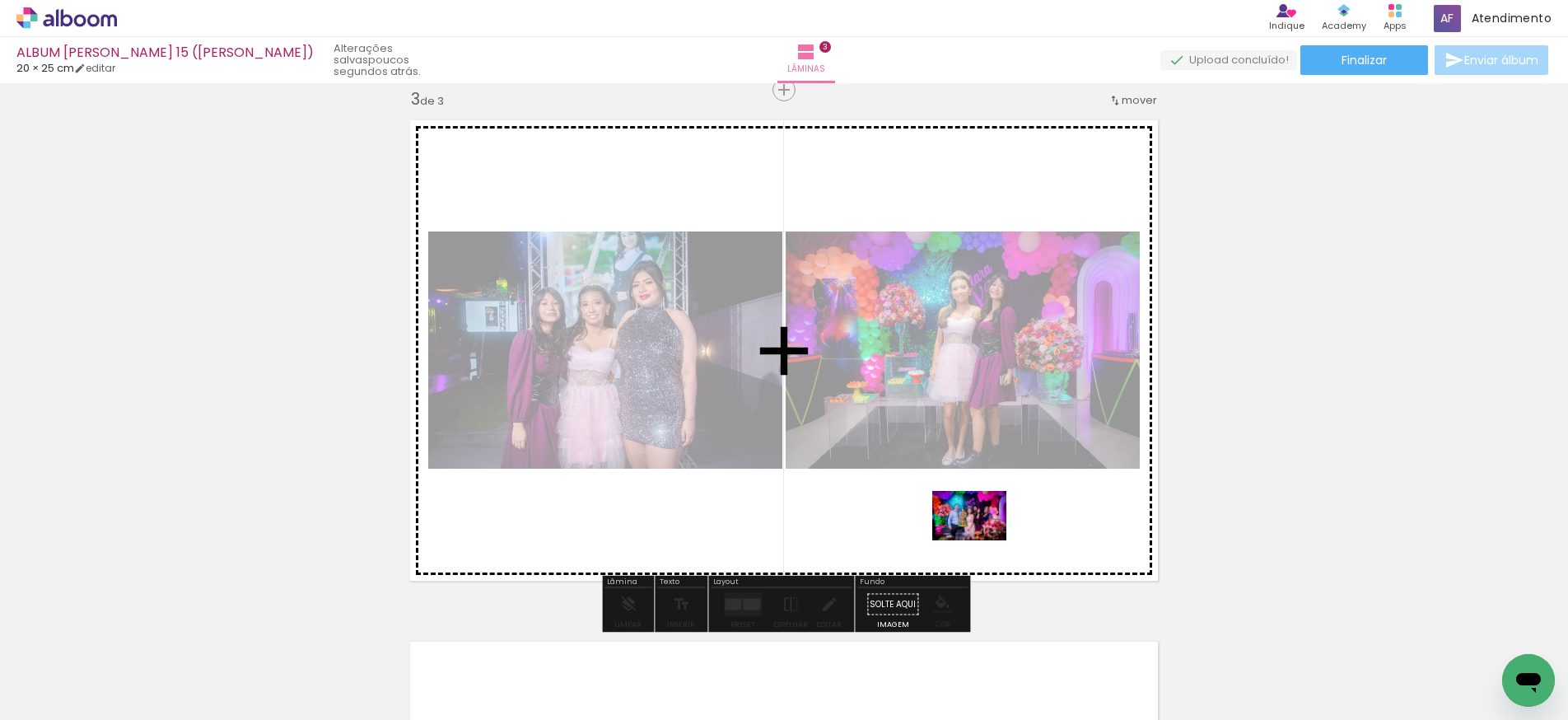
drag, startPoint x: 1195, startPoint y: 654, endPoint x: 967, endPoint y: 531, distance: 259.1
click at [967, 531] on quentale-workspace at bounding box center [784, 360] width 1568 height 720
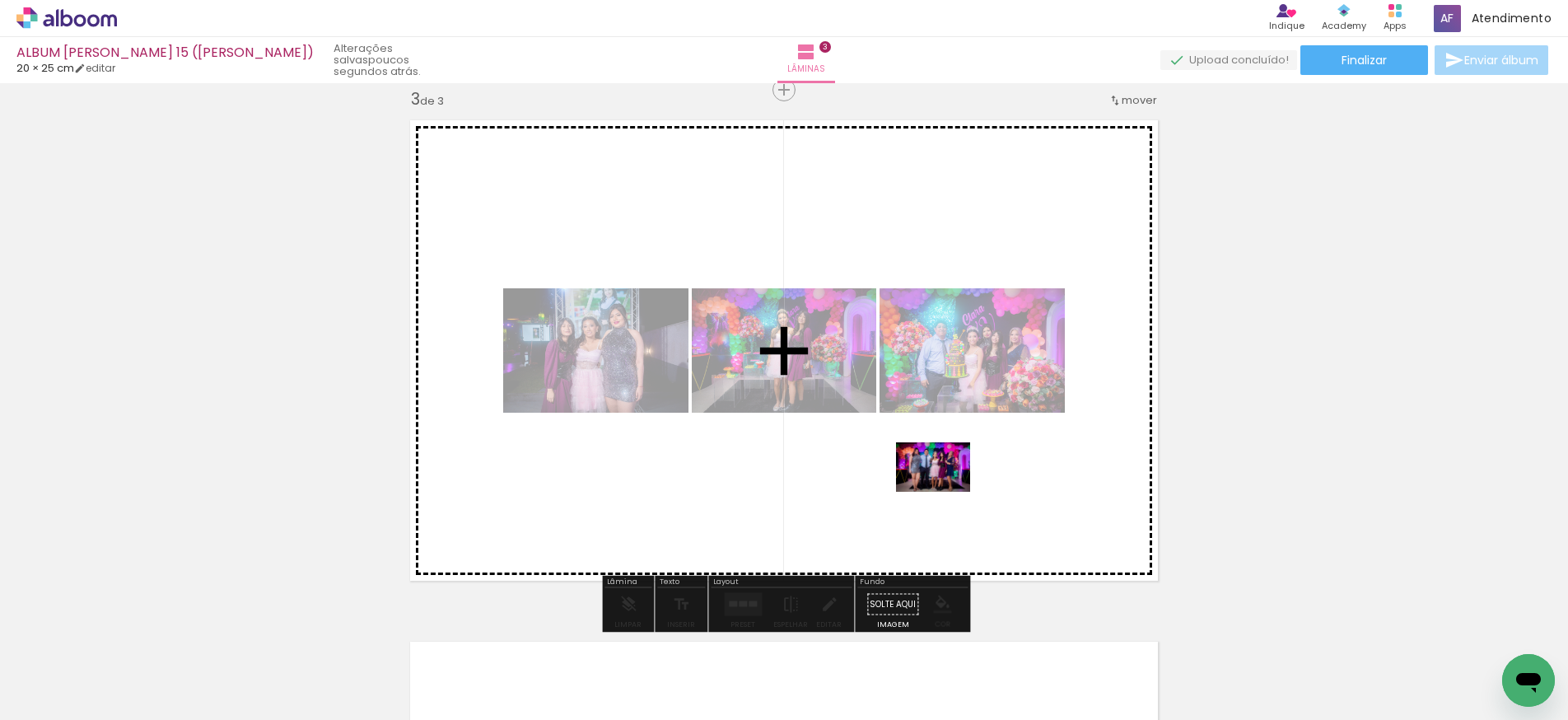
drag, startPoint x: 1167, startPoint y: 668, endPoint x: 944, endPoint y: 492, distance: 284.1
click at [944, 492] on quentale-workspace at bounding box center [784, 360] width 1568 height 720
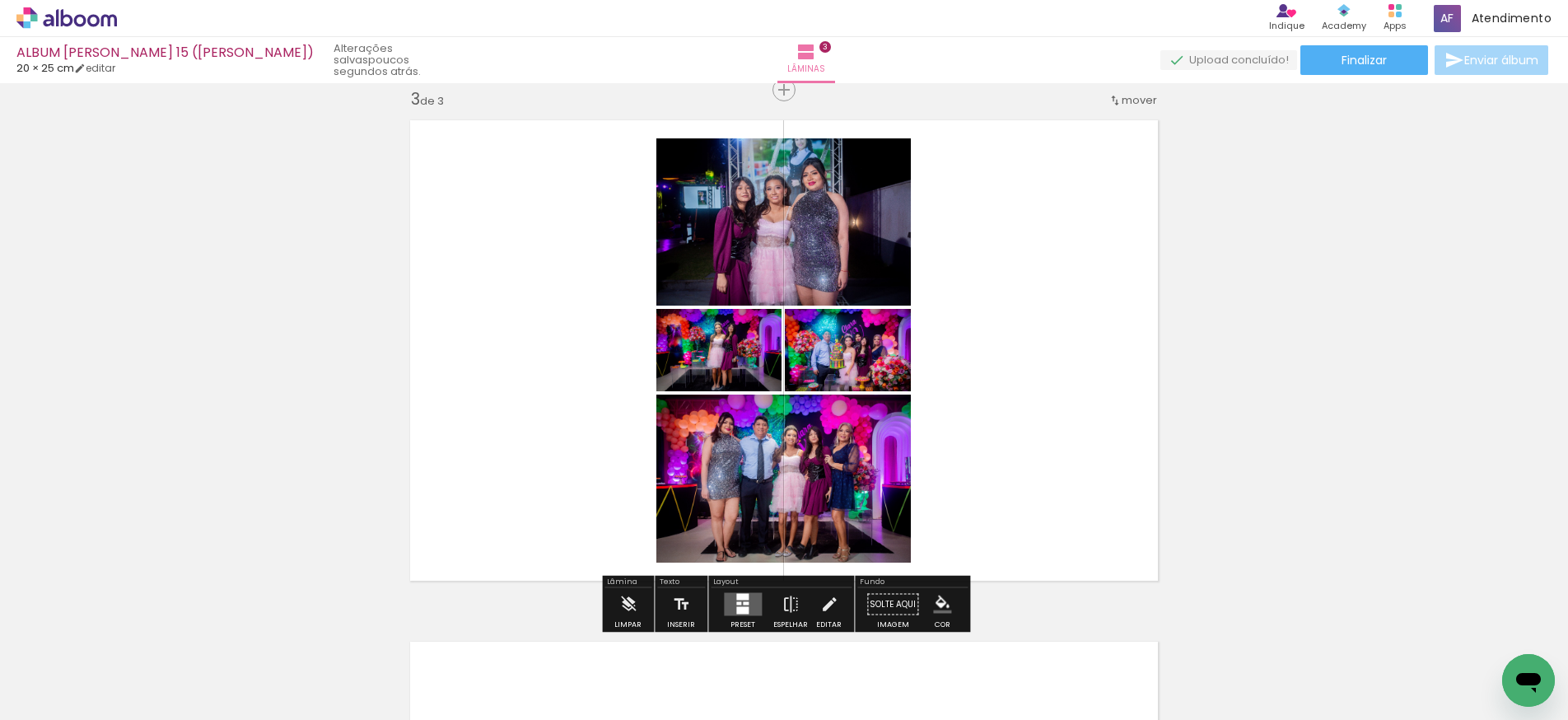
scroll to position [0, 2952]
click at [1035, 488] on quentale-layouter at bounding box center [784, 351] width 768 height 481
click at [743, 604] on div at bounding box center [746, 604] width 6 height 3
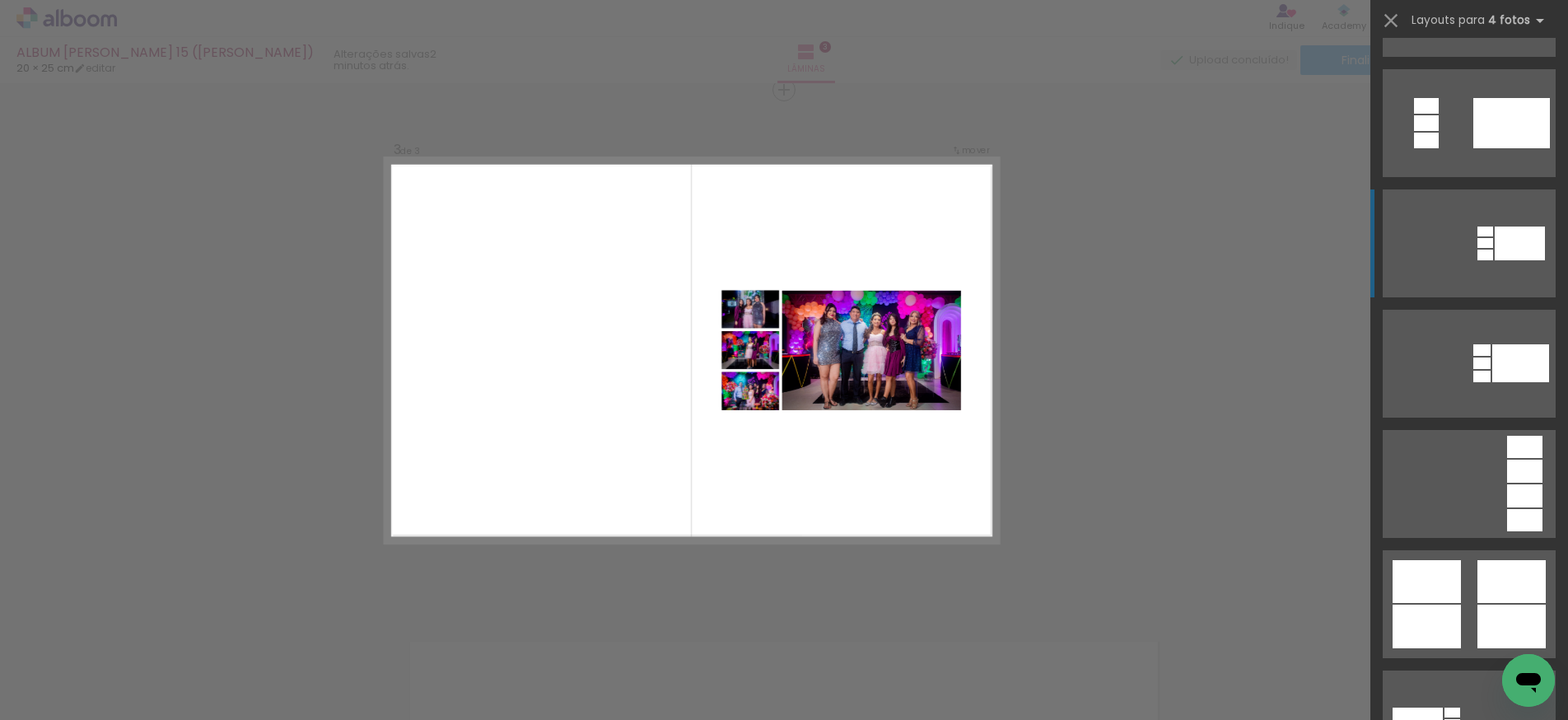
scroll to position [484, 0]
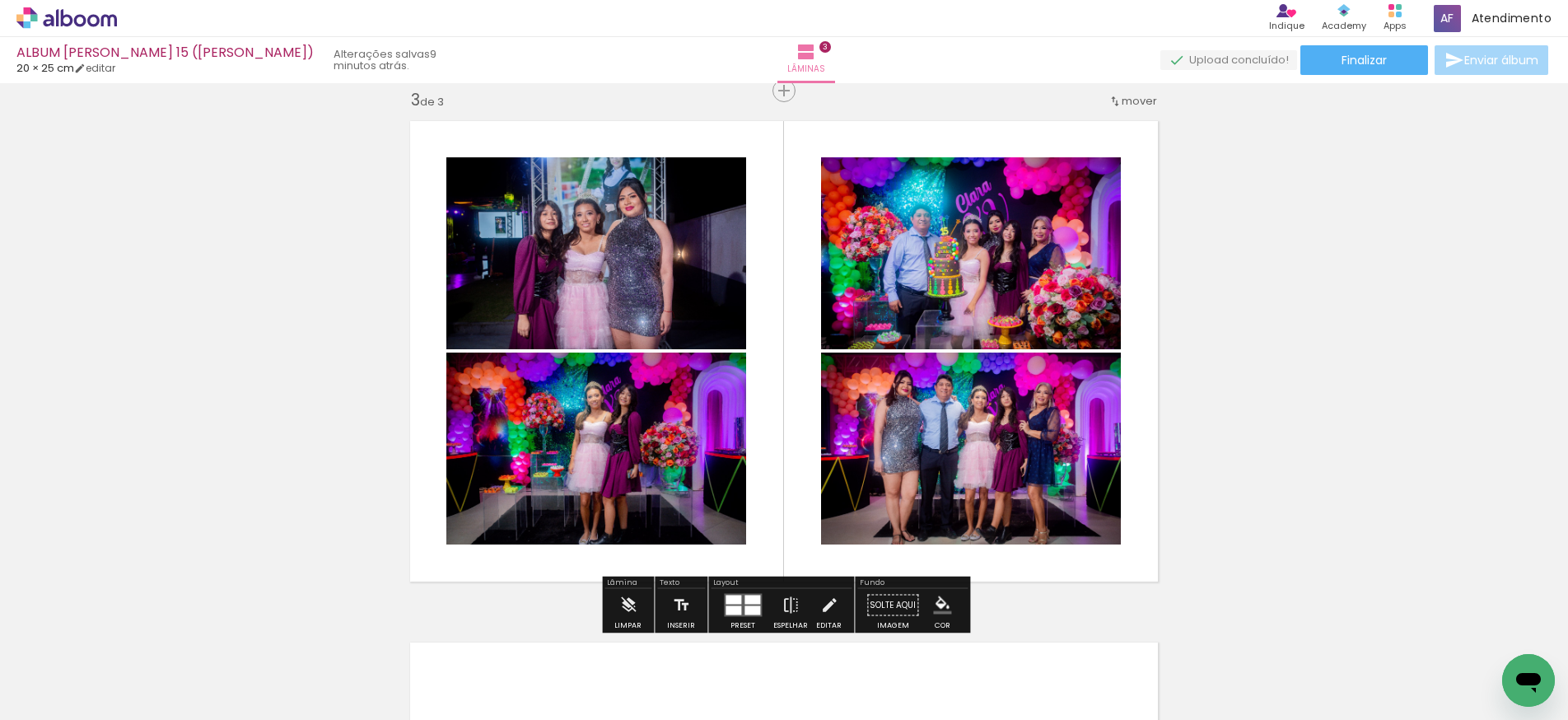
scroll to position [1060, 0]
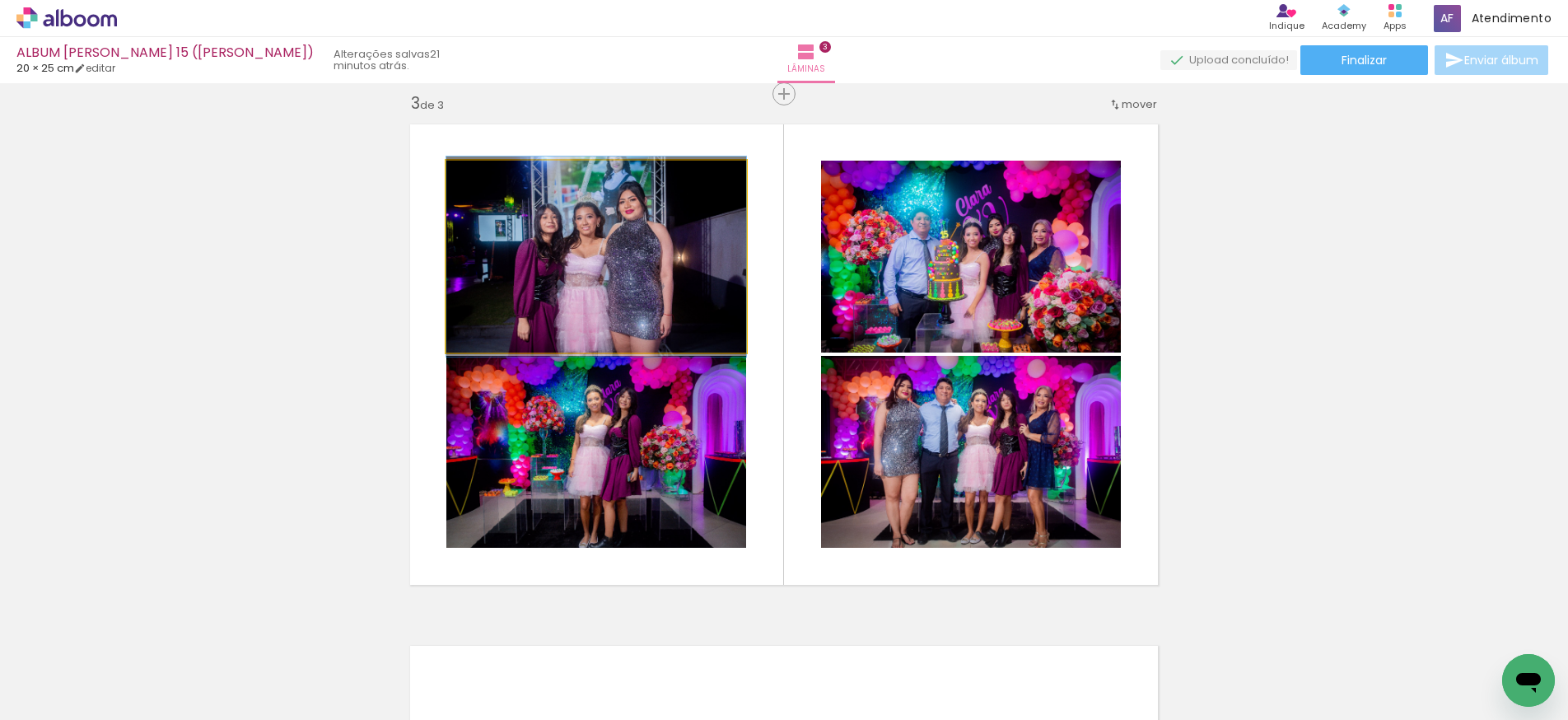
click at [712, 300] on quentale-photo at bounding box center [597, 257] width 300 height 192
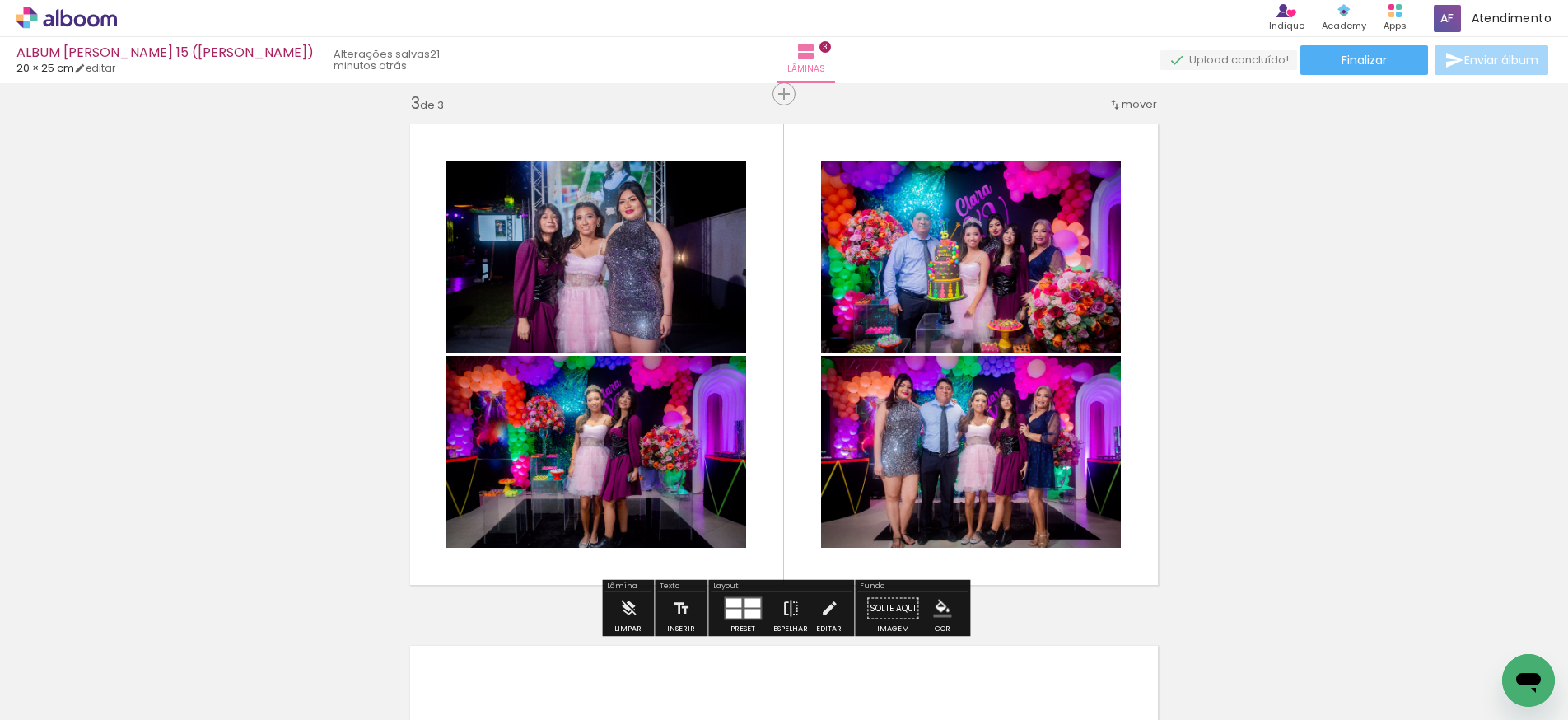
click at [661, 339] on quentale-photo at bounding box center [597, 257] width 300 height 192
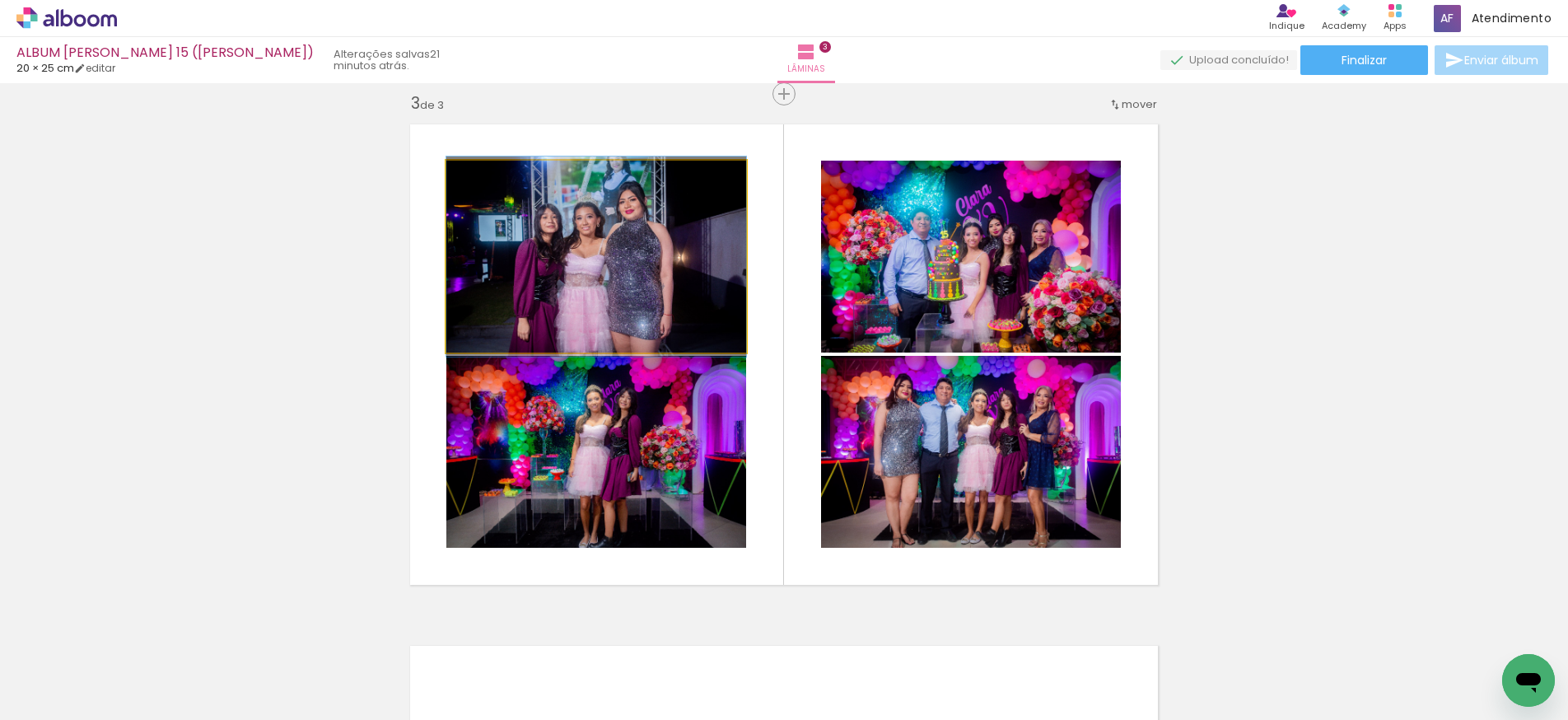
click at [661, 339] on quentale-photo at bounding box center [597, 257] width 300 height 192
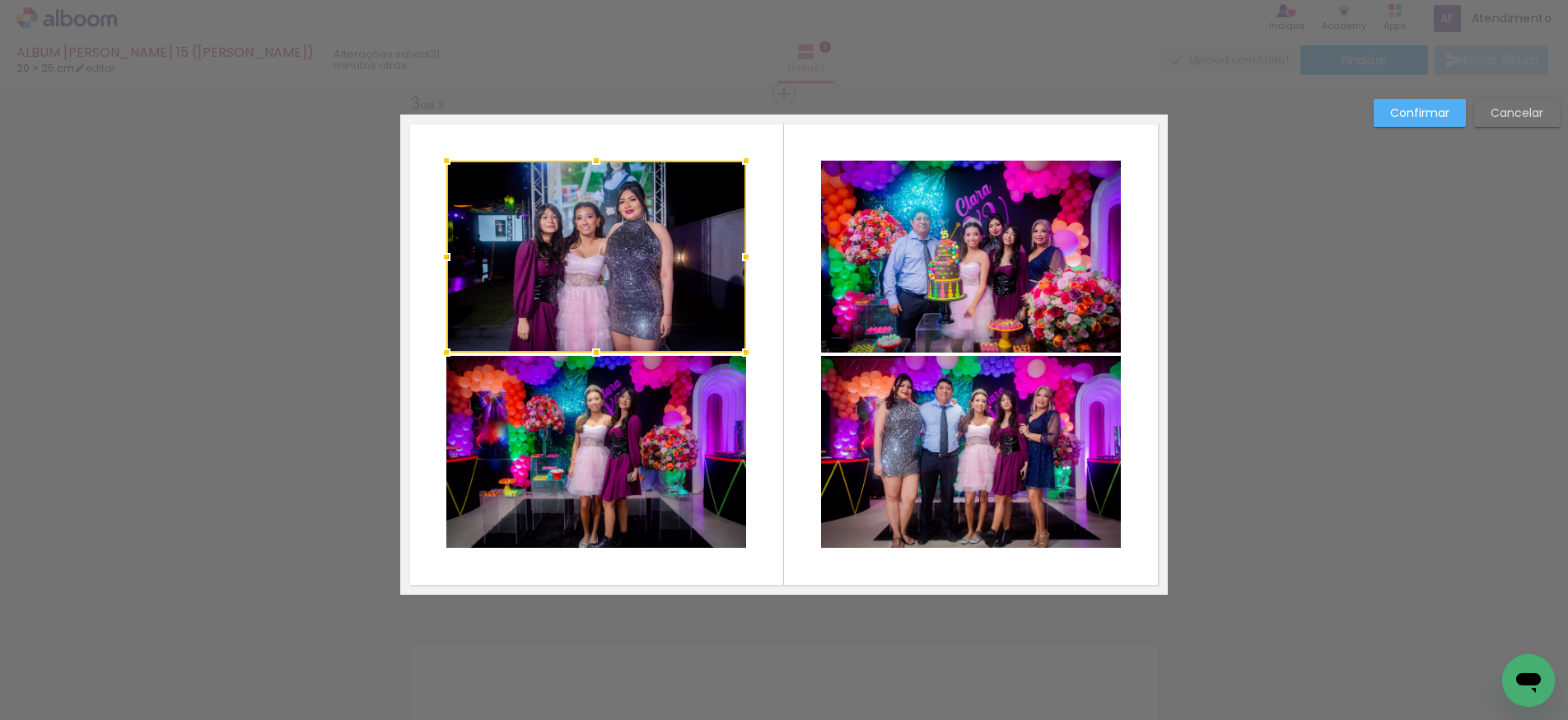
scroll to position [1064, 0]
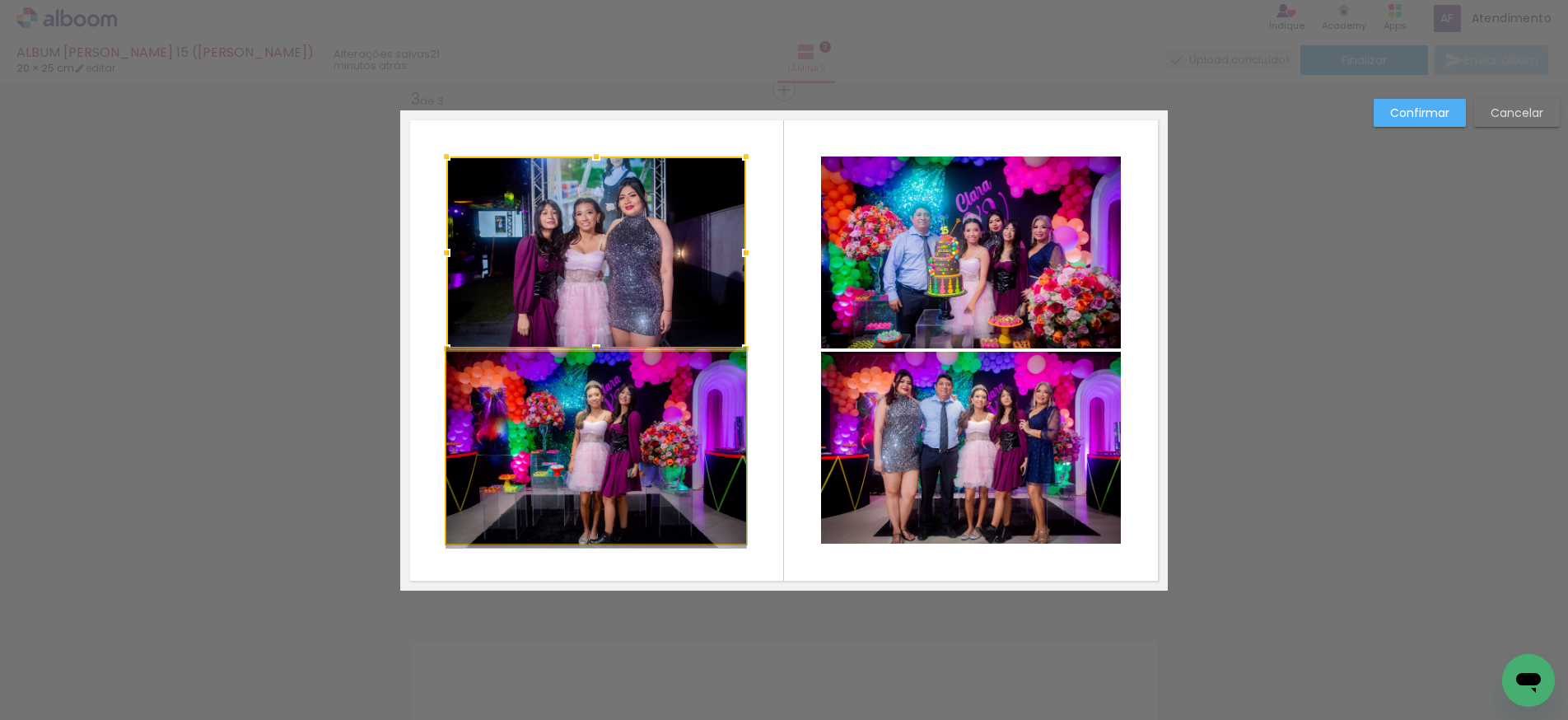
click at [683, 401] on quentale-photo at bounding box center [597, 448] width 300 height 192
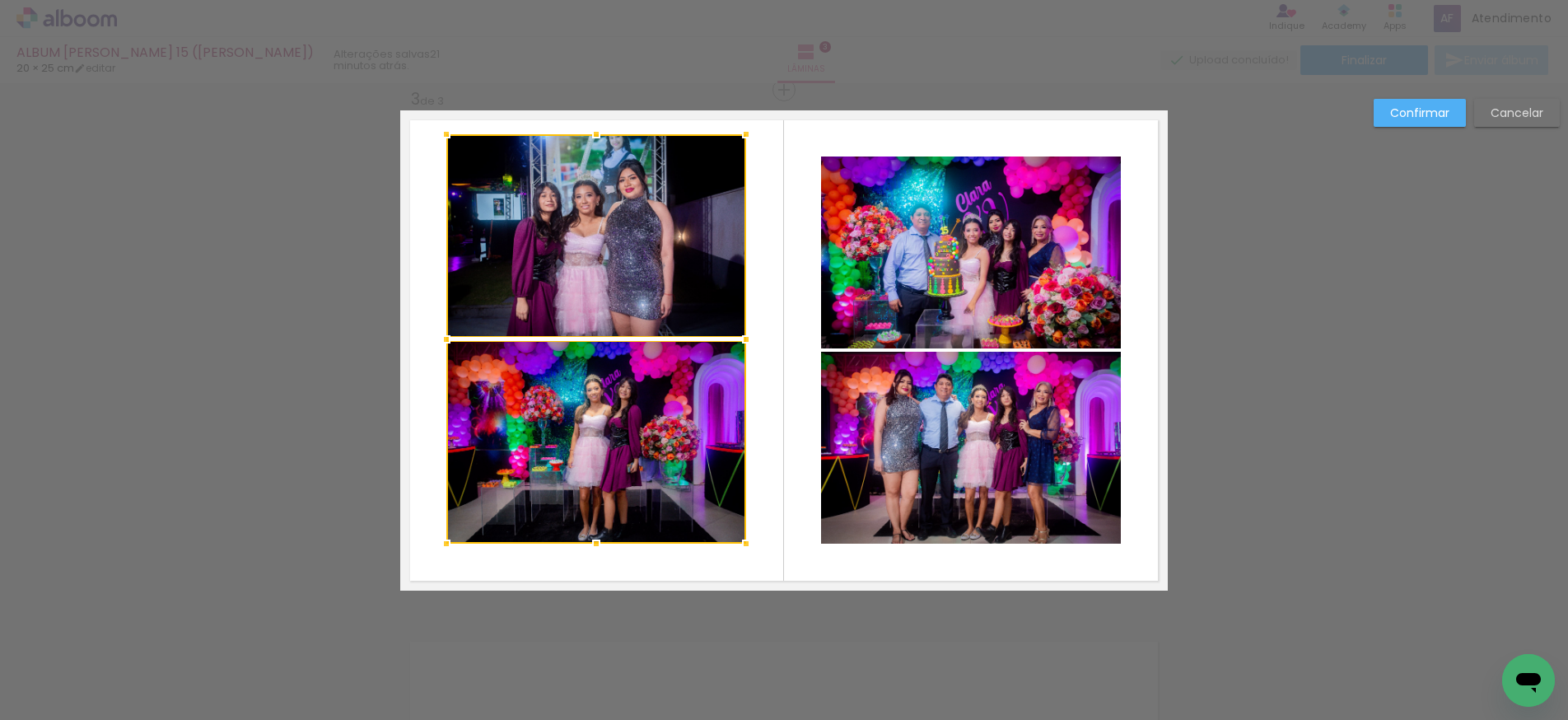
drag, startPoint x: 596, startPoint y: 157, endPoint x: 598, endPoint y: 136, distance: 21.1
click at [598, 136] on div at bounding box center [597, 135] width 33 height 33
click at [576, 465] on quentale-photo at bounding box center [597, 442] width 300 height 203
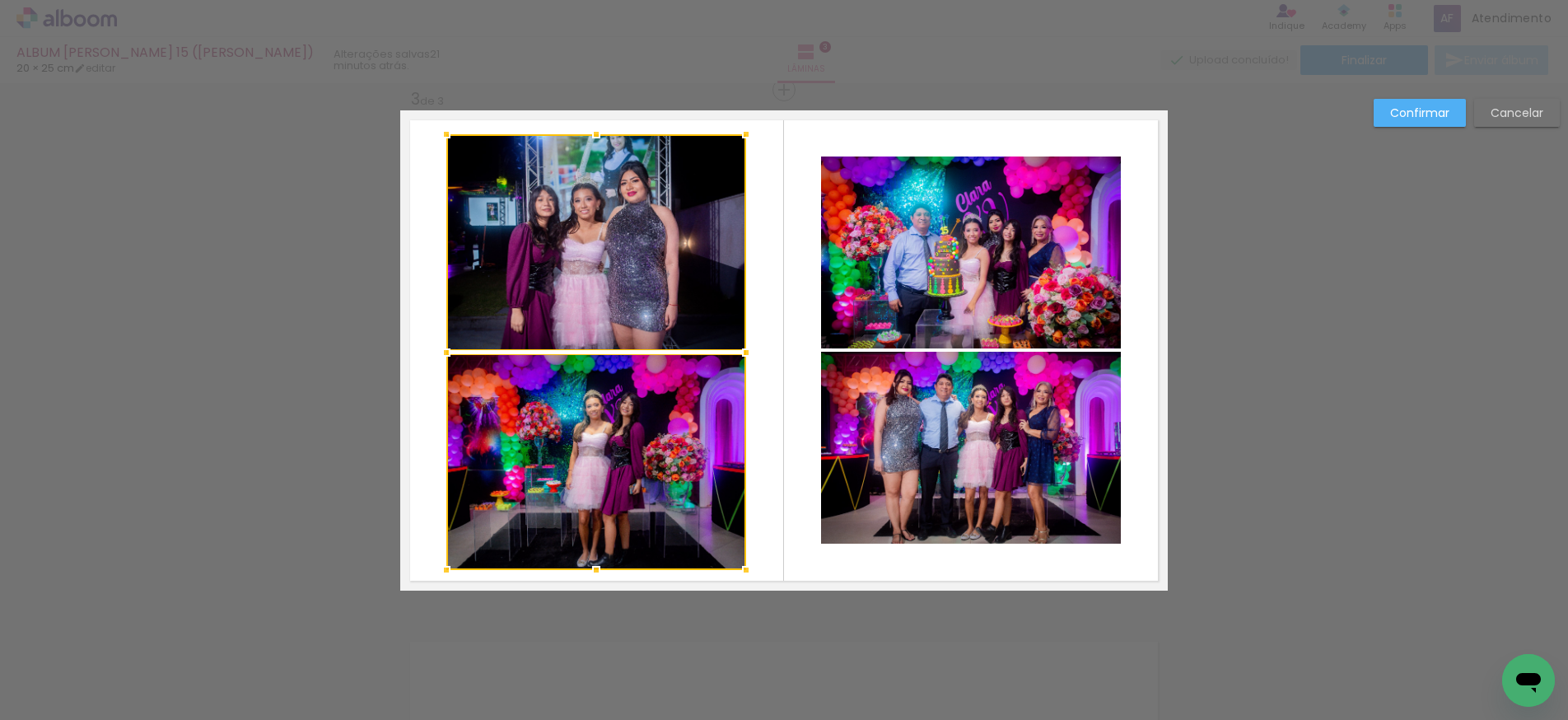
drag, startPoint x: 596, startPoint y: 543, endPoint x: 600, endPoint y: 569, distance: 26.3
click at [600, 569] on div at bounding box center [597, 570] width 33 height 33
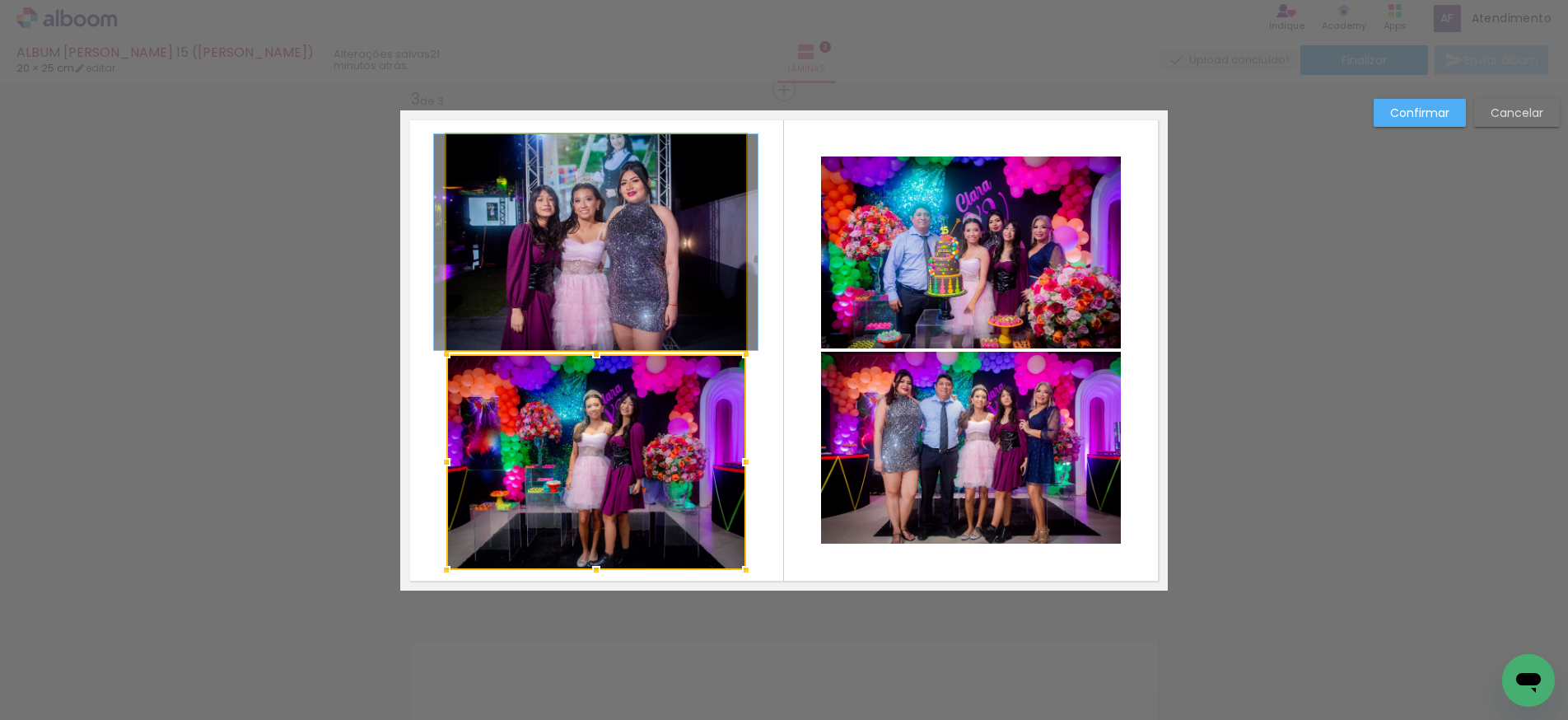
click at [575, 314] on quentale-photo at bounding box center [597, 242] width 300 height 216
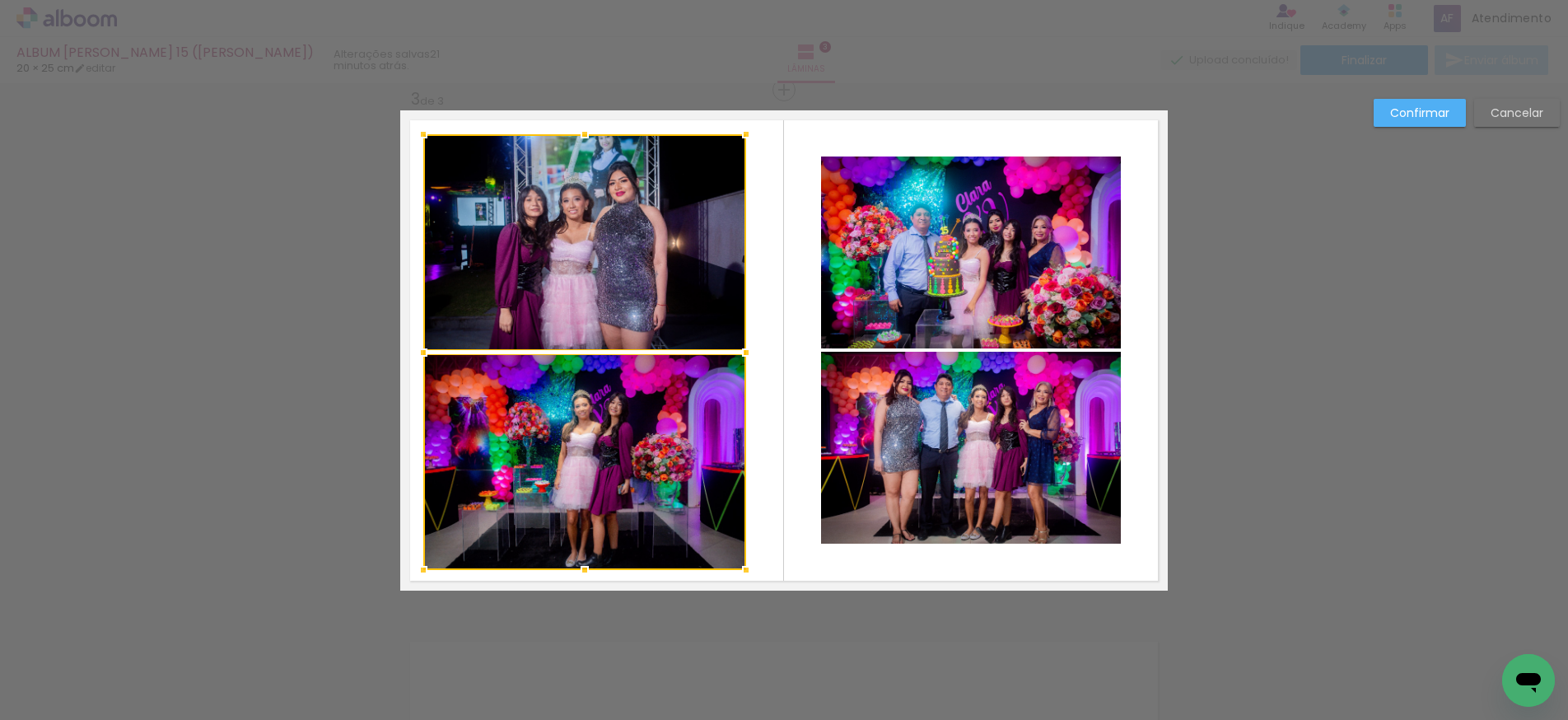
drag, startPoint x: 448, startPoint y: 352, endPoint x: 425, endPoint y: 352, distance: 23.0
click at [425, 352] on div at bounding box center [424, 353] width 33 height 33
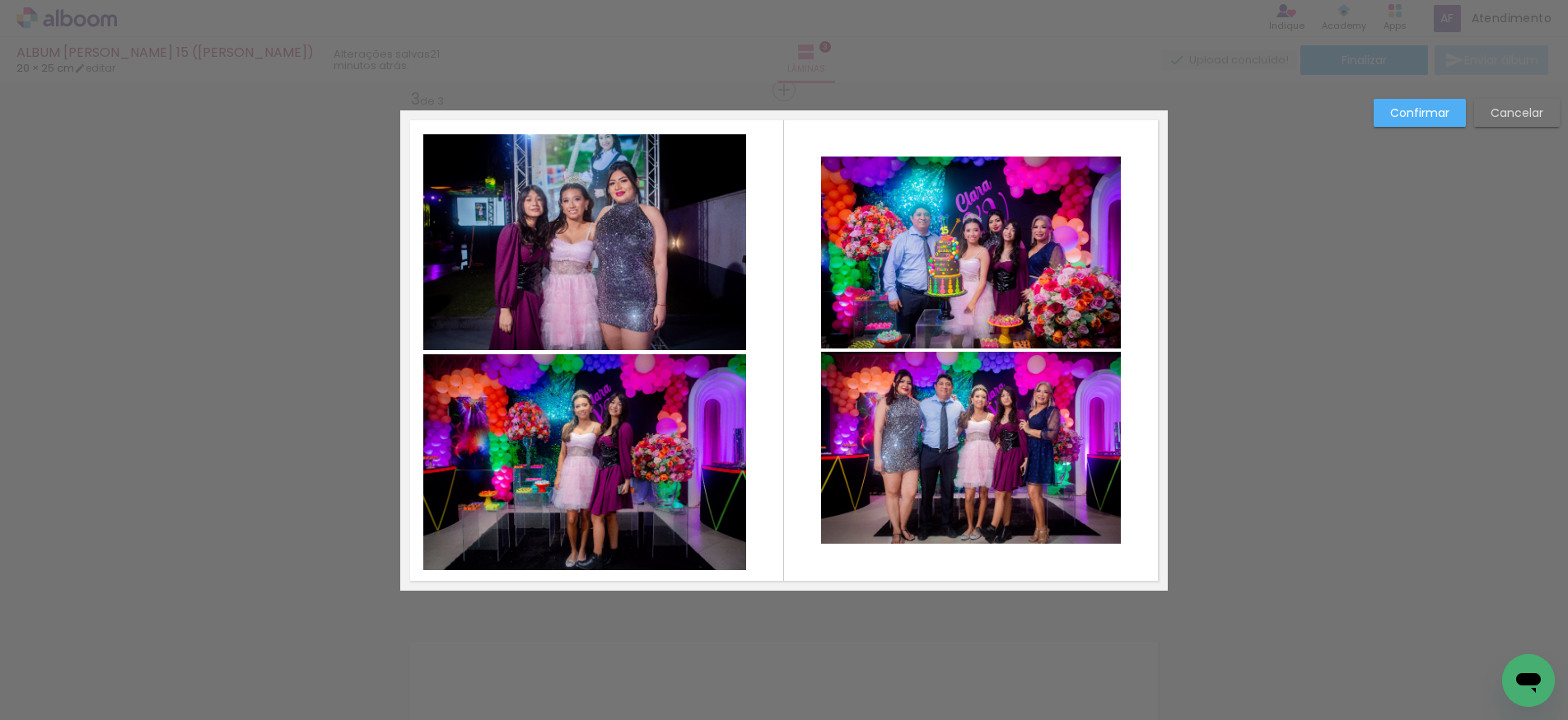
click at [710, 325] on quentale-photo at bounding box center [585, 242] width 323 height 216
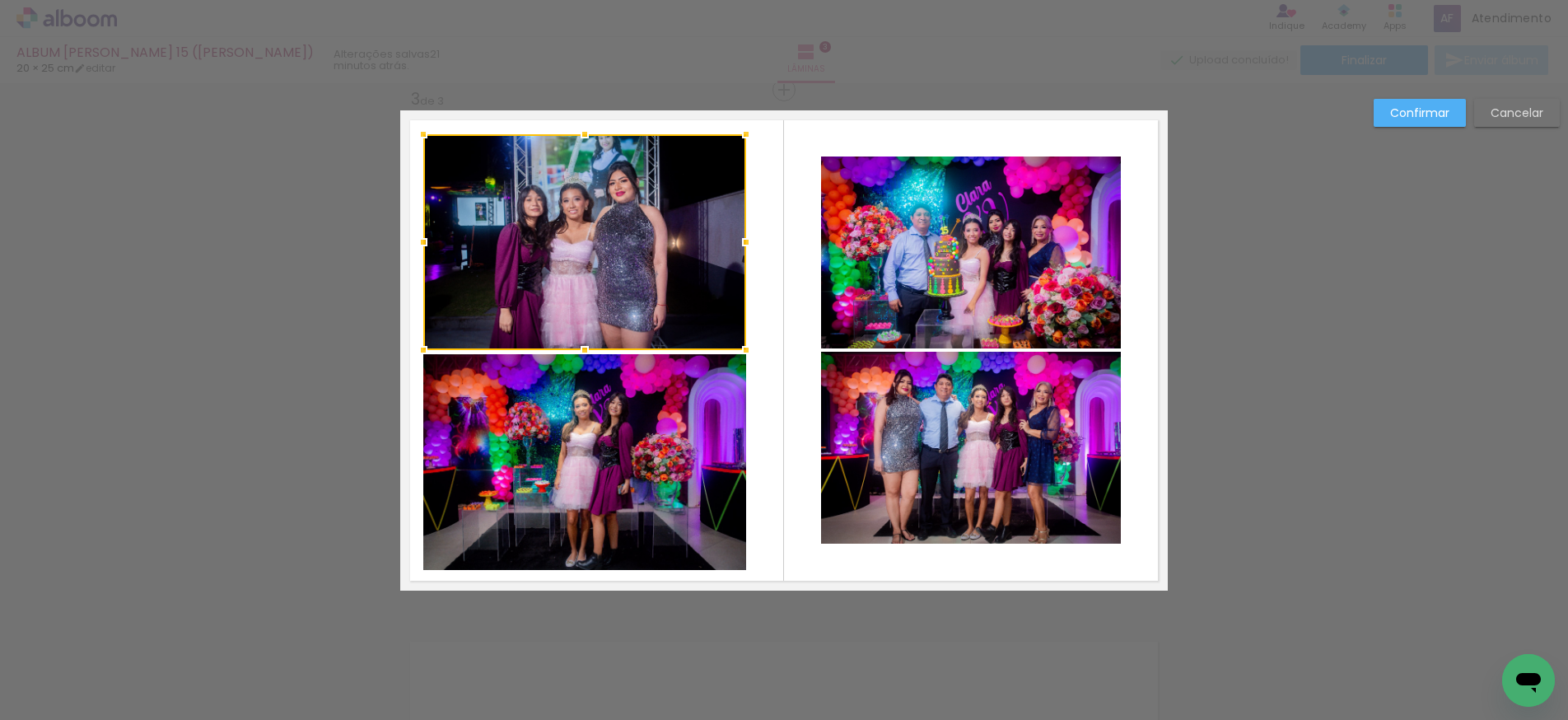
click at [735, 376] on quentale-photo at bounding box center [585, 462] width 323 height 216
click at [786, 389] on quentale-layouter at bounding box center [784, 351] width 768 height 481
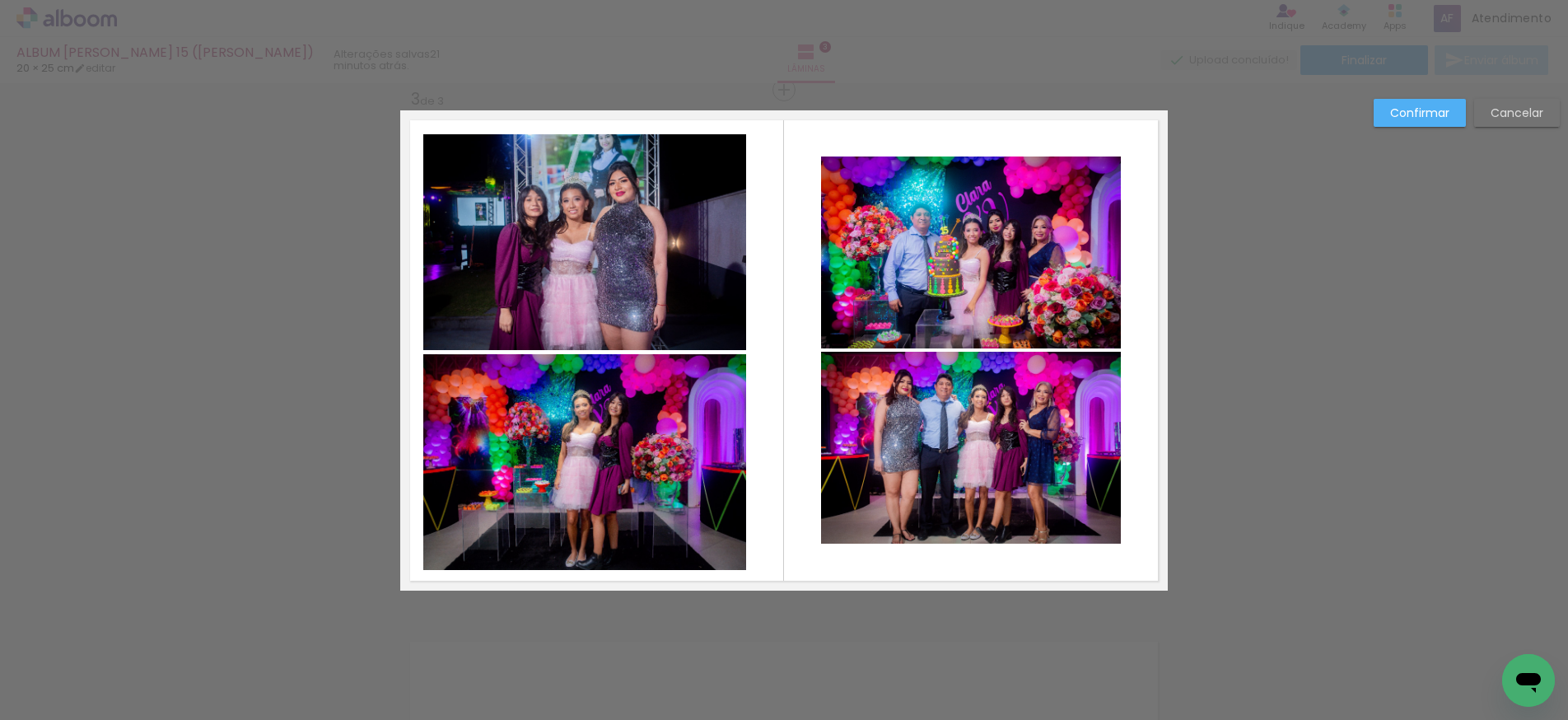
click at [884, 309] on quentale-photo at bounding box center [971, 253] width 300 height 192
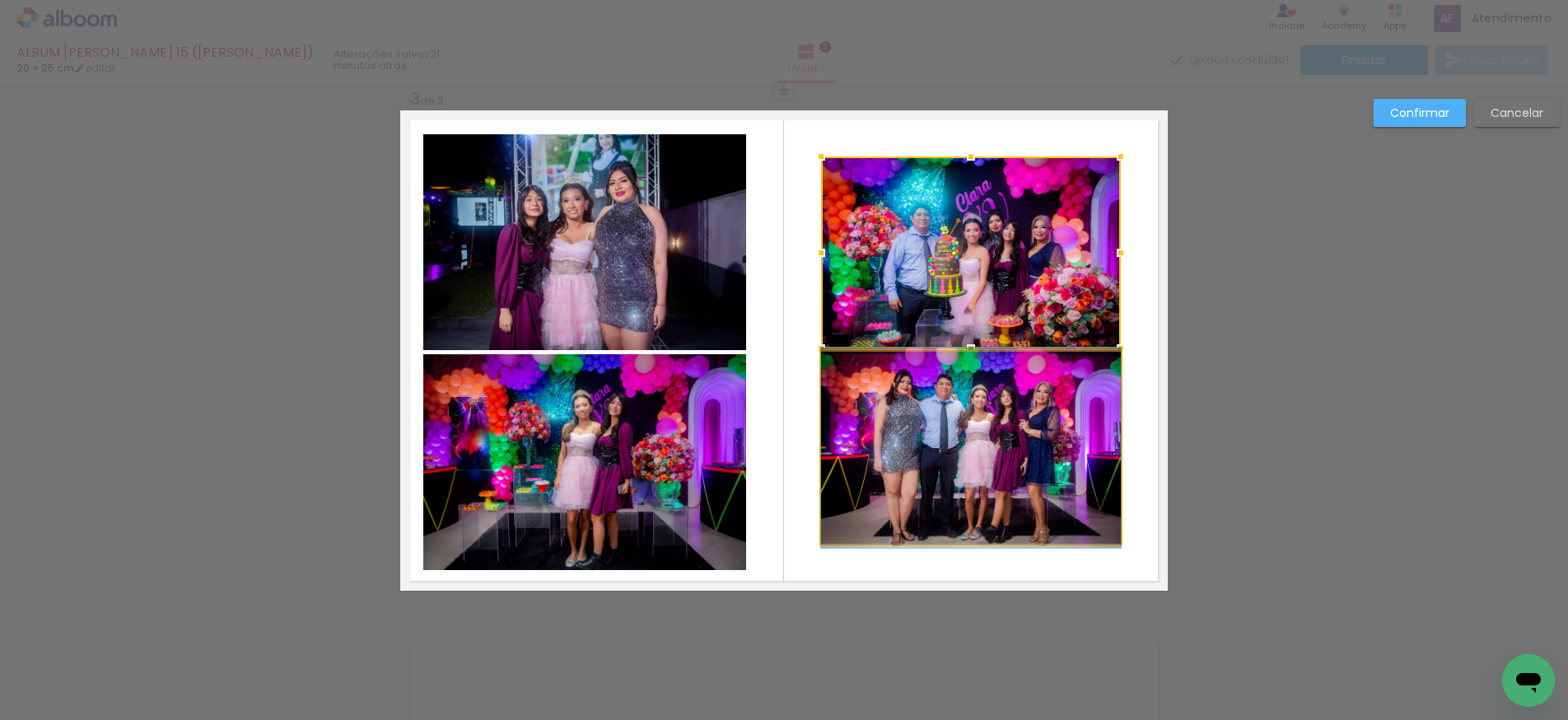
click at [920, 386] on quentale-photo at bounding box center [971, 448] width 300 height 192
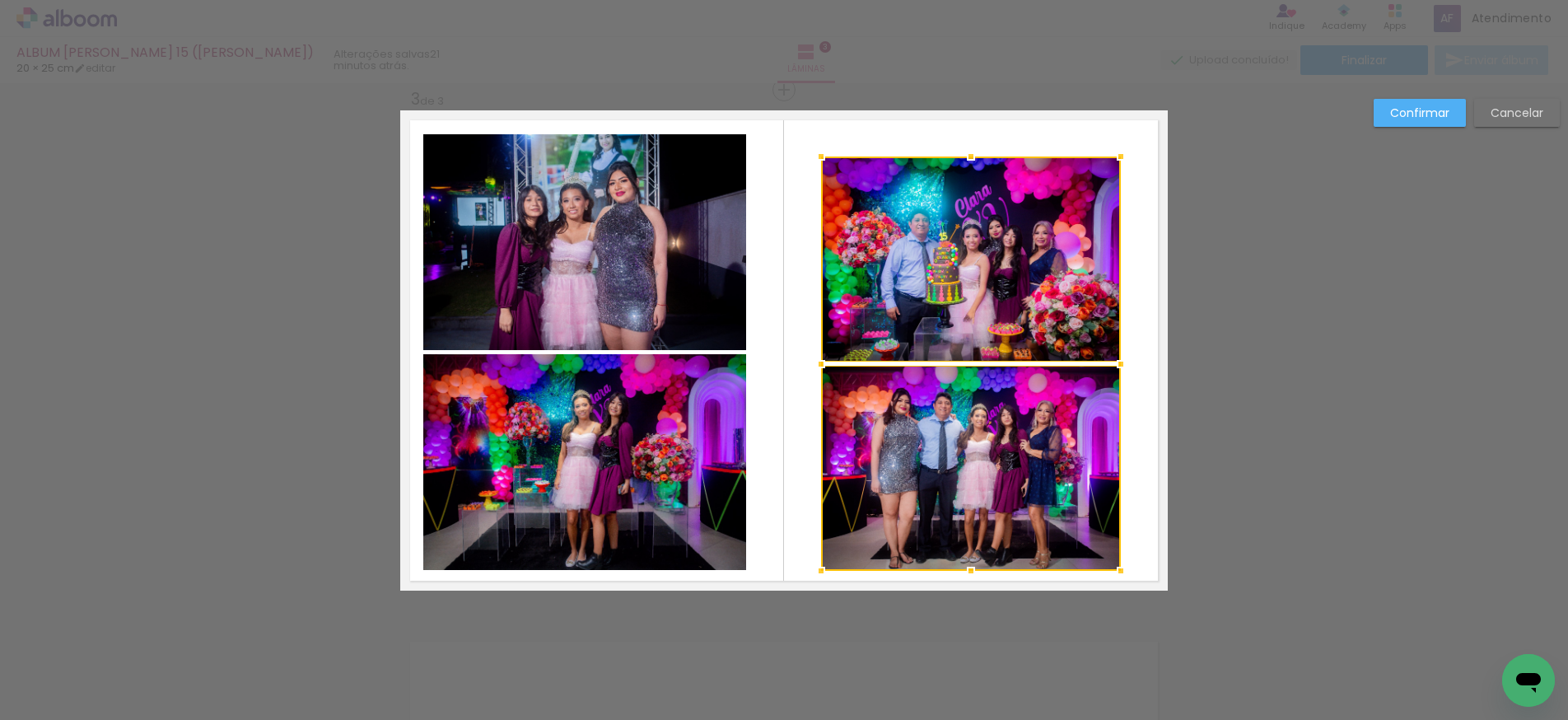
drag, startPoint x: 971, startPoint y: 554, endPoint x: 975, endPoint y: 566, distance: 12.6
click at [973, 572] on div at bounding box center [971, 571] width 33 height 33
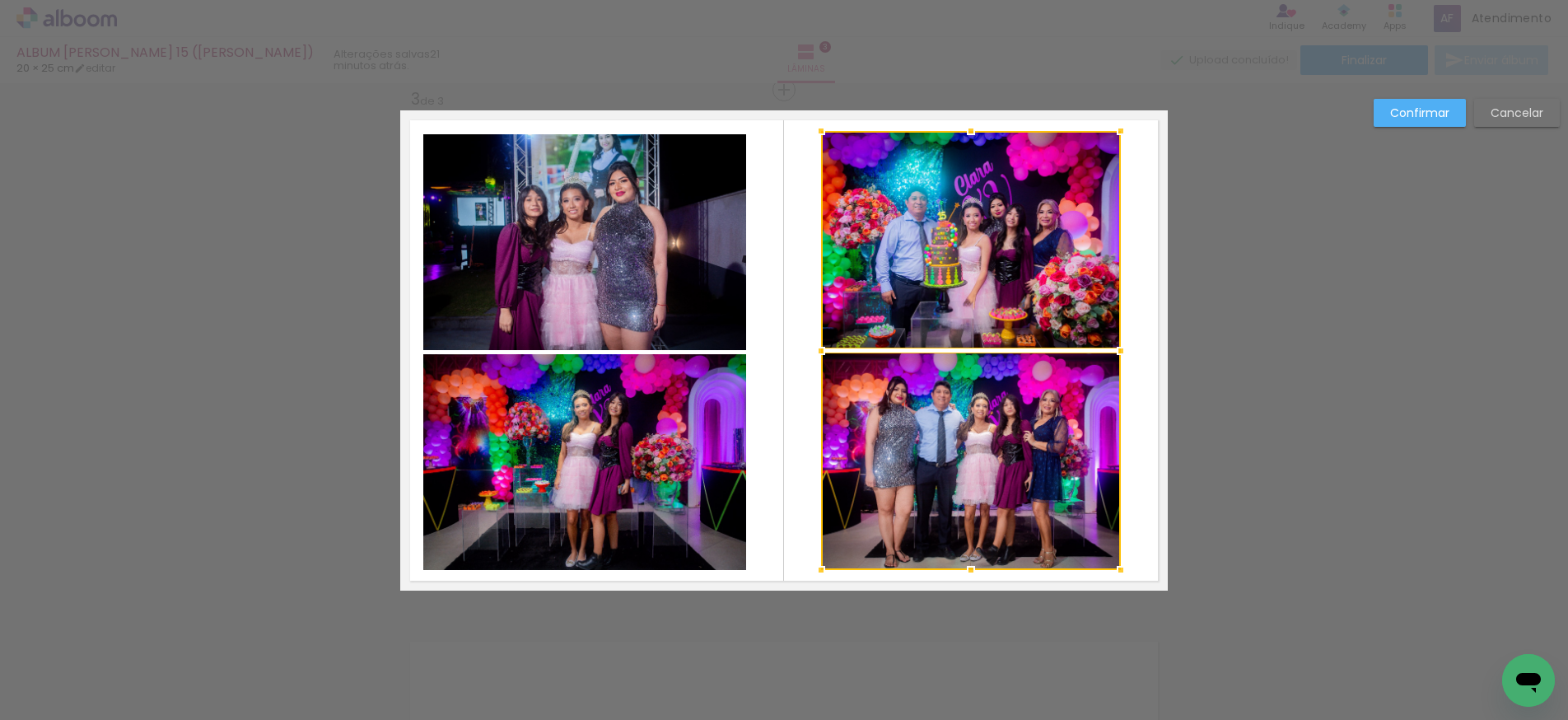
drag, startPoint x: 973, startPoint y: 154, endPoint x: 980, endPoint y: 137, distance: 18.4
click at [975, 130] on div at bounding box center [971, 131] width 33 height 33
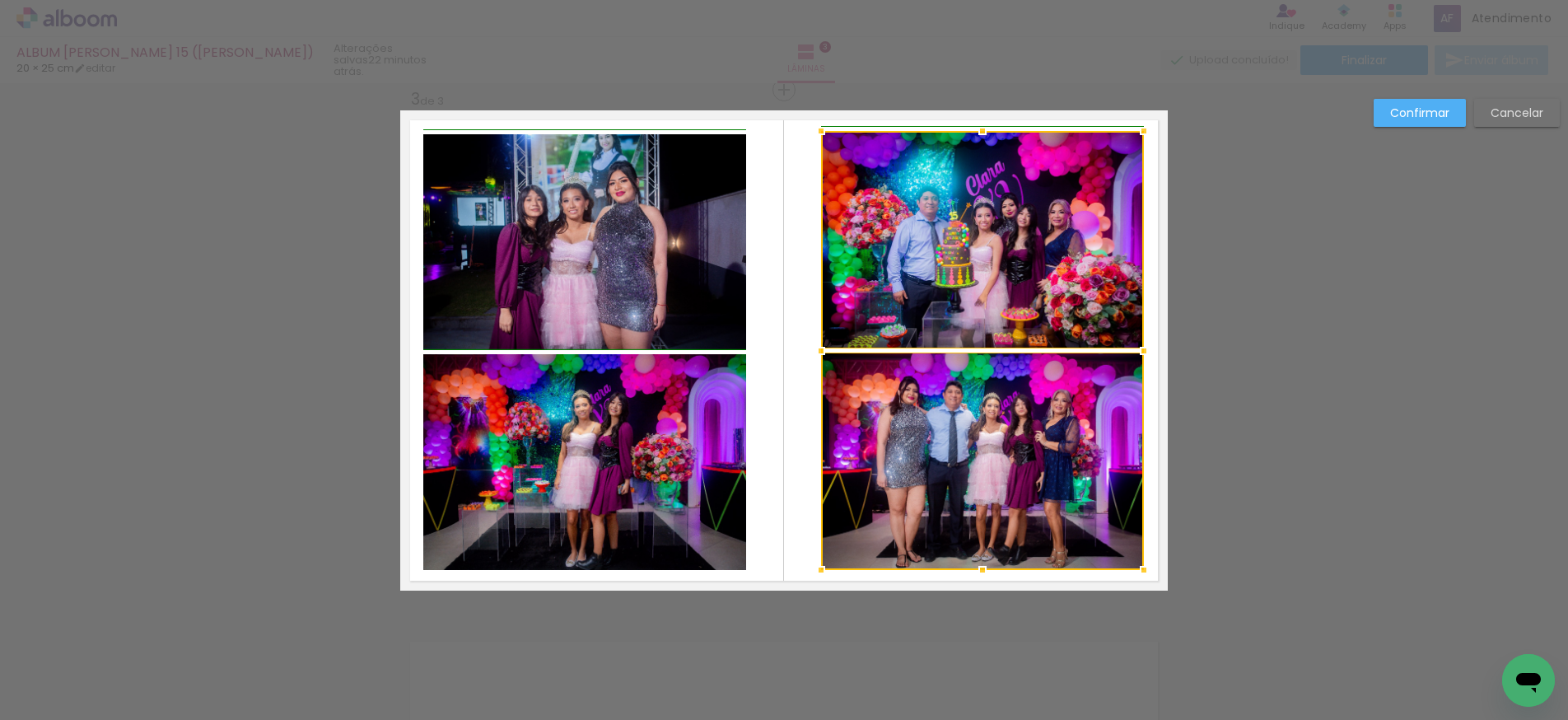
drag, startPoint x: 1121, startPoint y: 350, endPoint x: 1142, endPoint y: 349, distance: 21.0
click at [1142, 349] on div at bounding box center [1144, 351] width 33 height 33
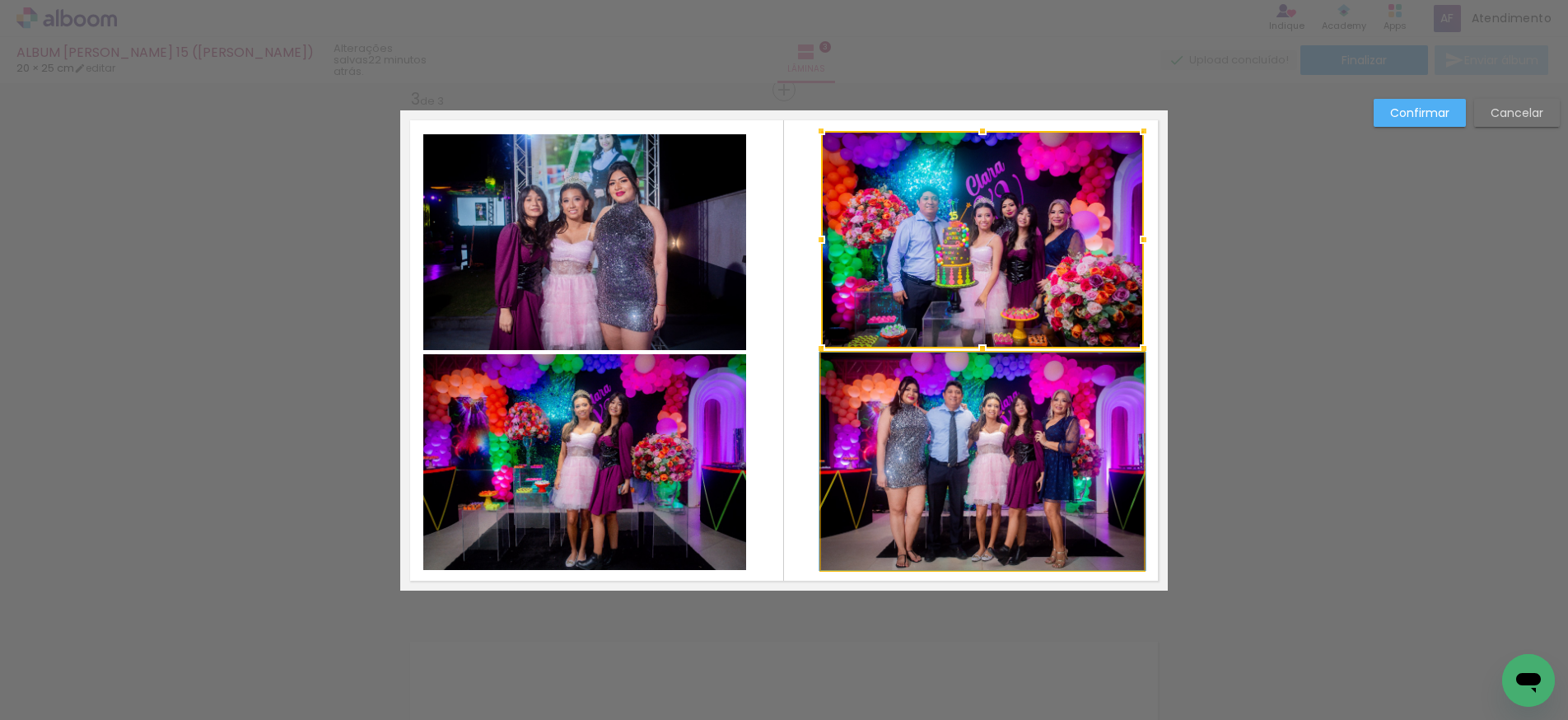
click at [1129, 375] on quentale-photo at bounding box center [983, 461] width 323 height 217
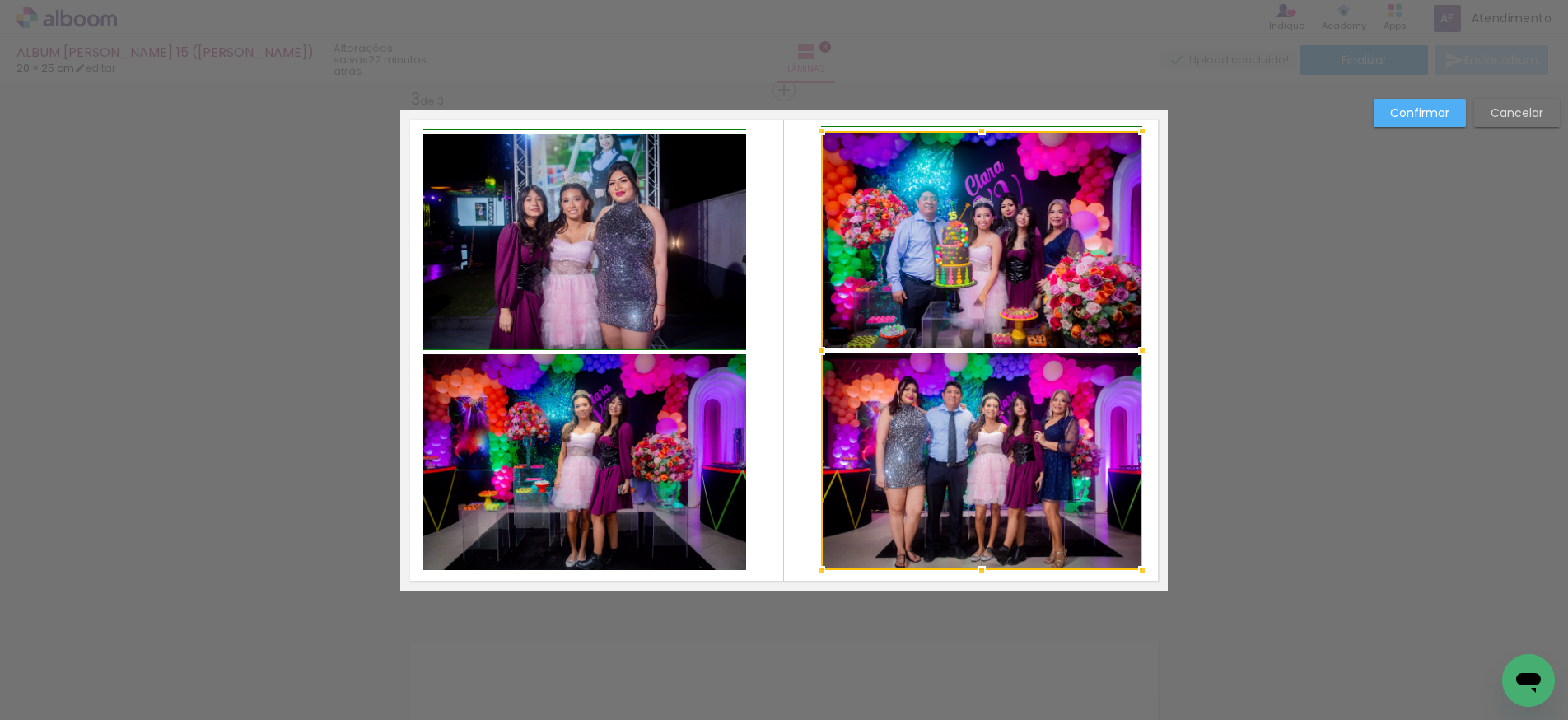
click at [1153, 355] on div at bounding box center [1142, 351] width 33 height 33
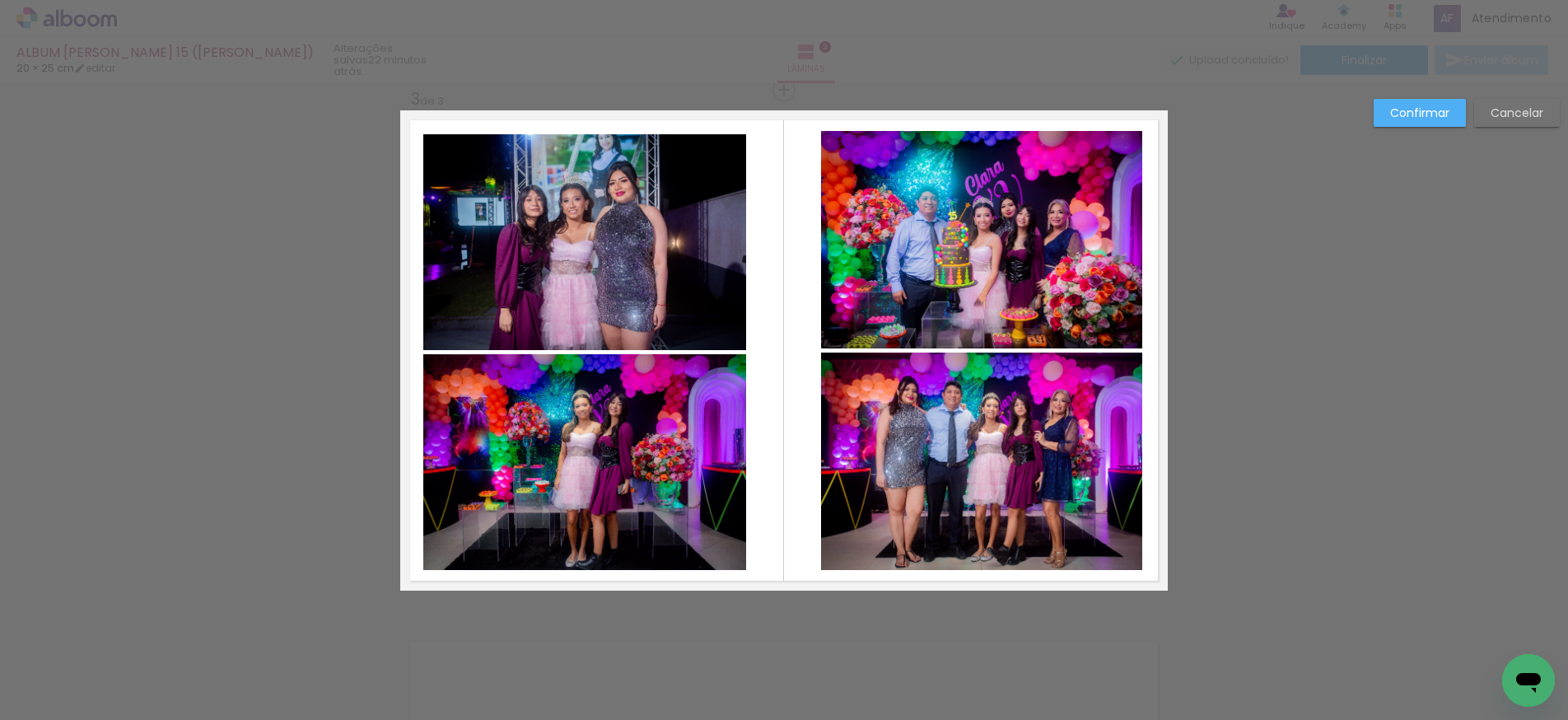
click at [610, 249] on quentale-photo at bounding box center [585, 242] width 323 height 216
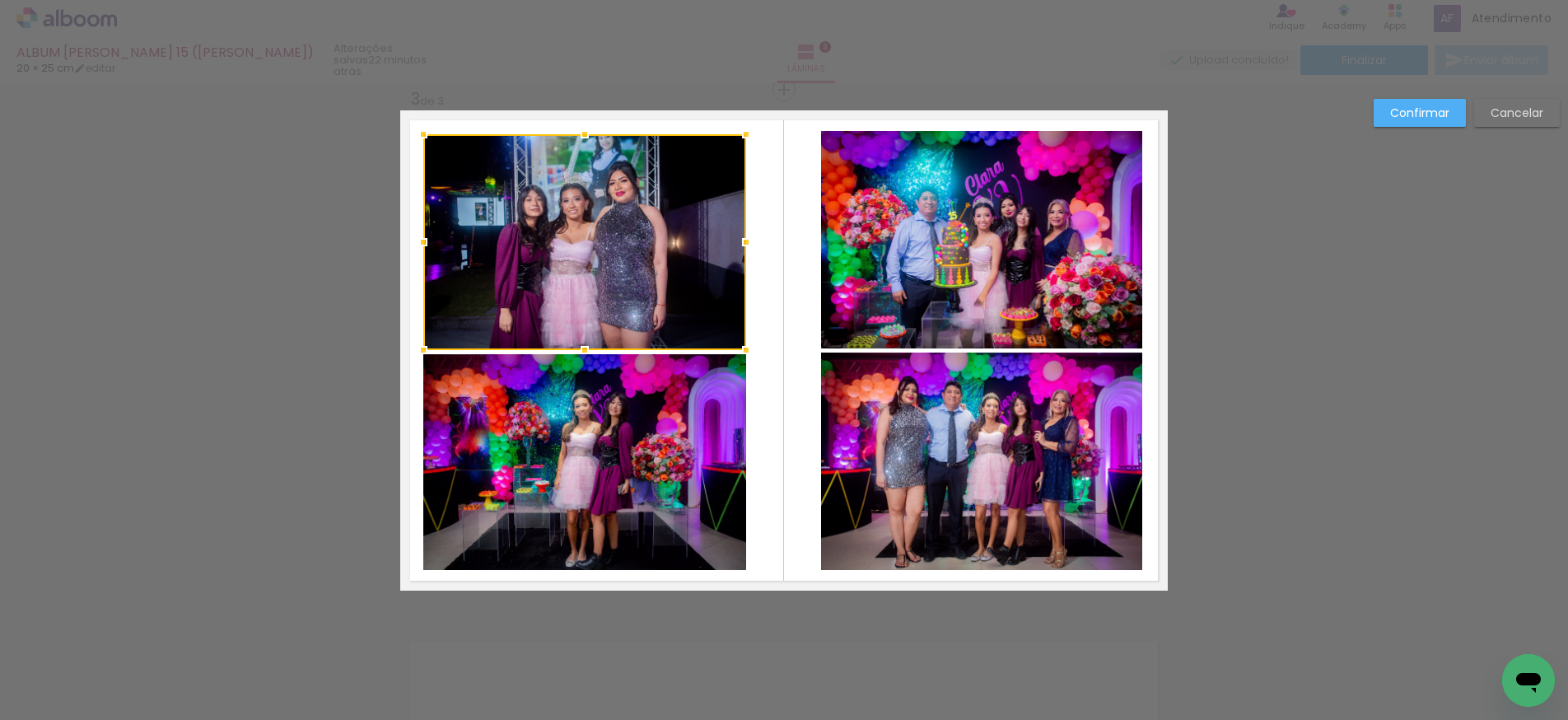
click at [524, 411] on quentale-photo at bounding box center [585, 462] width 323 height 216
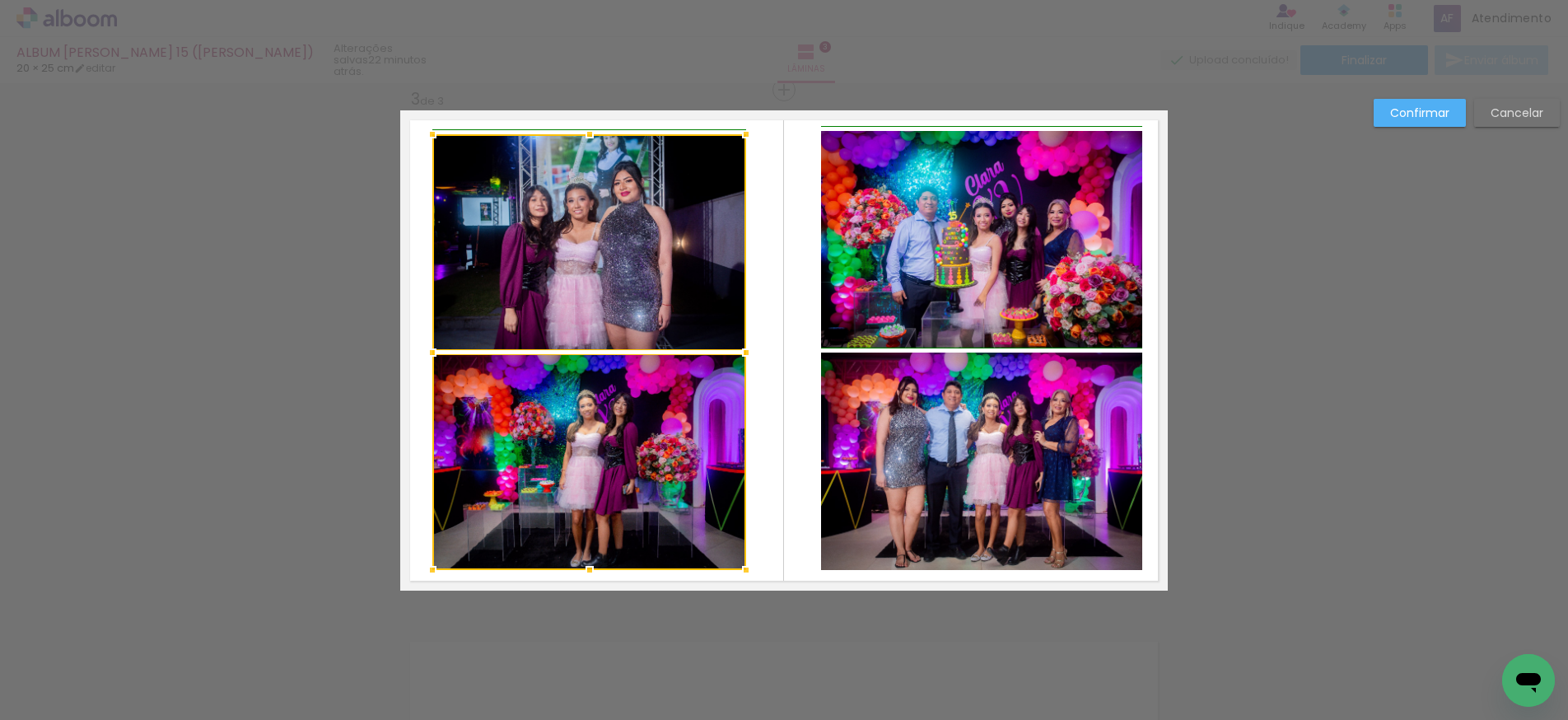
click at [415, 353] on album-spread "3 de 3" at bounding box center [784, 351] width 768 height 481
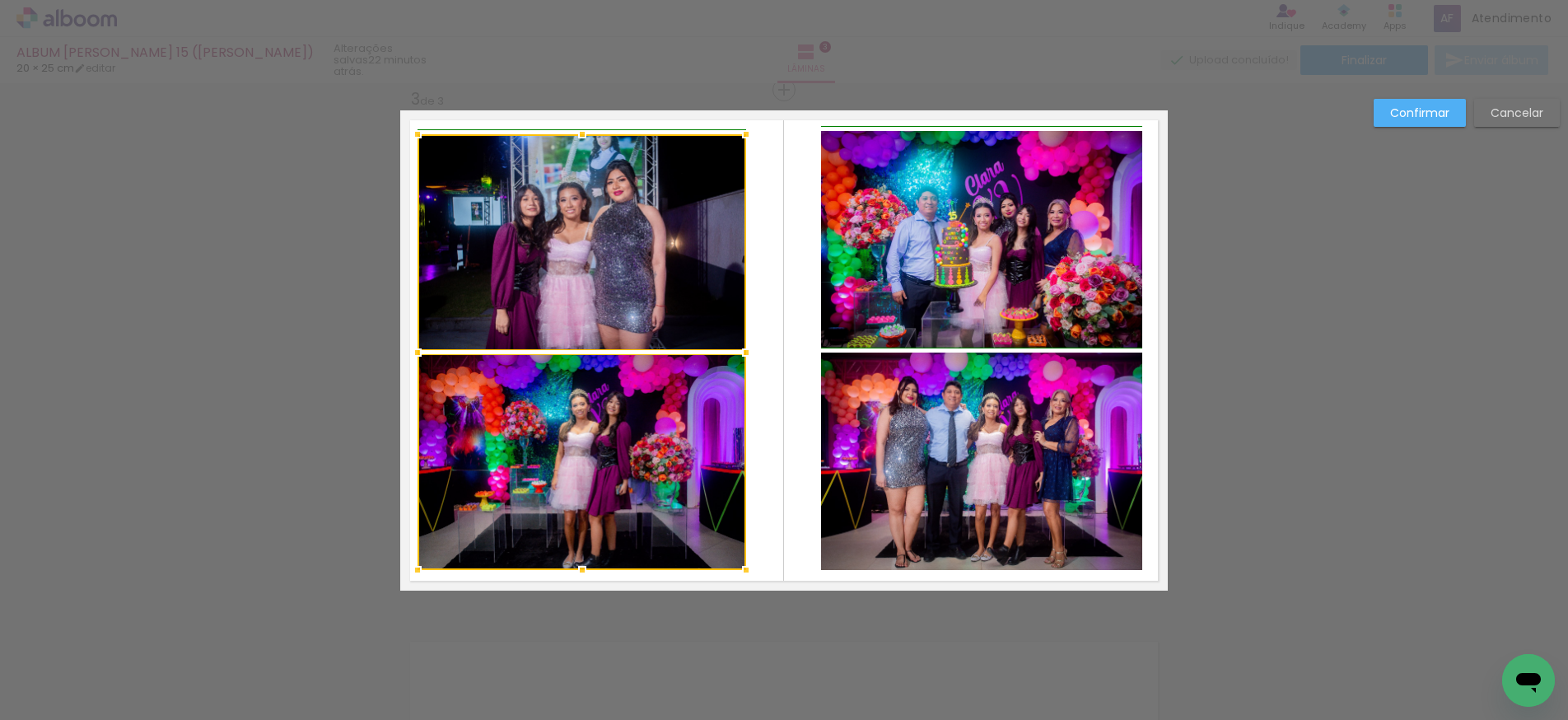
click at [426, 353] on div at bounding box center [418, 353] width 33 height 33
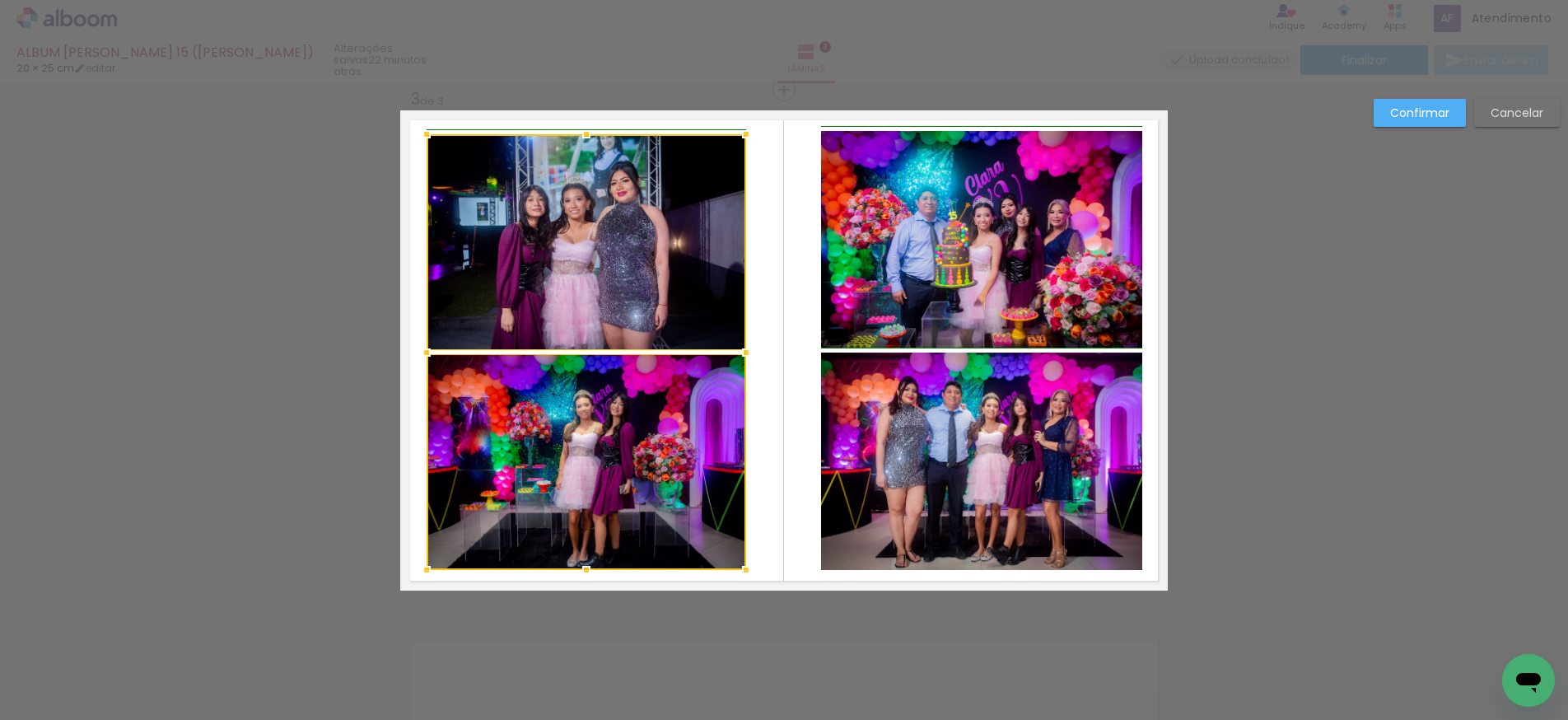
click at [424, 354] on div at bounding box center [427, 353] width 33 height 33
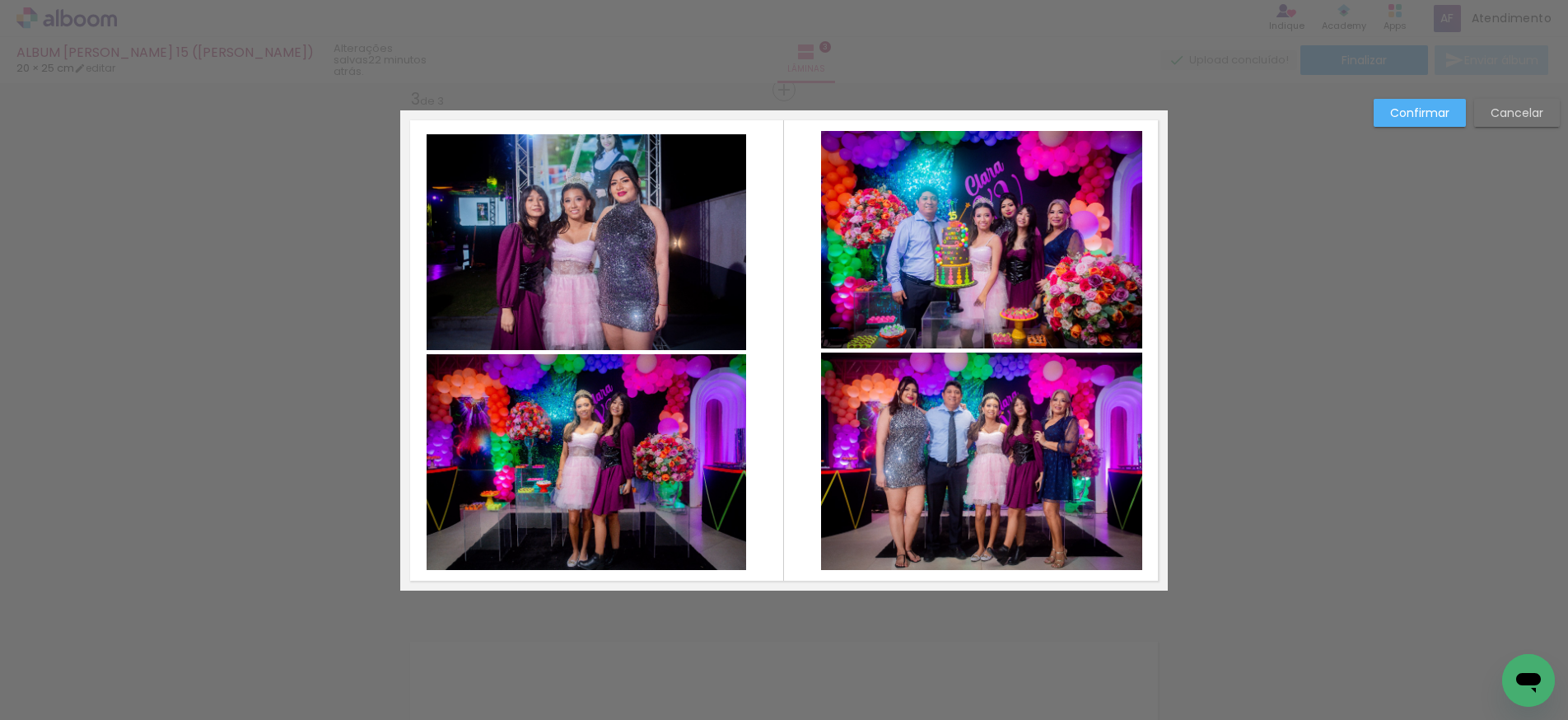
click at [791, 349] on quentale-layouter at bounding box center [784, 351] width 768 height 481
click at [0, 0] on slot "Confirmar" at bounding box center [0, 0] width 0 height 0
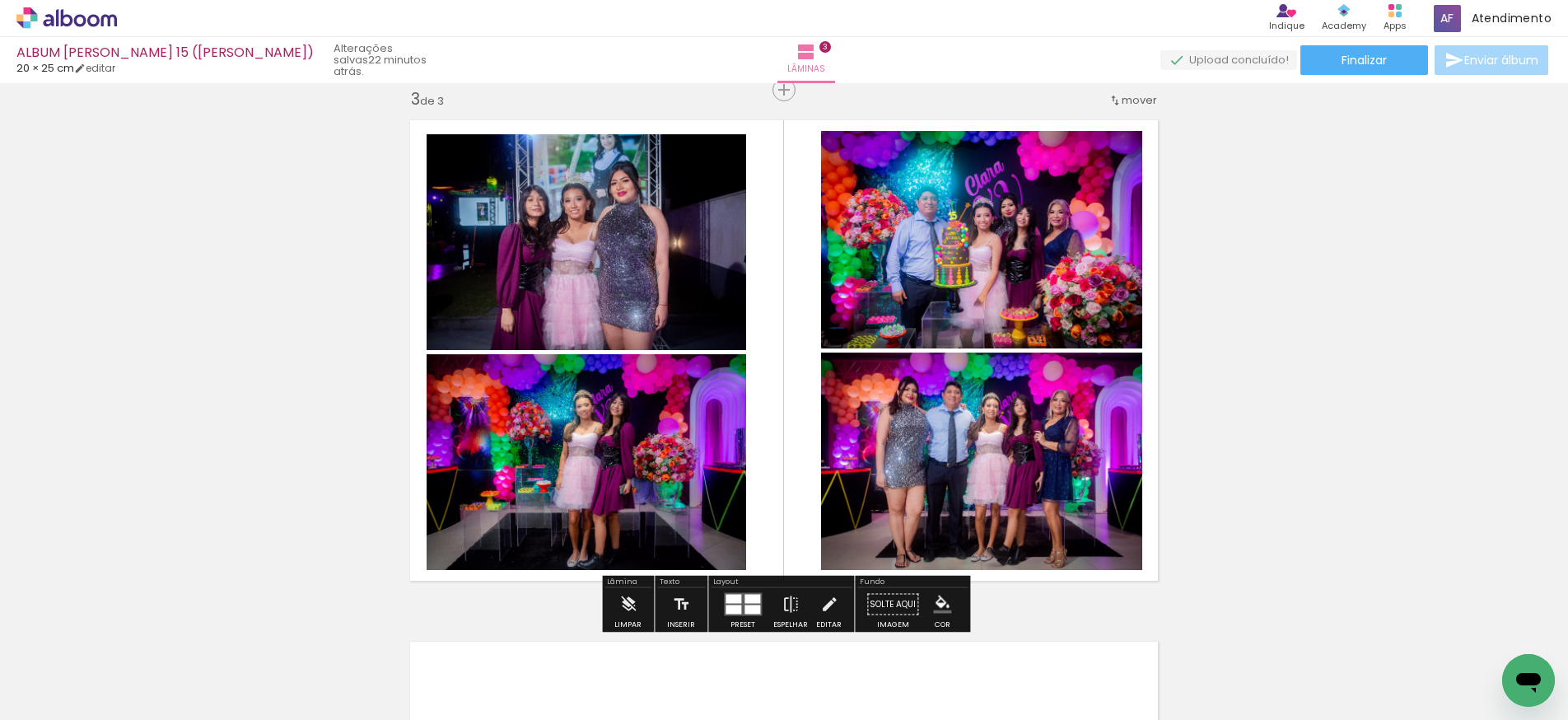
click at [1228, 318] on div "Inserir lâmina 1 de 3 Inserir lâmina 2 de 3 Inserir lâmina 3 de 3" at bounding box center [784, 69] width 1568 height 2088
click at [971, 247] on quentale-photo at bounding box center [982, 239] width 321 height 217
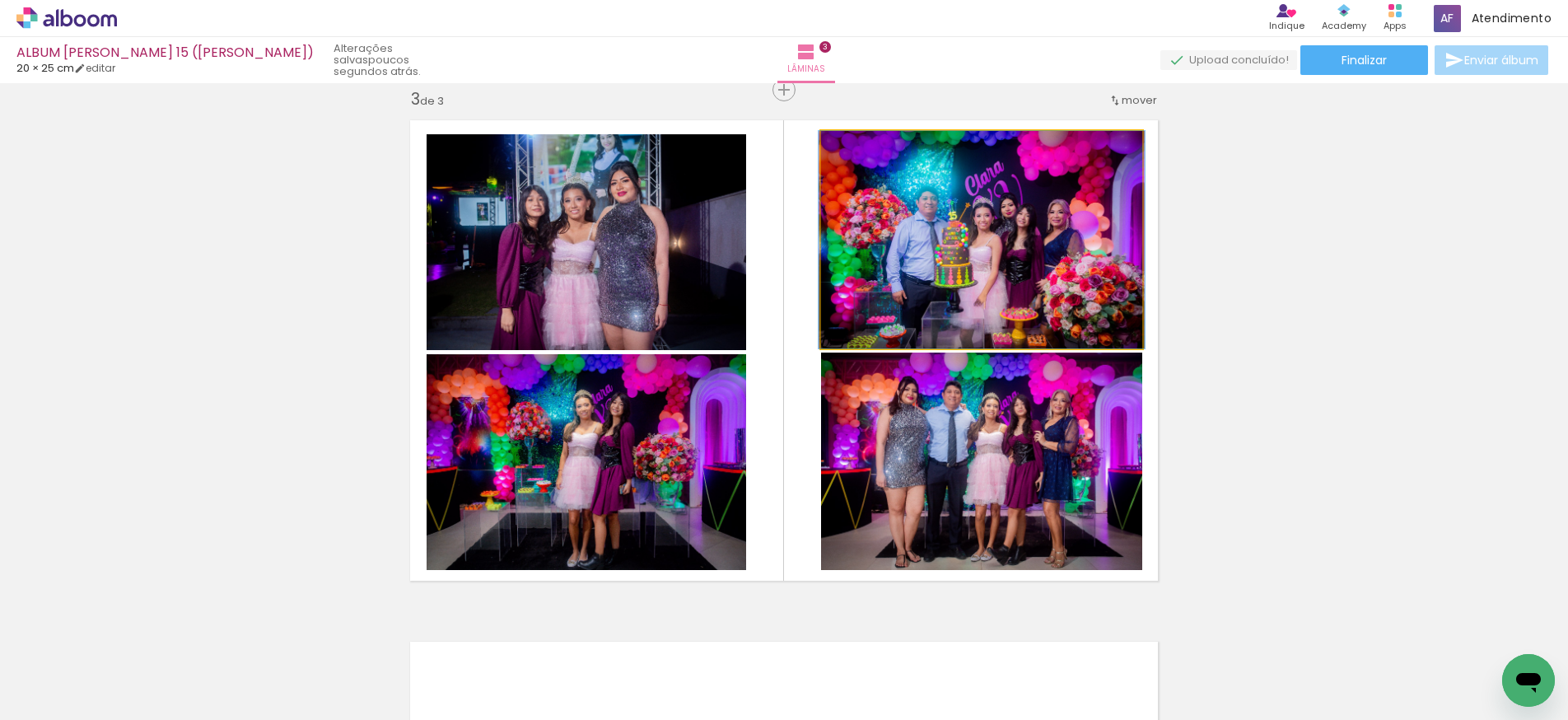
click at [971, 247] on quentale-photo at bounding box center [982, 239] width 321 height 217
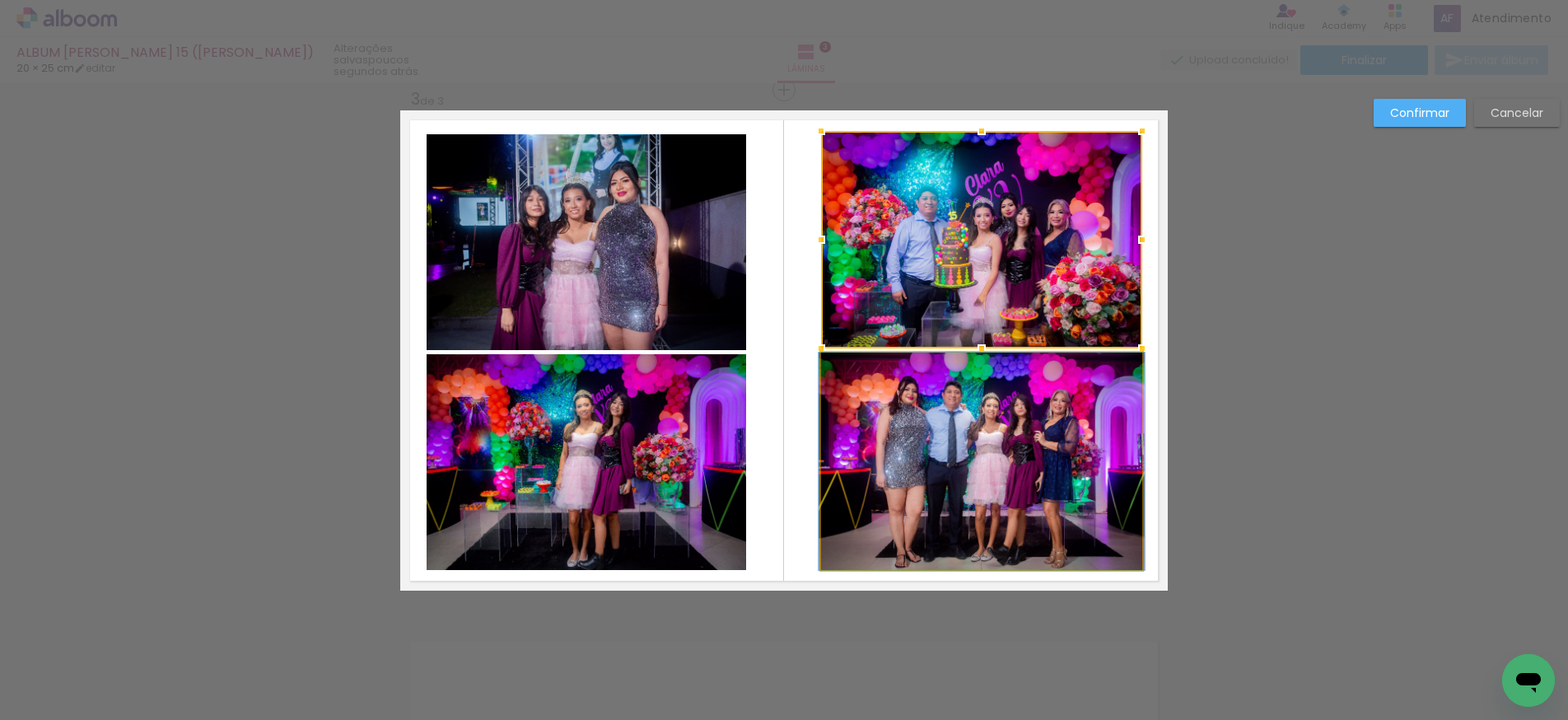
click at [907, 383] on quentale-photo at bounding box center [982, 461] width 321 height 217
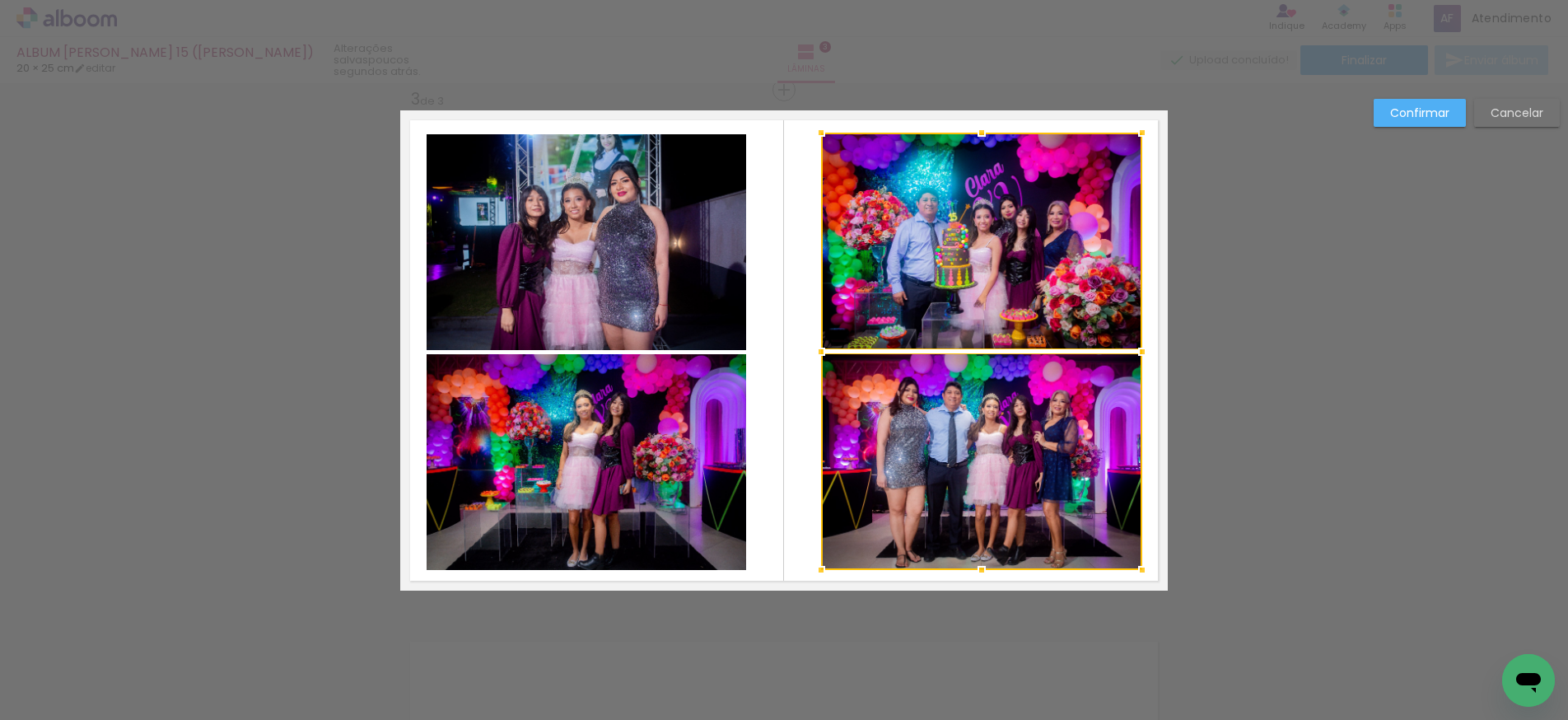
click at [982, 132] on div at bounding box center [982, 133] width 33 height 33
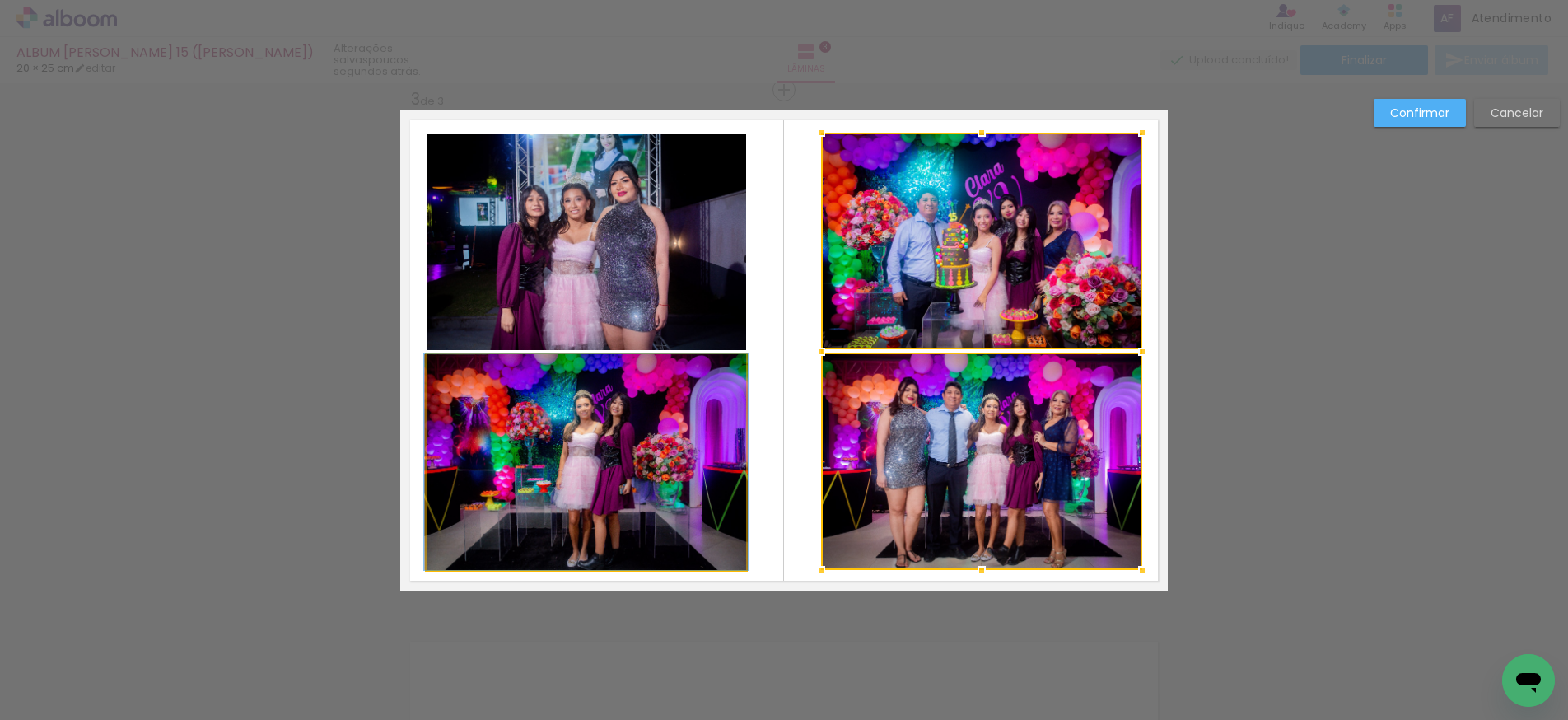
click at [744, 543] on quentale-photo at bounding box center [586, 462] width 320 height 216
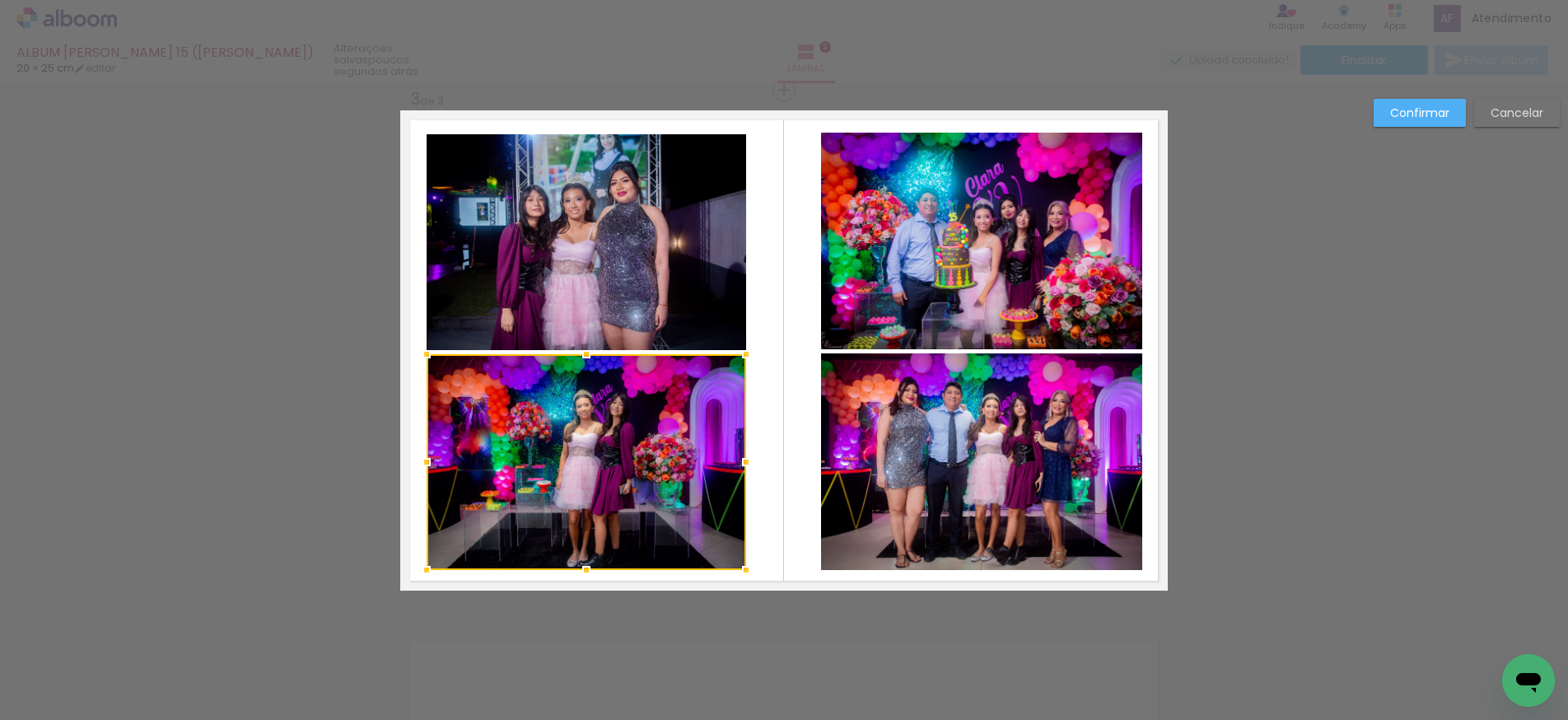
click at [771, 527] on quentale-layouter at bounding box center [784, 351] width 768 height 481
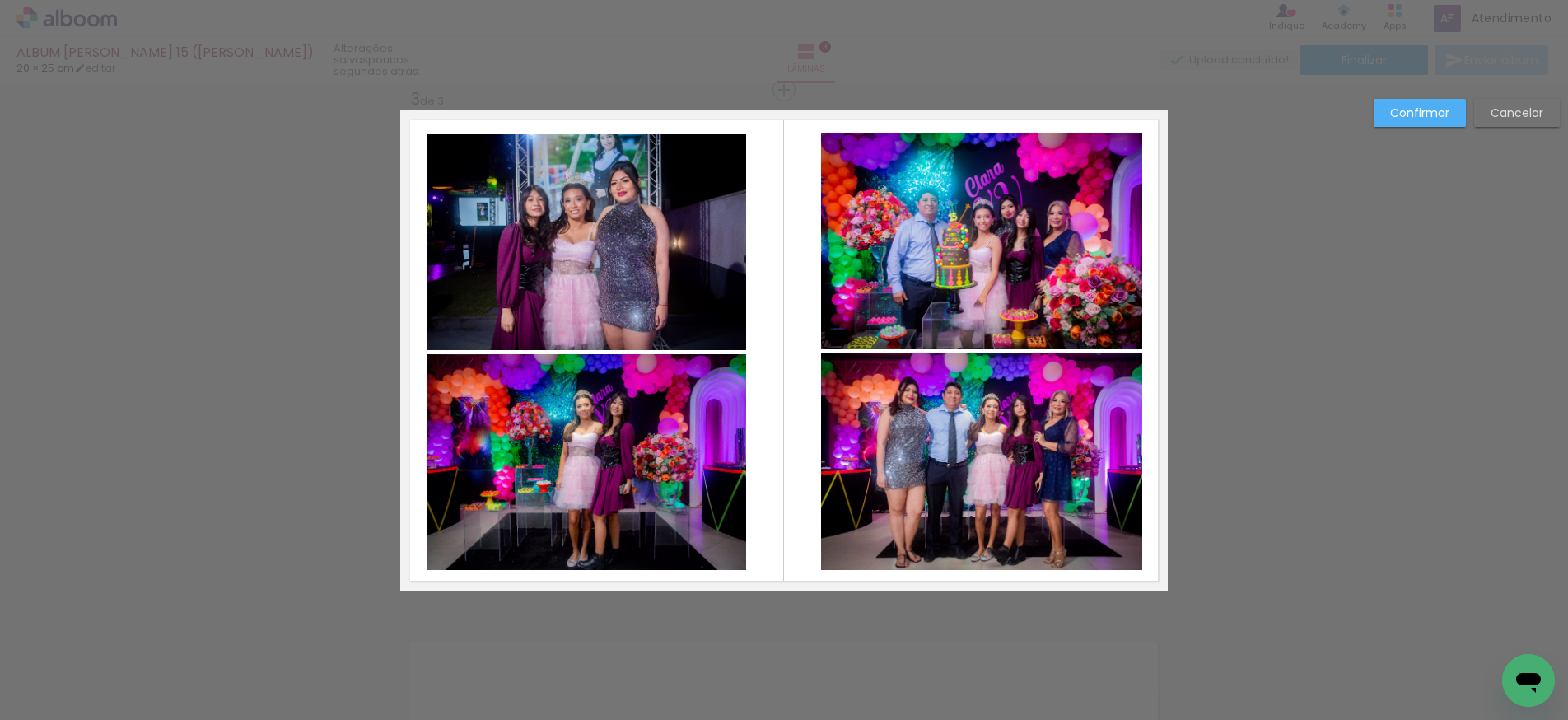
click at [779, 530] on quentale-layouter at bounding box center [784, 351] width 768 height 481
click at [988, 484] on quentale-photo at bounding box center [982, 461] width 321 height 216
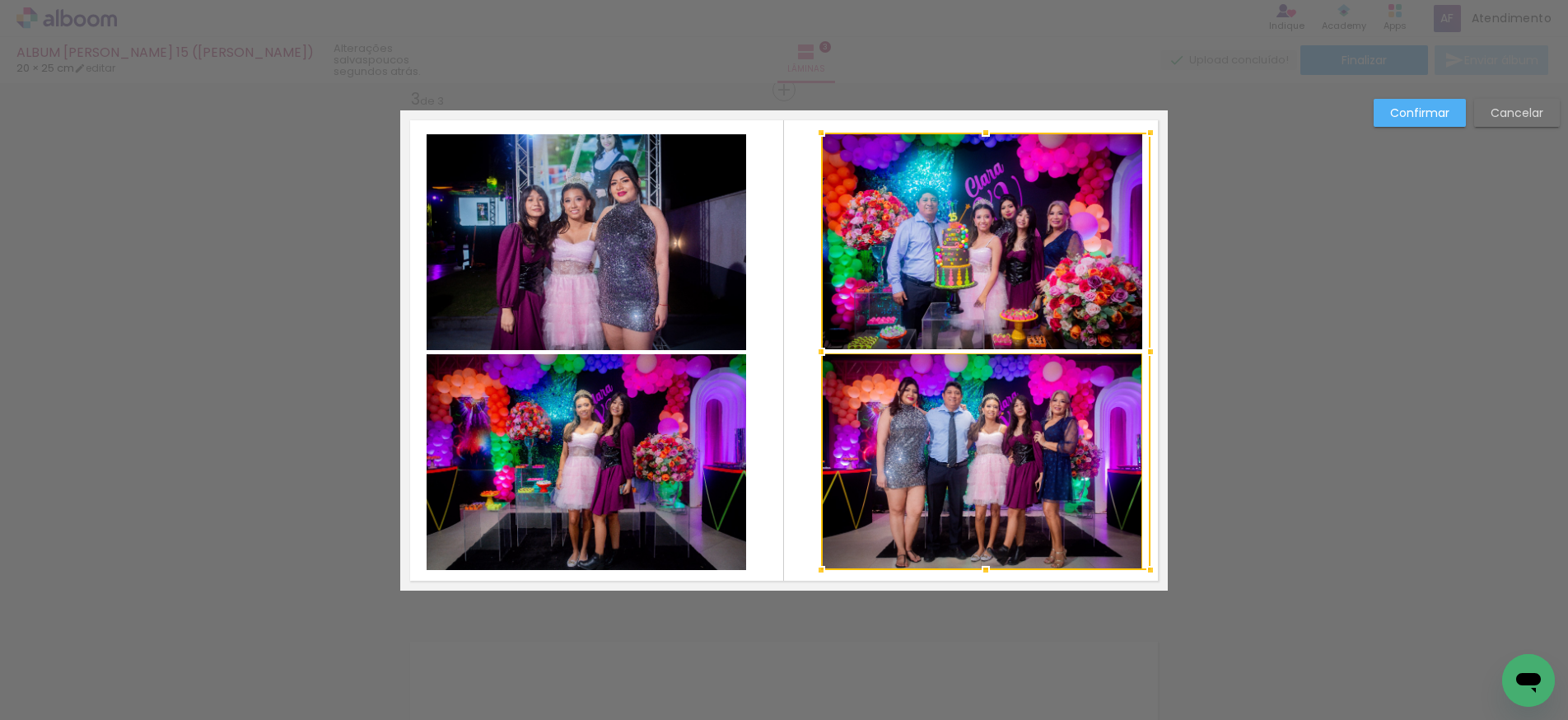
click at [1151, 350] on div at bounding box center [1151, 352] width 33 height 33
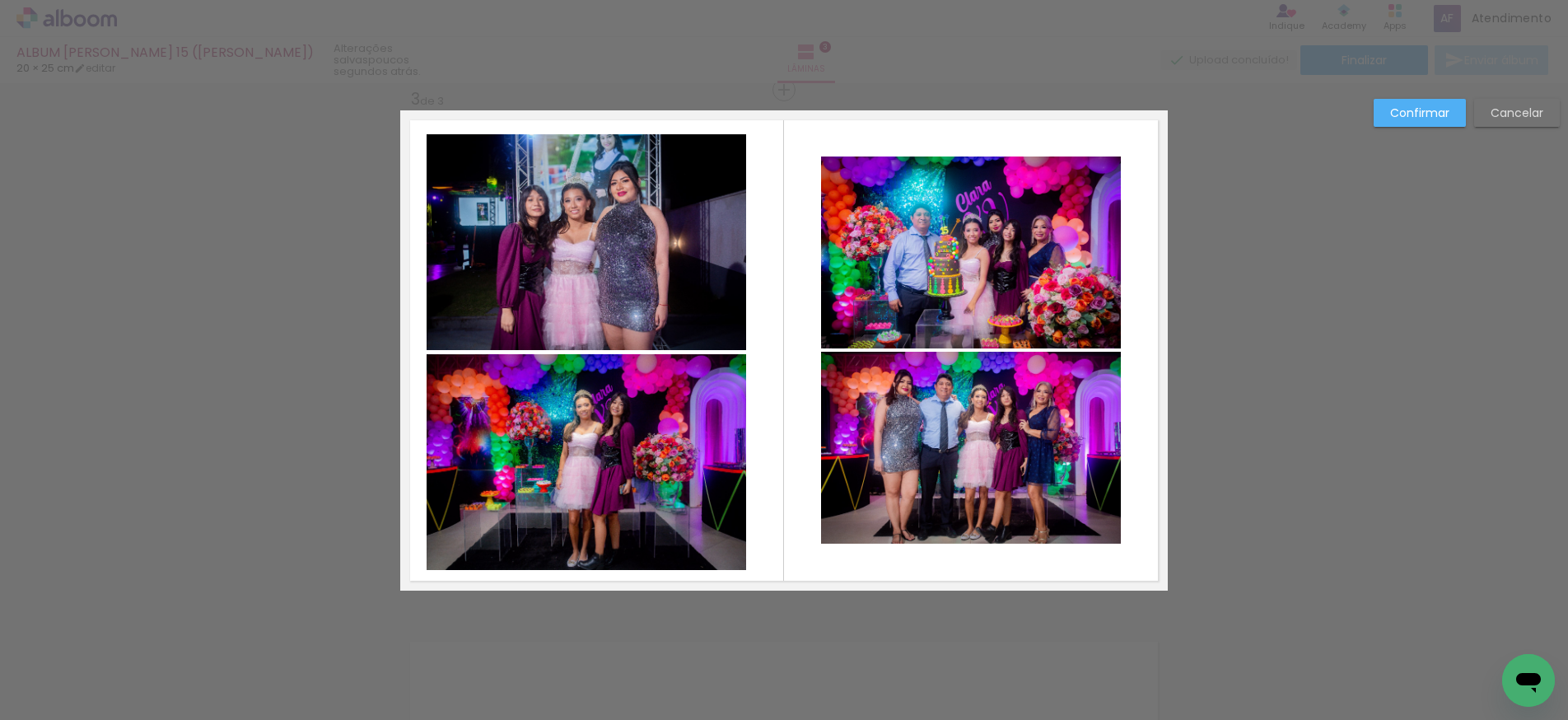
click at [1017, 284] on quentale-photo at bounding box center [971, 253] width 300 height 192
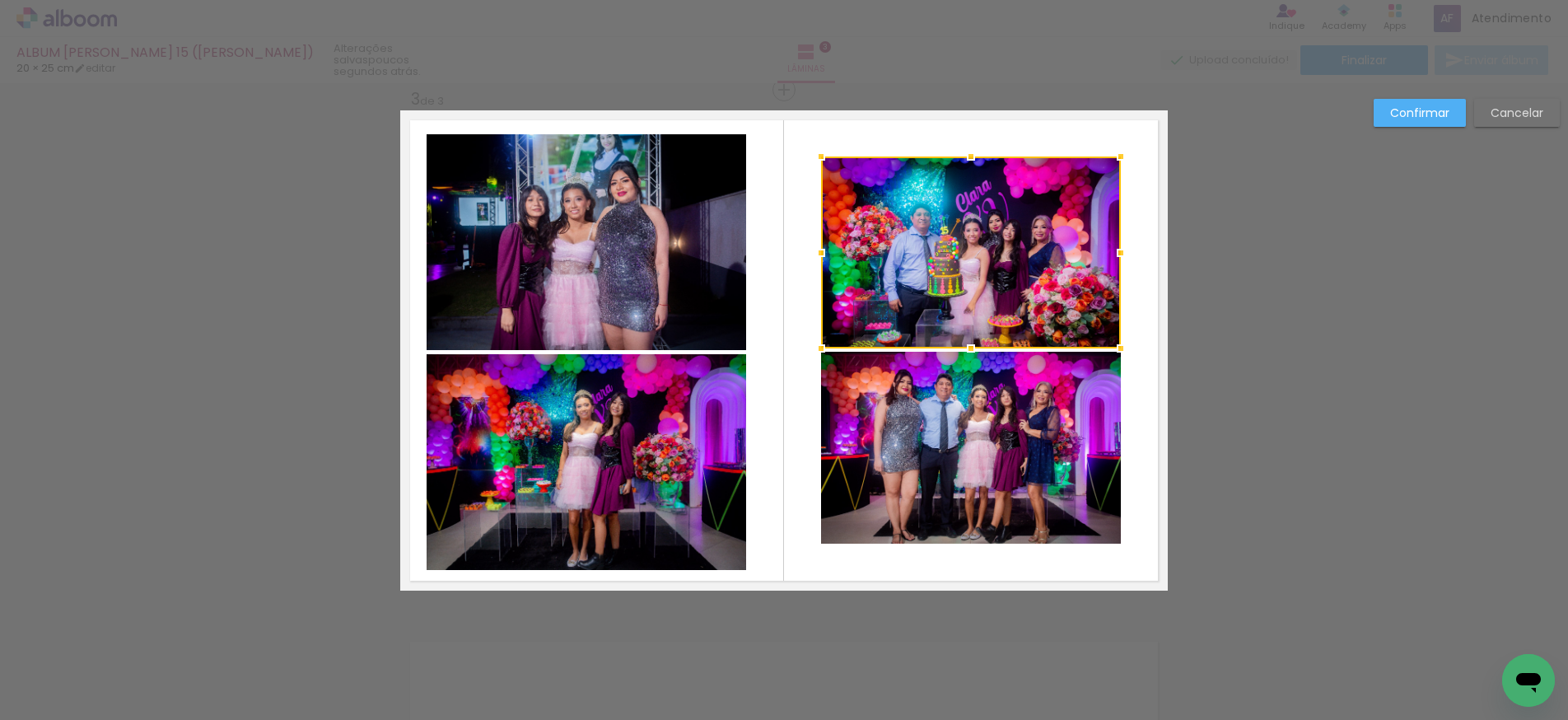
click at [938, 407] on quentale-photo at bounding box center [971, 448] width 300 height 192
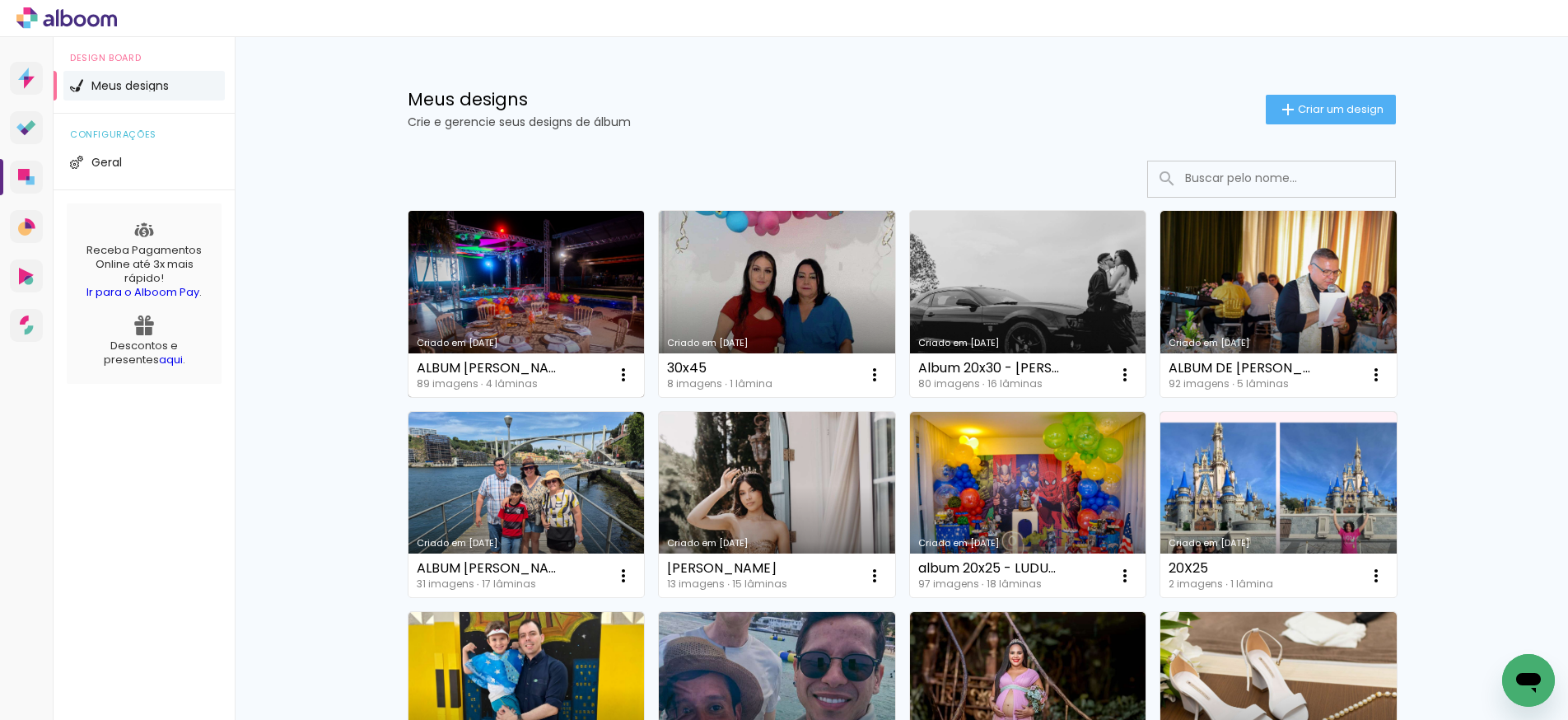
click at [557, 289] on link "Criado em [DATE]" at bounding box center [527, 304] width 236 height 186
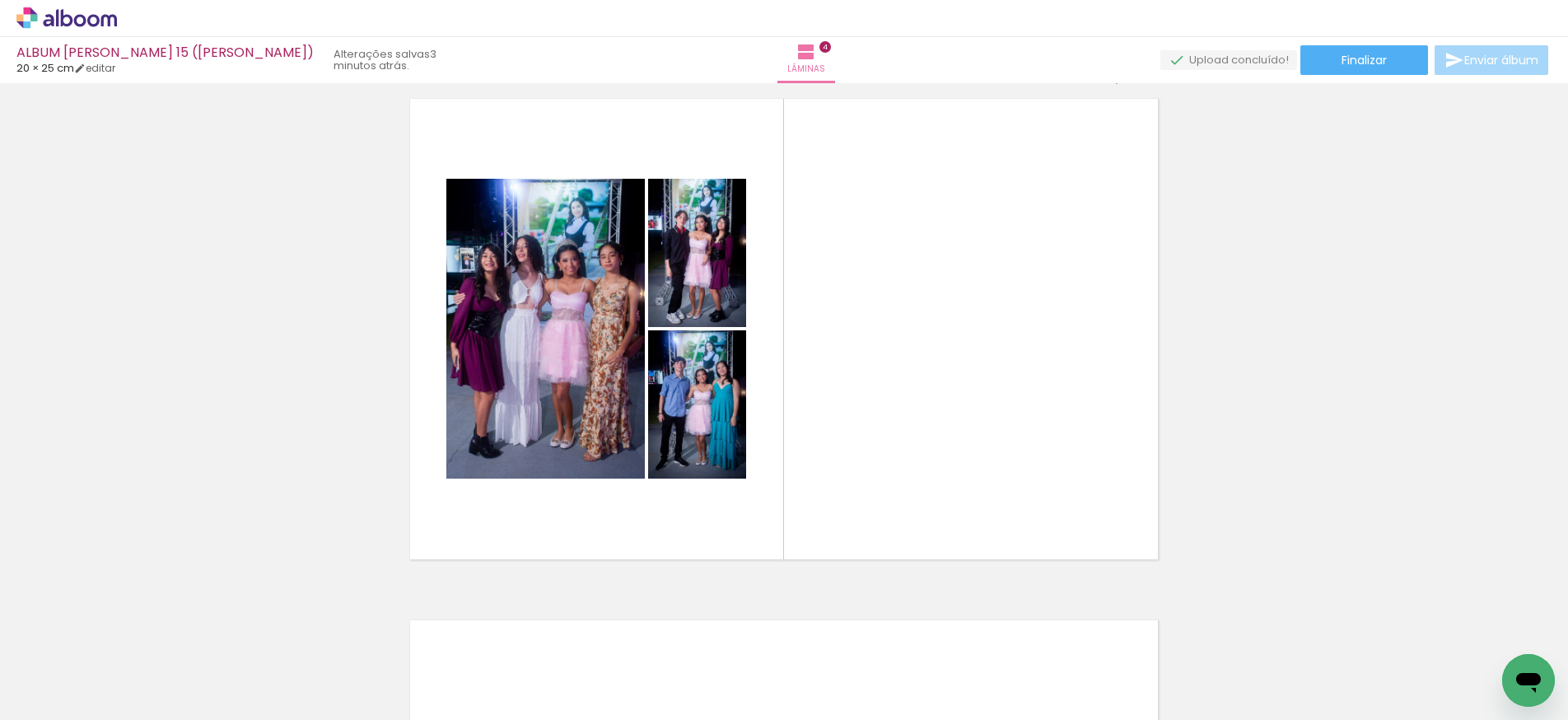
scroll to position [0, 450]
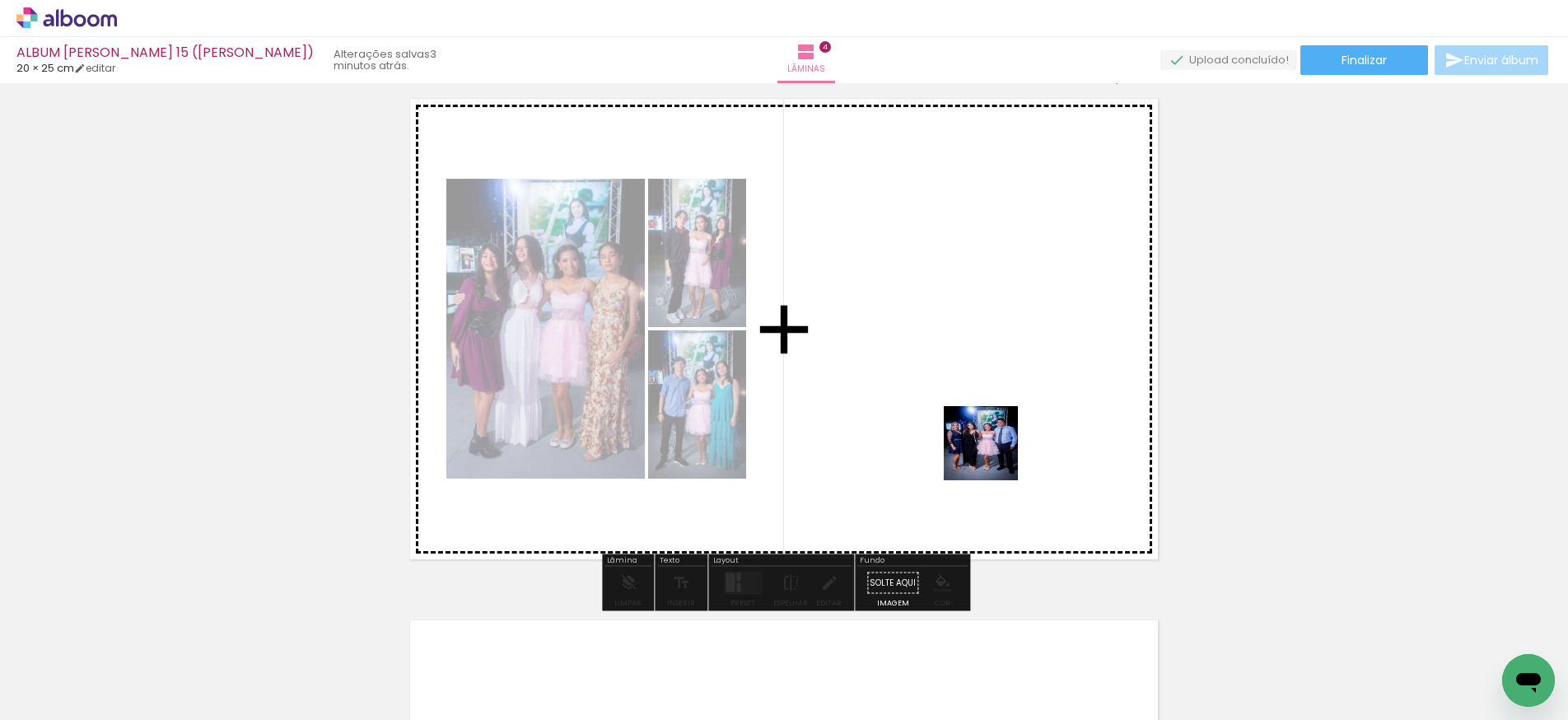
drag, startPoint x: 1280, startPoint y: 657, endPoint x: 992, endPoint y: 455, distance: 351.8
click at [992, 455] on quentale-workspace at bounding box center [784, 360] width 1568 height 720
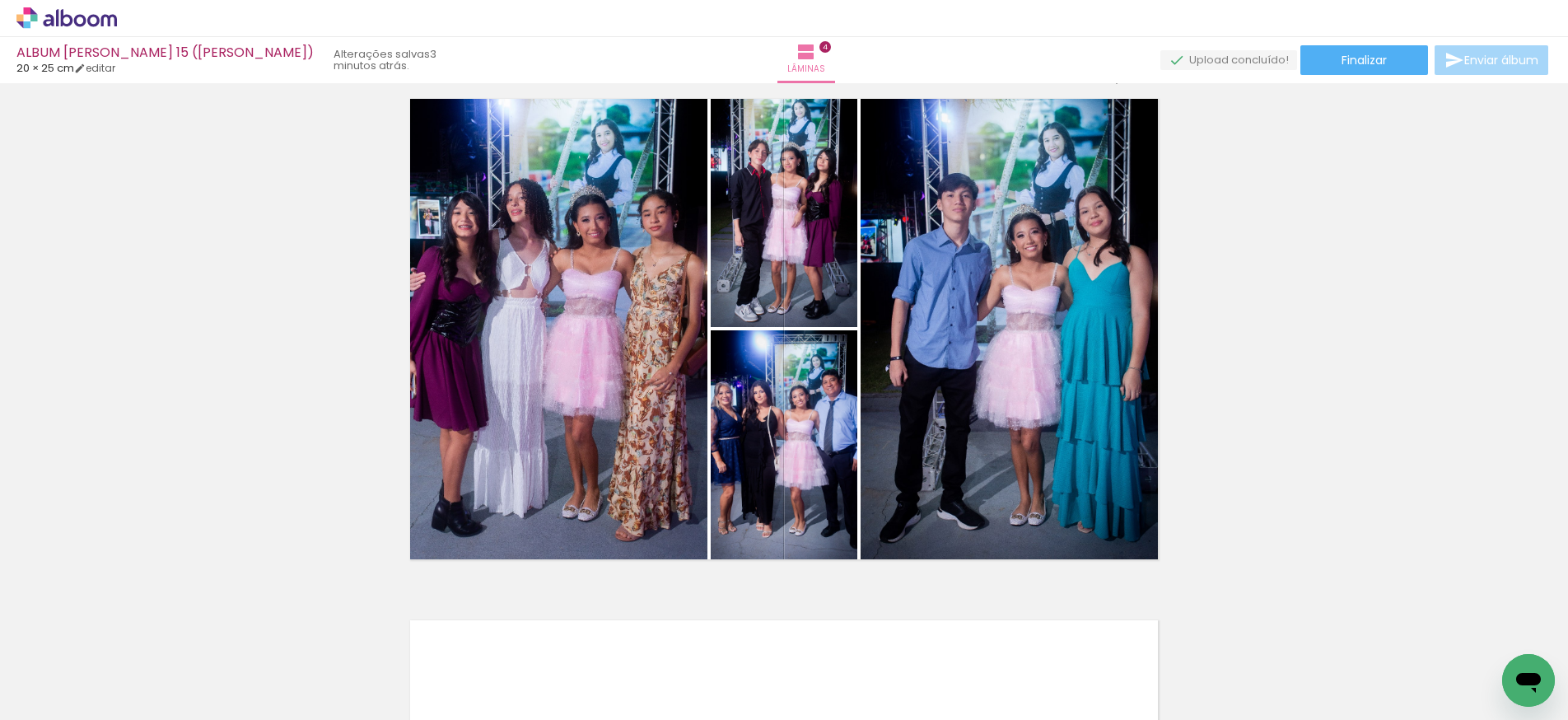
scroll to position [0, 585]
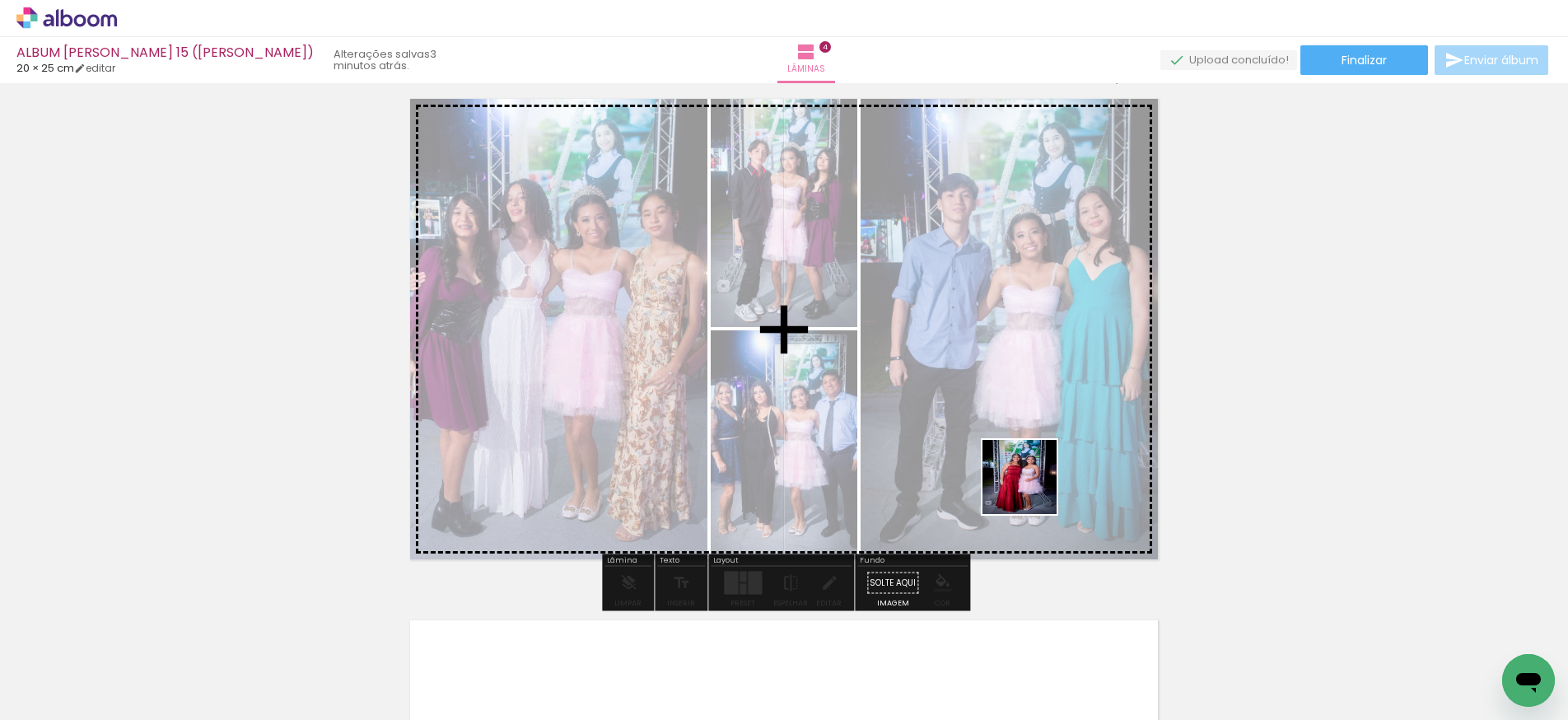
drag, startPoint x: 1423, startPoint y: 659, endPoint x: 1032, endPoint y: 489, distance: 426.4
click at [1032, 489] on quentale-workspace at bounding box center [784, 360] width 1568 height 720
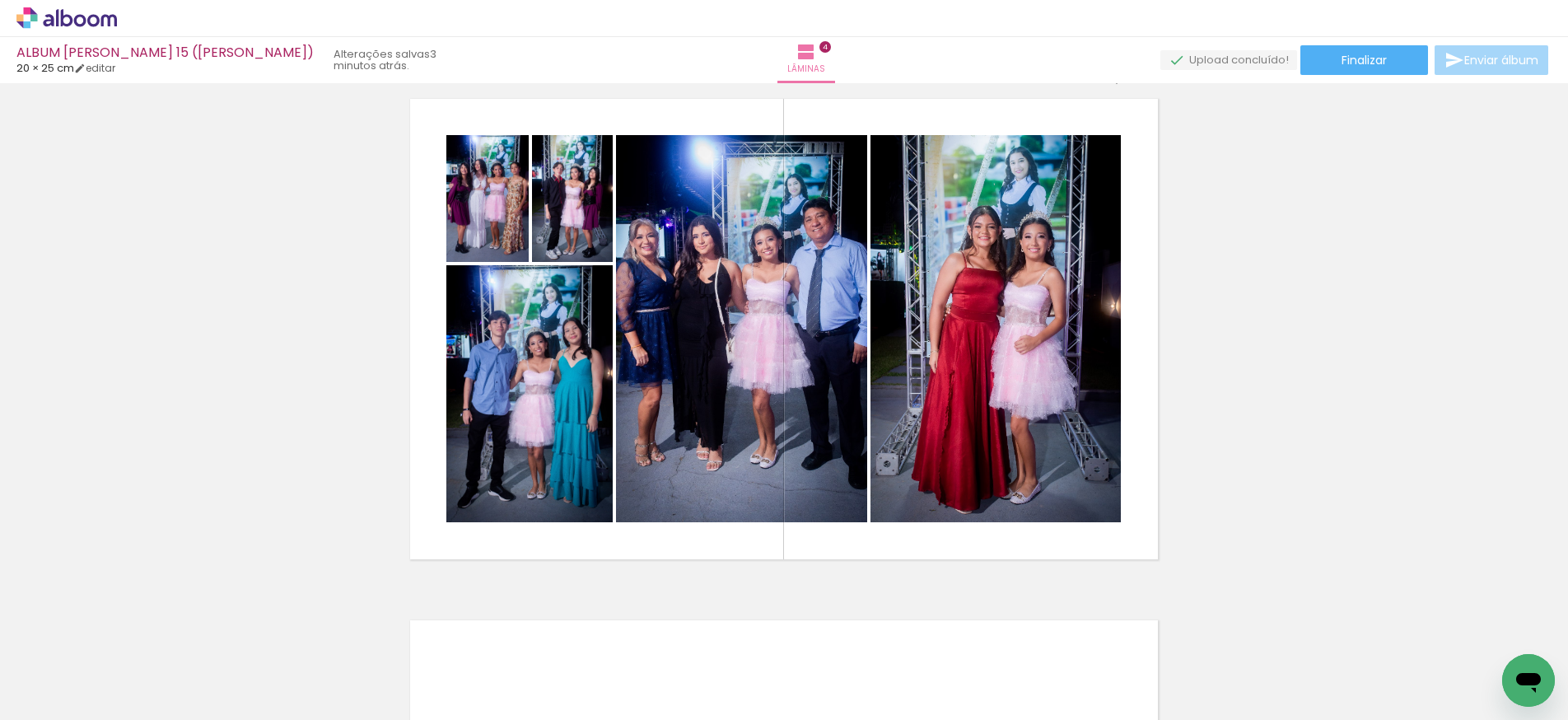
scroll to position [0, 680]
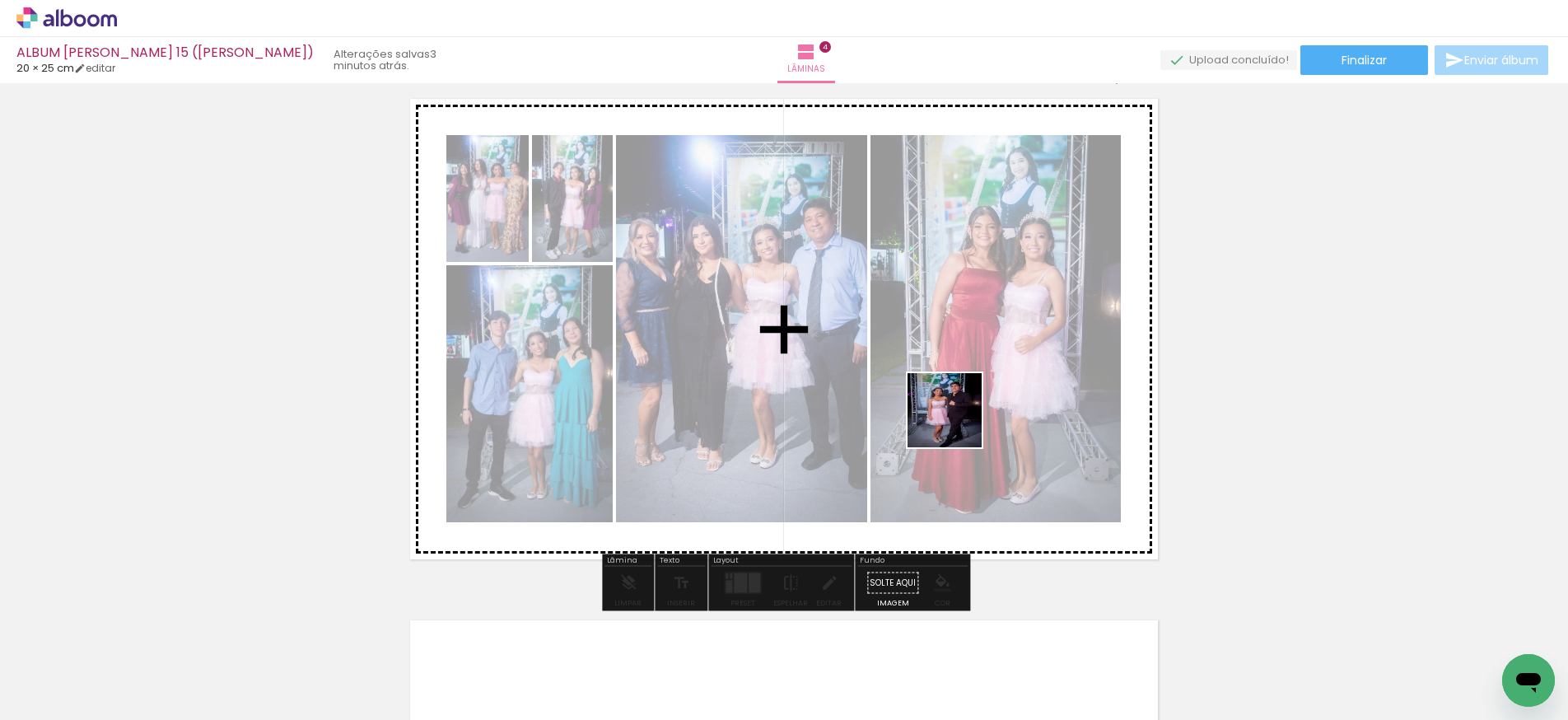
drag, startPoint x: 1427, startPoint y: 669, endPoint x: 957, endPoint y: 423, distance: 530.5
click at [957, 423] on quentale-workspace at bounding box center [784, 360] width 1568 height 720
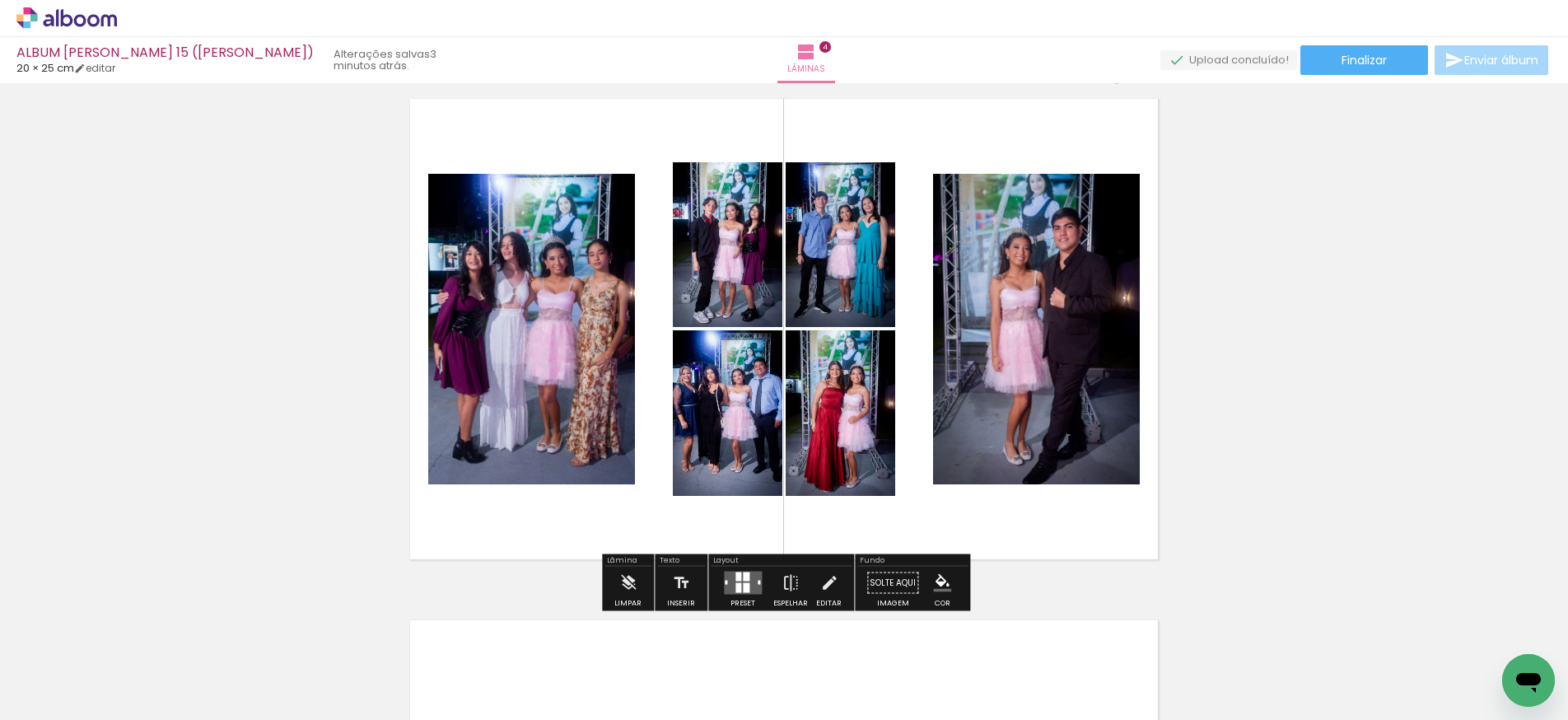
scroll to position [1608, 0]
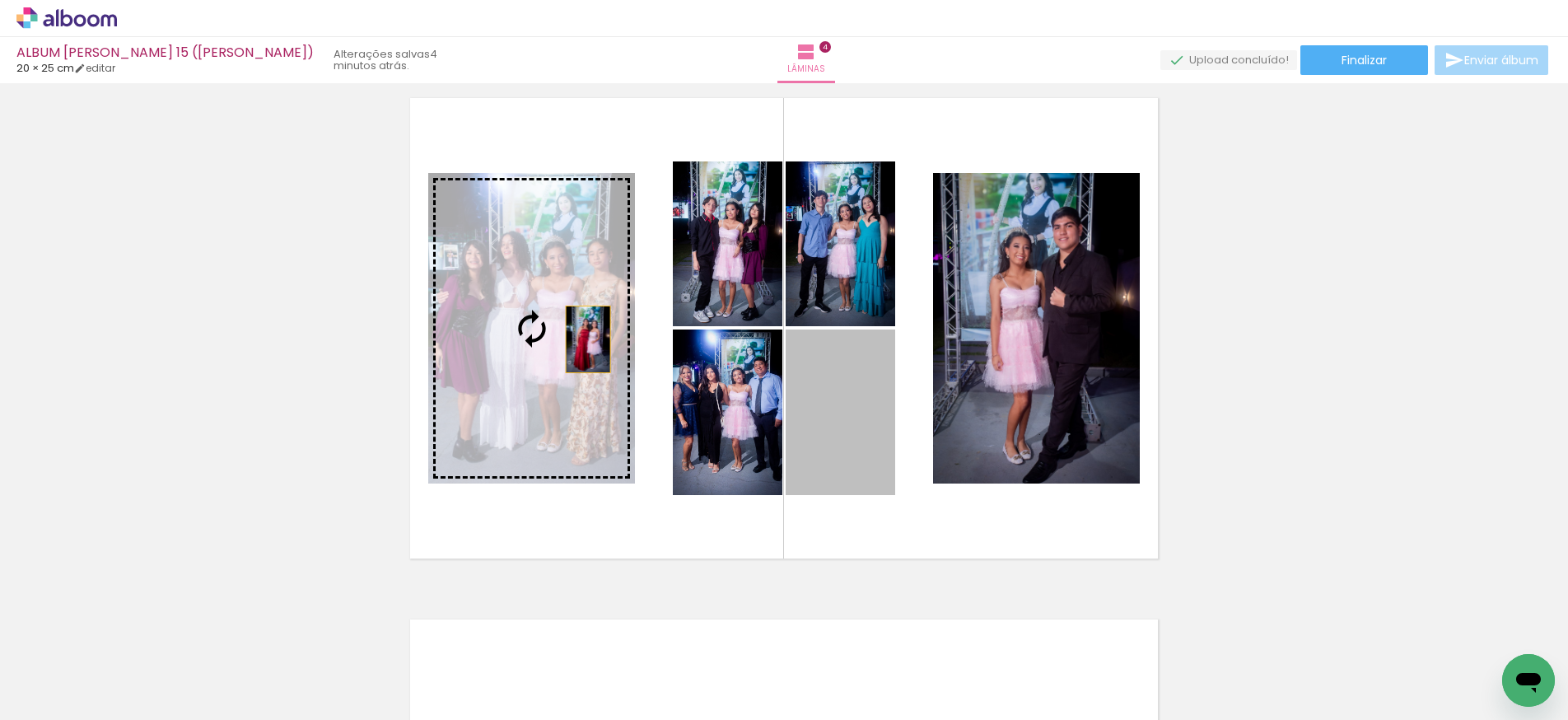
drag, startPoint x: 845, startPoint y: 405, endPoint x: 600, endPoint y: 350, distance: 251.1
click at [0, 0] on slot at bounding box center [0, 0] width 0 height 0
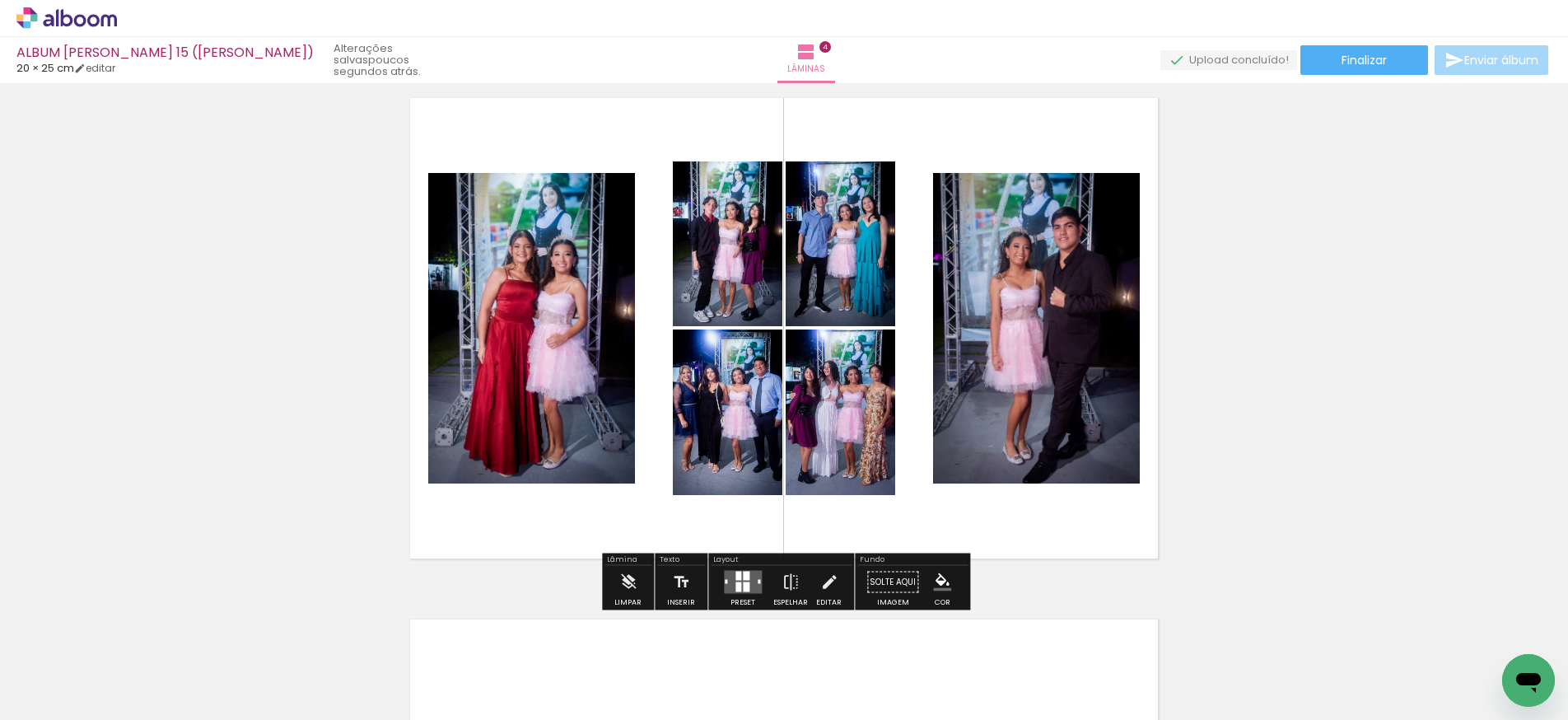
click at [487, 261] on quentale-photo at bounding box center [531, 328] width 207 height 310
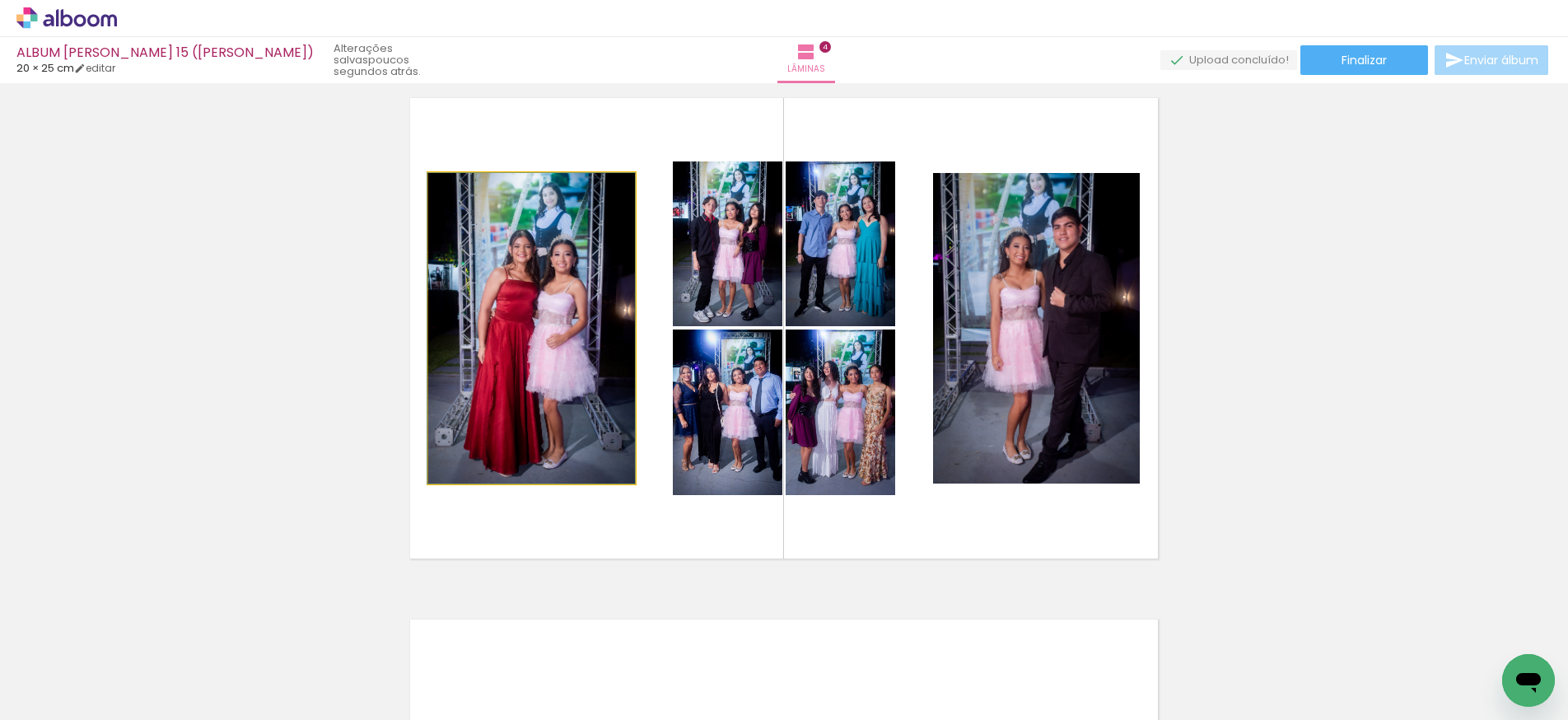
click at [487, 261] on quentale-photo at bounding box center [531, 328] width 207 height 310
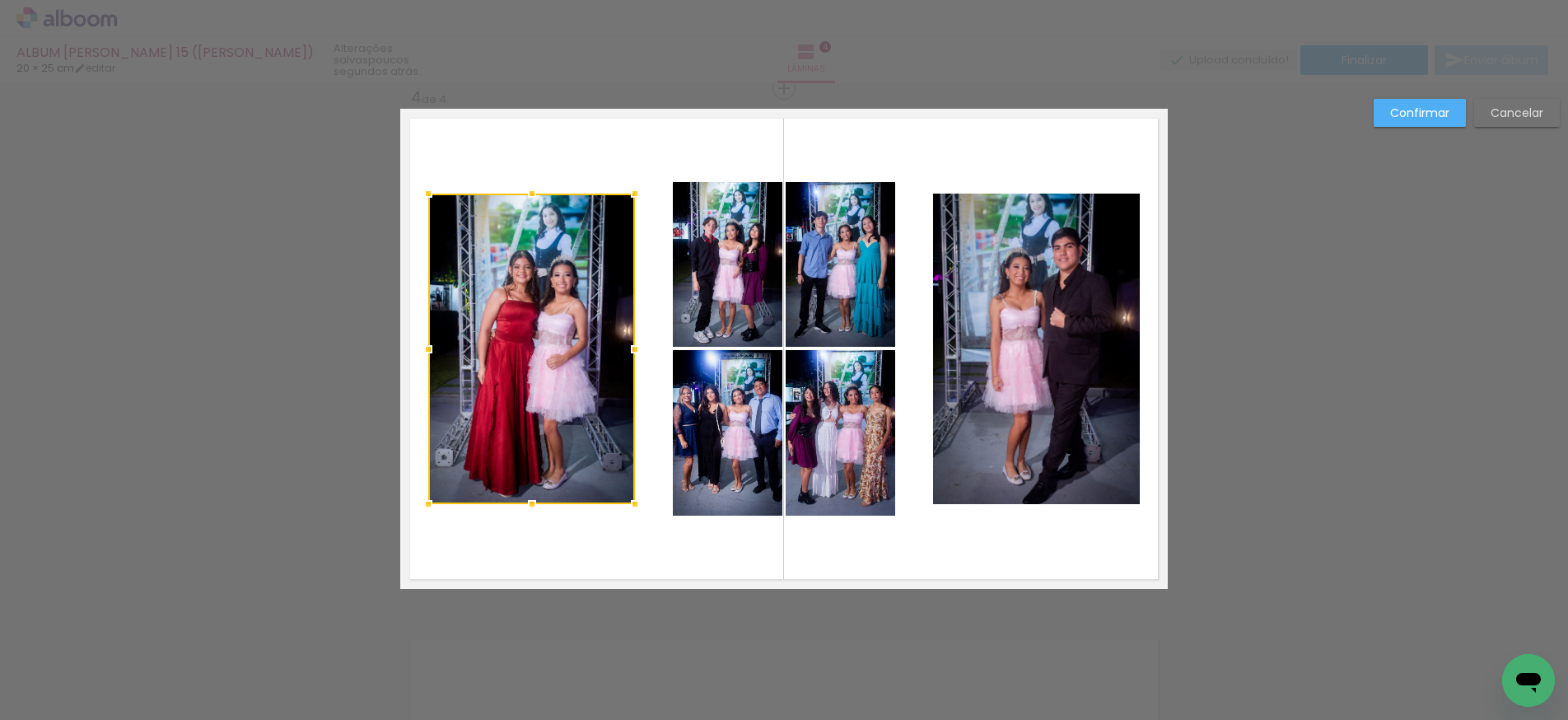
scroll to position [1586, 0]
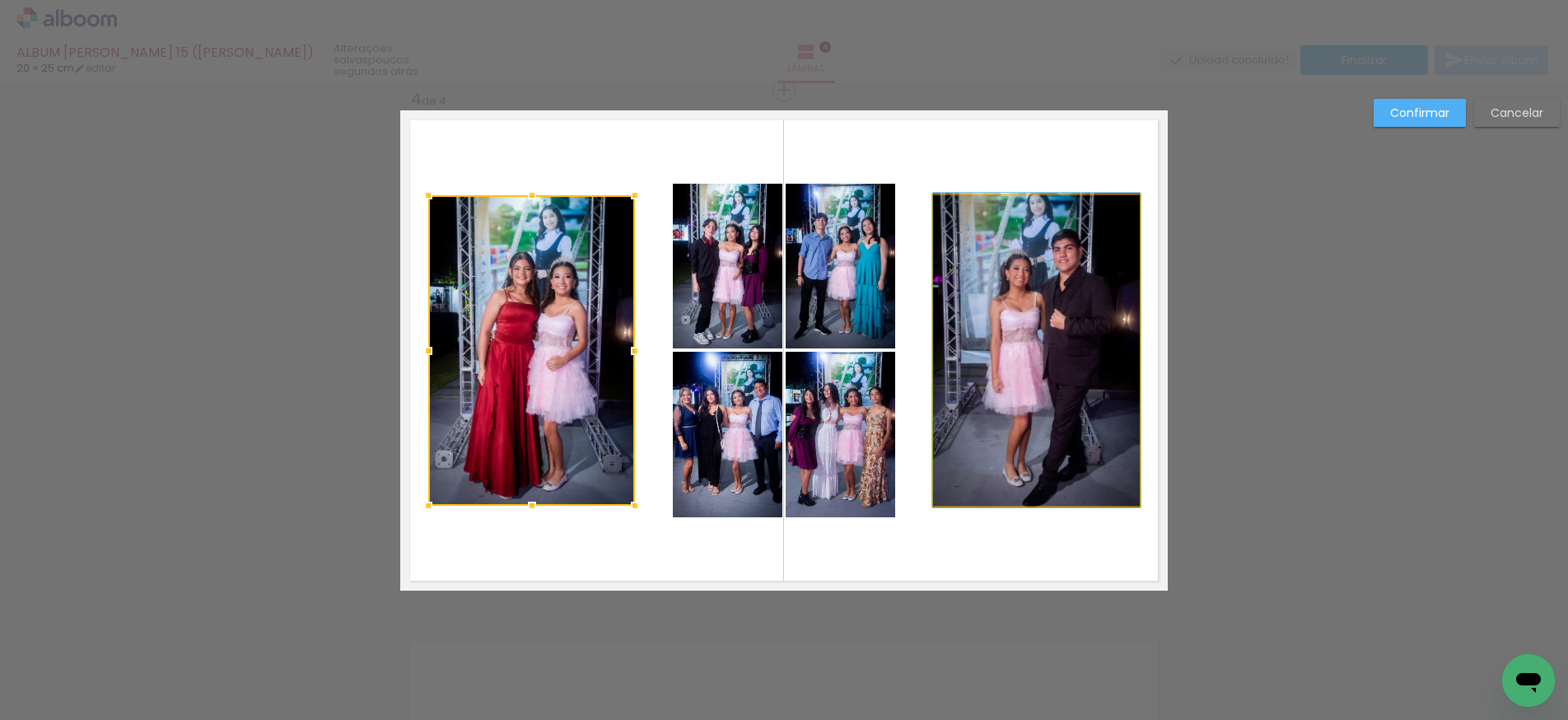
click at [1016, 307] on quentale-photo at bounding box center [1036, 350] width 207 height 310
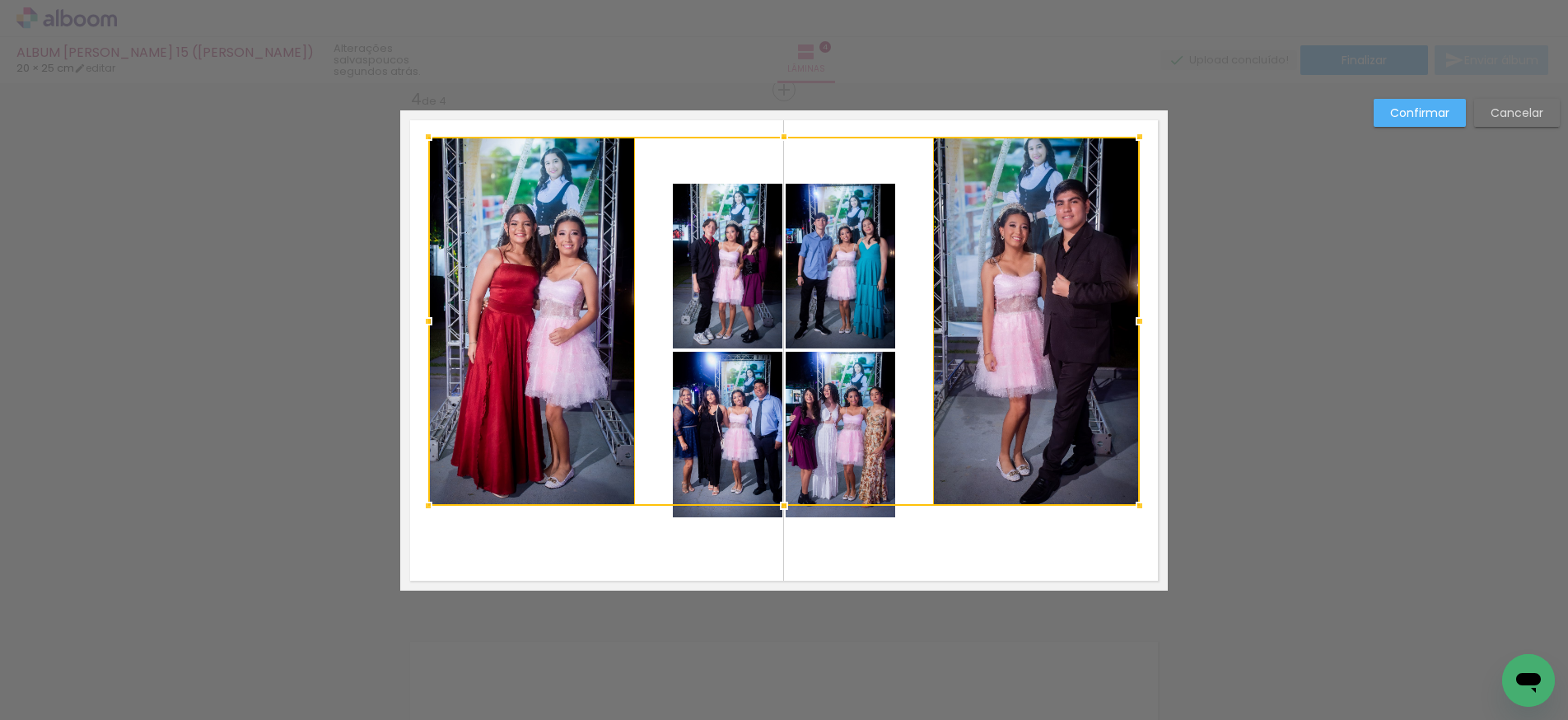
drag, startPoint x: 783, startPoint y: 193, endPoint x: 783, endPoint y: 136, distance: 57.0
click at [783, 136] on div at bounding box center [784, 137] width 33 height 33
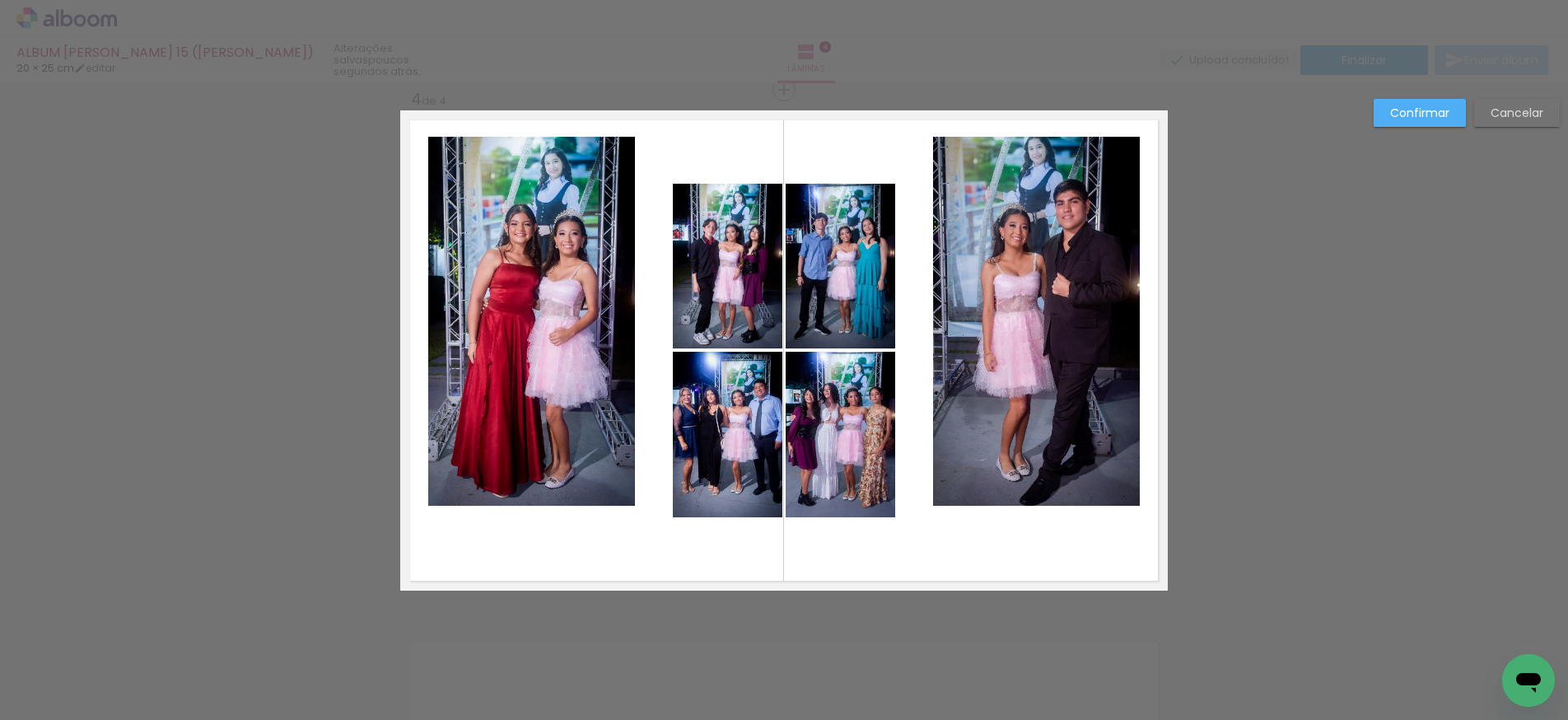
click at [583, 410] on quentale-photo at bounding box center [531, 321] width 207 height 369
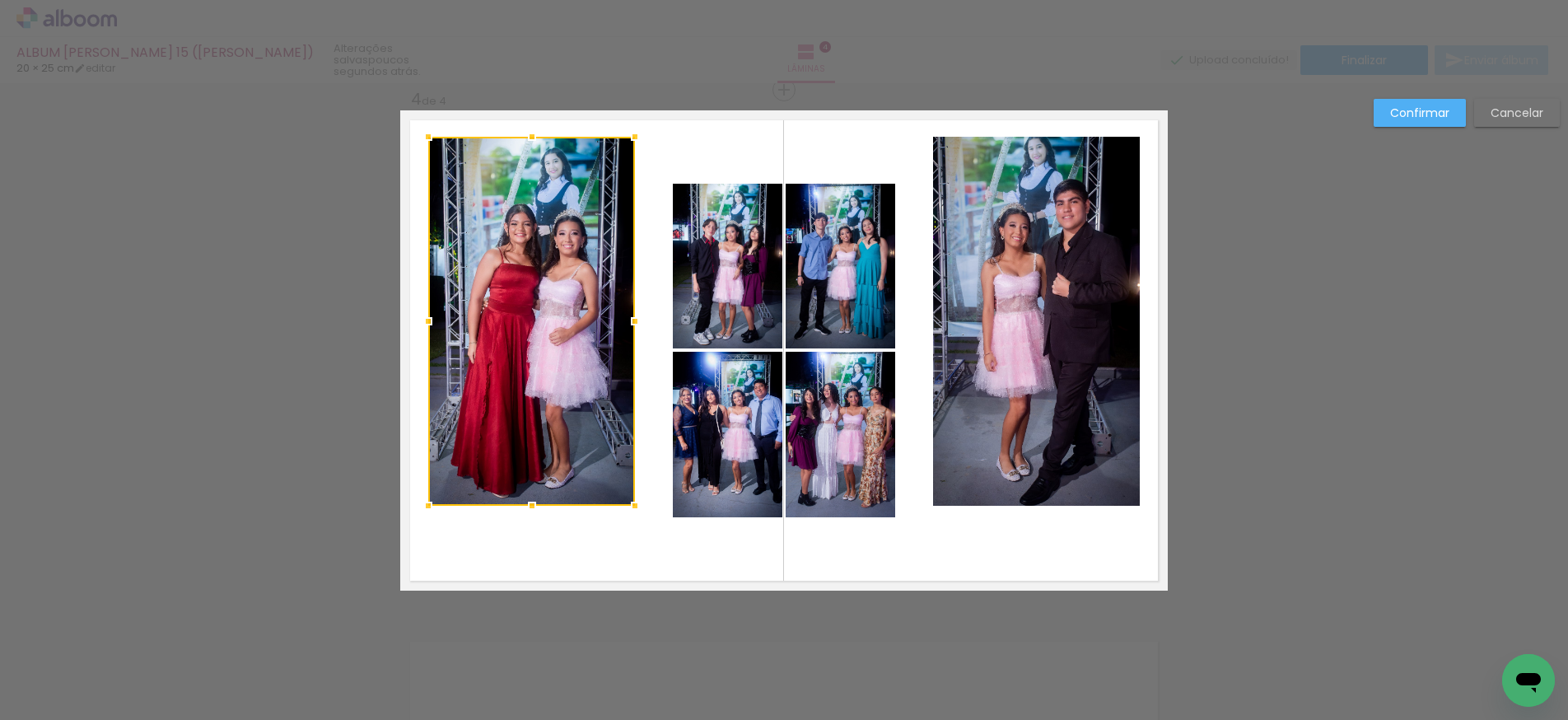
click at [1027, 405] on quentale-photo at bounding box center [1036, 321] width 207 height 369
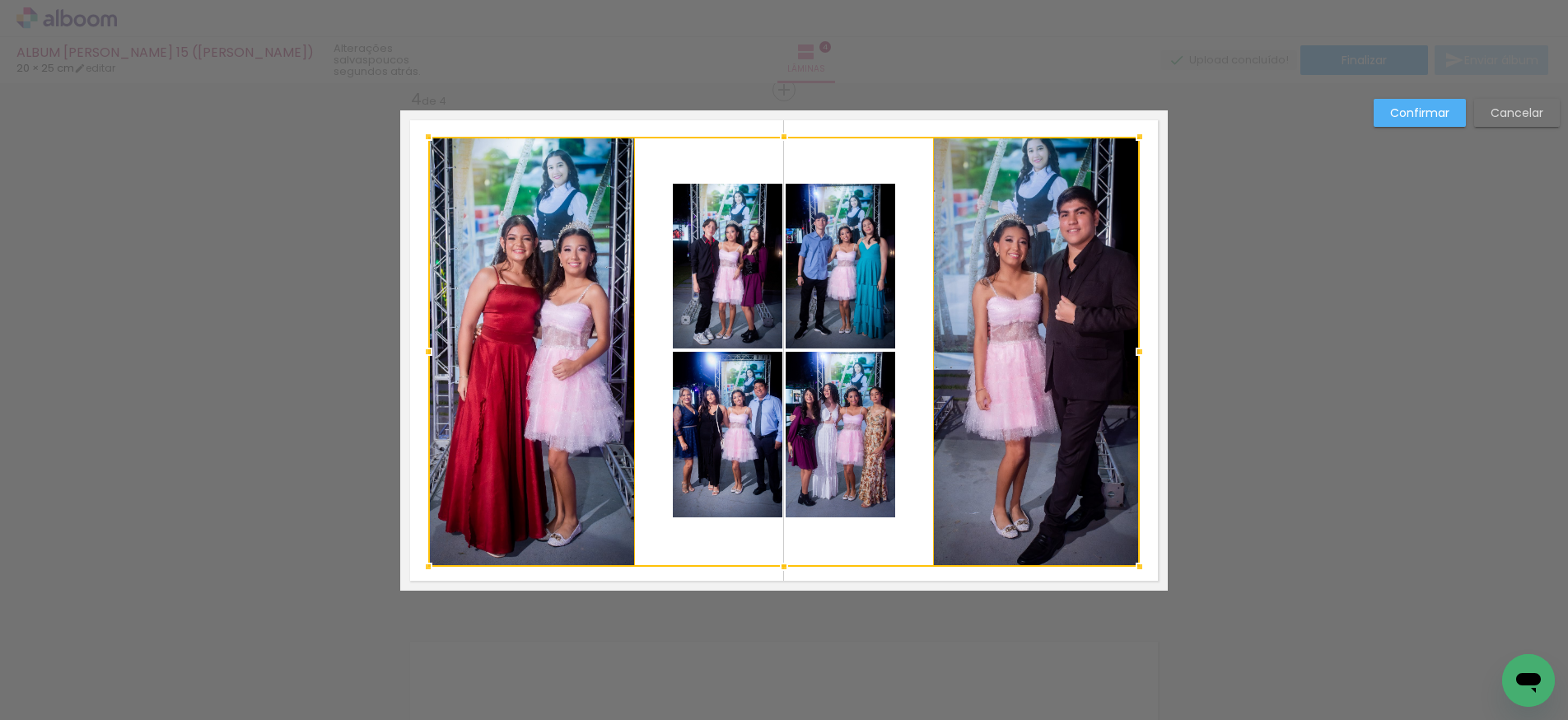
drag, startPoint x: 788, startPoint y: 516, endPoint x: 789, endPoint y: 568, distance: 52.0
click at [789, 568] on div at bounding box center [784, 567] width 33 height 33
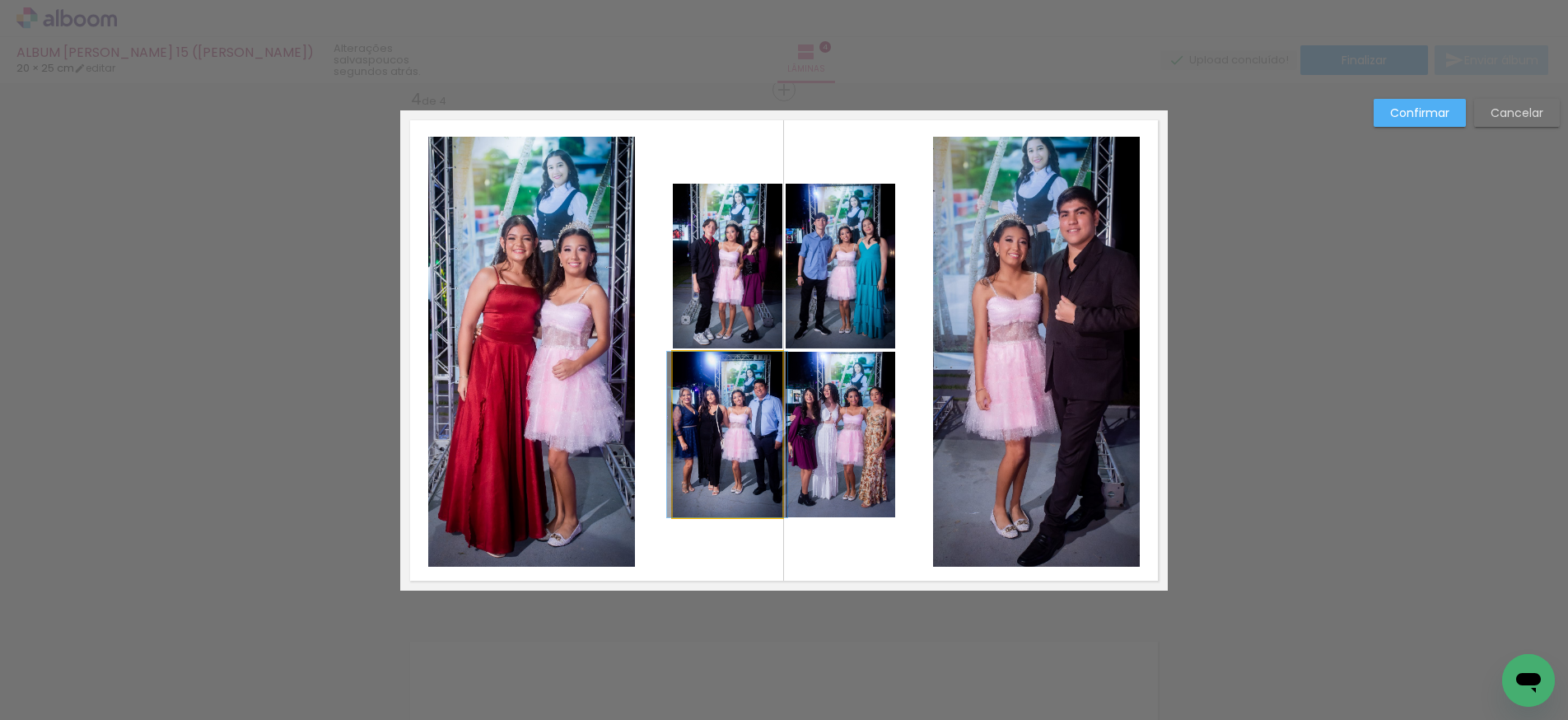
click at [745, 425] on quentale-photo at bounding box center [727, 434] width 110 height 165
click at [870, 411] on quentale-photo at bounding box center [841, 434] width 110 height 165
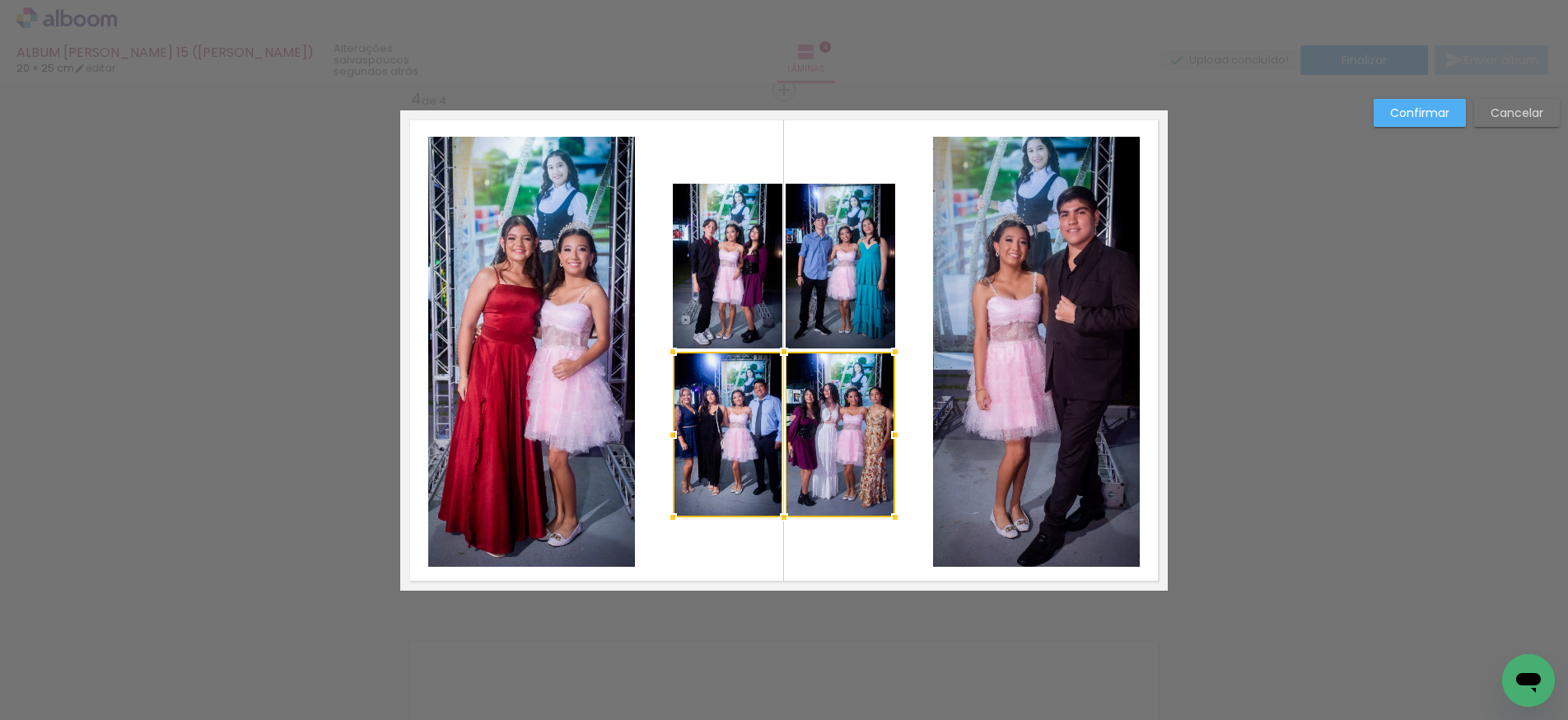
click at [825, 301] on quentale-photo at bounding box center [841, 265] width 110 height 164
click at [725, 299] on div at bounding box center [783, 350] width 222 height 334
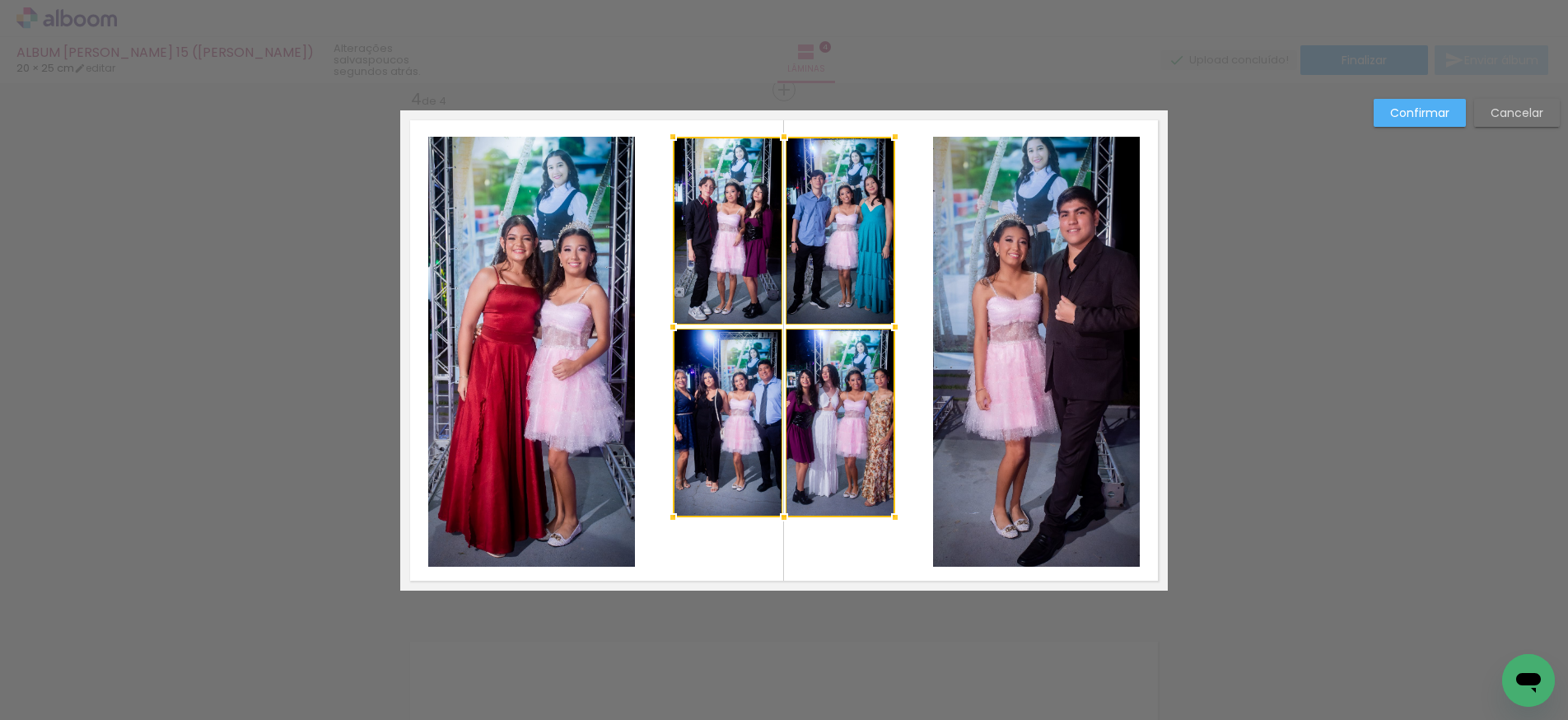
drag, startPoint x: 784, startPoint y: 180, endPoint x: 786, endPoint y: 137, distance: 43.0
click at [786, 137] on div at bounding box center [784, 137] width 33 height 33
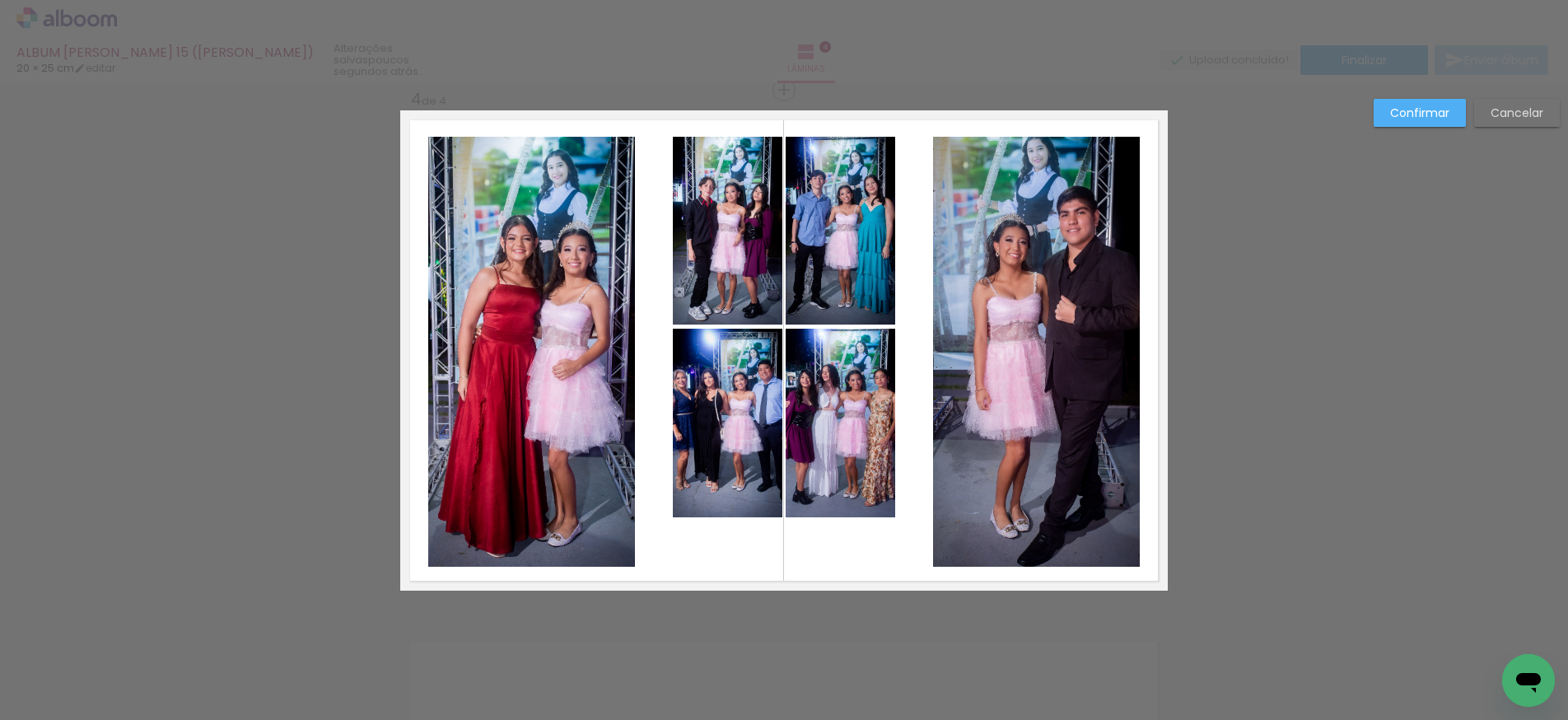
click at [801, 278] on quentale-photo at bounding box center [841, 230] width 110 height 187
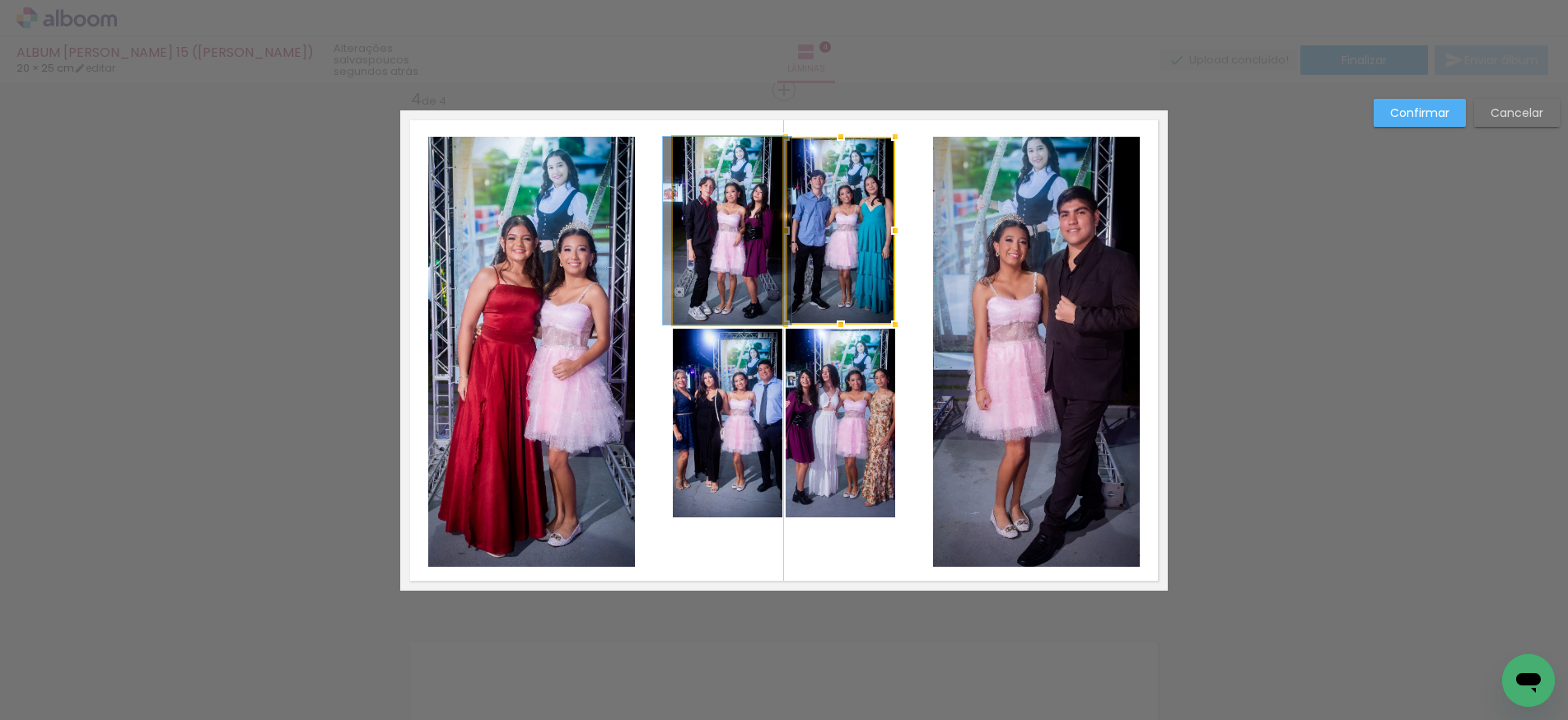
click at [725, 279] on quentale-photo at bounding box center [727, 230] width 110 height 187
click at [717, 417] on quentale-photo at bounding box center [727, 423] width 110 height 188
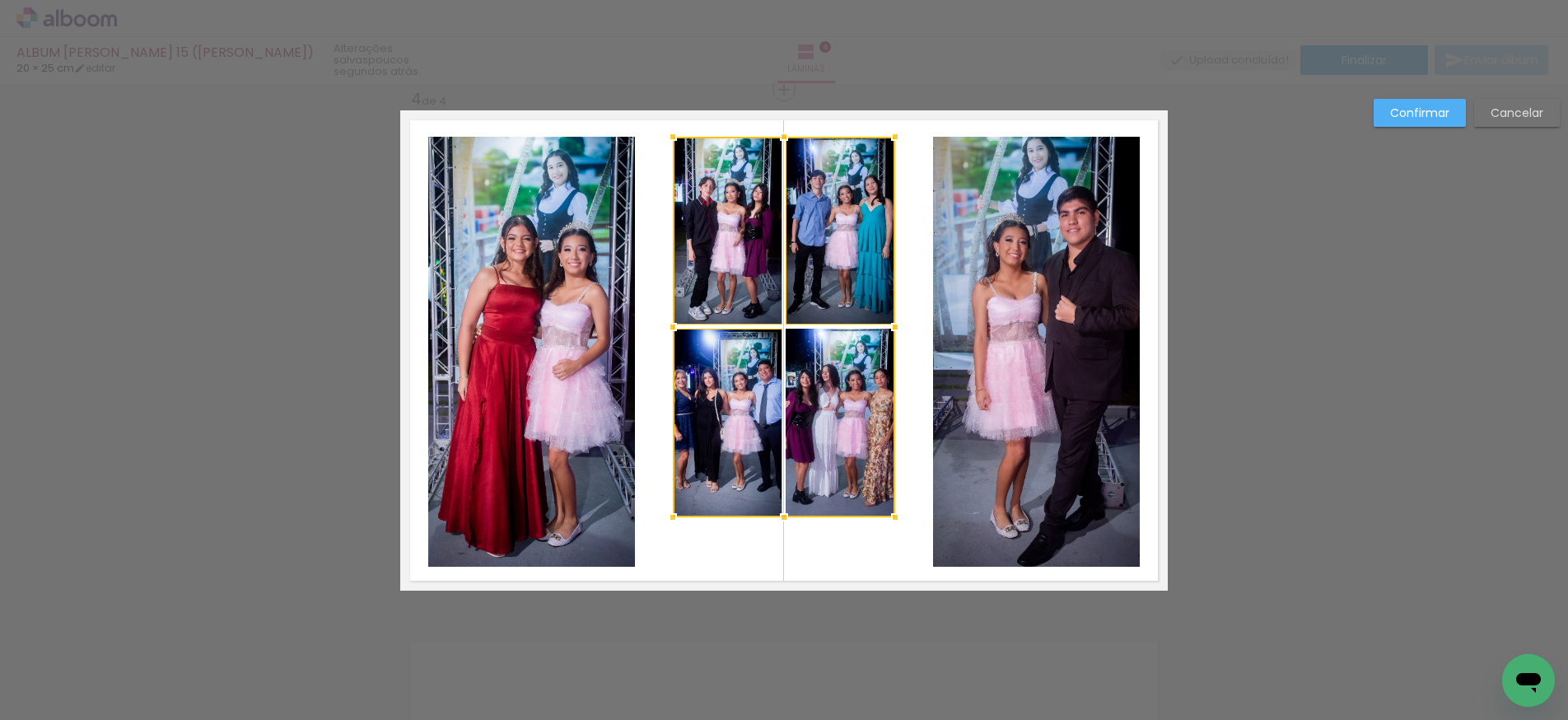
click at [849, 403] on div at bounding box center [783, 327] width 222 height 381
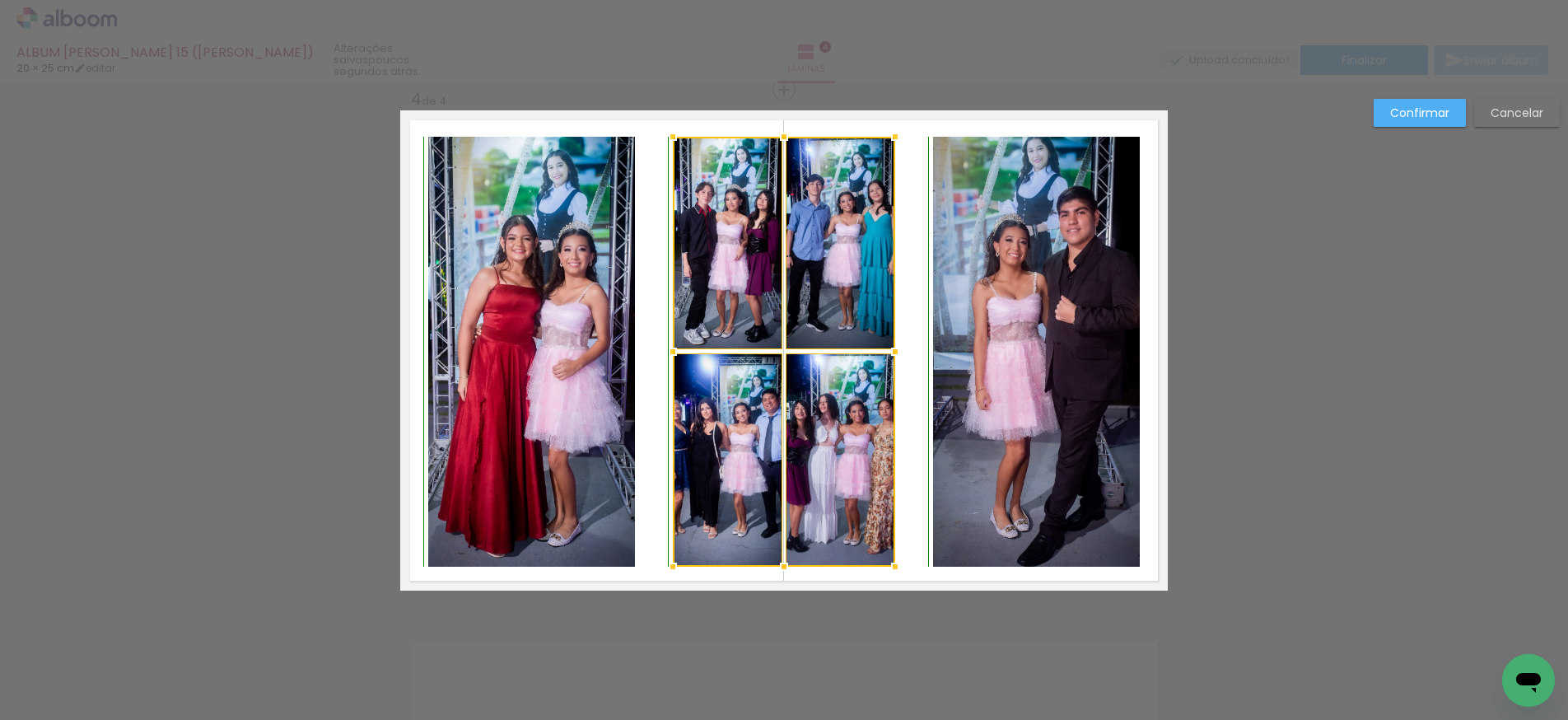
drag, startPoint x: 785, startPoint y: 529, endPoint x: 783, endPoint y: 562, distance: 33.1
click at [783, 562] on div at bounding box center [784, 567] width 33 height 33
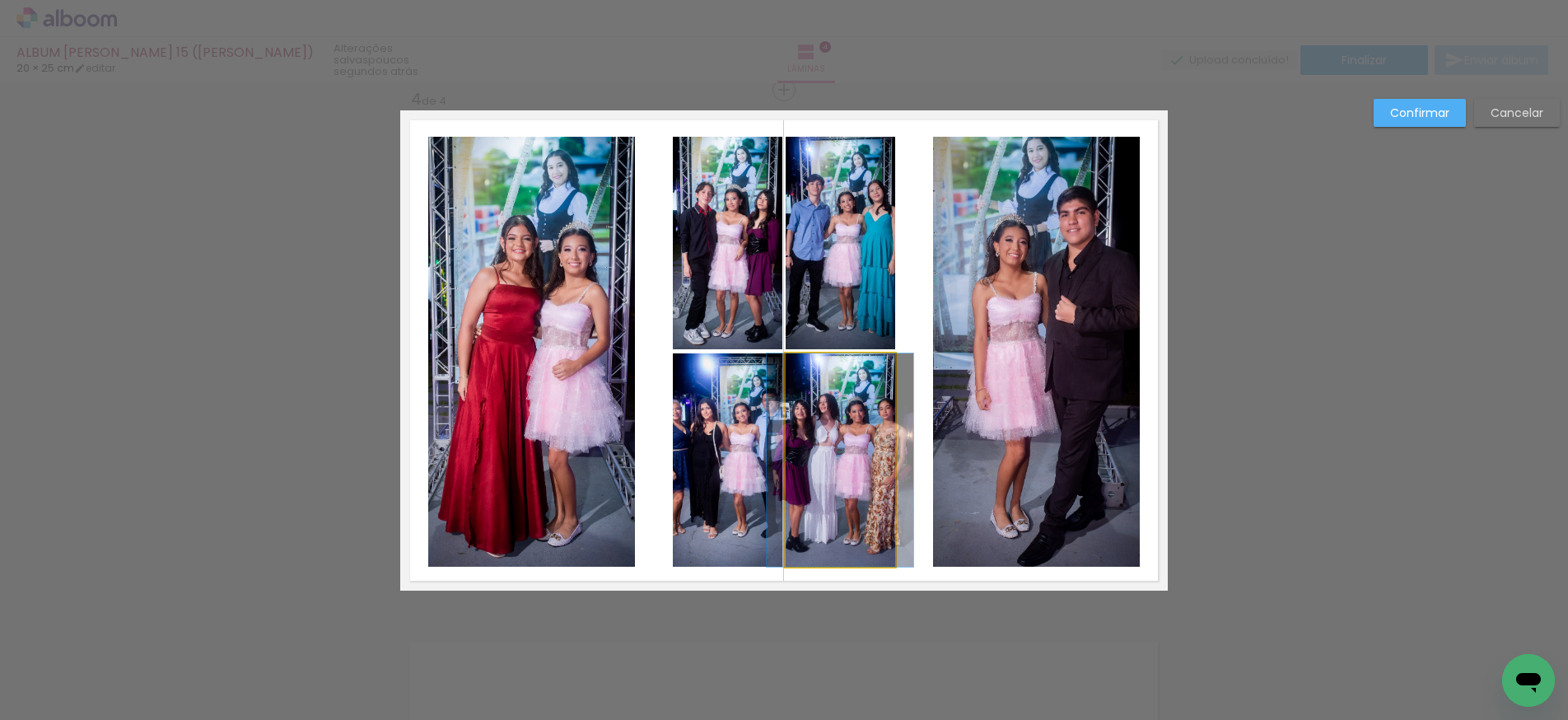
click at [881, 493] on quentale-photo at bounding box center [841, 460] width 110 height 213
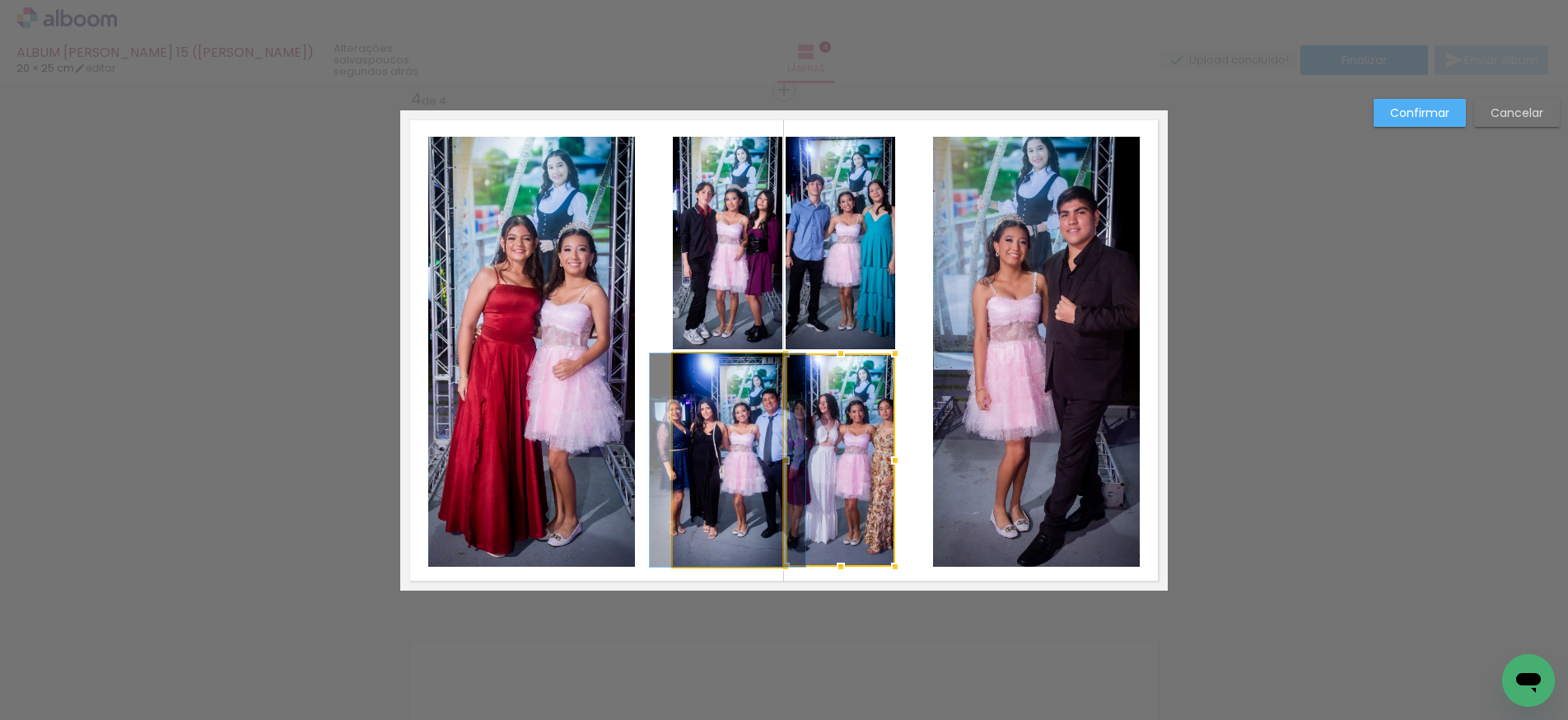
click at [714, 463] on quentale-photo at bounding box center [727, 460] width 110 height 213
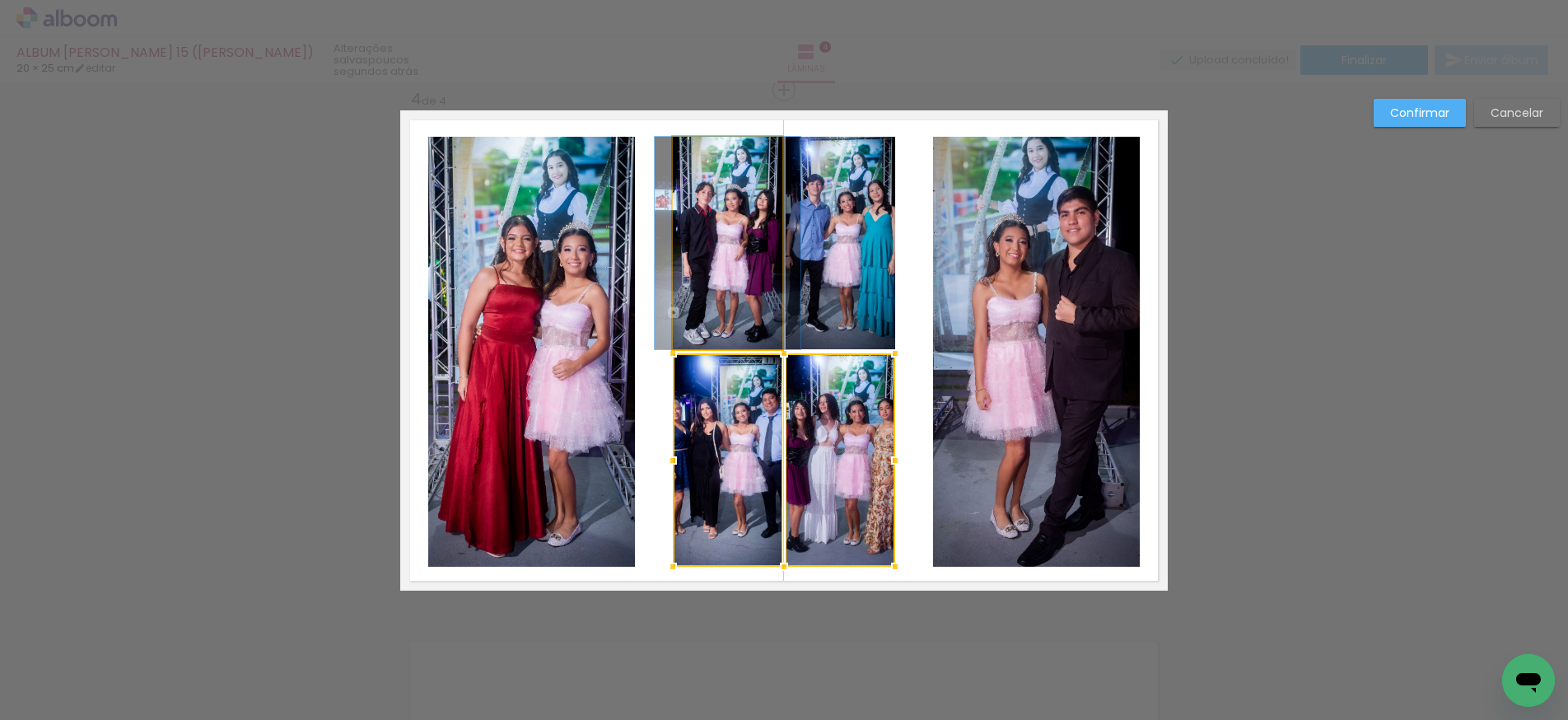
click at [713, 273] on quentale-photo at bounding box center [727, 242] width 110 height 212
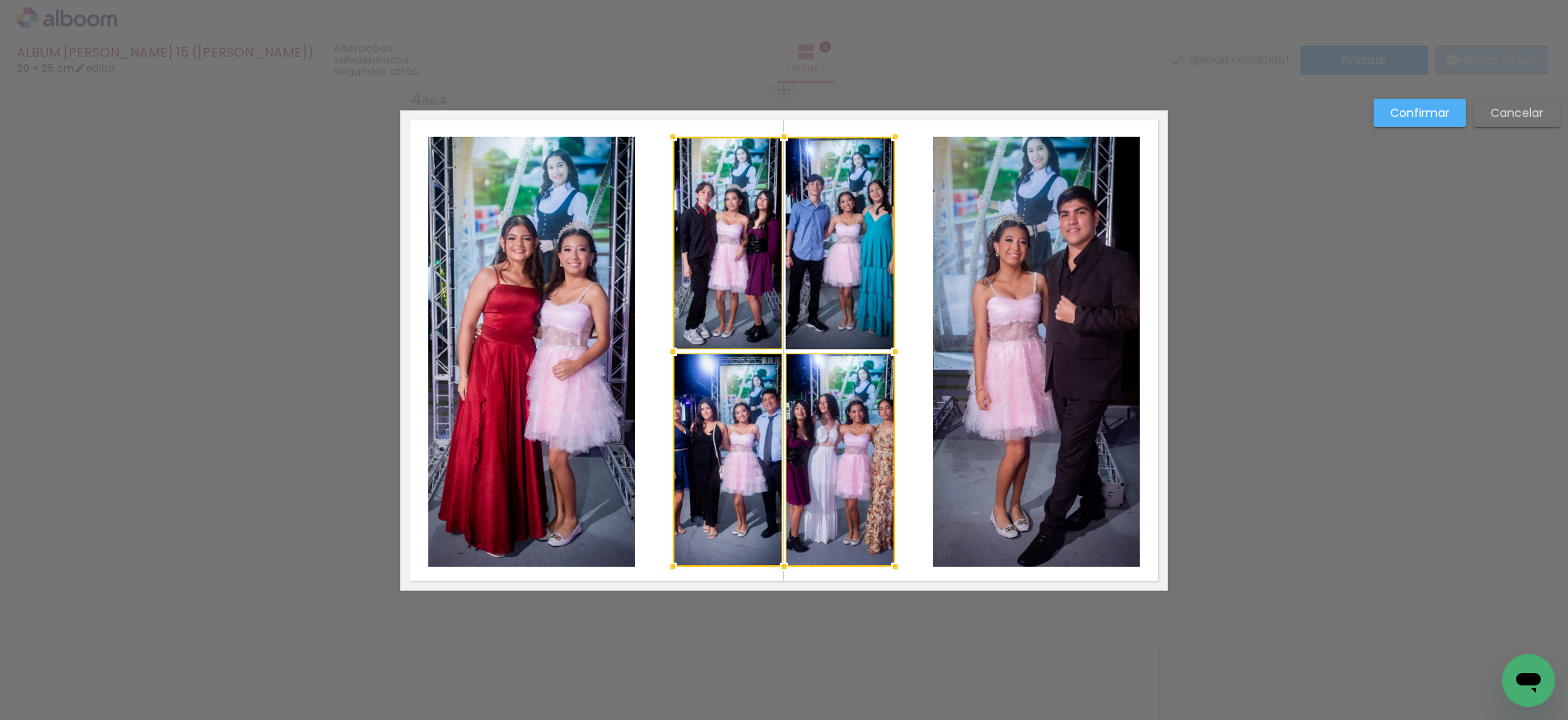
click at [840, 275] on div at bounding box center [783, 352] width 222 height 431
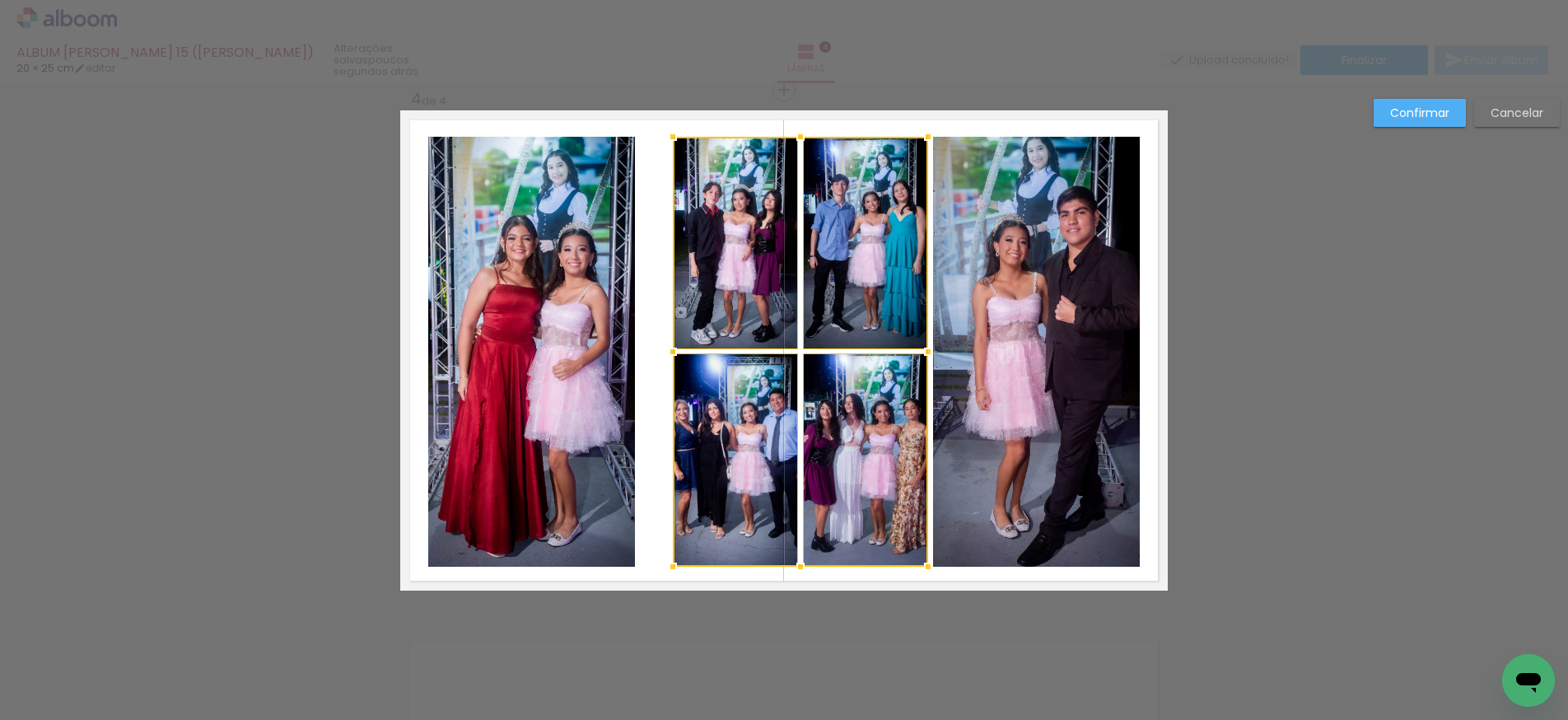
drag, startPoint x: 897, startPoint y: 352, endPoint x: 930, endPoint y: 350, distance: 33.1
click at [930, 350] on div at bounding box center [928, 352] width 33 height 33
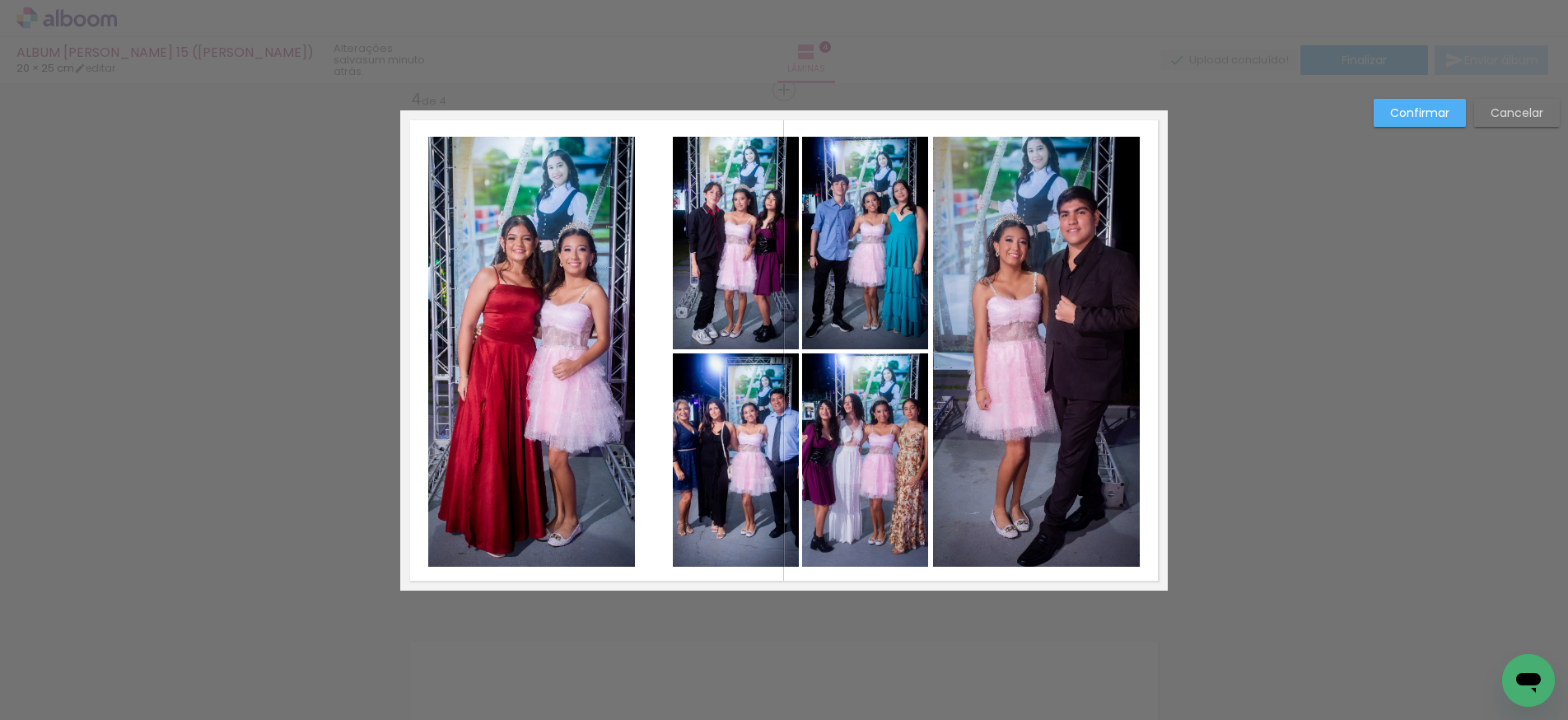
click at [851, 326] on quentale-photo at bounding box center [865, 242] width 126 height 212
click at [862, 415] on quentale-photo at bounding box center [865, 460] width 126 height 213
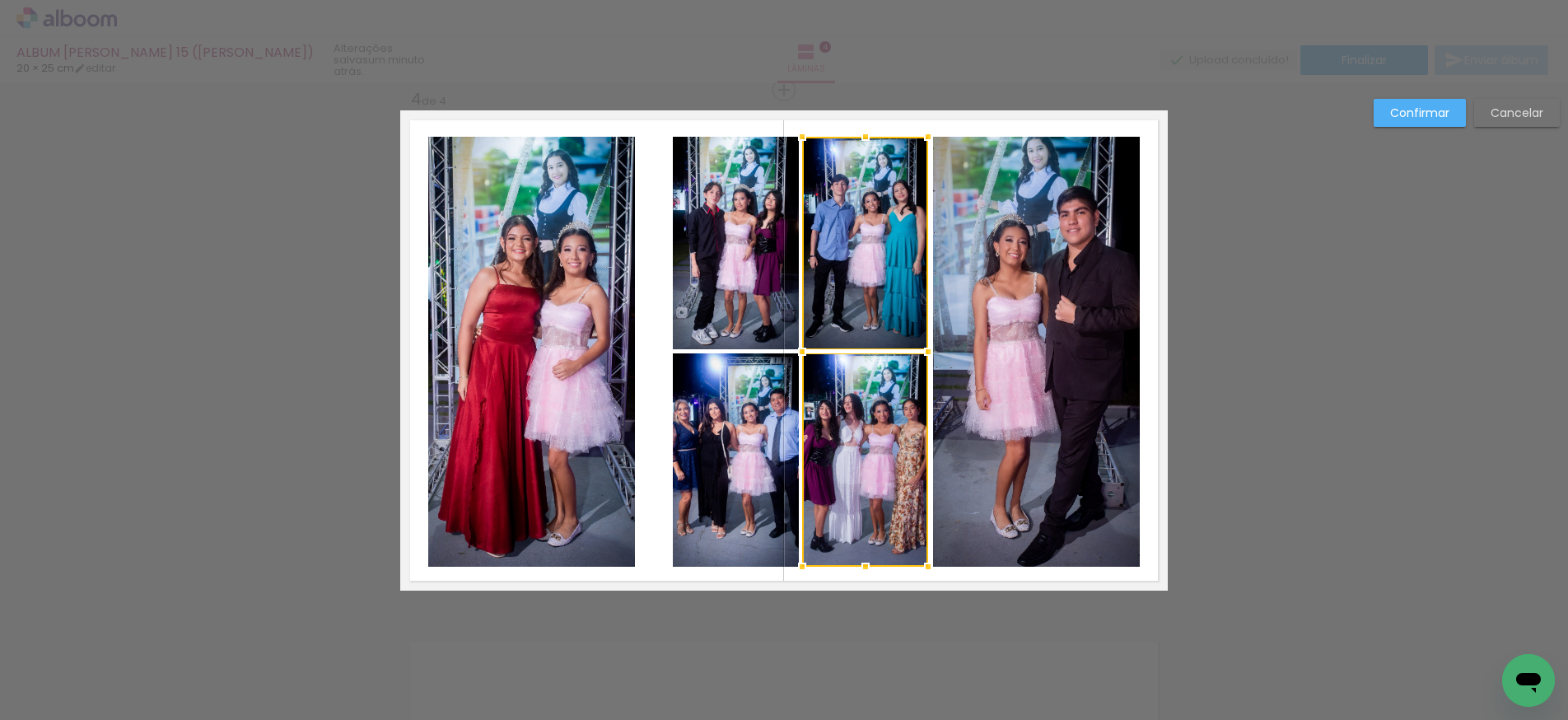
click at [755, 418] on quentale-photo at bounding box center [735, 460] width 126 height 213
click at [713, 295] on div at bounding box center [800, 352] width 256 height 431
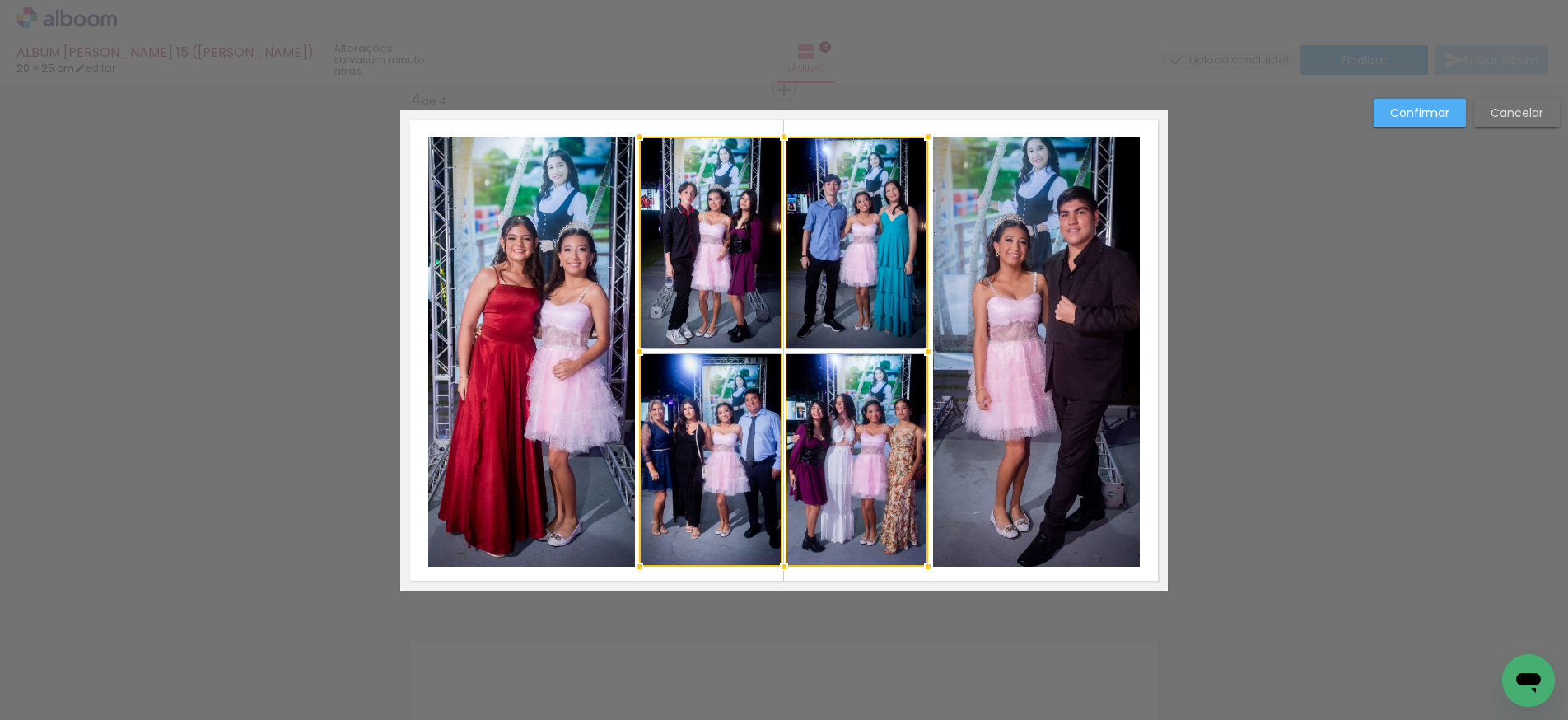
drag, startPoint x: 674, startPoint y: 353, endPoint x: 641, endPoint y: 355, distance: 33.1
click at [641, 355] on div at bounding box center [639, 352] width 33 height 33
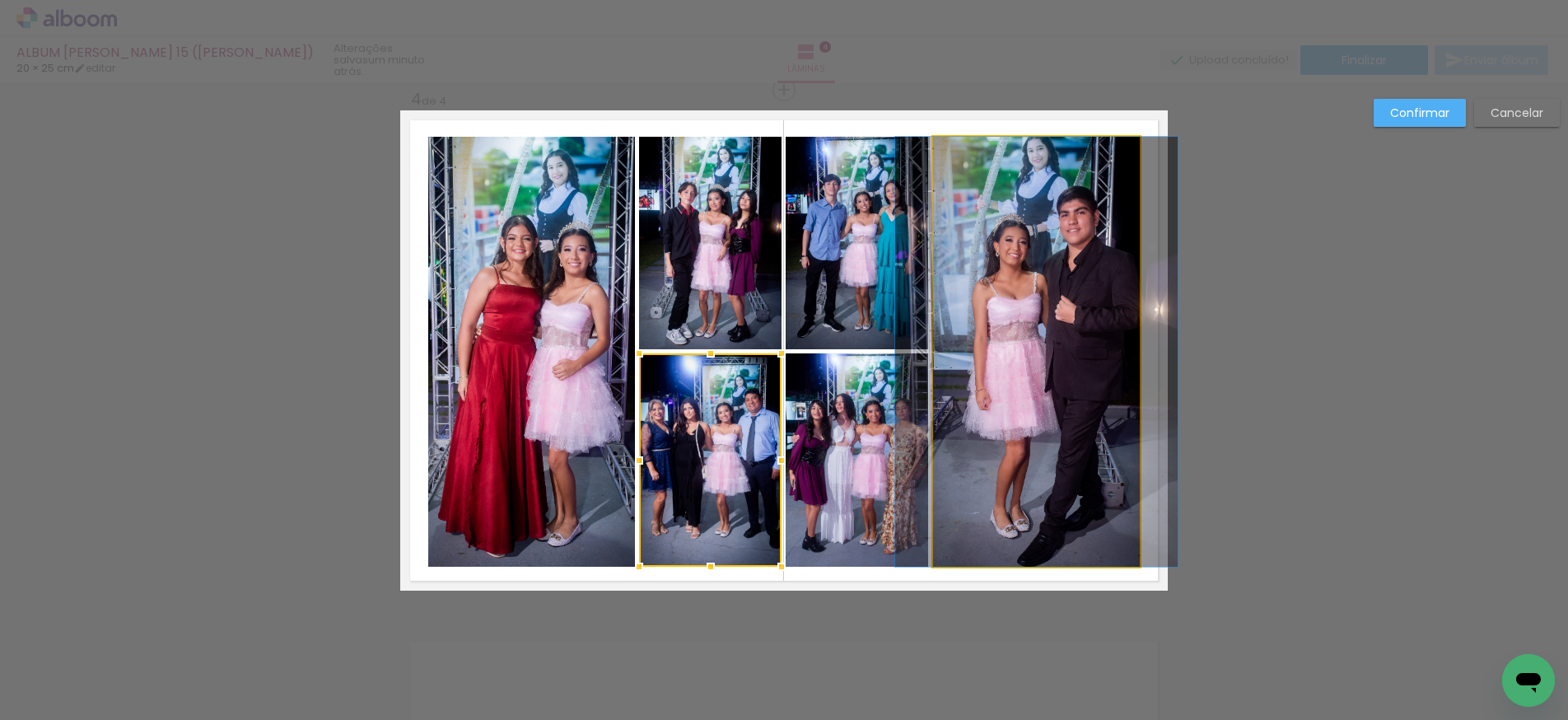
click at [1078, 327] on quentale-photo at bounding box center [1036, 352] width 207 height 431
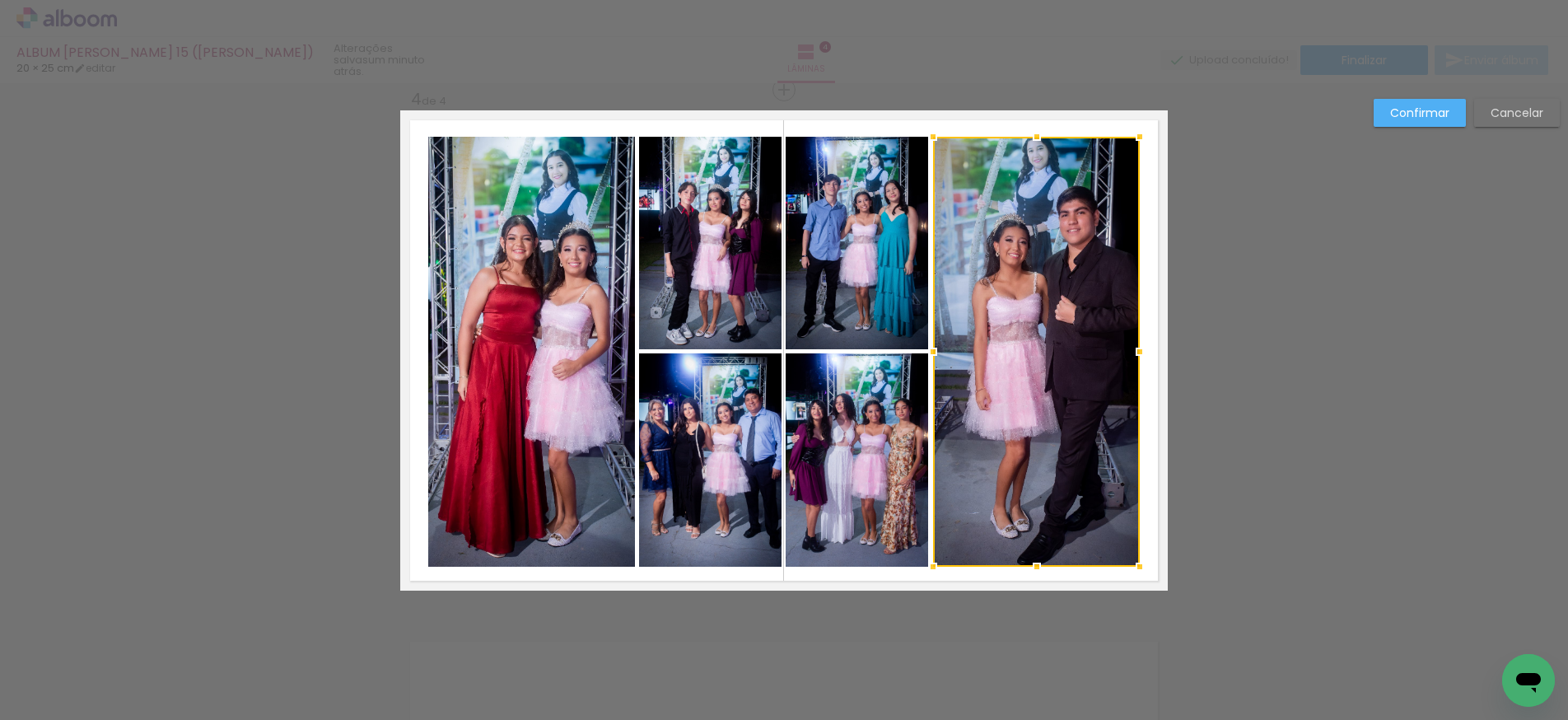
click at [1078, 327] on div at bounding box center [1036, 352] width 207 height 431
click at [1094, 310] on div at bounding box center [1036, 352] width 207 height 431
click at [1092, 293] on div at bounding box center [1036, 352] width 207 height 431
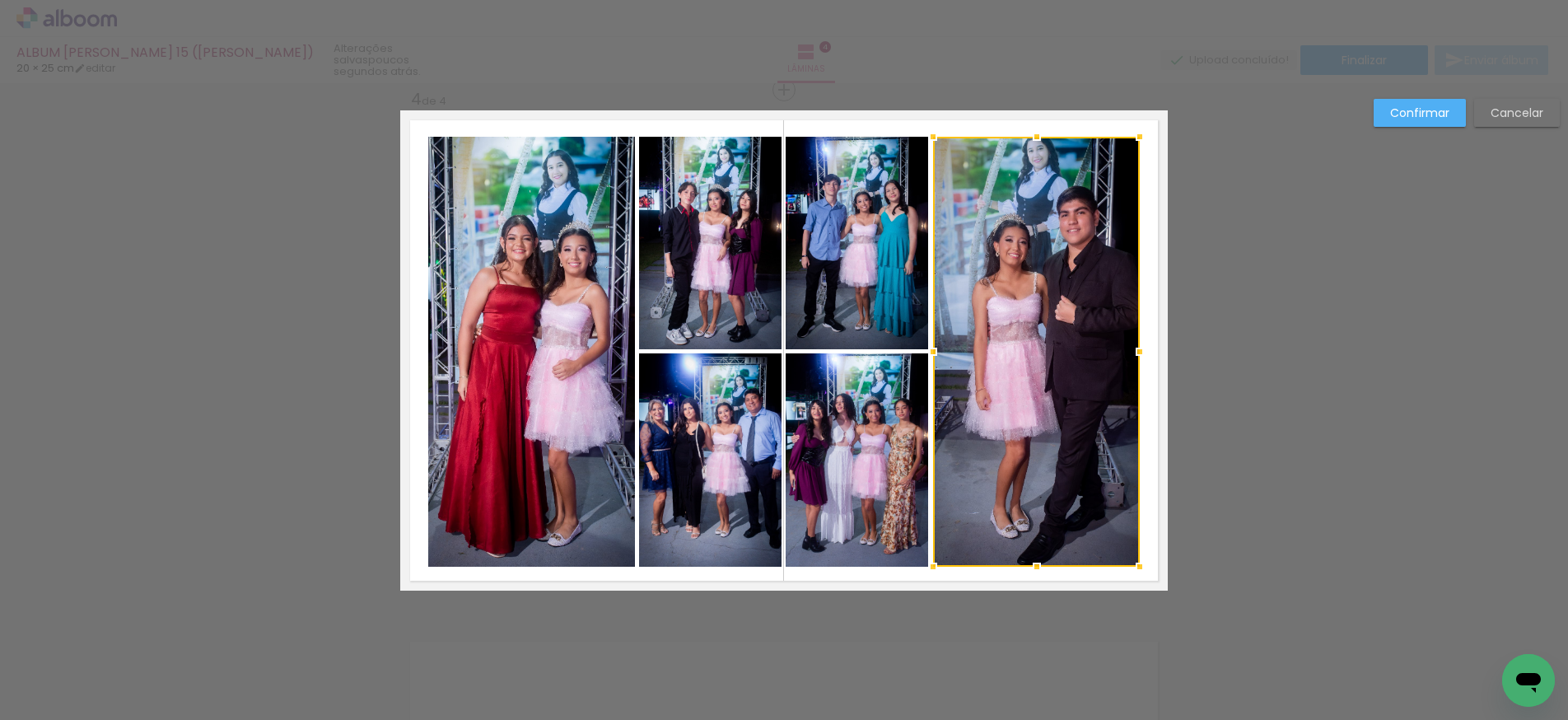
click at [1092, 293] on div at bounding box center [1036, 352] width 207 height 431
click at [1101, 284] on div at bounding box center [1036, 352] width 207 height 431
click at [1144, 297] on quentale-layouter at bounding box center [784, 351] width 768 height 481
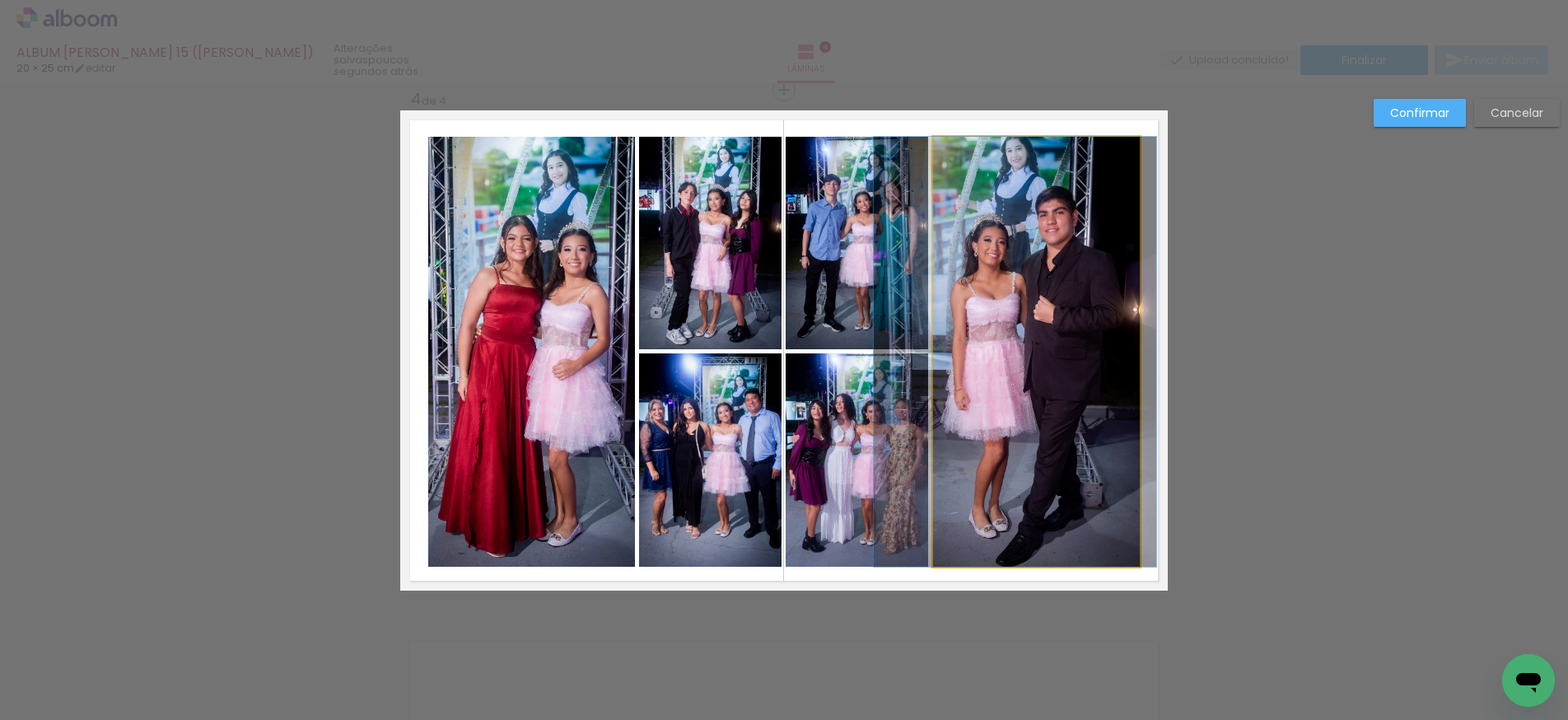
drag, startPoint x: 1087, startPoint y: 298, endPoint x: 1066, endPoint y: 300, distance: 21.1
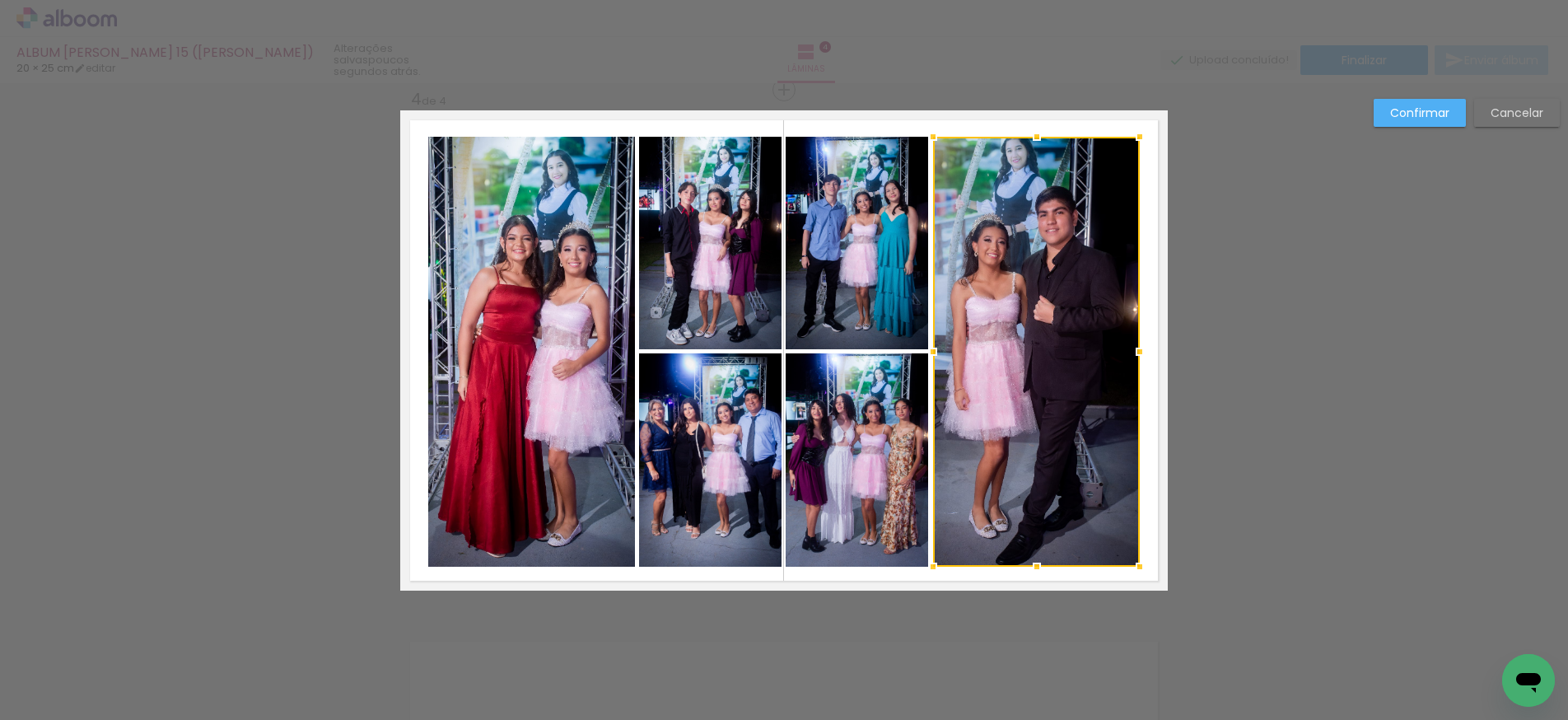
click at [0, 0] on slot "Confirmar" at bounding box center [0, 0] width 0 height 0
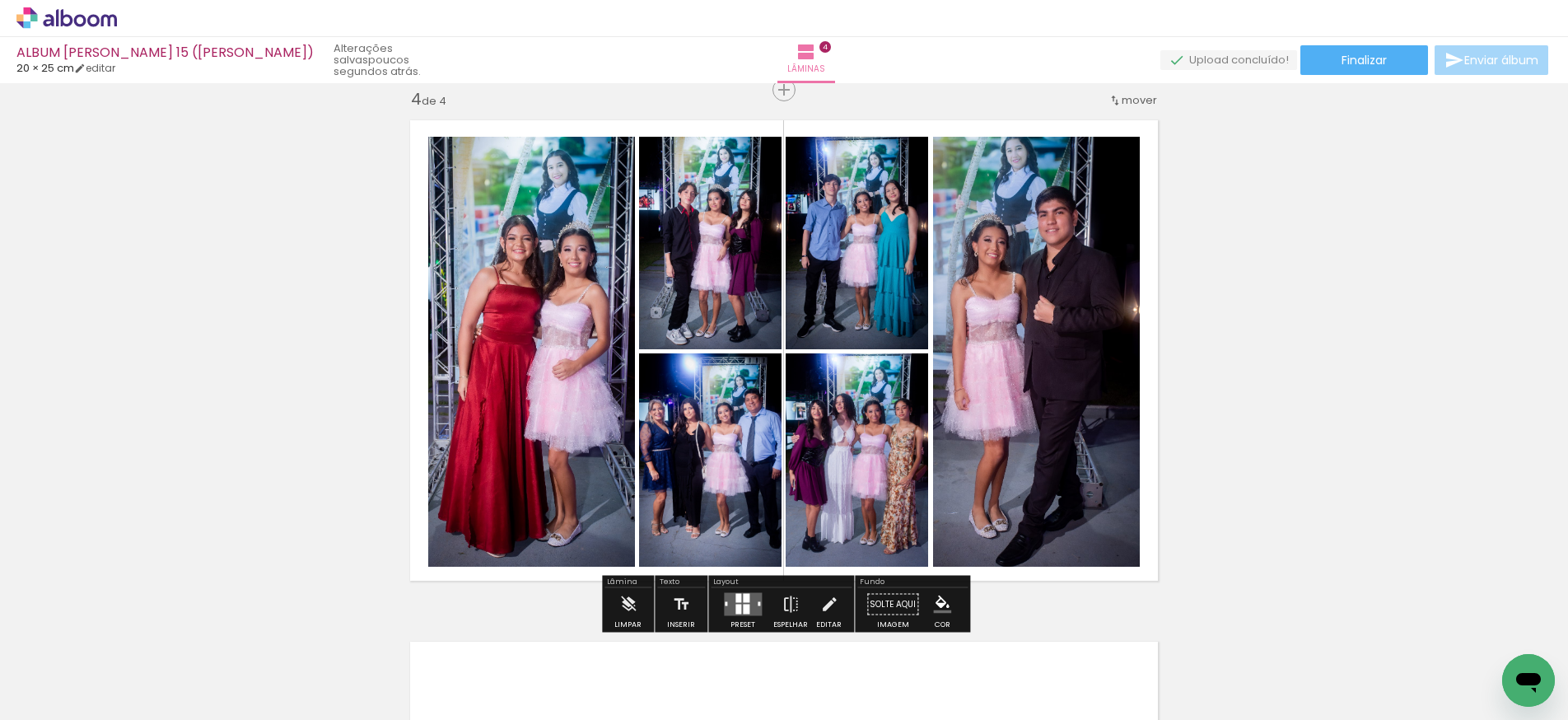
click at [875, 259] on quentale-photo at bounding box center [857, 242] width 142 height 212
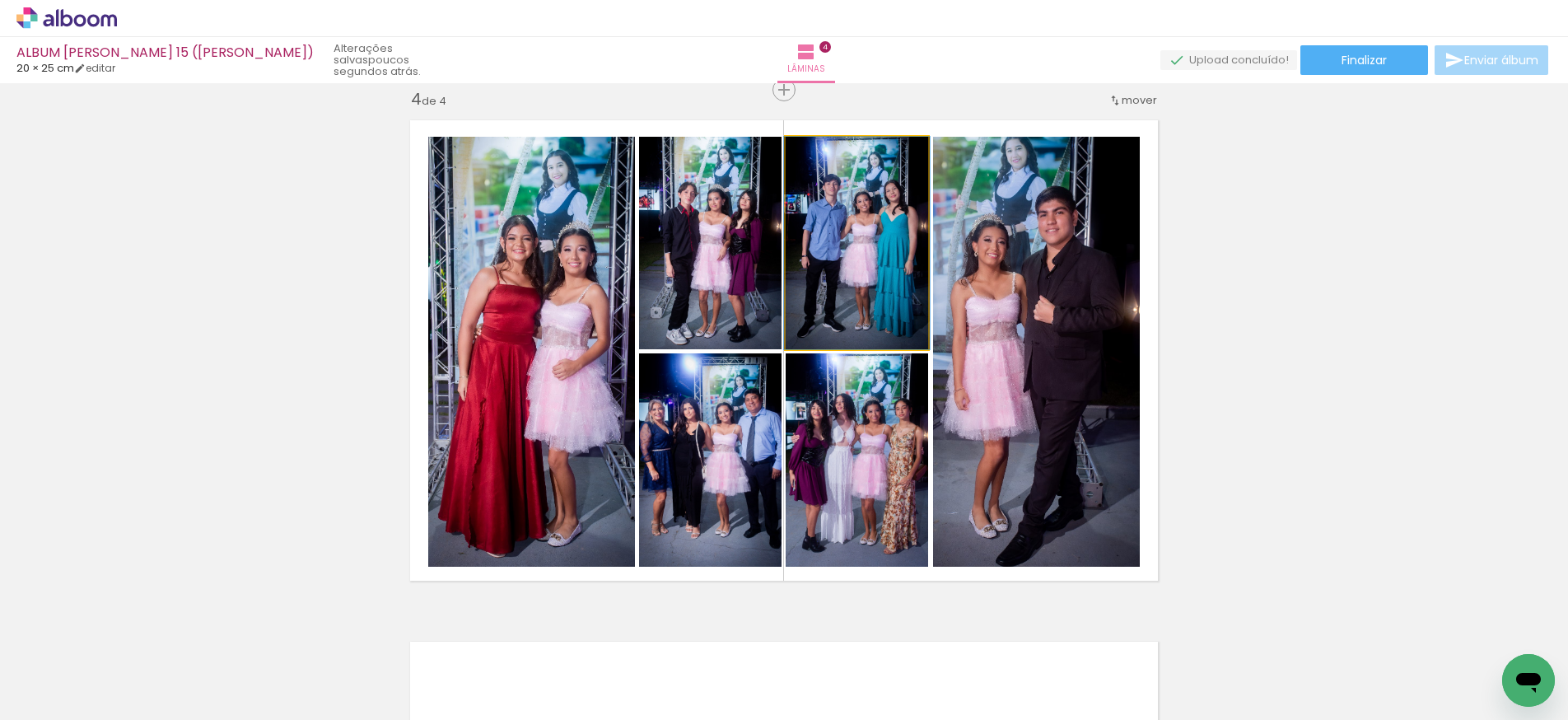
scroll to position [0, 1]
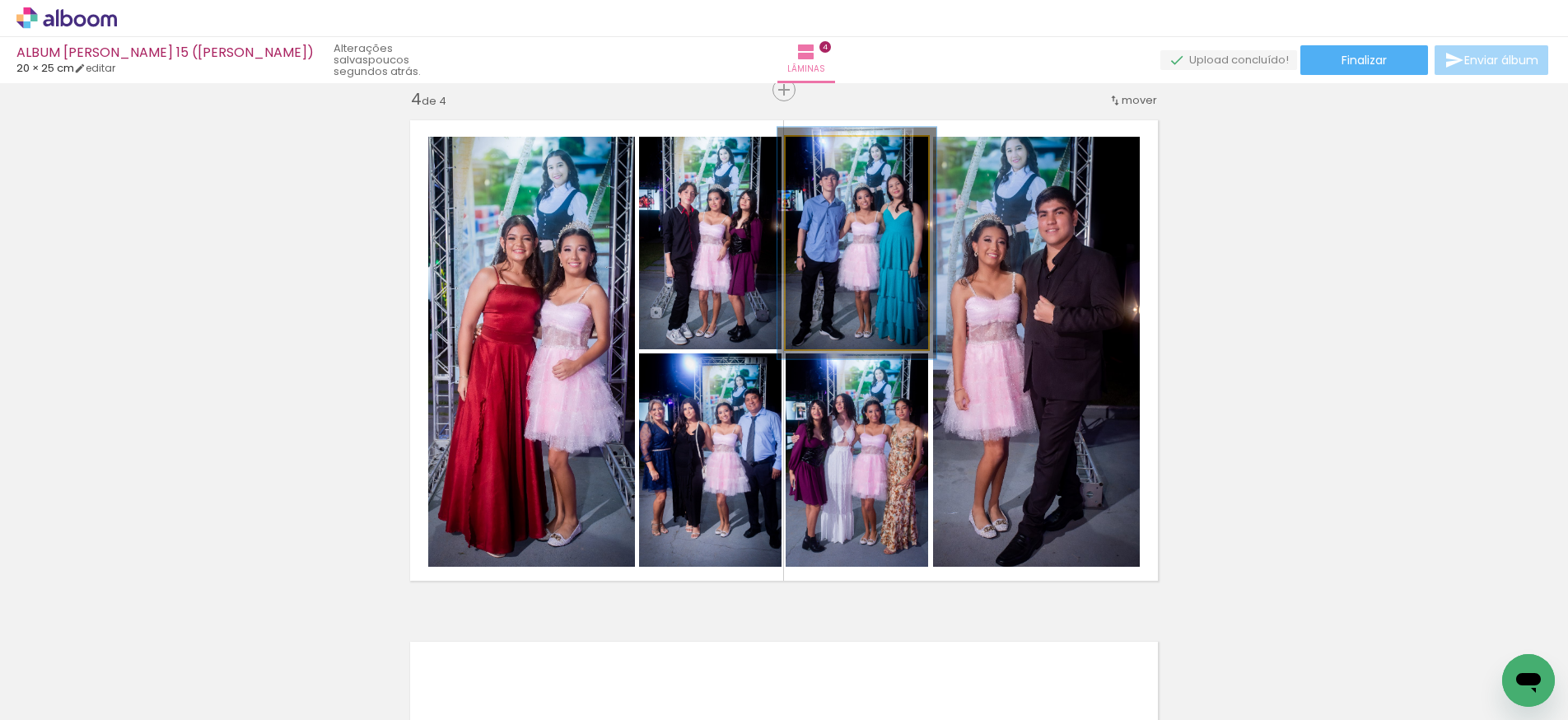
type paper-slider "109"
click at [829, 153] on div at bounding box center [829, 154] width 14 height 14
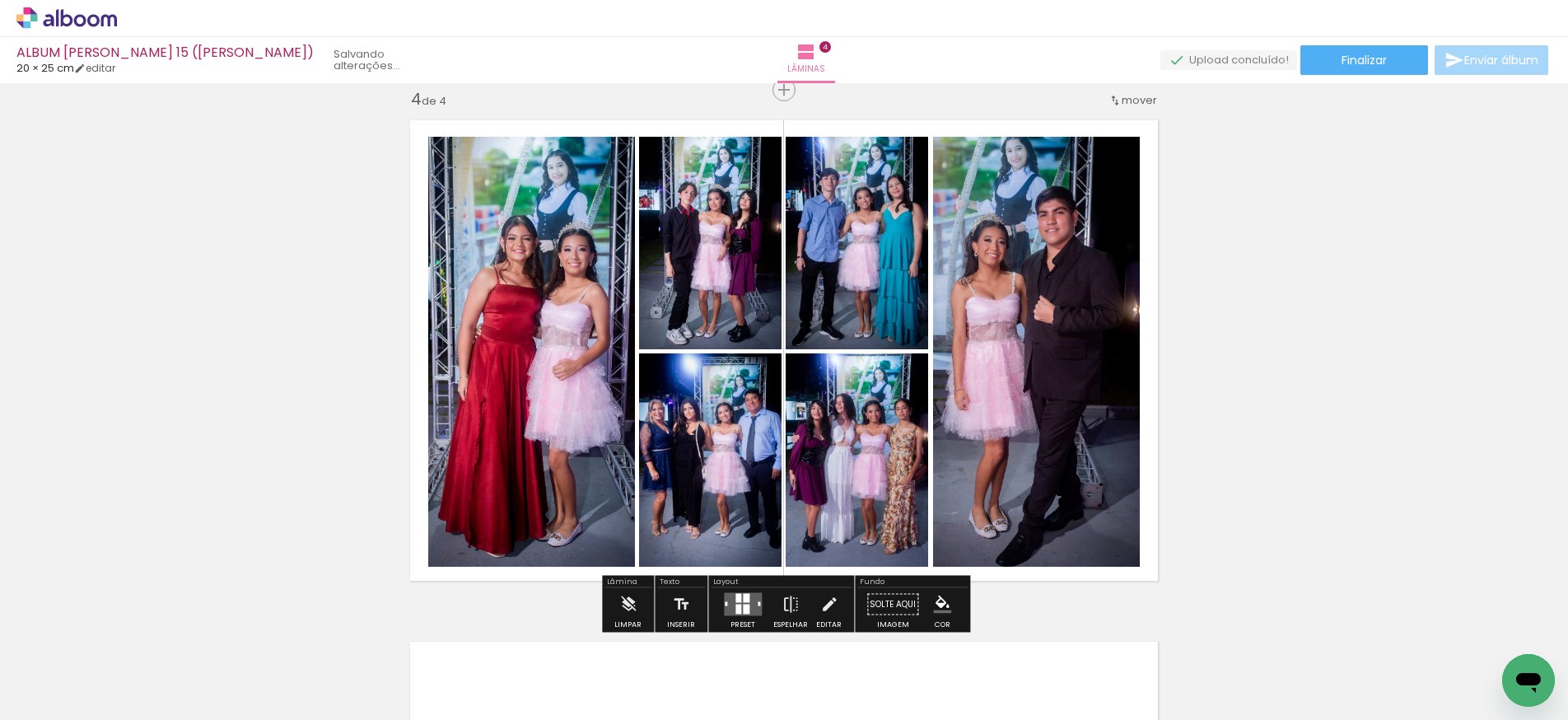
scroll to position [0, 0]
click at [698, 273] on quentale-photo at bounding box center [710, 242] width 142 height 212
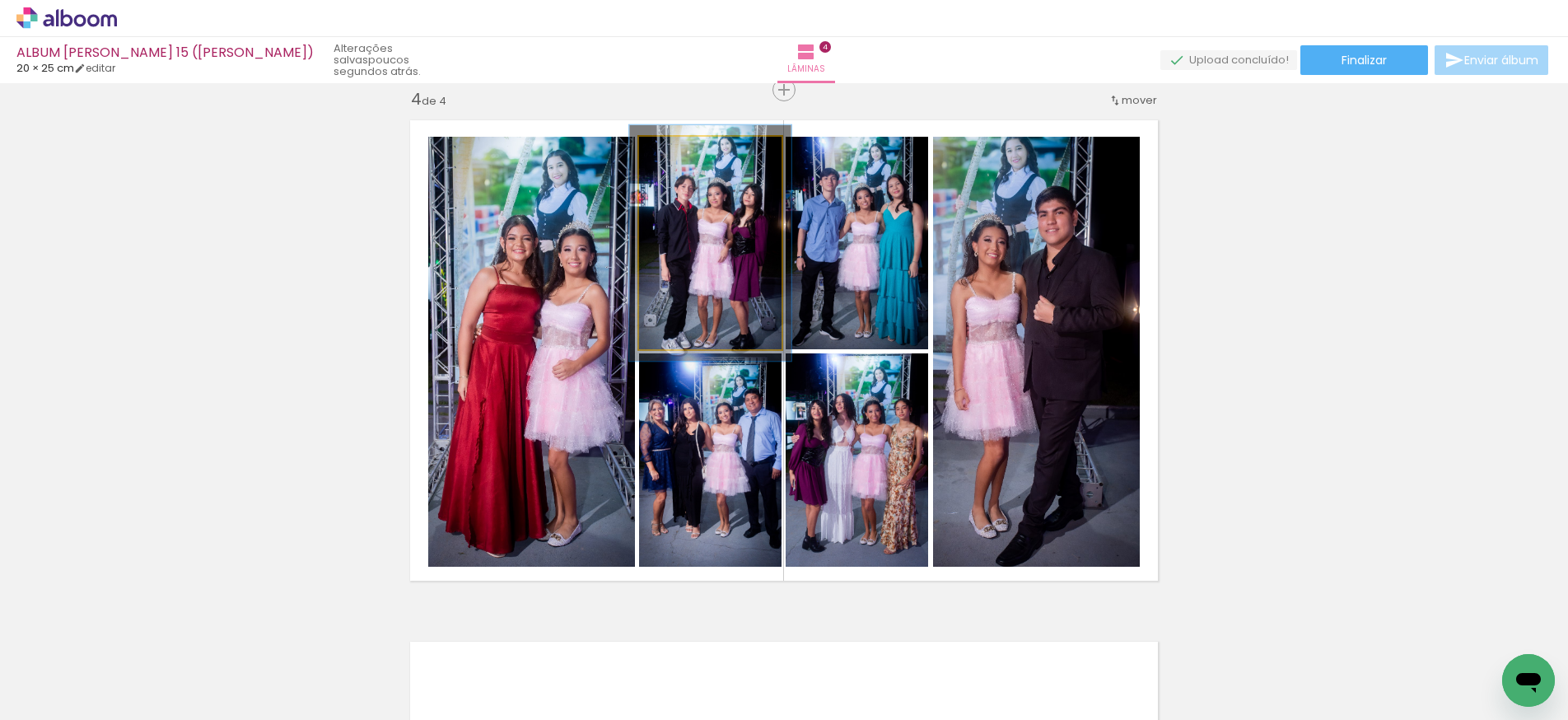
type paper-slider "111"
drag, startPoint x: 676, startPoint y: 155, endPoint x: 707, endPoint y: 209, distance: 62.3
click at [683, 154] on div at bounding box center [684, 154] width 14 height 14
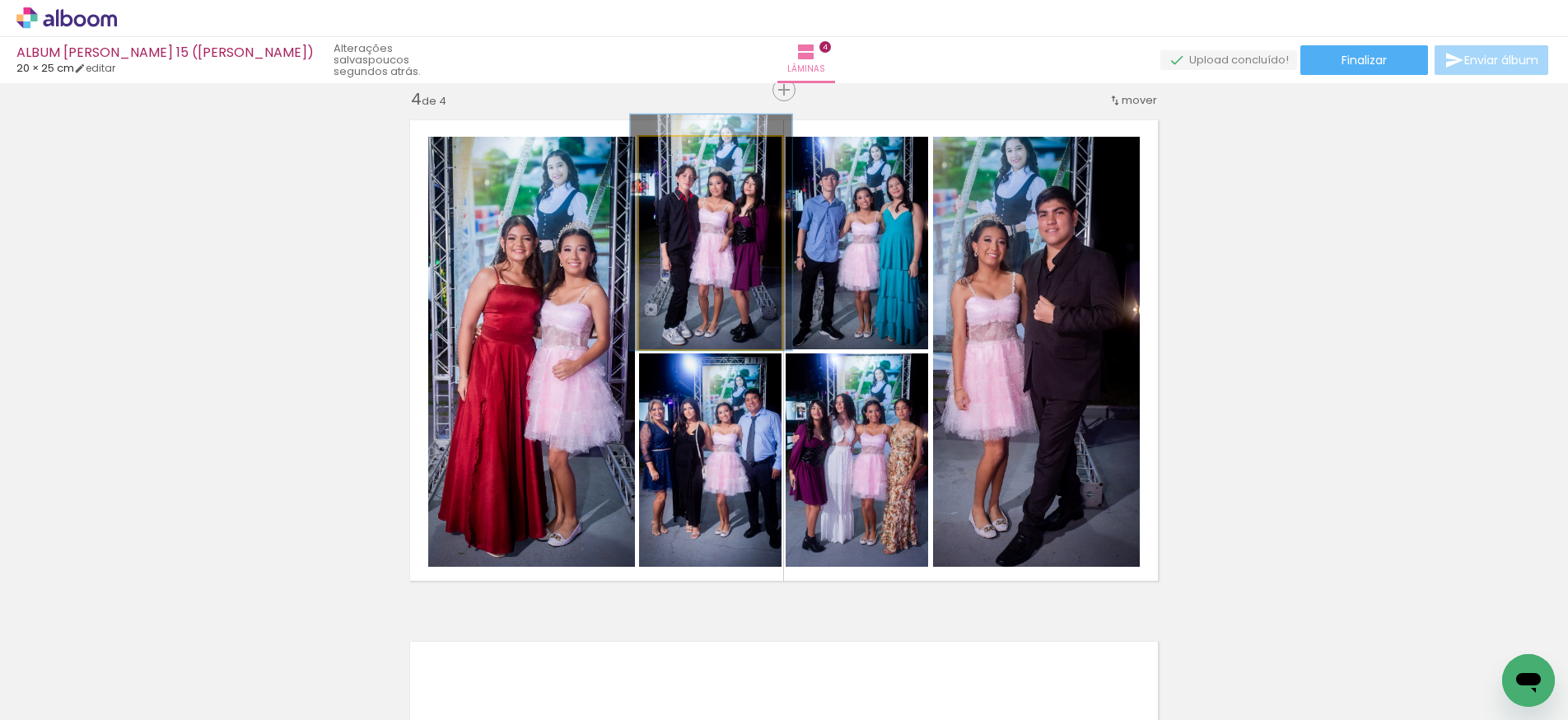
drag, startPoint x: 722, startPoint y: 275, endPoint x: 743, endPoint y: 322, distance: 51.5
click at [723, 263] on div at bounding box center [711, 232] width 161 height 236
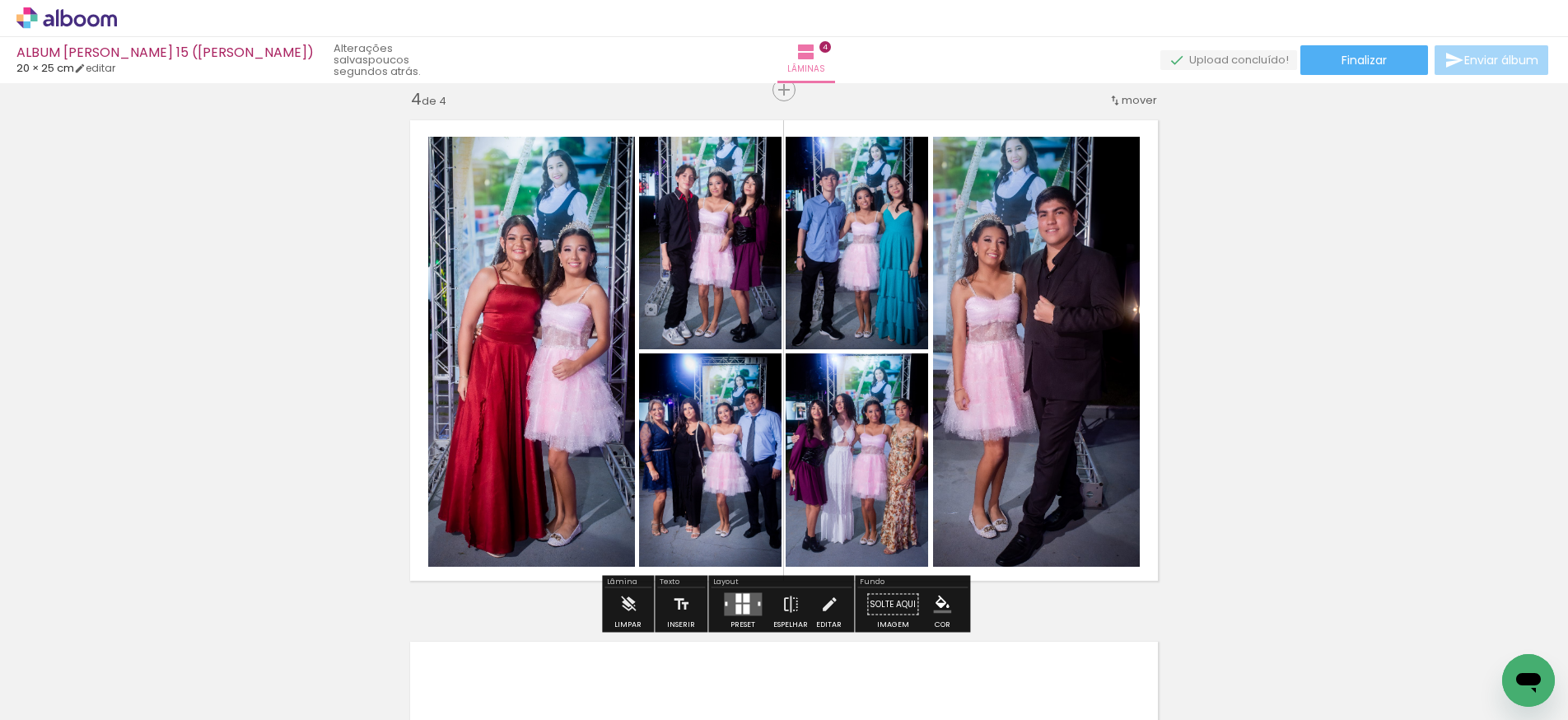
click at [838, 474] on quentale-photo at bounding box center [857, 460] width 142 height 213
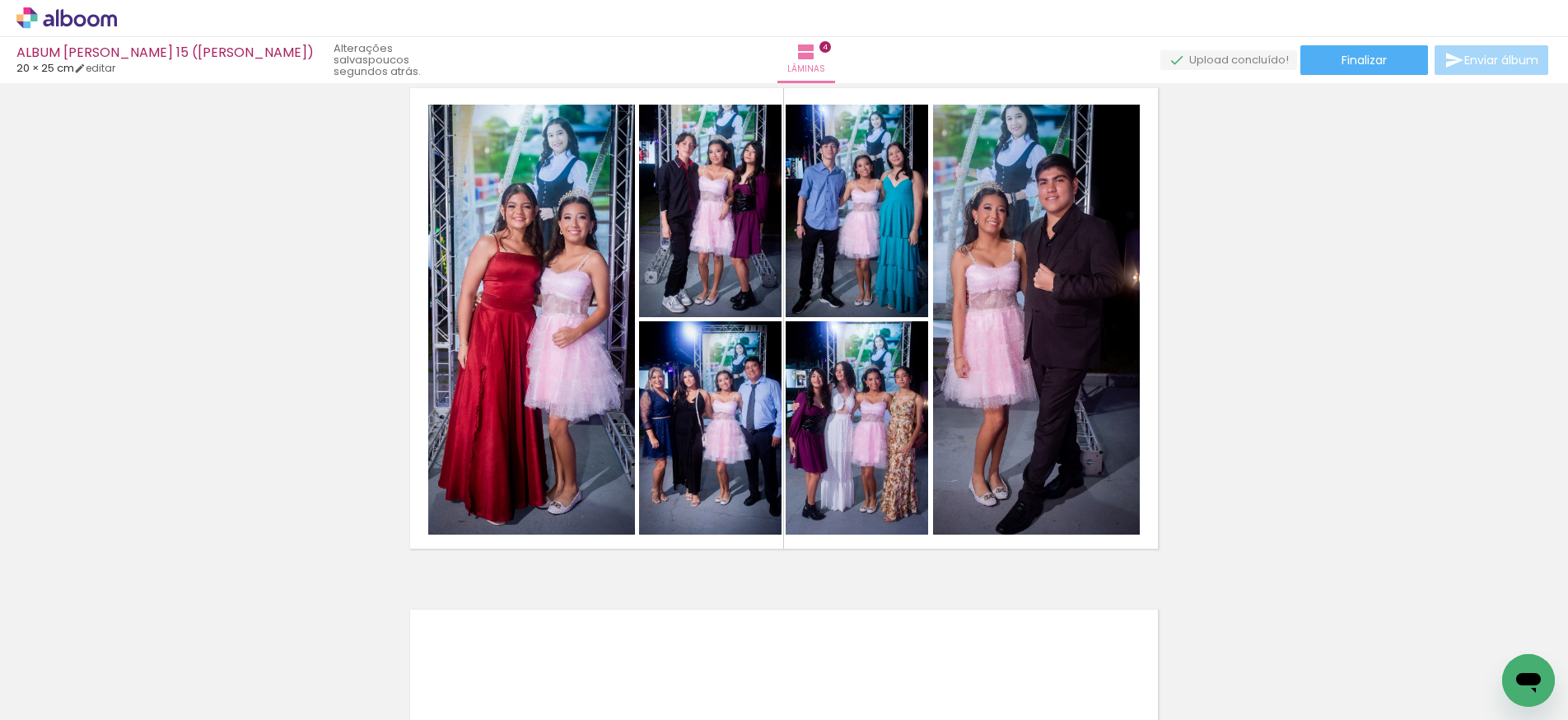
scroll to position [1619, 0]
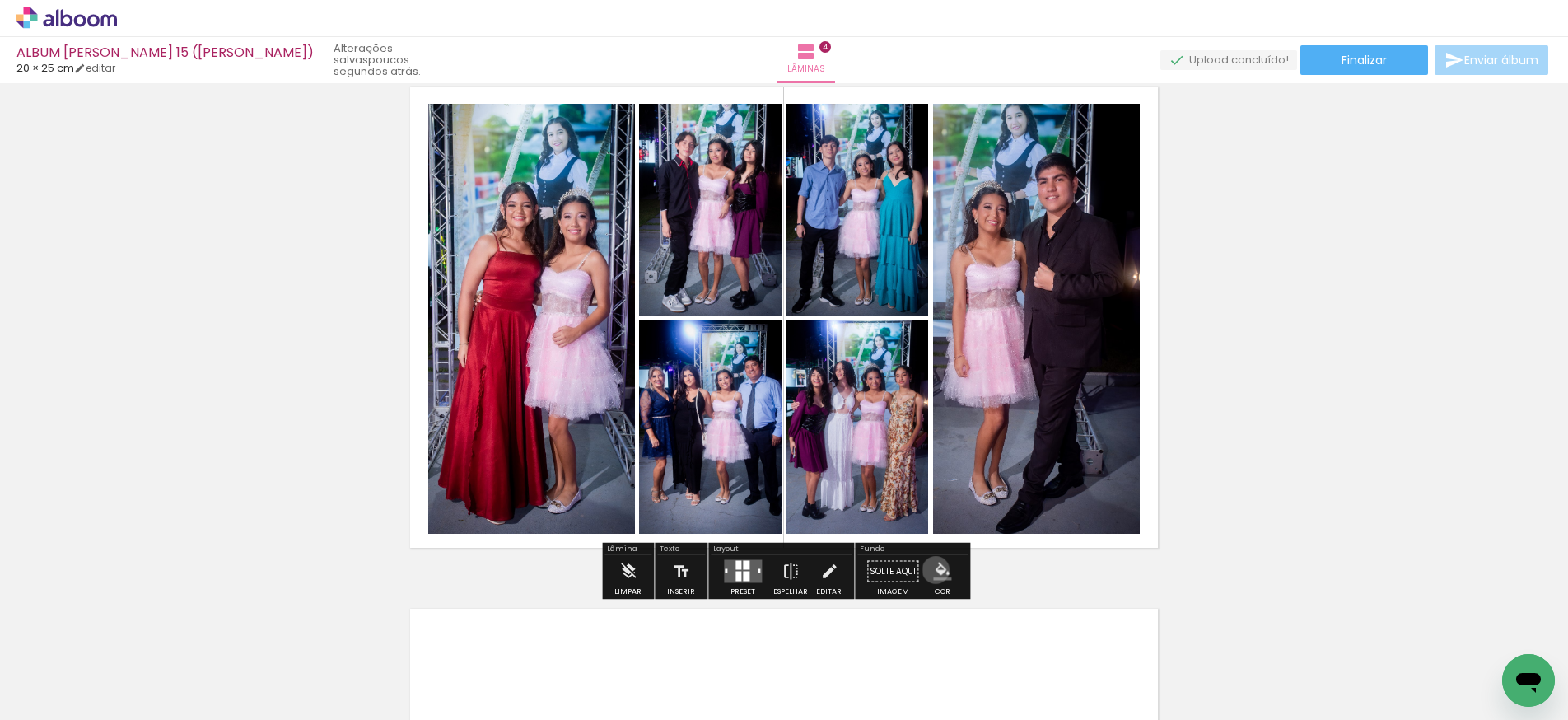
click at [933, 570] on iron-icon "color picker" at bounding box center [942, 572] width 18 height 18
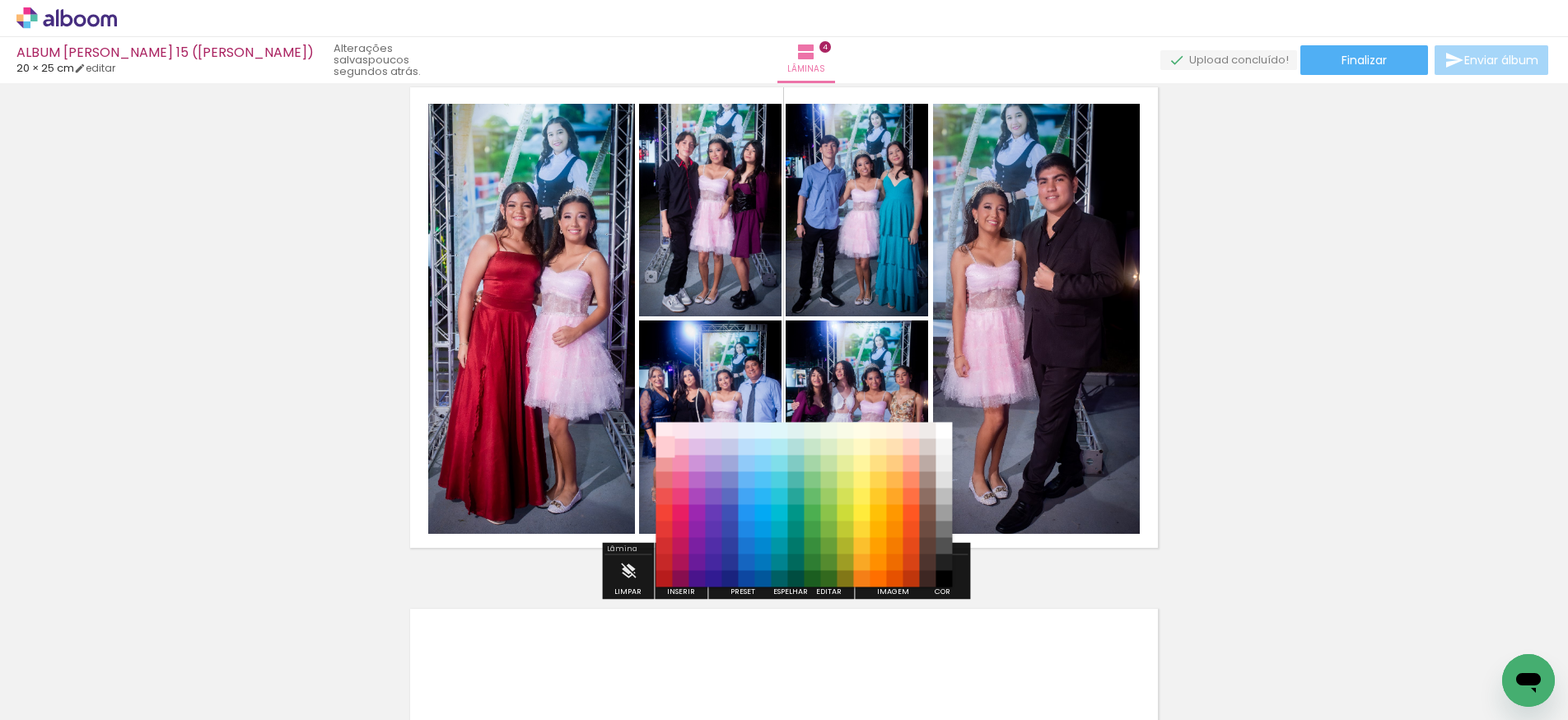
click at [665, 449] on paper-item "#ffcdd2" at bounding box center [664, 447] width 16 height 16
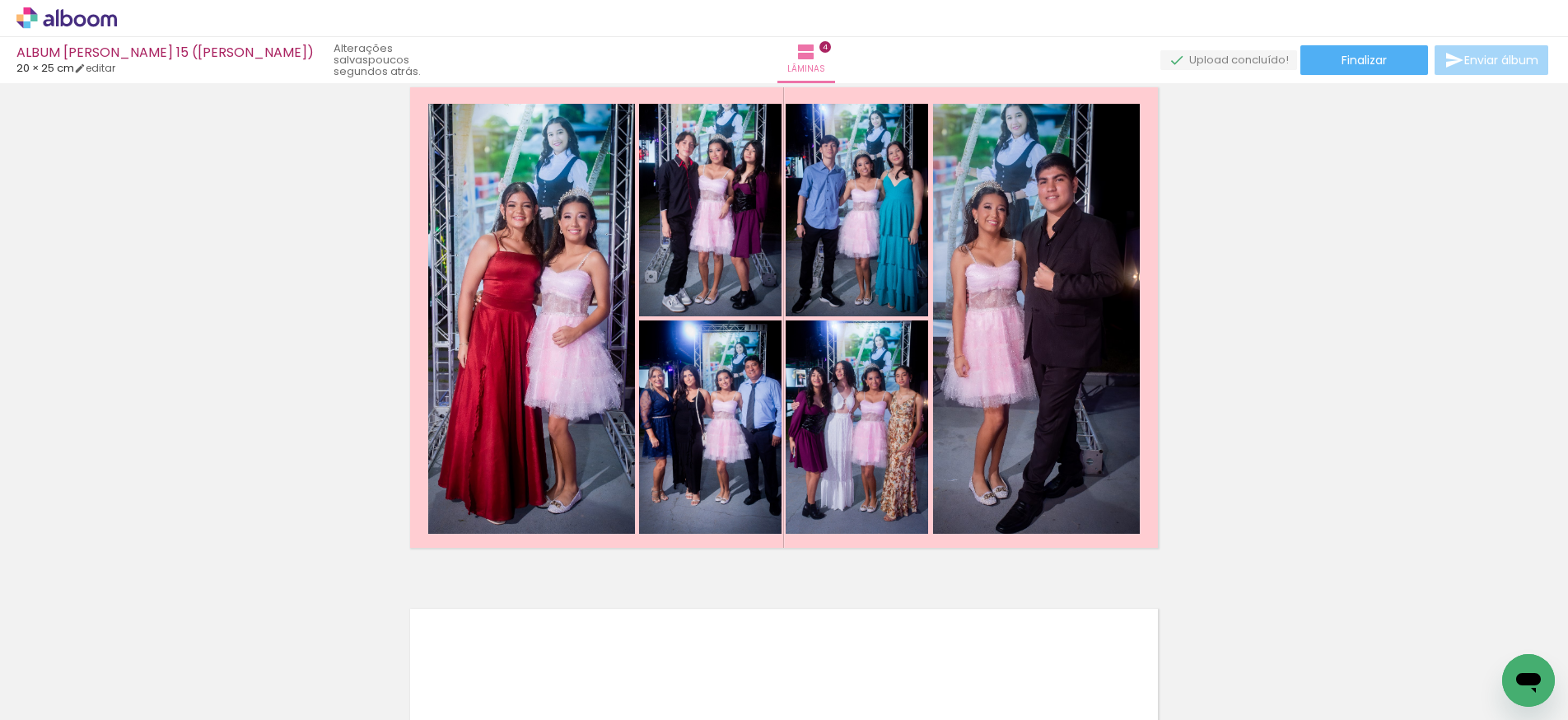
scroll to position [0, 0]
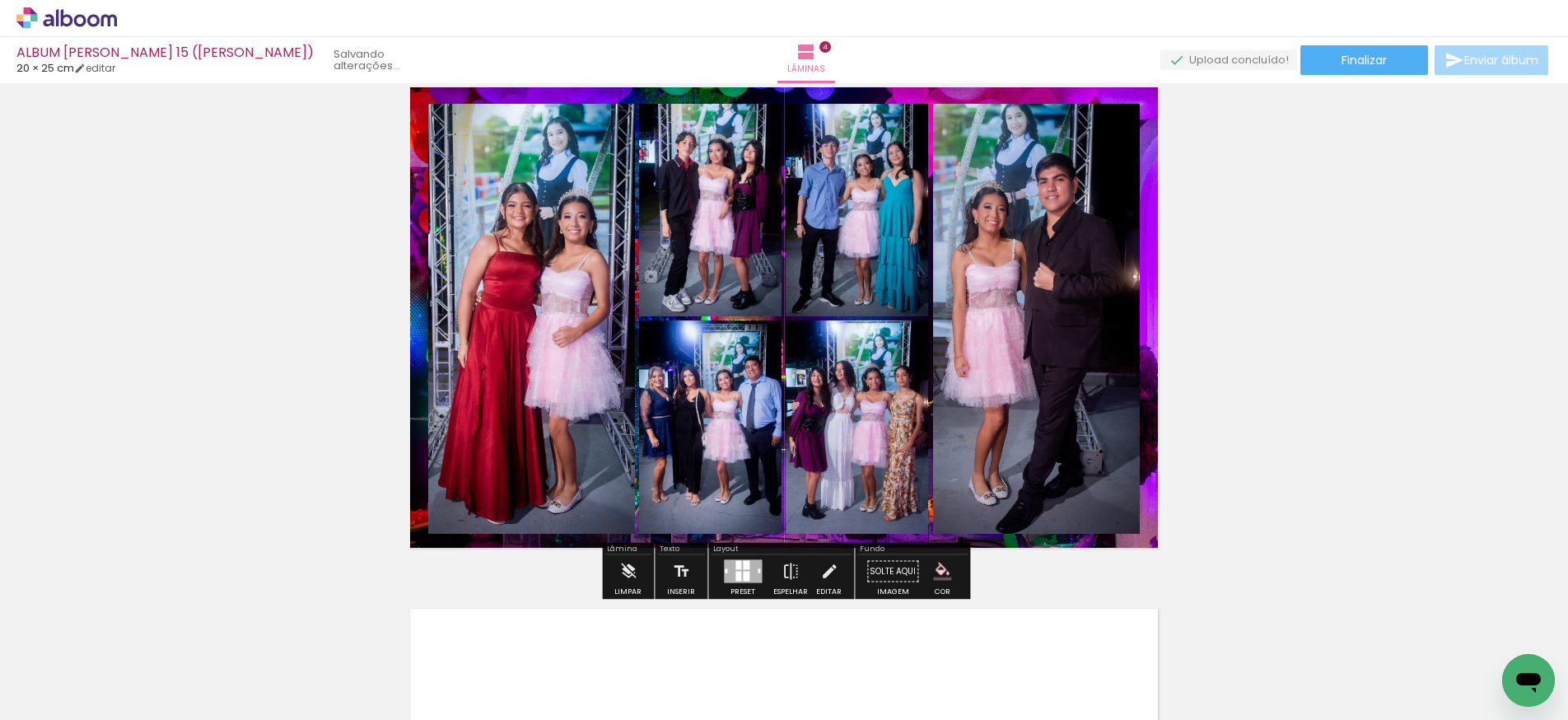
drag, startPoint x: 250, startPoint y: 657, endPoint x: 894, endPoint y: 575, distance: 649.2
click at [894, 575] on quentale-workspace at bounding box center [784, 360] width 1568 height 720
click at [730, 91] on quentale-layouter at bounding box center [784, 318] width 768 height 481
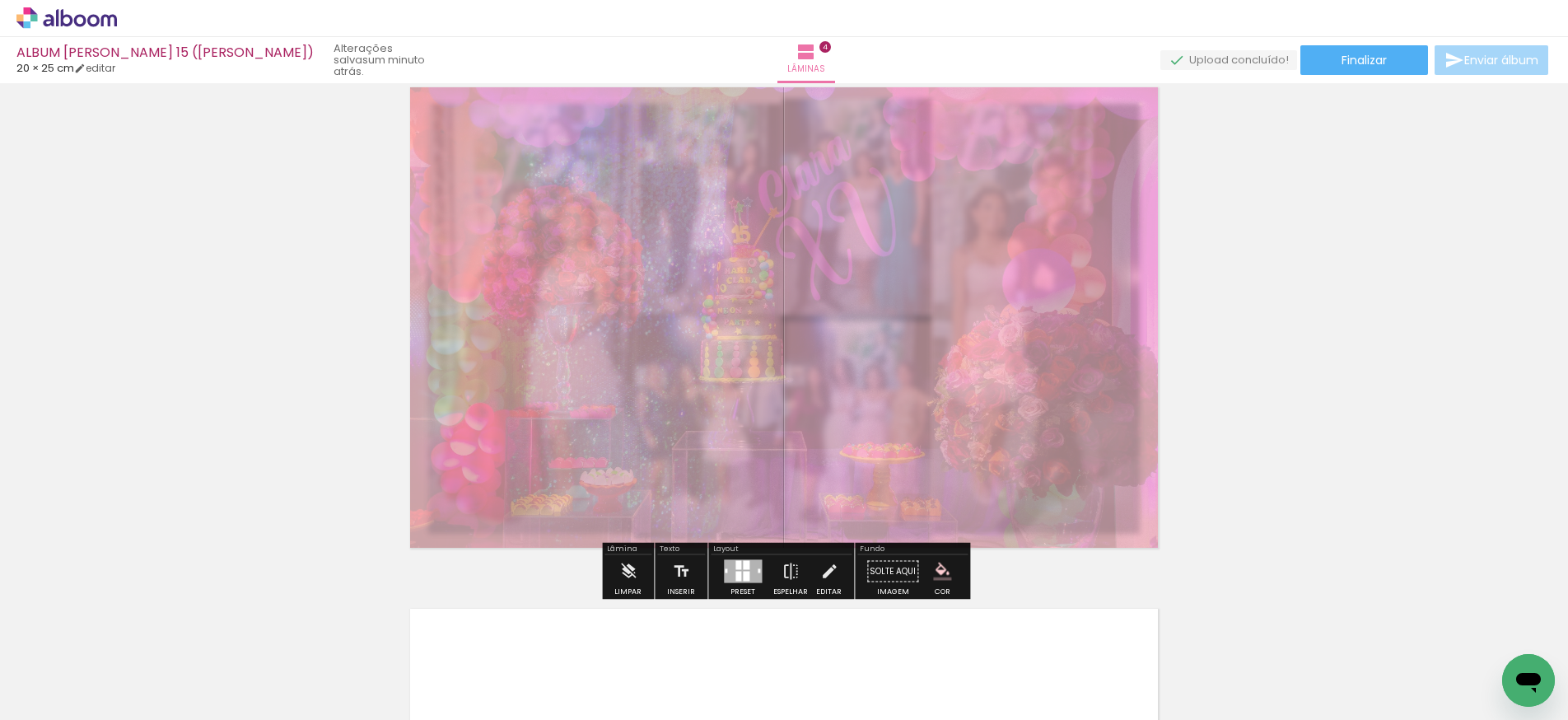
type paper-slider "20"
drag, startPoint x: 631, startPoint y: 120, endPoint x: 586, endPoint y: 121, distance: 45.0
click at [586, 121] on div at bounding box center [592, 119] width 26 height 26
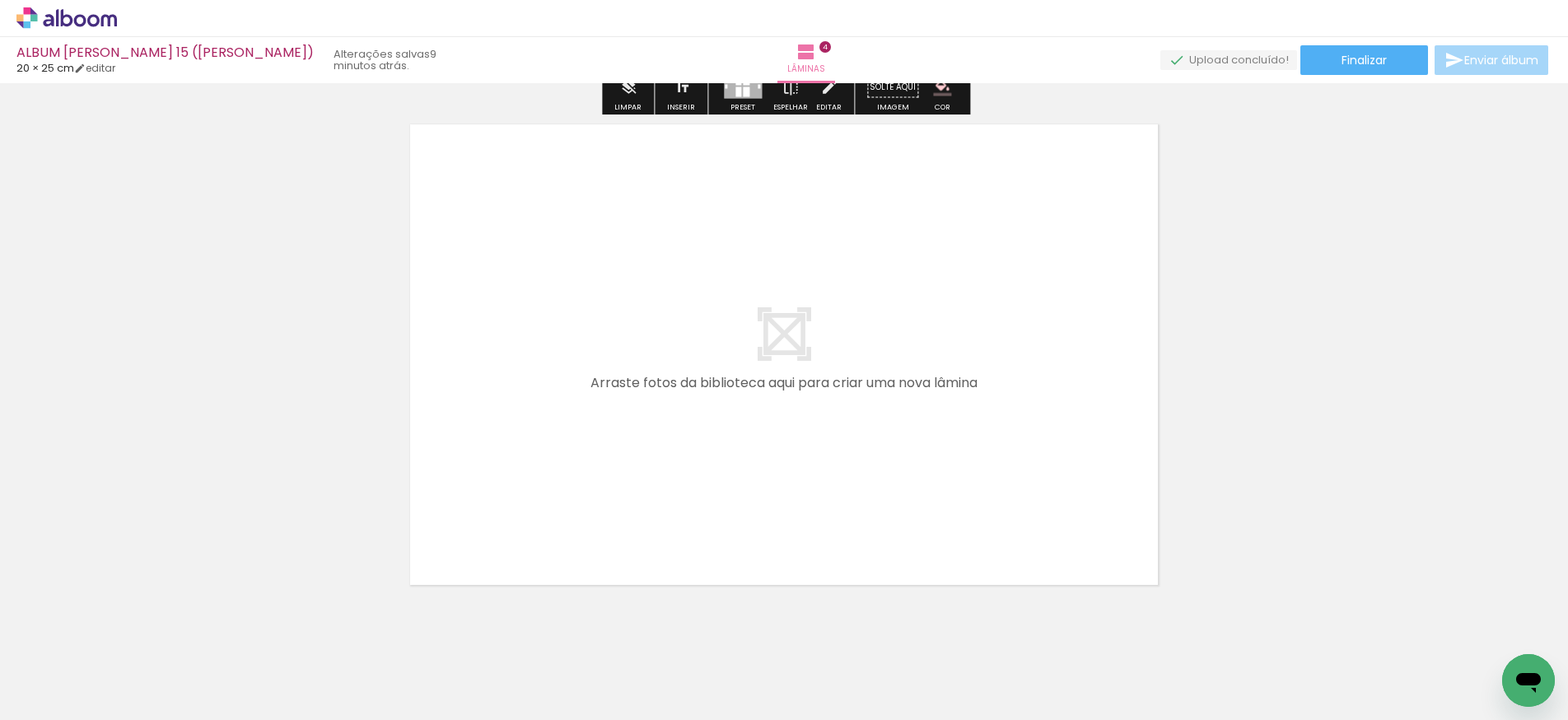
scroll to position [2120, 0]
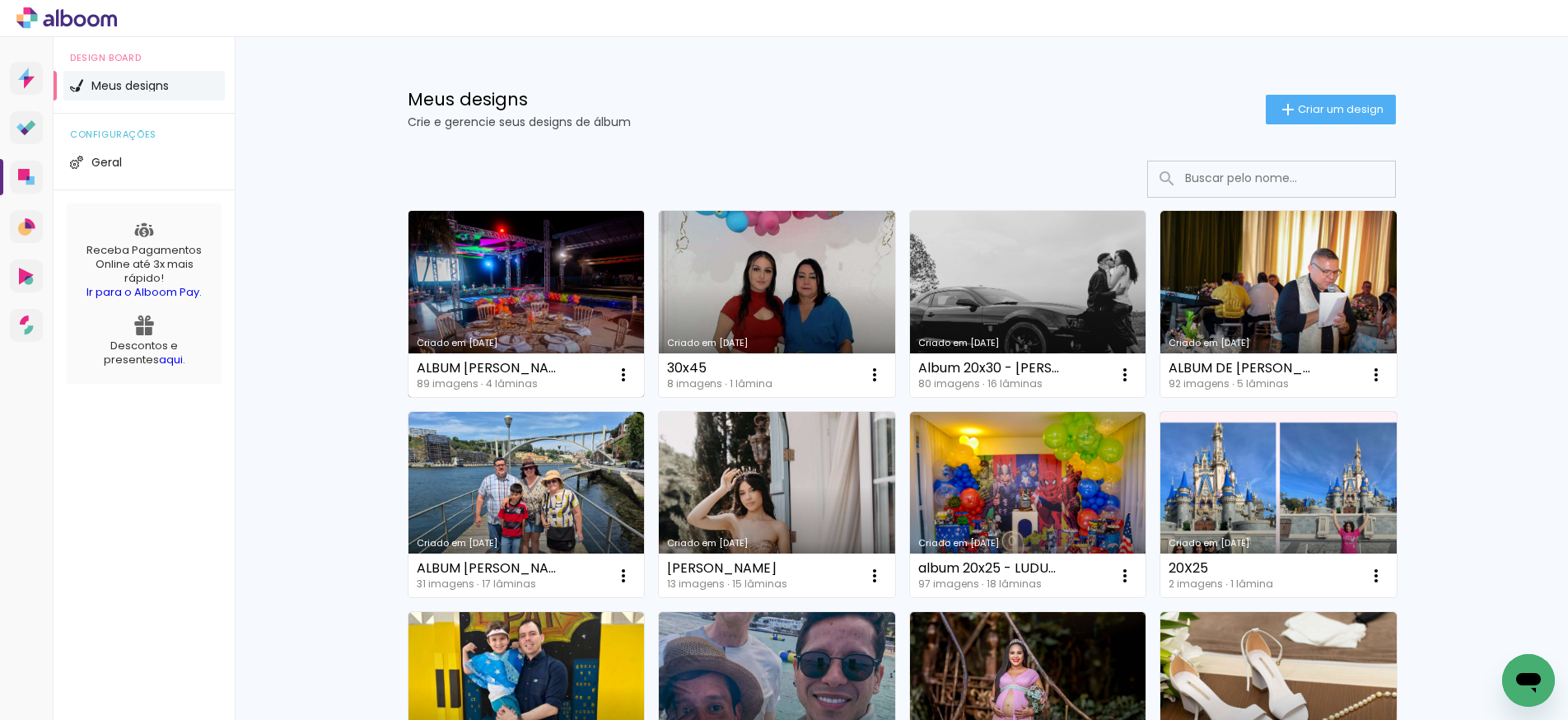
click at [522, 298] on link "Criado em [DATE]" at bounding box center [527, 304] width 236 height 186
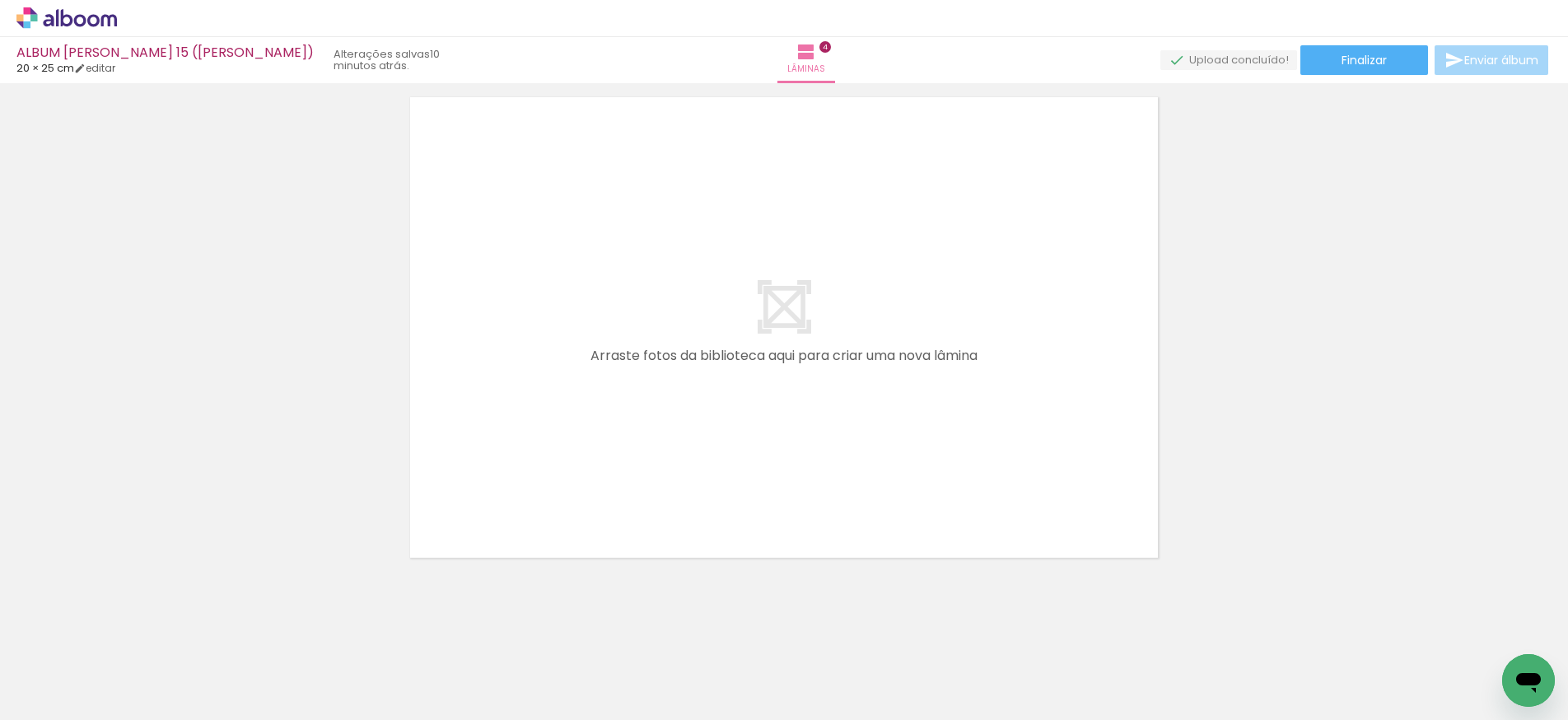
scroll to position [0, 965]
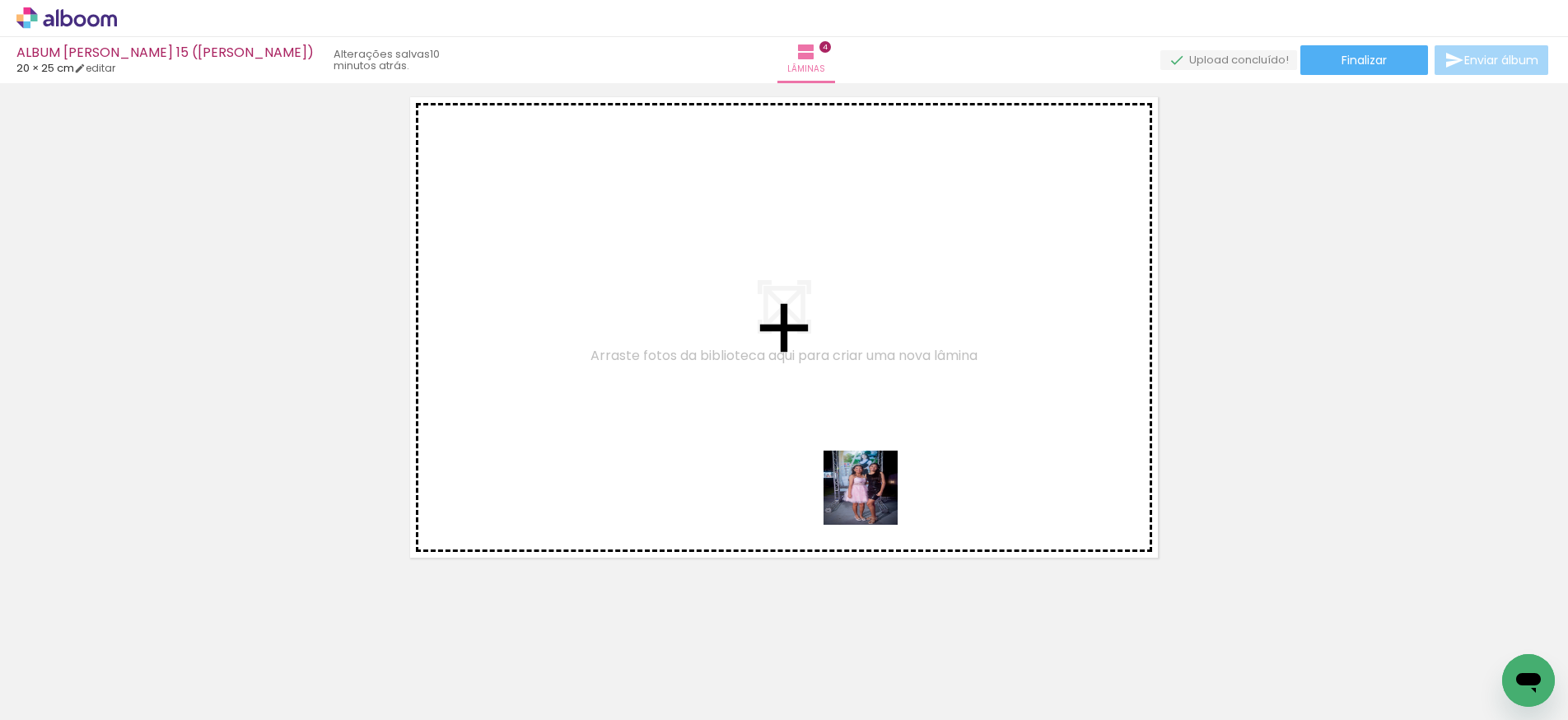
click at [872, 500] on quentale-workspace at bounding box center [784, 360] width 1568 height 720
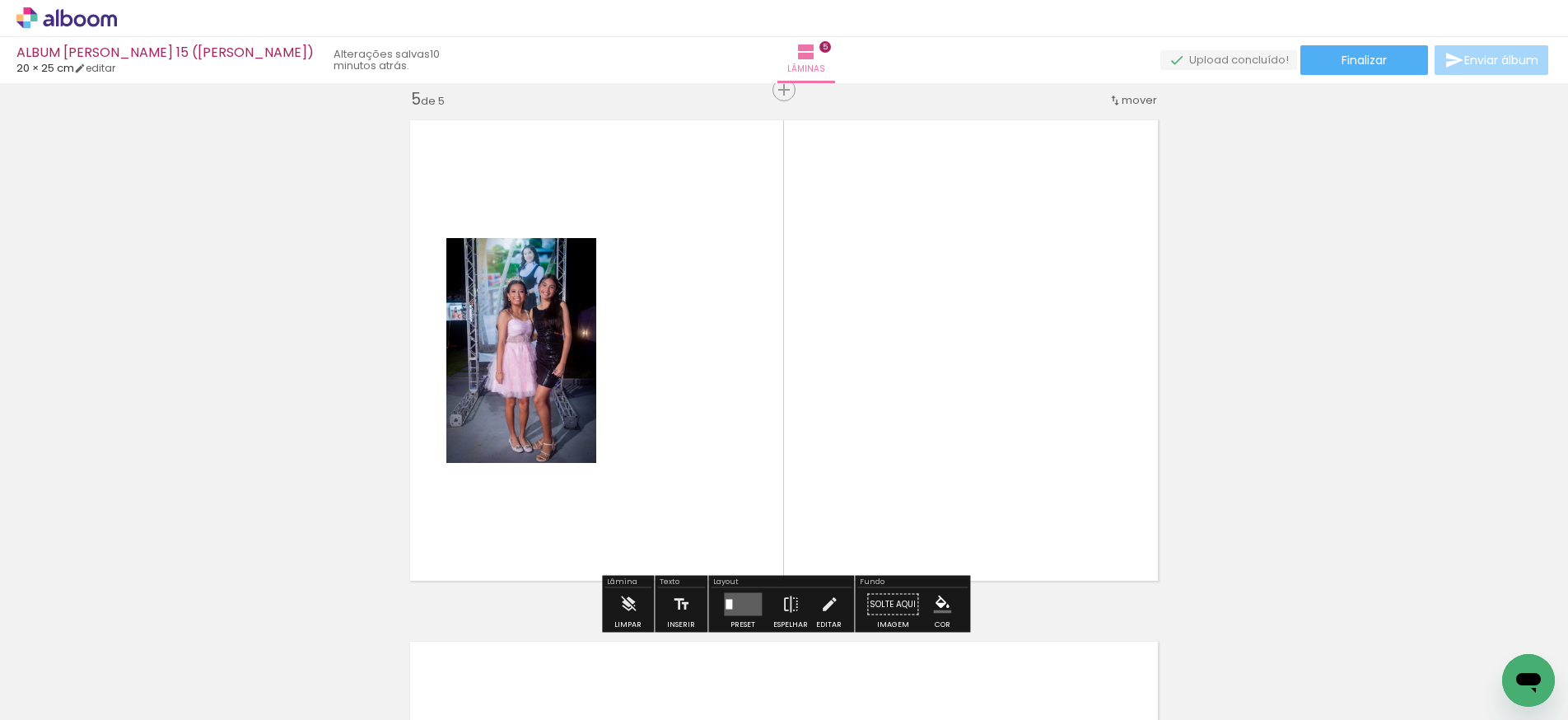
scroll to position [0, 1031]
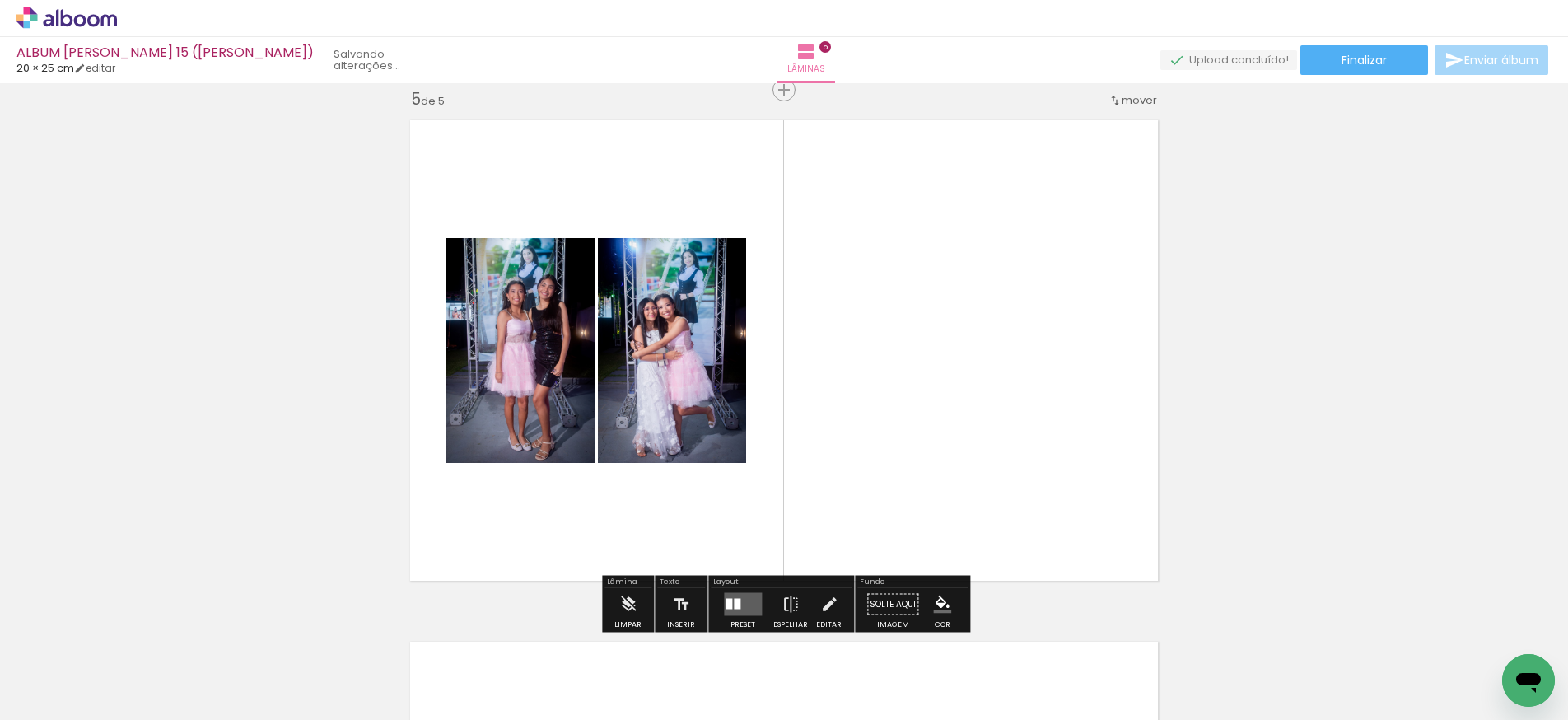
drag, startPoint x: 1443, startPoint y: 678, endPoint x: 828, endPoint y: 472, distance: 648.6
click at [828, 472] on quentale-workspace at bounding box center [784, 360] width 1568 height 720
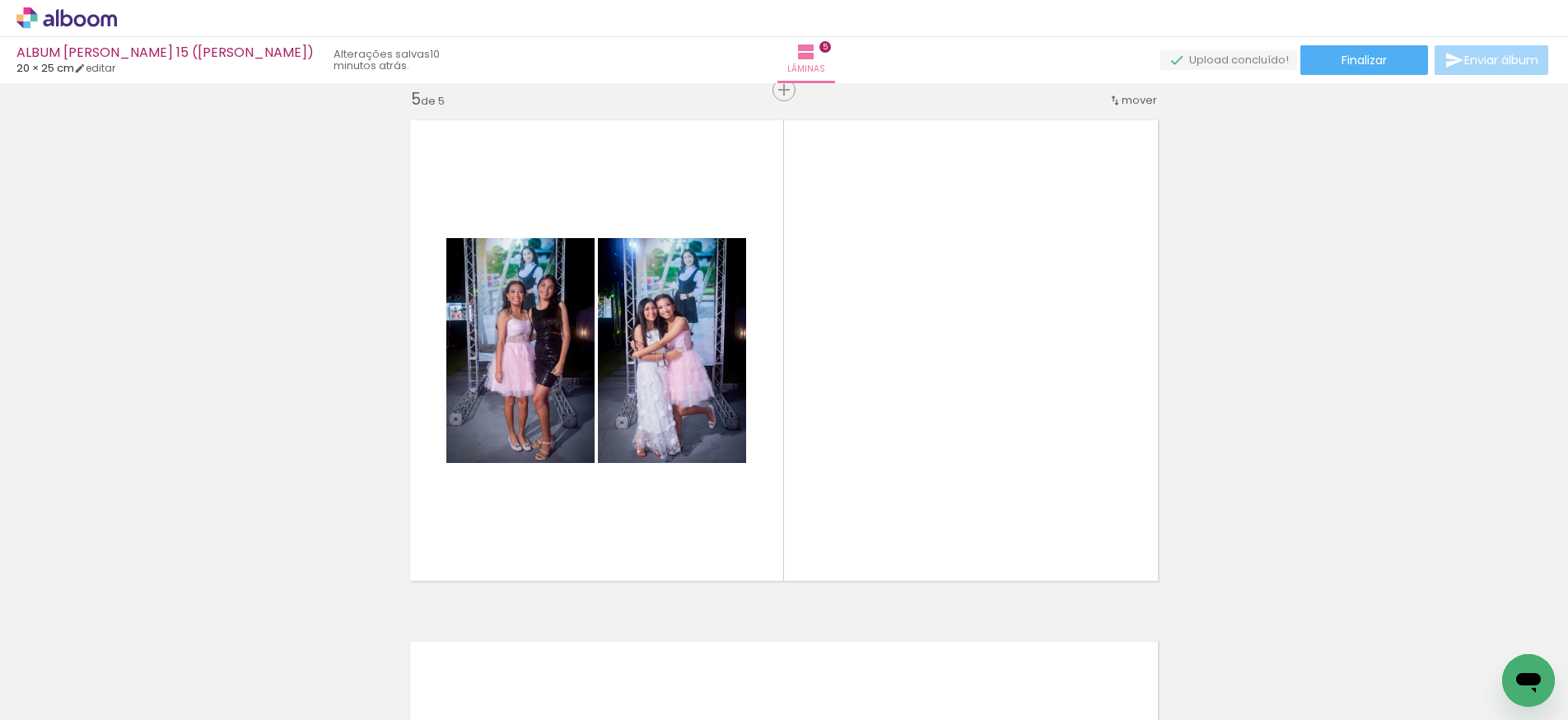
scroll to position [0, 1951]
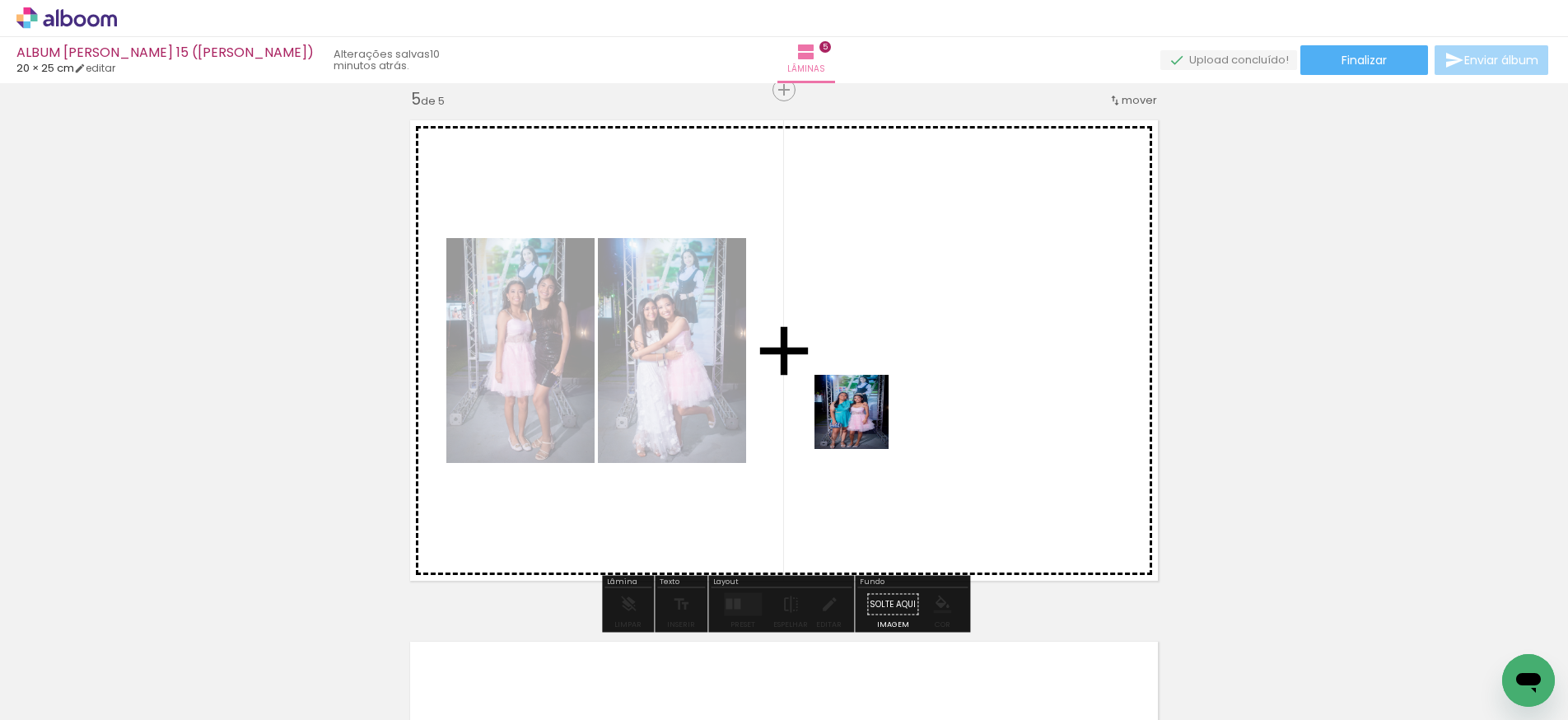
drag, startPoint x: 1447, startPoint y: 666, endPoint x: 877, endPoint y: 431, distance: 616.5
click at [864, 425] on quentale-workspace at bounding box center [784, 360] width 1568 height 720
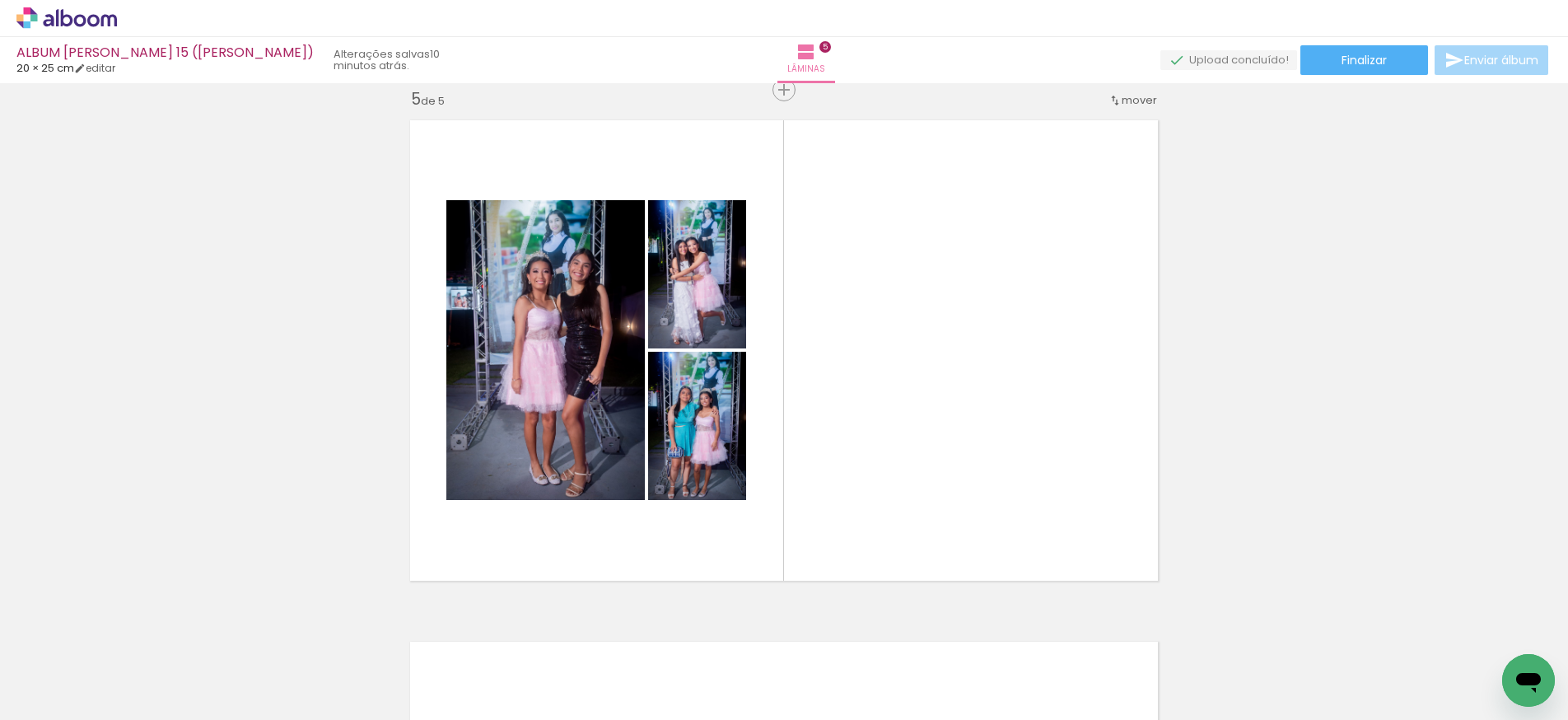
scroll to position [0, 2226]
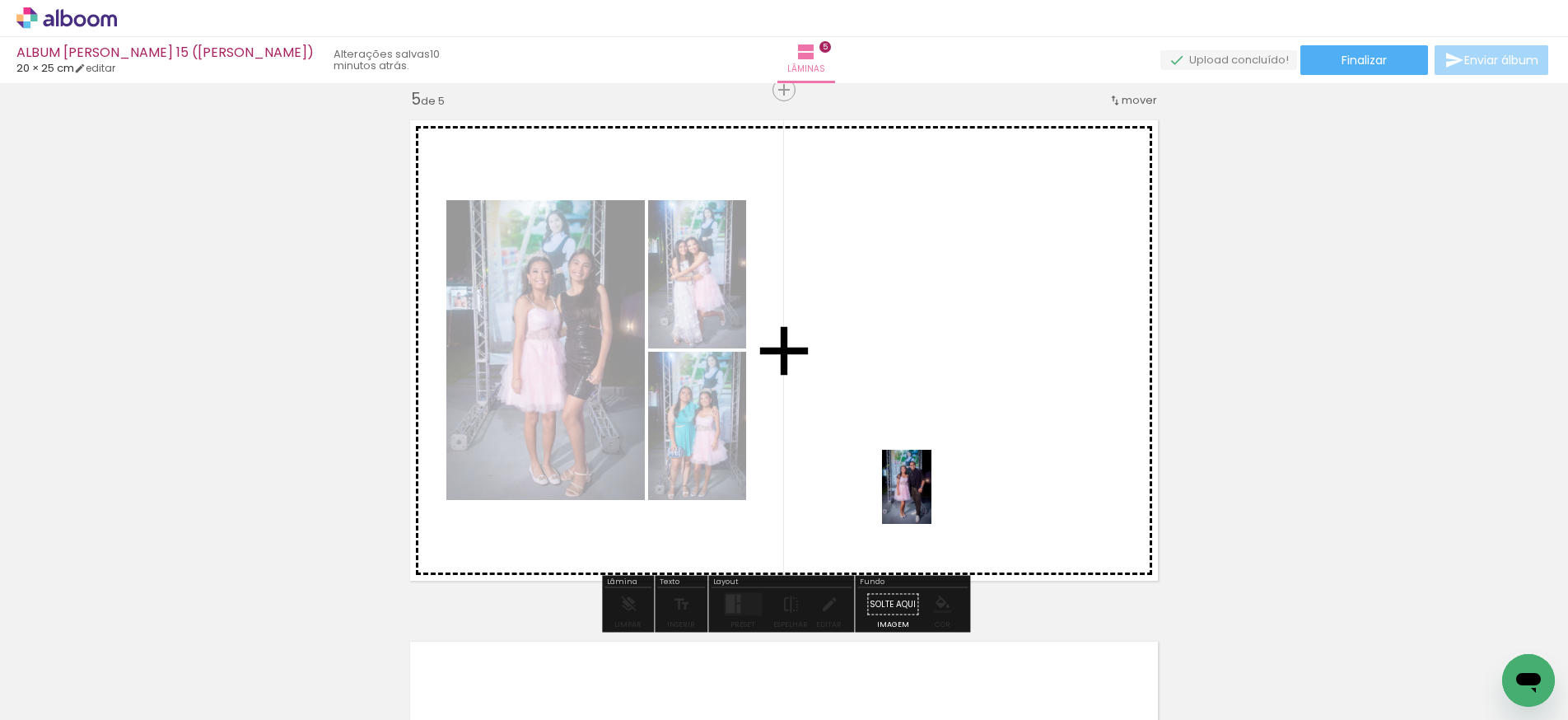
drag, startPoint x: 1388, startPoint y: 656, endPoint x: 932, endPoint y: 500, distance: 481.9
click at [932, 500] on quentale-workspace at bounding box center [784, 360] width 1568 height 720
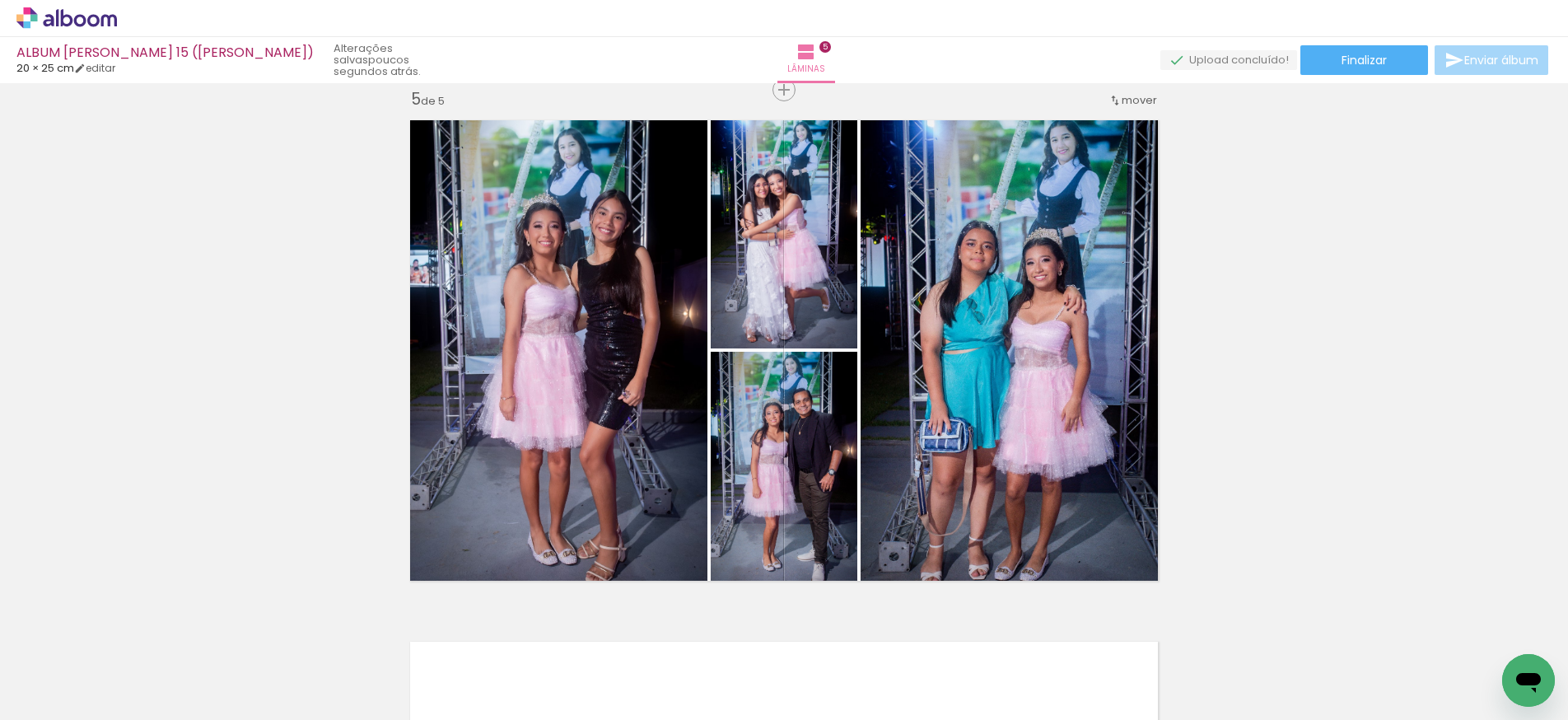
scroll to position [0, 2965]
drag, startPoint x: 796, startPoint y: 684, endPoint x: 864, endPoint y: 491, distance: 204.6
click at [864, 491] on quentale-workspace at bounding box center [784, 360] width 1568 height 720
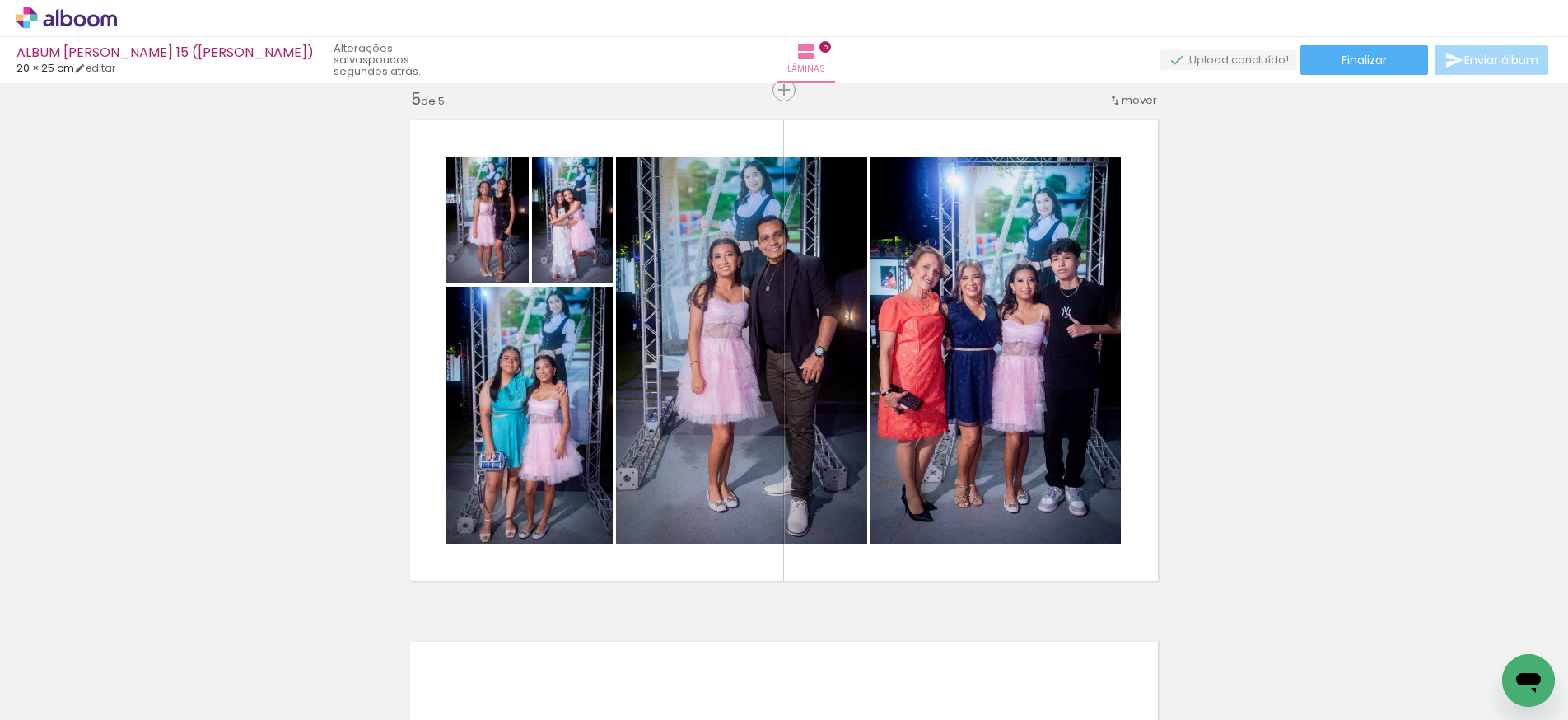
scroll to position [0, 2665]
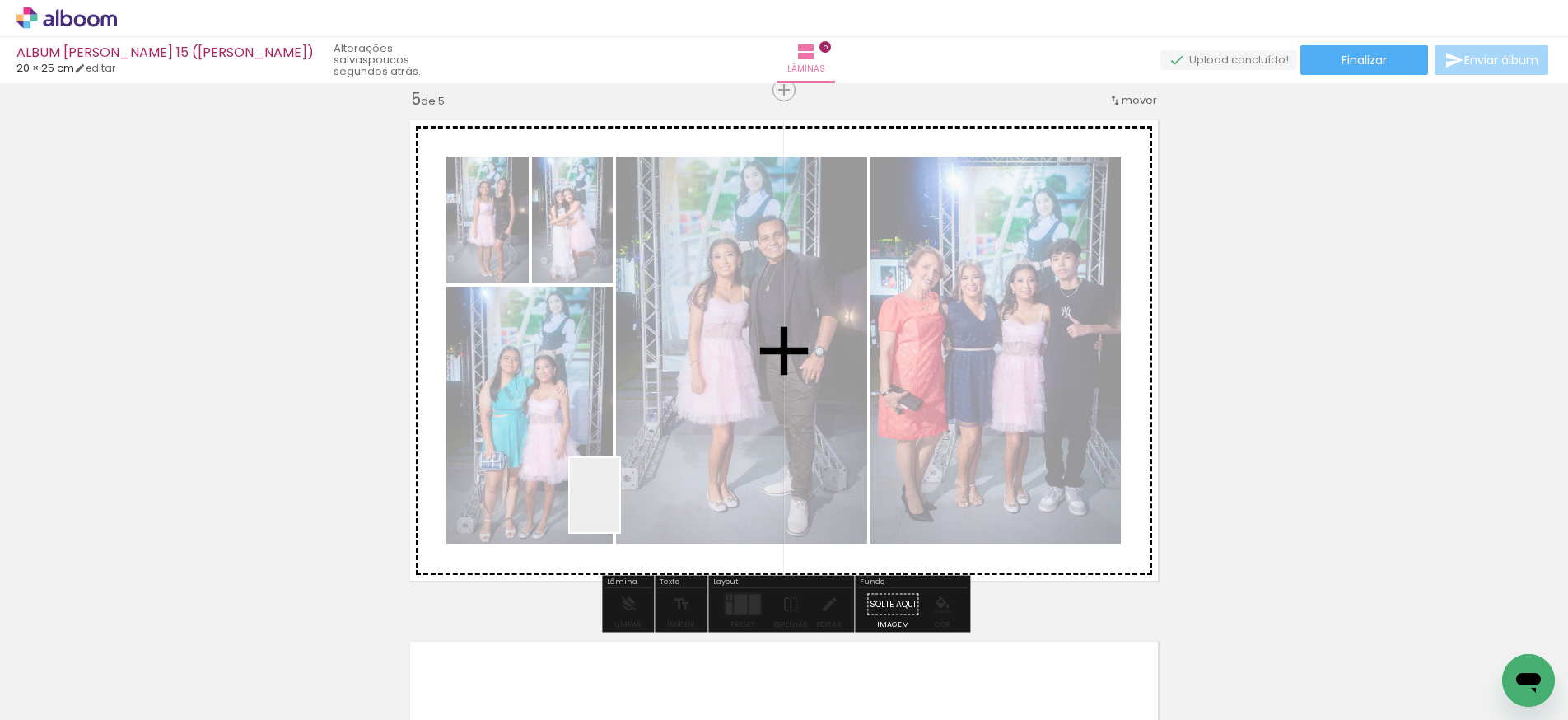
drag, startPoint x: 551, startPoint y: 654, endPoint x: 642, endPoint y: 488, distance: 189.3
click at [645, 473] on quentale-workspace at bounding box center [784, 360] width 1568 height 720
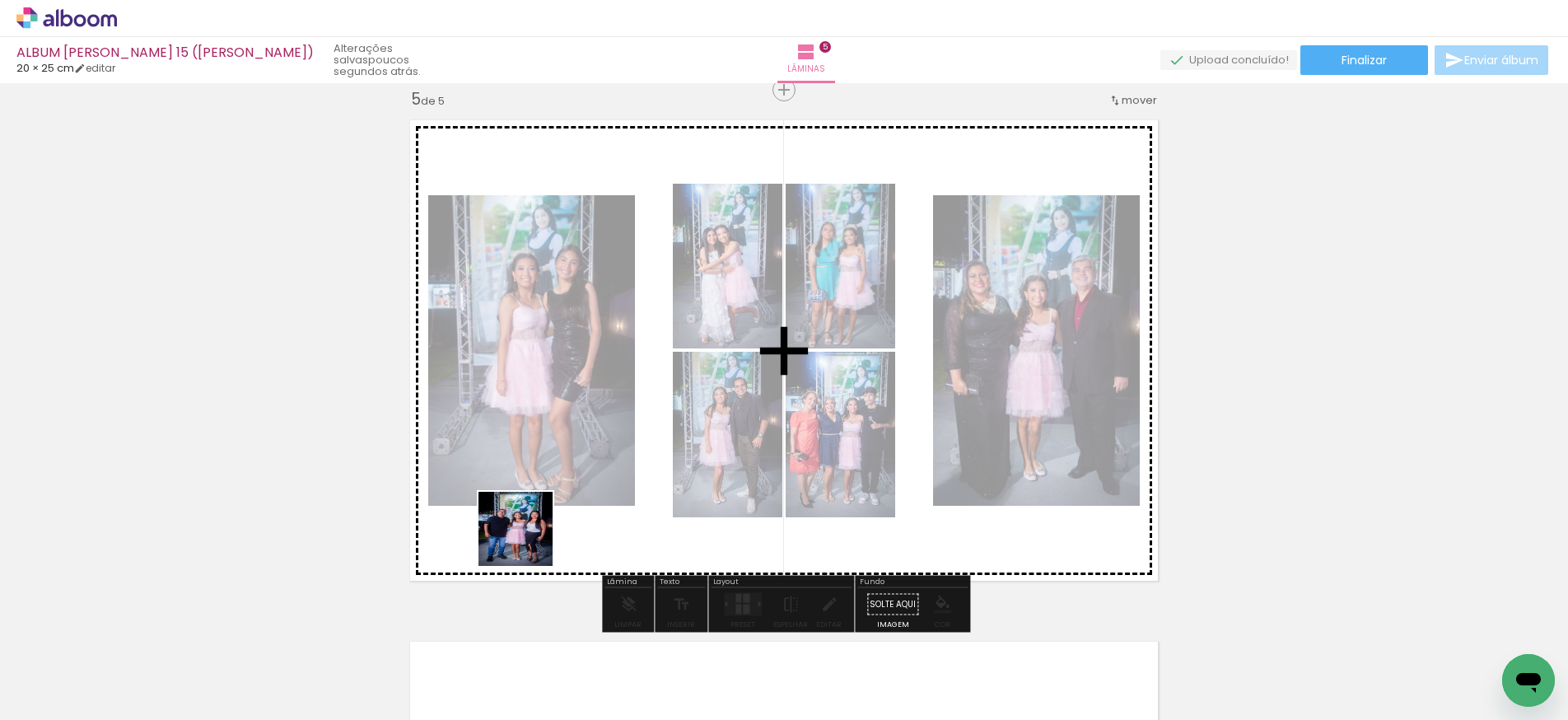
drag, startPoint x: 282, startPoint y: 673, endPoint x: 528, endPoint y: 541, distance: 279.2
click at [528, 541] on quentale-workspace at bounding box center [784, 360] width 1568 height 720
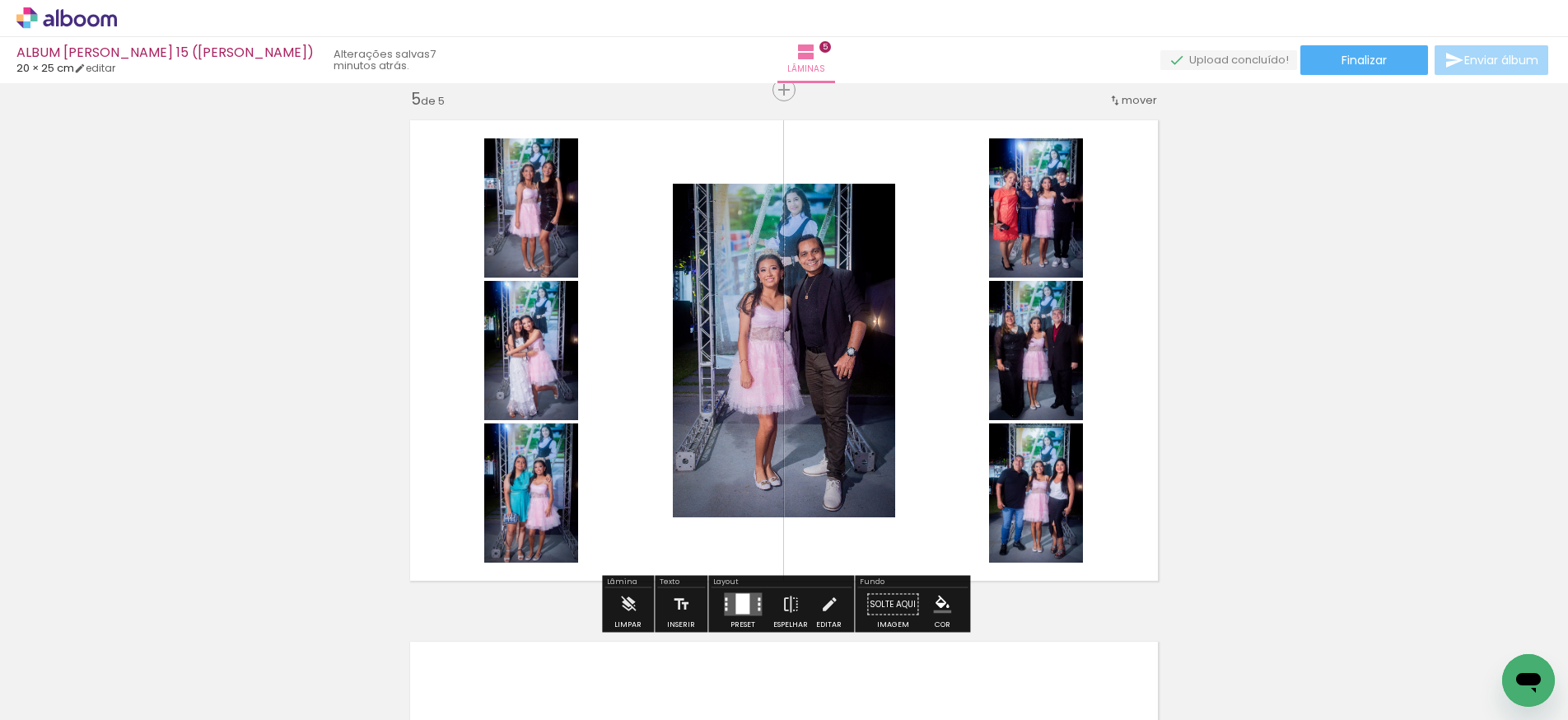
click at [743, 598] on div at bounding box center [743, 604] width 14 height 20
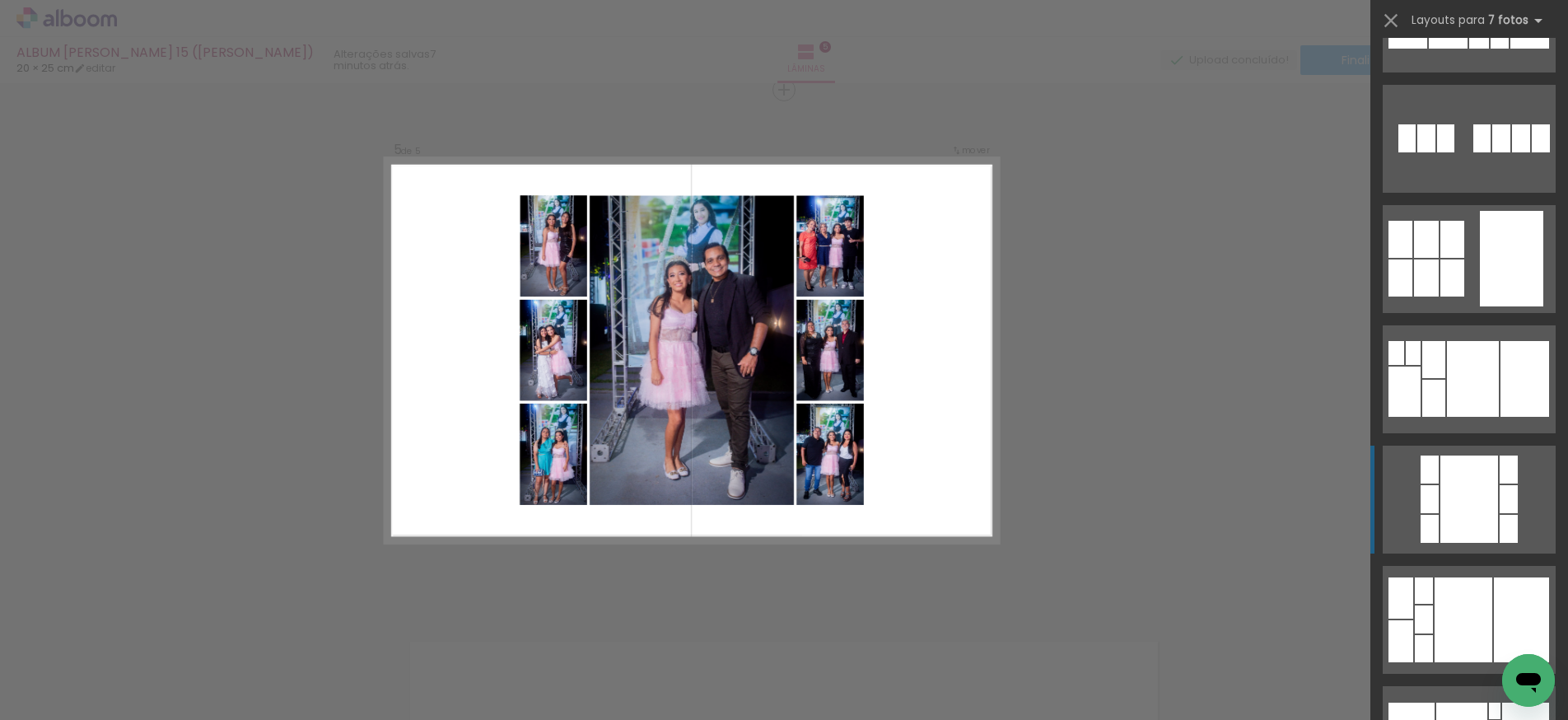
scroll to position [216, 0]
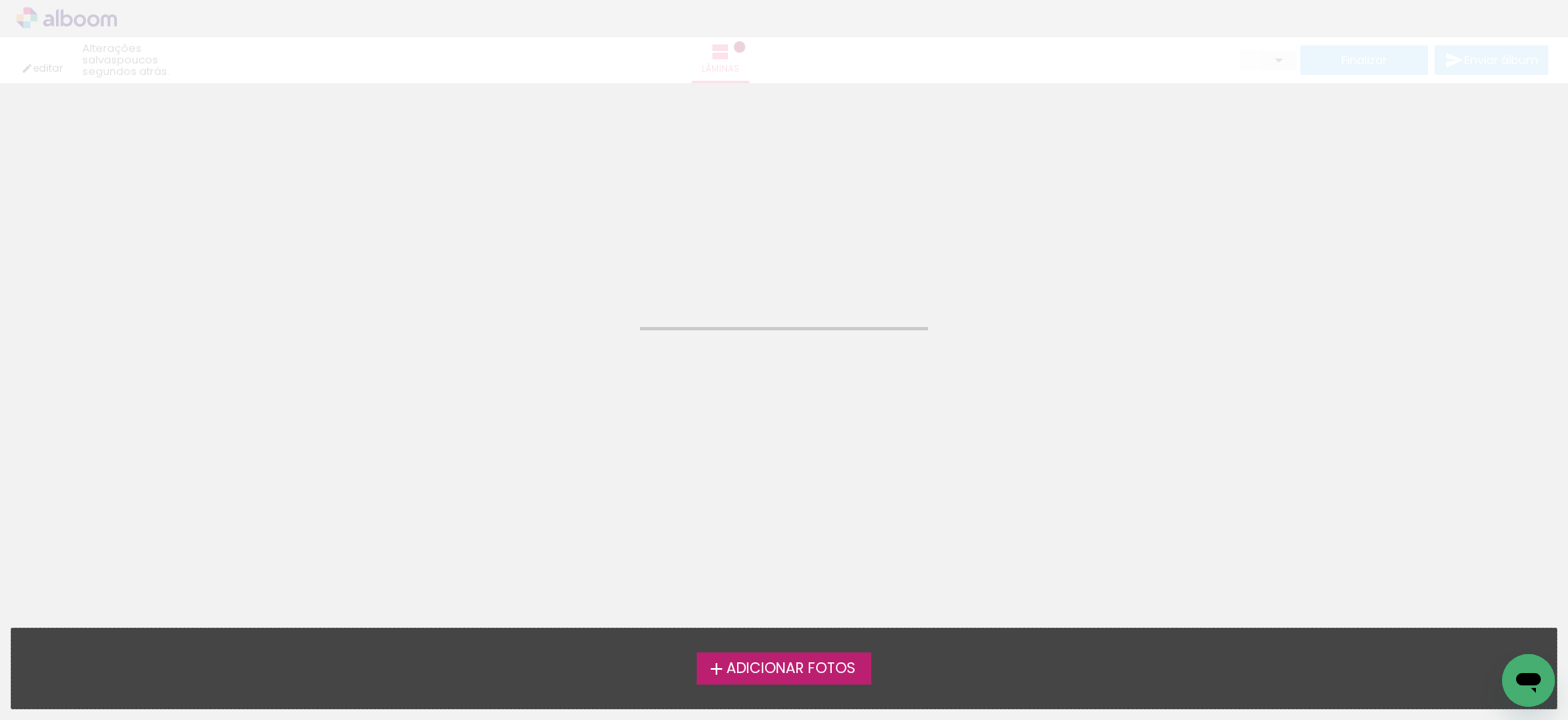
drag, startPoint x: 262, startPoint y: 679, endPoint x: 599, endPoint y: 575, distance: 352.7
click at [599, 575] on quentale-workspace at bounding box center [784, 360] width 1568 height 720
